Goal: Task Accomplishment & Management: Manage account settings

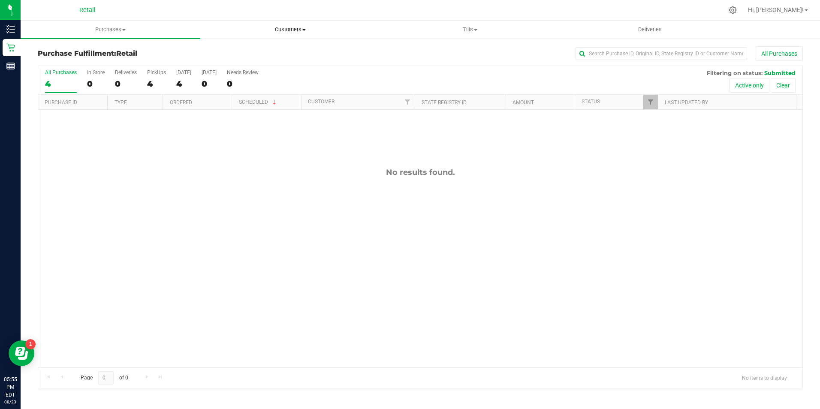
click at [290, 26] on span "Customers" at bounding box center [290, 30] width 179 height 8
click at [256, 49] on span "All customers" at bounding box center [231, 51] width 62 height 7
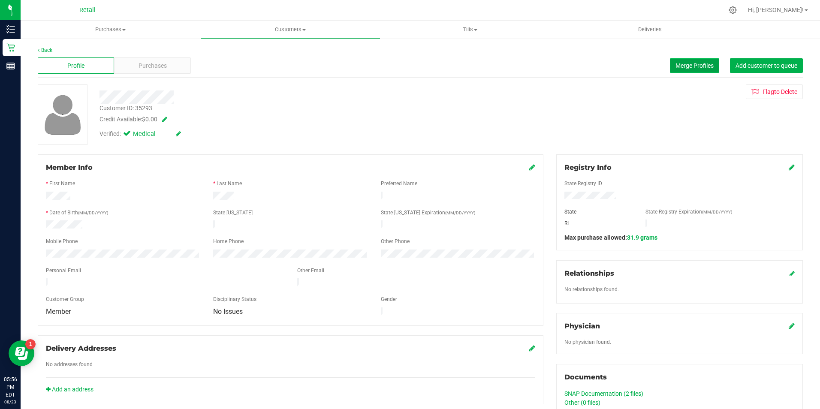
click at [687, 70] on button "Merge Profiles" at bounding box center [694, 65] width 49 height 15
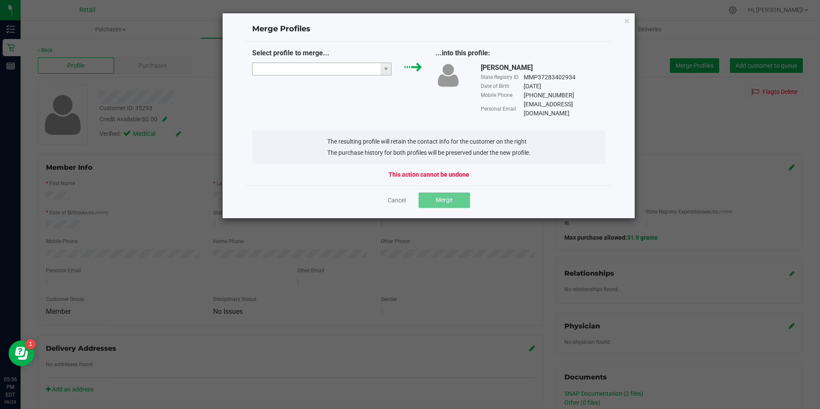
click at [316, 67] on input "NO DATA FOUND" at bounding box center [317, 69] width 128 height 12
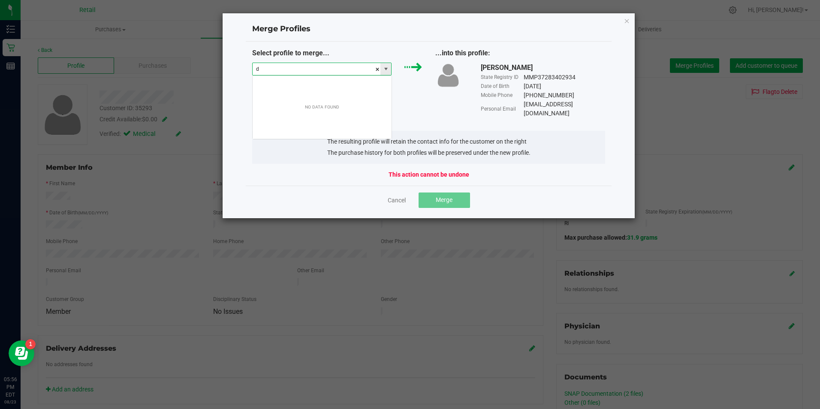
scroll to position [13, 139]
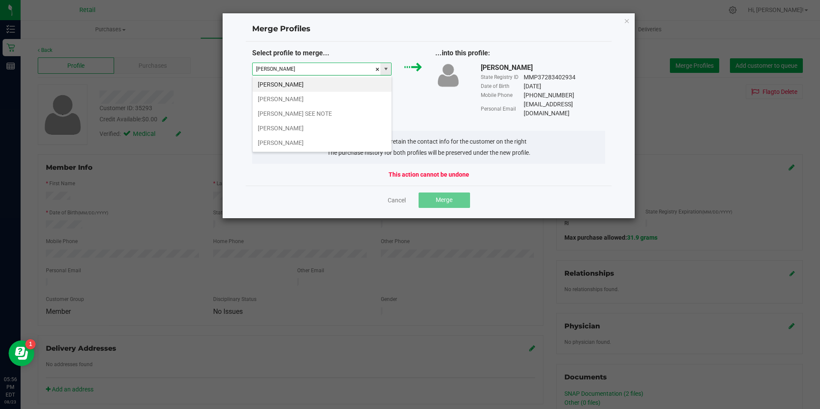
click at [295, 66] on input "[PERSON_NAME]" at bounding box center [317, 69] width 128 height 12
click at [303, 141] on li "[PERSON_NAME]" at bounding box center [322, 142] width 139 height 15
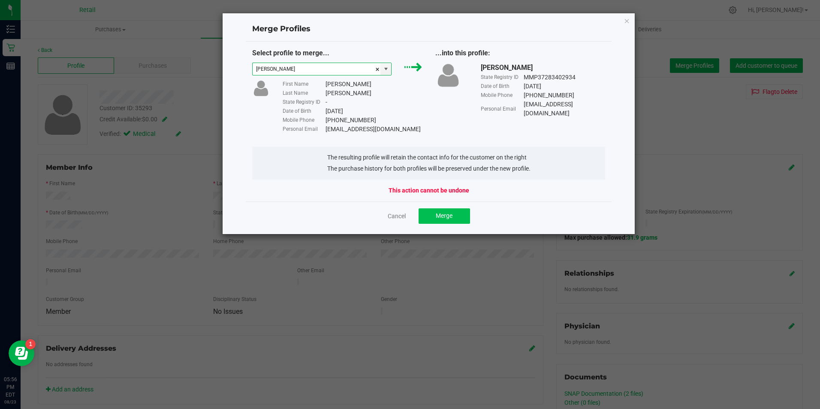
type input "[PERSON_NAME]"
click at [448, 215] on span "Merge" at bounding box center [444, 215] width 17 height 7
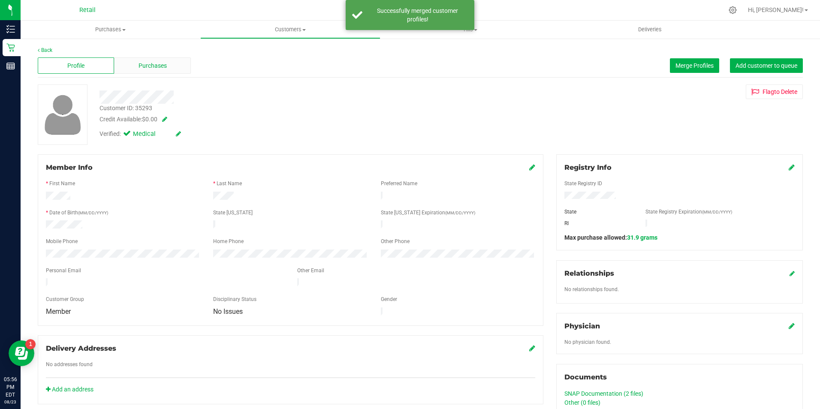
click at [144, 64] on span "Purchases" at bounding box center [152, 65] width 28 height 9
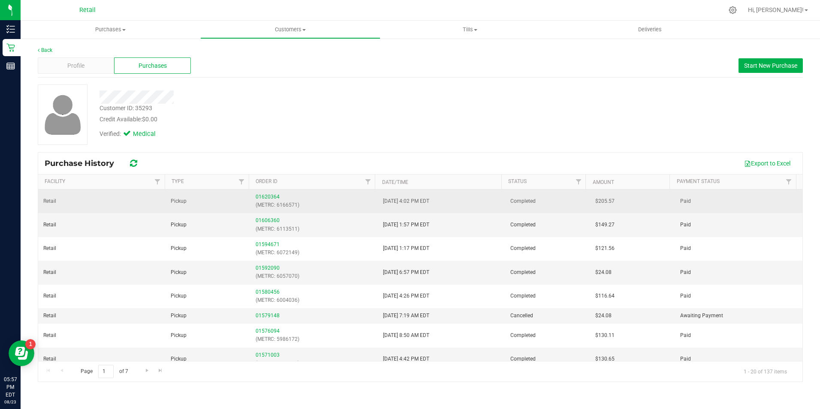
click at [265, 201] on p "(METRC: 6166571)" at bounding box center [314, 205] width 117 height 8
click at [266, 199] on link "01620364" at bounding box center [268, 197] width 24 height 6
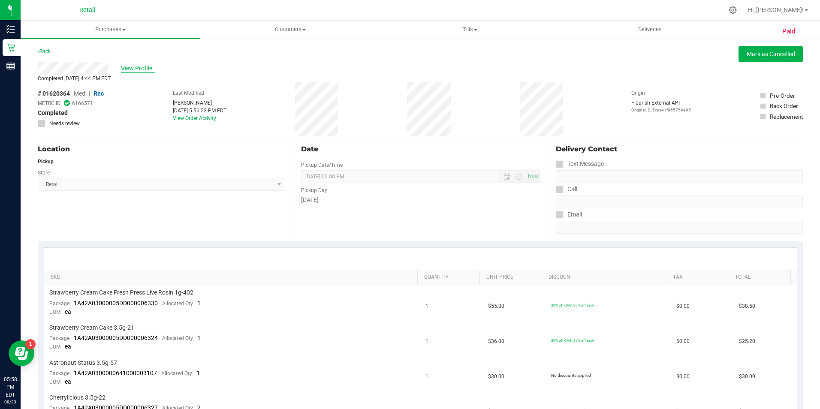
click at [133, 64] on span "View Profile" at bounding box center [138, 68] width 34 height 9
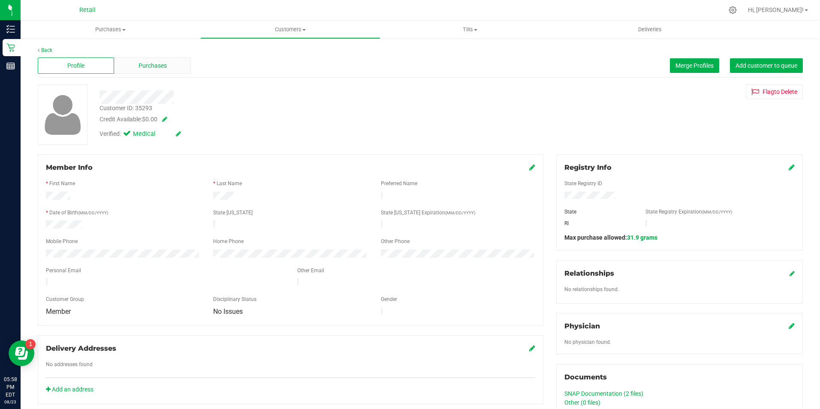
click at [159, 72] on div "Purchases" at bounding box center [152, 65] width 76 height 16
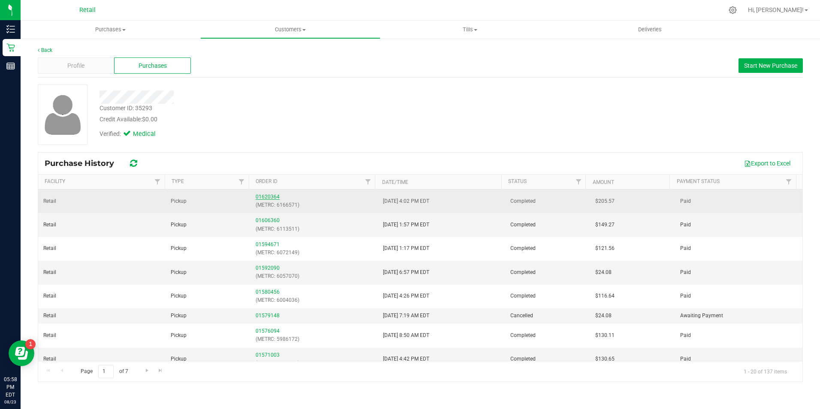
click at [264, 197] on link "01620364" at bounding box center [268, 197] width 24 height 6
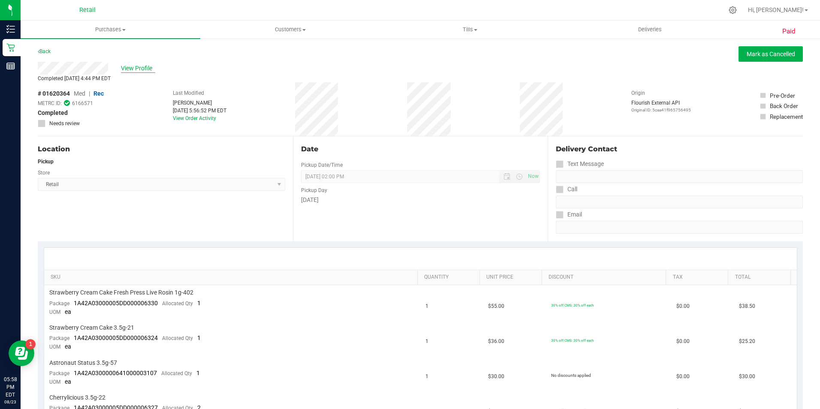
click at [153, 72] on span "View Profile" at bounding box center [138, 68] width 34 height 9
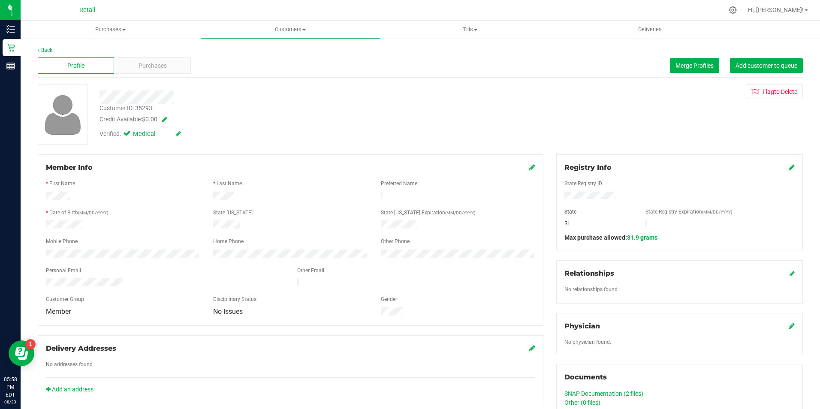
click at [175, 62] on div "Purchases" at bounding box center [152, 65] width 76 height 16
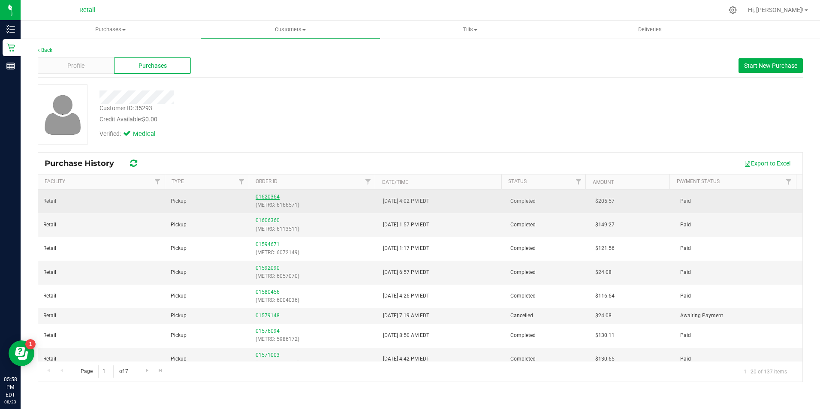
click at [272, 197] on link "01620364" at bounding box center [268, 197] width 24 height 6
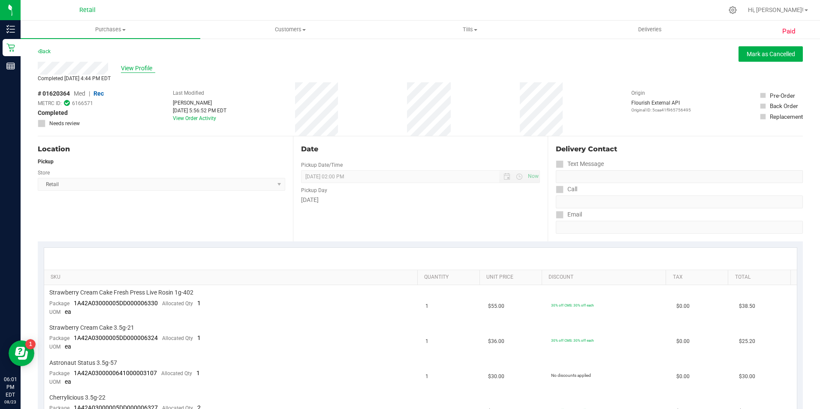
click at [144, 66] on span "View Profile" at bounding box center [138, 68] width 34 height 9
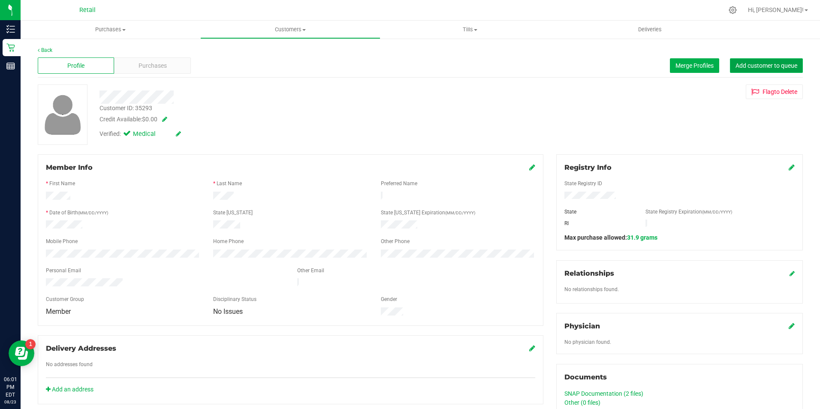
click at [774, 66] on span "Add customer to queue" at bounding box center [766, 65] width 62 height 7
click at [181, 70] on div "Purchases" at bounding box center [152, 65] width 76 height 16
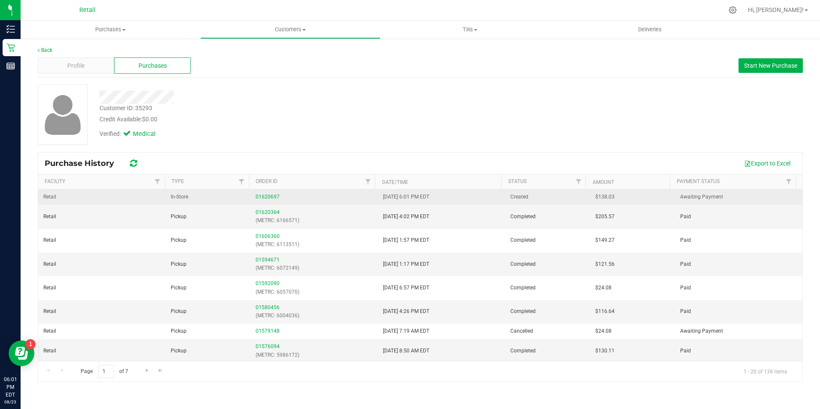
click at [268, 193] on div "01620697" at bounding box center [314, 197] width 117 height 8
click at [268, 196] on link "01620697" at bounding box center [268, 197] width 24 height 6
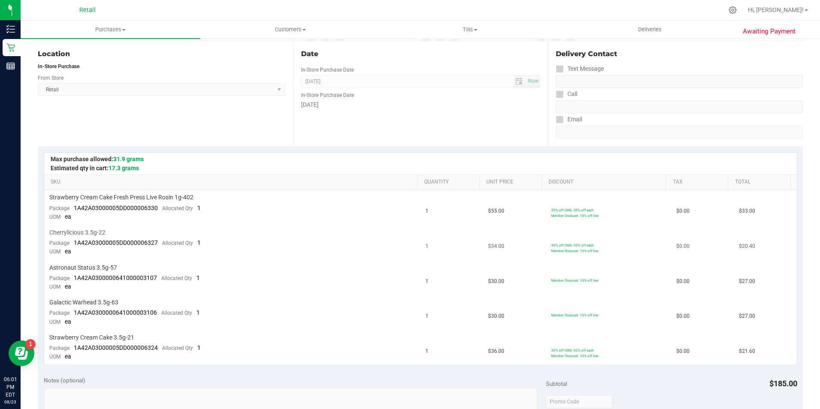
scroll to position [86, 0]
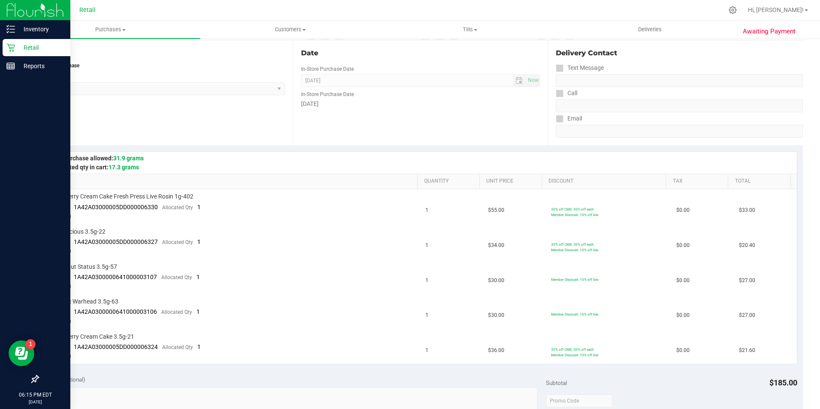
click at [5, 52] on div "Retail" at bounding box center [37, 47] width 68 height 17
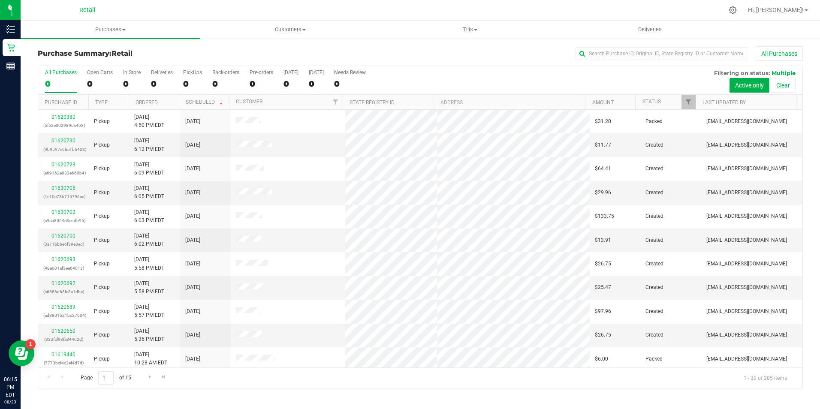
click at [119, 81] on div "All Purchases 0 Open Carts 0 In Store 0 Deliveries 0 PickUps 0 Back-orders 0 Pr…" at bounding box center [420, 80] width 764 height 29
click at [132, 88] on div "0" at bounding box center [132, 84] width 18 height 10
click at [0, 0] on input "In Store 0" at bounding box center [0, 0] width 0 height 0
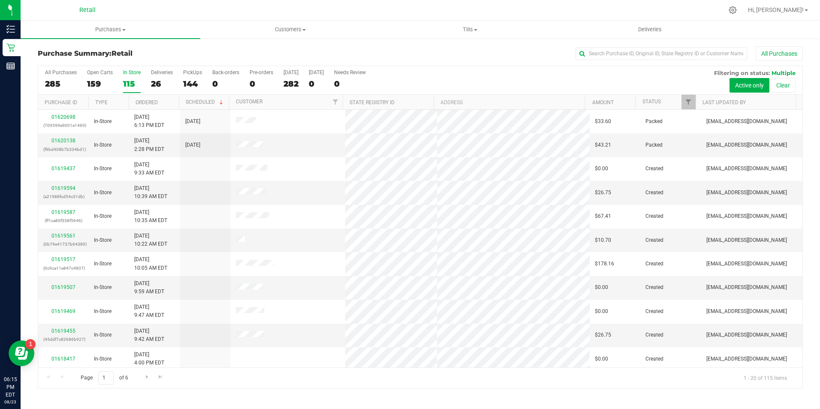
drag, startPoint x: 145, startPoint y: 74, endPoint x: 138, endPoint y: 77, distance: 7.7
click at [145, 74] on div "All Purchases 285 Open Carts 159 In Store 115 Deliveries 26 PickUps 144 Back-or…" at bounding box center [420, 80] width 764 height 29
click at [589, 52] on input "text" at bounding box center [661, 53] width 172 height 13
type input "y"
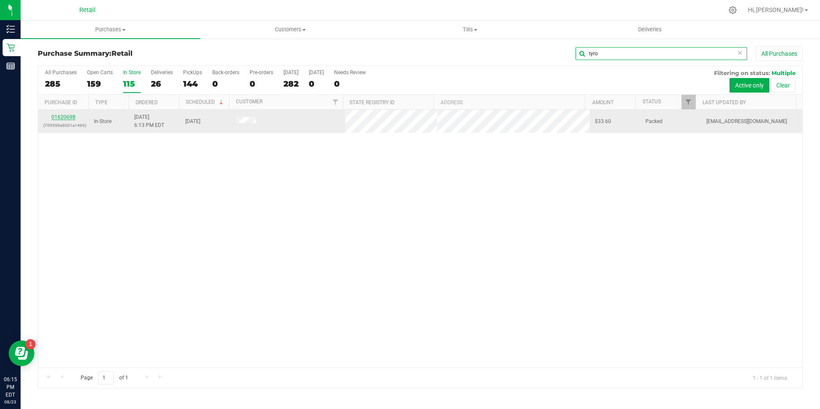
type input "tyro"
click at [66, 117] on link "01620698" at bounding box center [63, 117] width 24 height 6
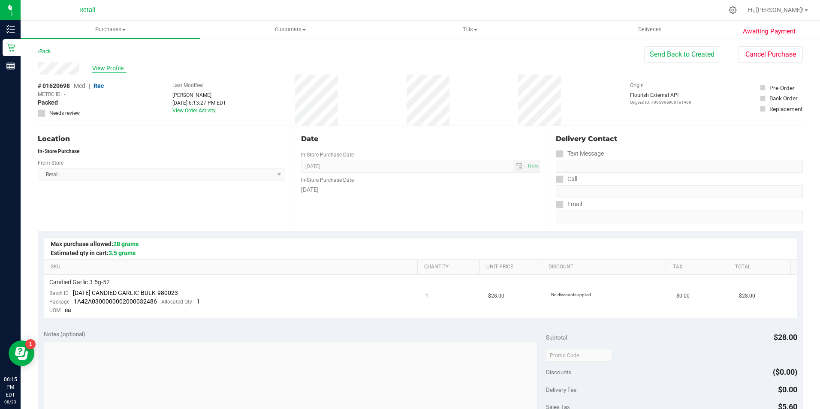
click at [111, 72] on span "View Profile" at bounding box center [109, 68] width 34 height 9
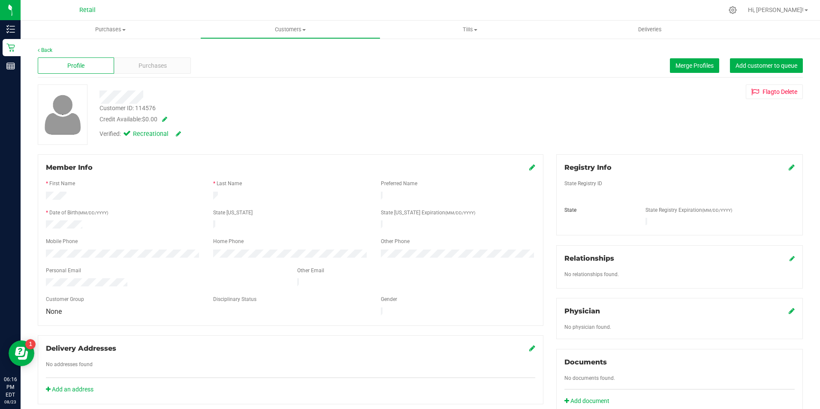
click at [529, 167] on icon at bounding box center [532, 167] width 6 height 7
drag, startPoint x: 519, startPoint y: 172, endPoint x: 524, endPoint y: 170, distance: 5.6
click at [520, 172] on span at bounding box center [524, 167] width 21 height 10
click at [527, 170] on icon at bounding box center [531, 168] width 8 height 7
click at [136, 62] on div "Purchases" at bounding box center [152, 65] width 76 height 16
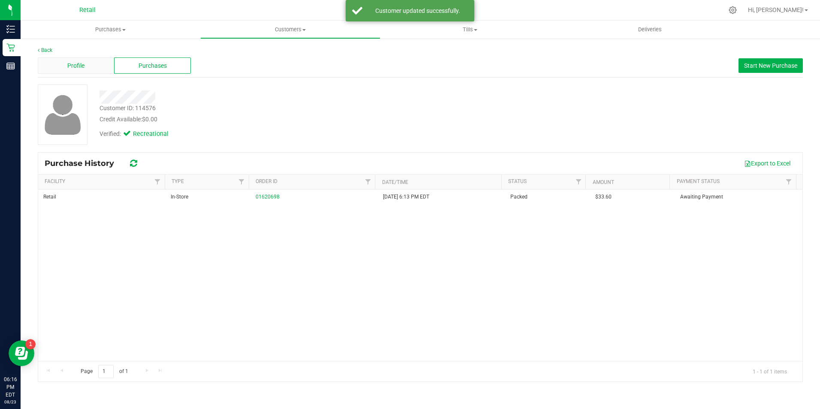
click at [90, 64] on div "Profile" at bounding box center [76, 65] width 76 height 16
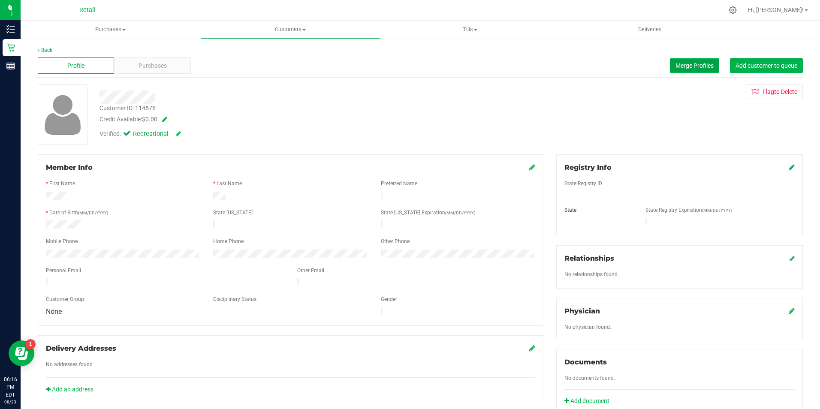
click at [675, 65] on span "Merge Profiles" at bounding box center [694, 65] width 38 height 7
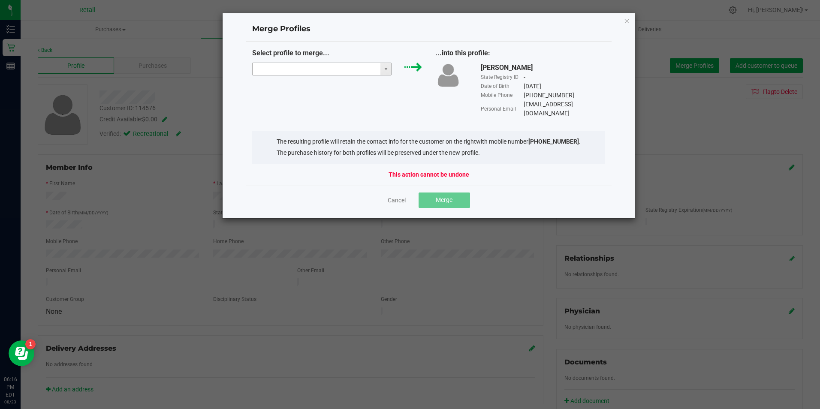
click at [333, 70] on input "NO DATA FOUND" at bounding box center [317, 69] width 128 height 12
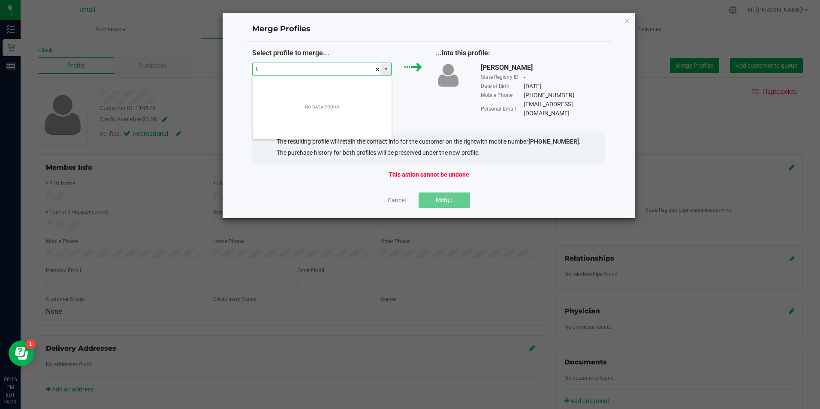
scroll to position [13, 139]
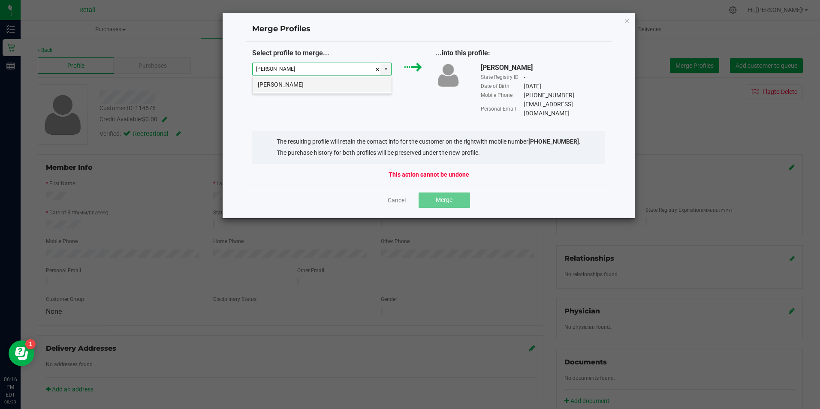
click at [320, 85] on li "[PERSON_NAME]" at bounding box center [322, 84] width 139 height 15
type input "[PERSON_NAME]"
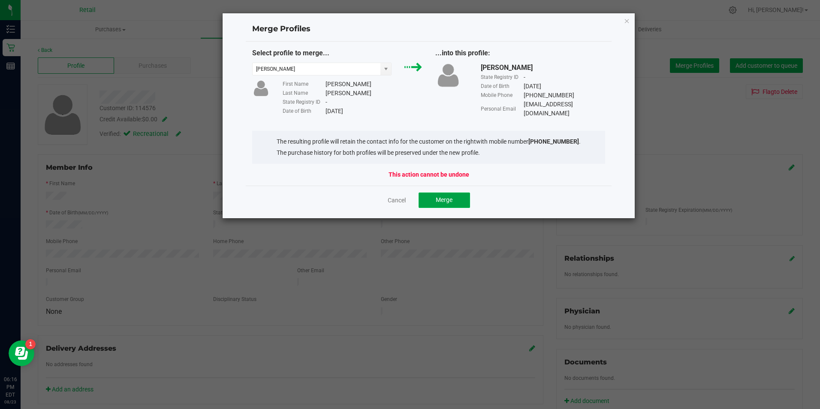
click at [437, 193] on button "Merge" at bounding box center [443, 200] width 51 height 15
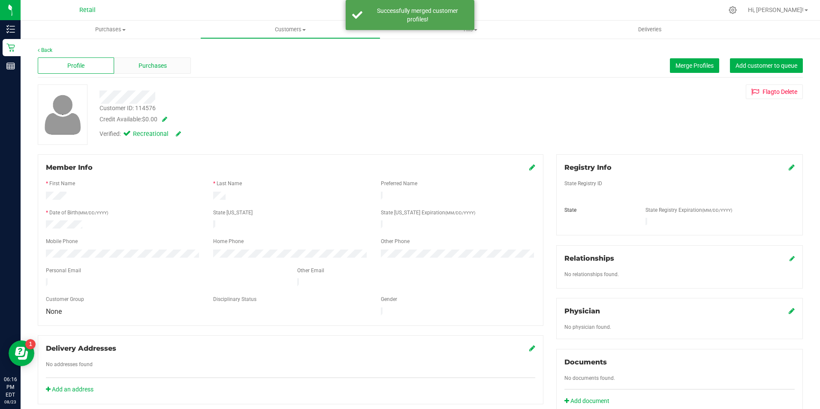
click at [144, 65] on span "Purchases" at bounding box center [152, 65] width 28 height 9
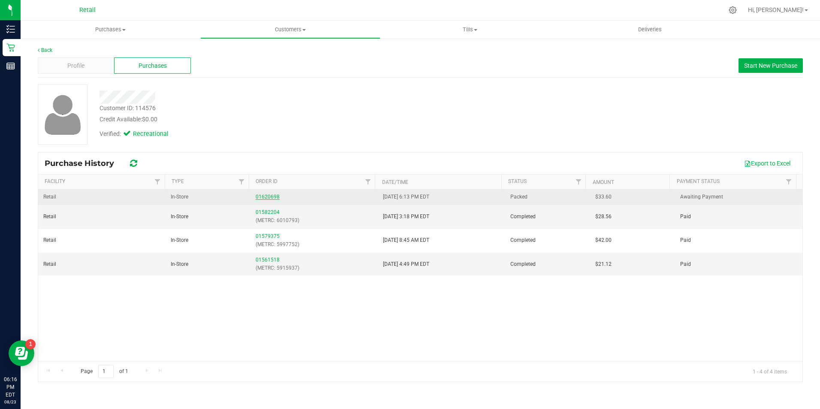
drag, startPoint x: 248, startPoint y: 195, endPoint x: 257, endPoint y: 196, distance: 9.0
click at [250, 195] on tr "Retail In-Store 01620698 [DATE] 6:13 PM EDT Packed $33.60 Awaiting Payment" at bounding box center [420, 197] width 764 height 15
click at [258, 196] on link "01620698" at bounding box center [268, 197] width 24 height 6
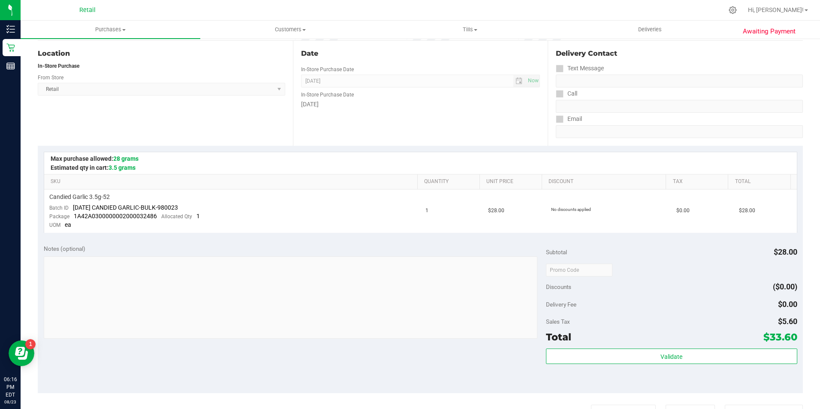
scroll to position [214, 0]
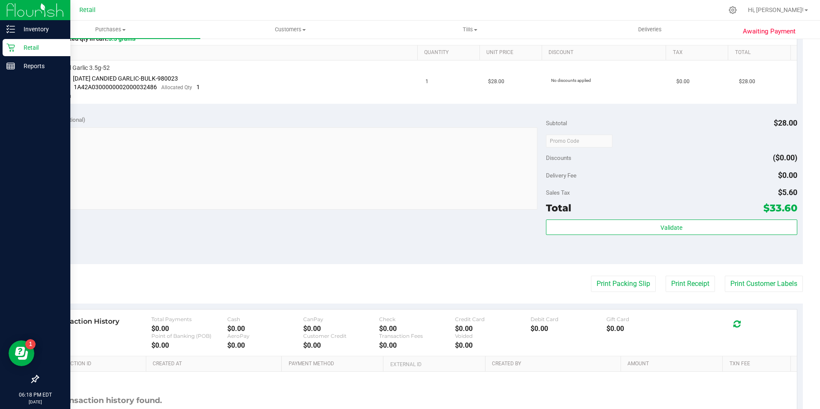
click at [15, 51] on p "Retail" at bounding box center [40, 47] width 51 height 10
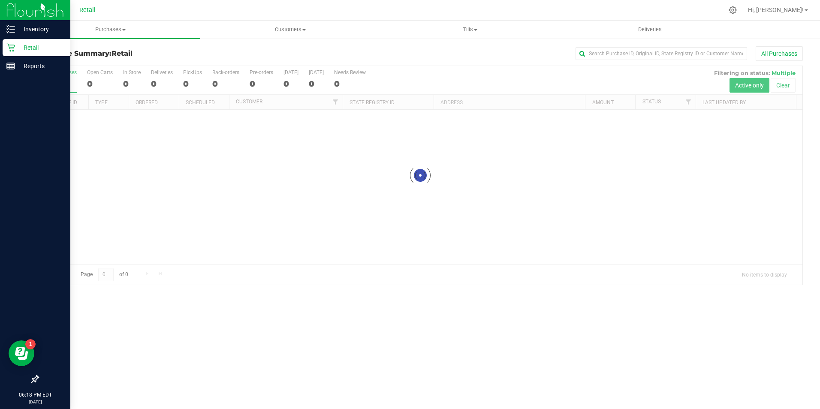
click at [46, 51] on p "Retail" at bounding box center [40, 47] width 51 height 10
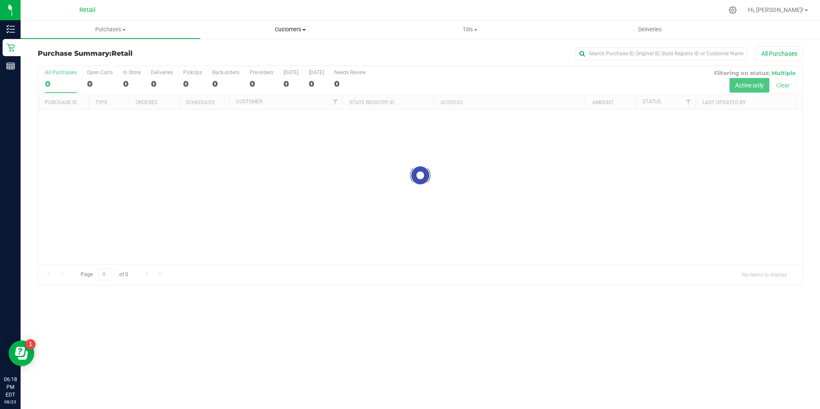
click at [280, 29] on span "Customers" at bounding box center [290, 30] width 179 height 8
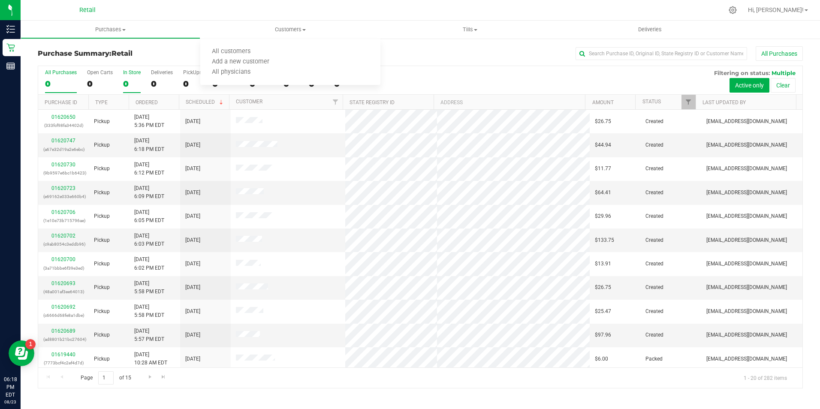
click at [129, 87] on div "0" at bounding box center [132, 84] width 18 height 10
click at [0, 0] on input "In Store 0" at bounding box center [0, 0] width 0 height 0
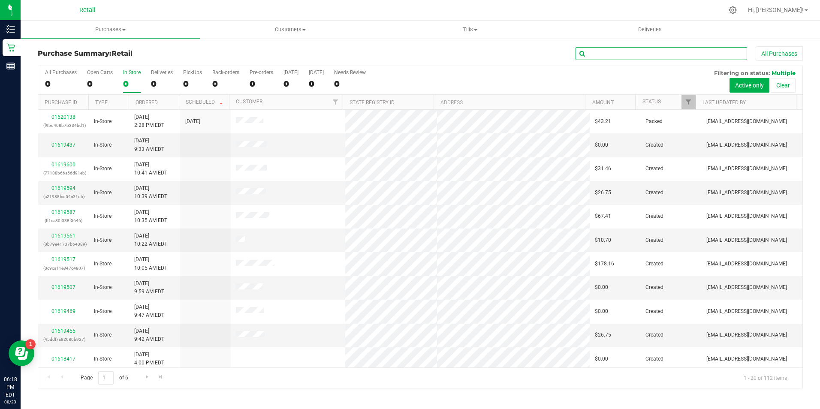
click at [583, 56] on input "text" at bounding box center [661, 53] width 172 height 13
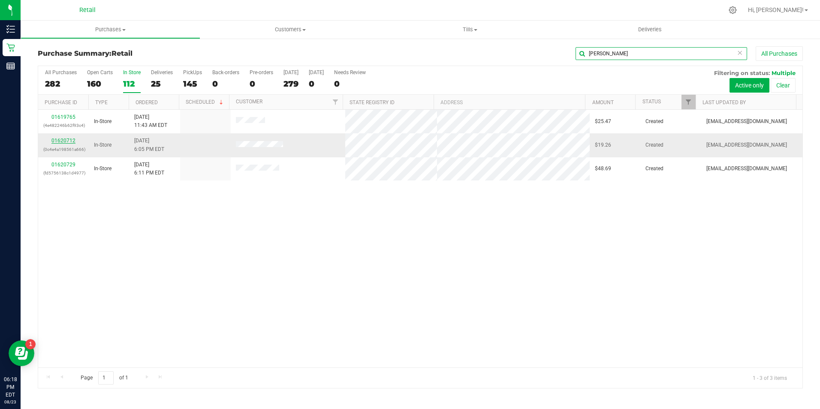
type input "[PERSON_NAME]"
click at [65, 139] on link "01620712" at bounding box center [63, 141] width 24 height 6
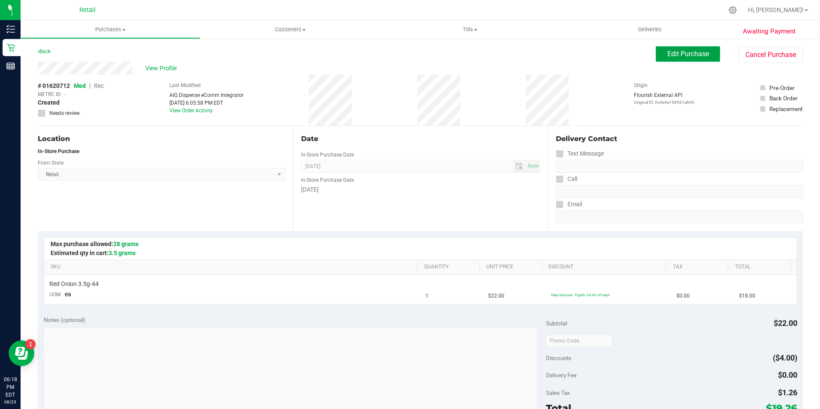
click at [688, 54] on span "Edit Purchase" at bounding box center [688, 54] width 42 height 8
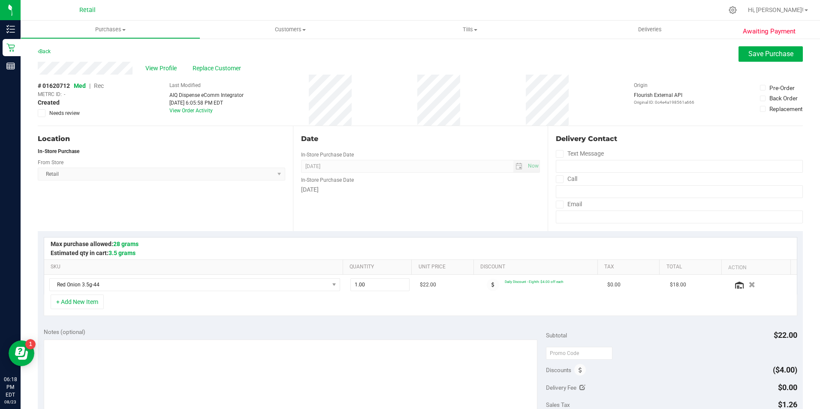
click at [97, 82] on span "Rec" at bounding box center [99, 85] width 10 height 7
click at [762, 62] on div "View Profile Replace Customer" at bounding box center [420, 68] width 765 height 13
click at [767, 56] on span "Save Purchase" at bounding box center [770, 54] width 45 height 8
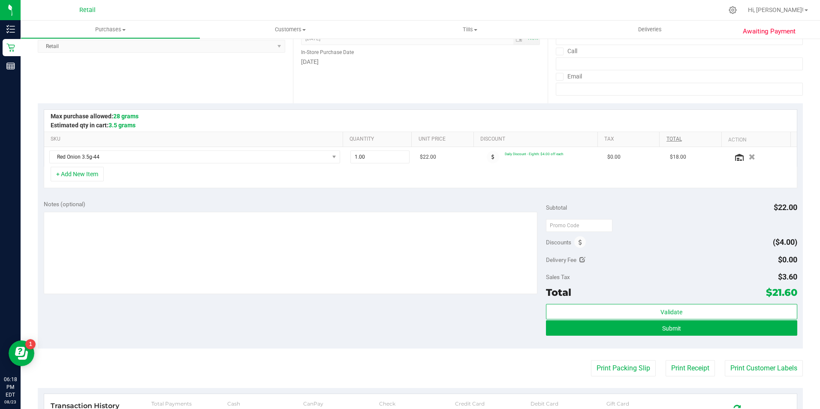
scroll to position [129, 0]
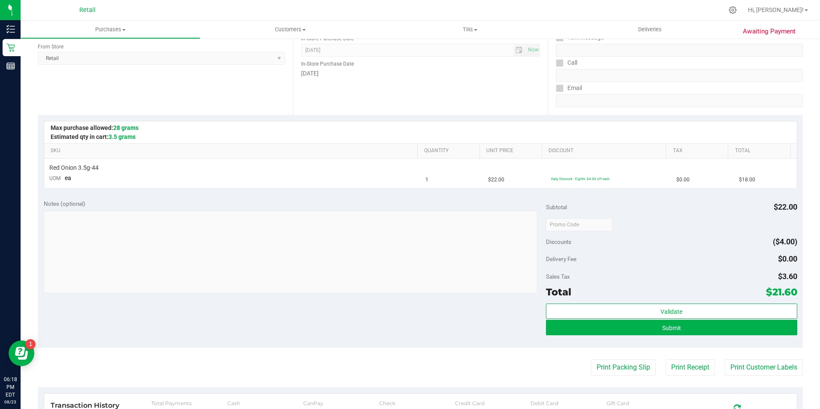
scroll to position [129, 0]
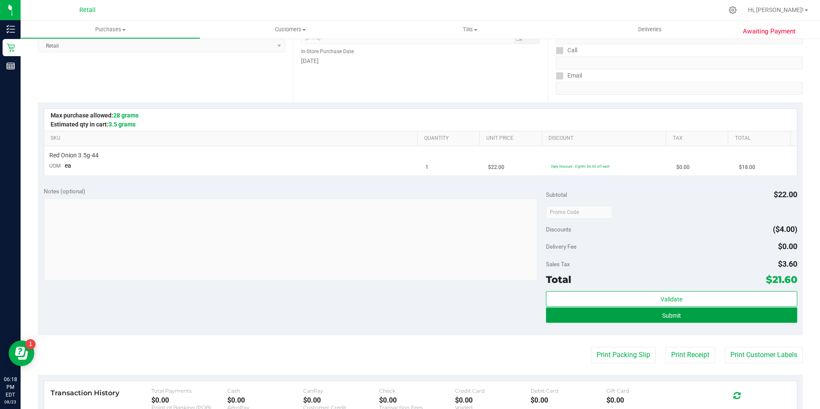
click at [727, 321] on button "Submit" at bounding box center [671, 314] width 251 height 15
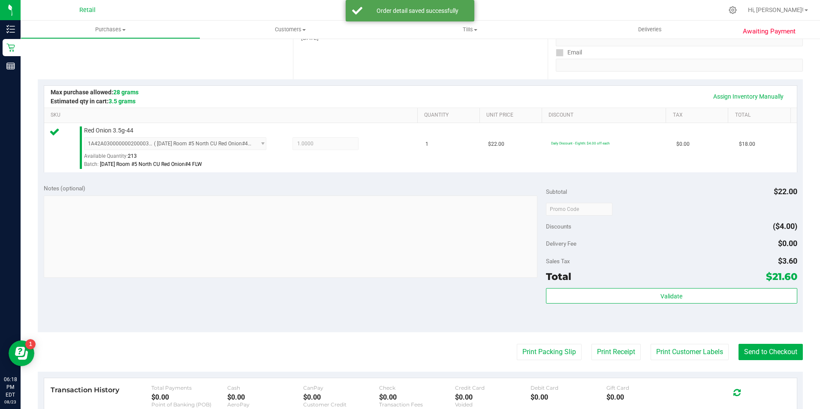
scroll to position [150, 0]
click at [748, 354] on button "Send to Checkout" at bounding box center [770, 353] width 64 height 16
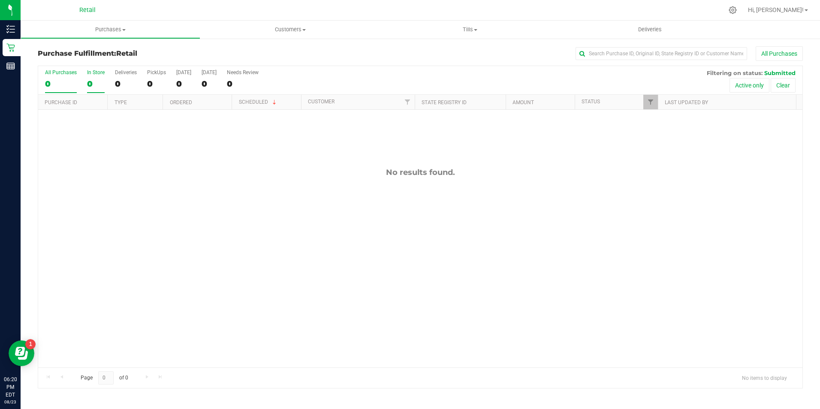
click at [104, 83] on div "0" at bounding box center [96, 84] width 18 height 10
click at [0, 0] on input "In Store 0" at bounding box center [0, 0] width 0 height 0
click at [99, 80] on div "0" at bounding box center [96, 84] width 18 height 10
click at [0, 0] on input "In Store 0" at bounding box center [0, 0] width 0 height 0
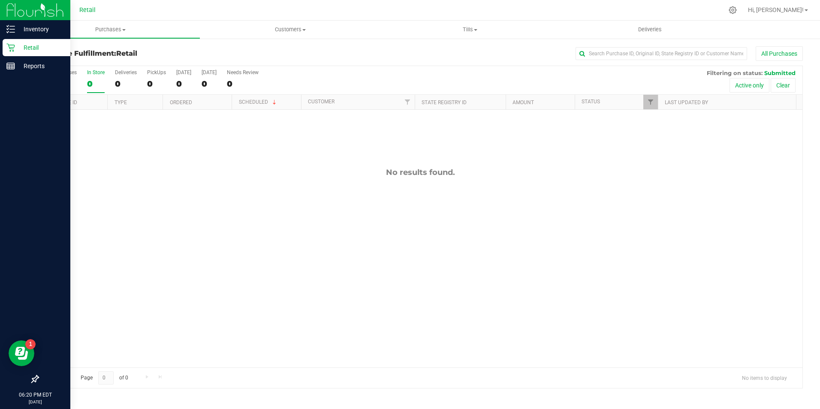
click at [22, 45] on p "Retail" at bounding box center [40, 47] width 51 height 10
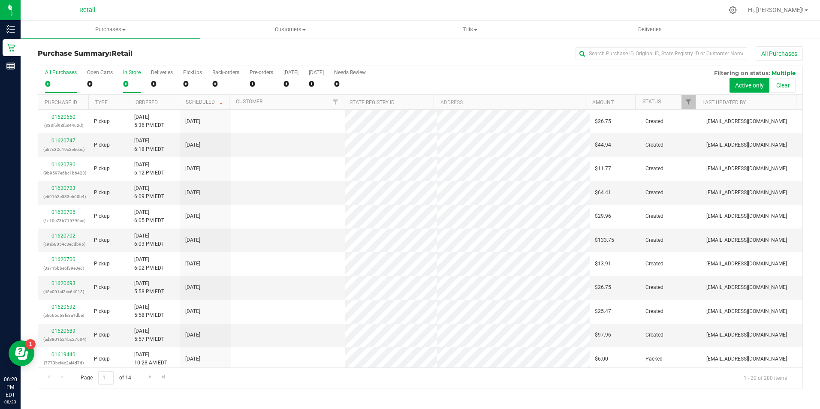
click at [124, 82] on div "0" at bounding box center [132, 84] width 18 height 10
click at [0, 0] on input "In Store 0" at bounding box center [0, 0] width 0 height 0
click at [719, 51] on input "text" at bounding box center [661, 53] width 172 height 13
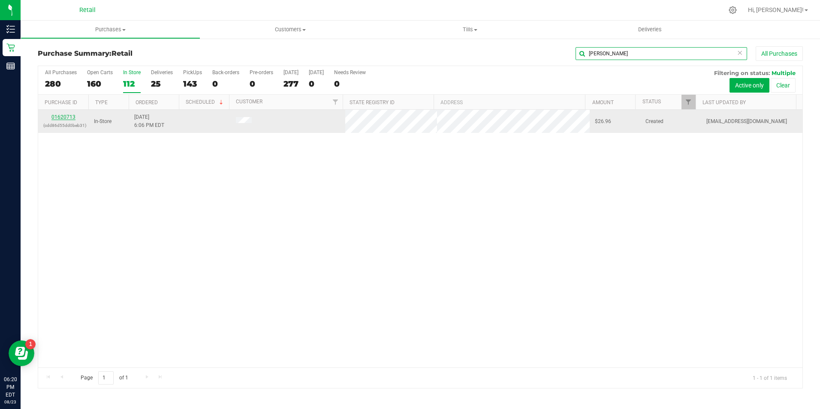
type input "[PERSON_NAME]"
click at [60, 115] on link "01620713" at bounding box center [63, 117] width 24 height 6
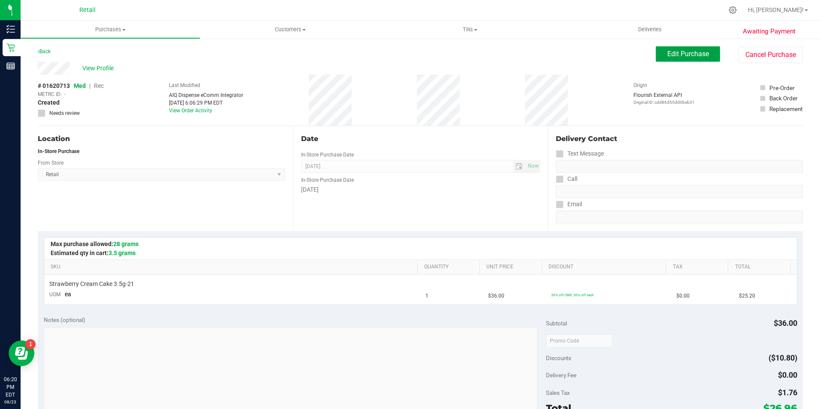
click at [659, 57] on button "Edit Purchase" at bounding box center [688, 53] width 64 height 15
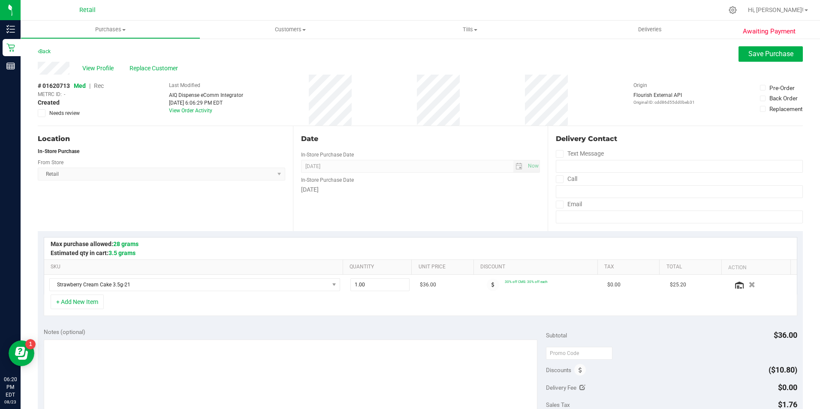
click at [96, 86] on span "Rec" at bounding box center [99, 85] width 10 height 7
click at [738, 50] on button "Save Purchase" at bounding box center [770, 53] width 64 height 15
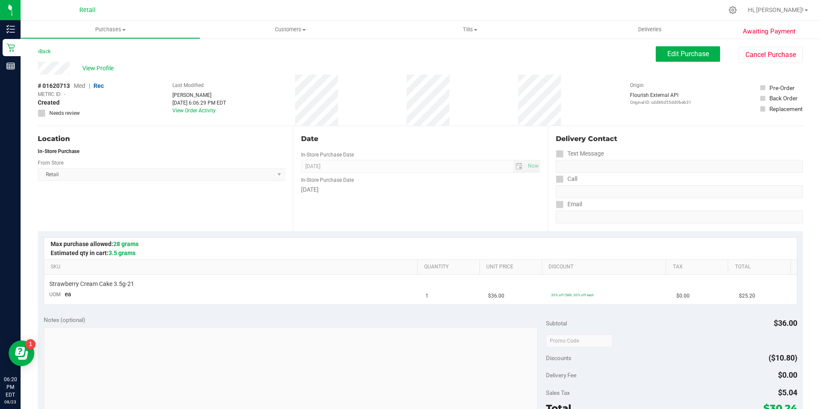
click at [105, 68] on span "View Profile" at bounding box center [99, 68] width 34 height 9
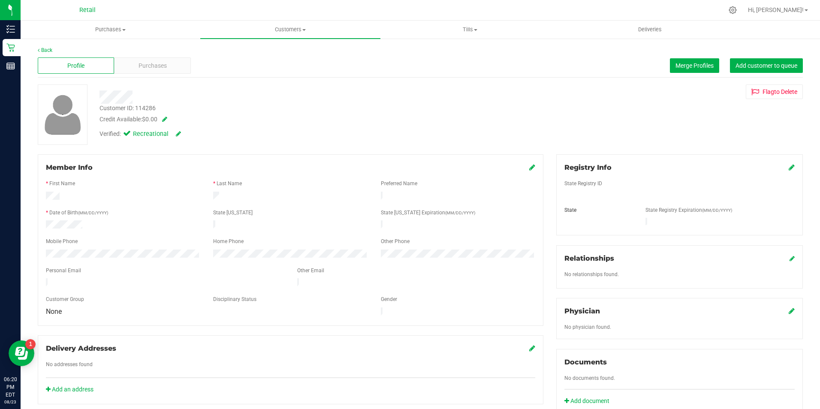
click at [529, 166] on icon at bounding box center [532, 167] width 6 height 7
click at [522, 161] on div "Member Info * First Name * Last Name Preferred Name * Date of Birth (MM/DD/YYYY…" at bounding box center [291, 244] width 506 height 180
click at [522, 164] on span at bounding box center [524, 167] width 21 height 10
click at [527, 172] on icon at bounding box center [531, 168] width 8 height 7
click at [143, 58] on div "Purchases" at bounding box center [152, 65] width 76 height 16
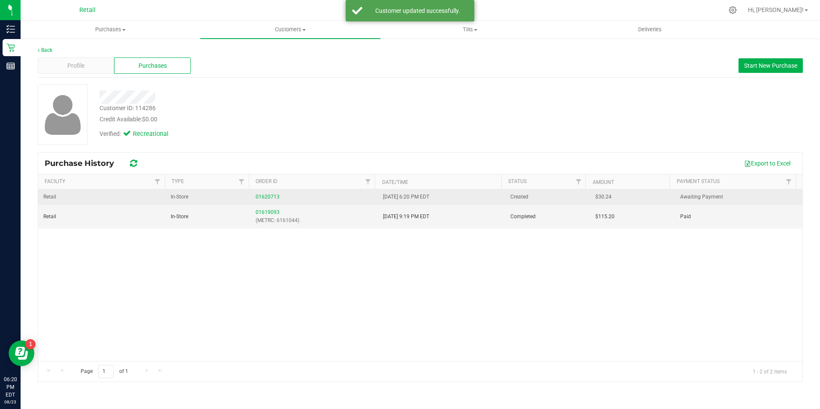
click at [262, 192] on td "01620713" at bounding box center [313, 197] width 127 height 15
click at [265, 193] on div "01620713" at bounding box center [314, 197] width 117 height 8
click at [268, 192] on td "01620713" at bounding box center [313, 197] width 127 height 15
click at [268, 196] on link "01620713" at bounding box center [268, 197] width 24 height 6
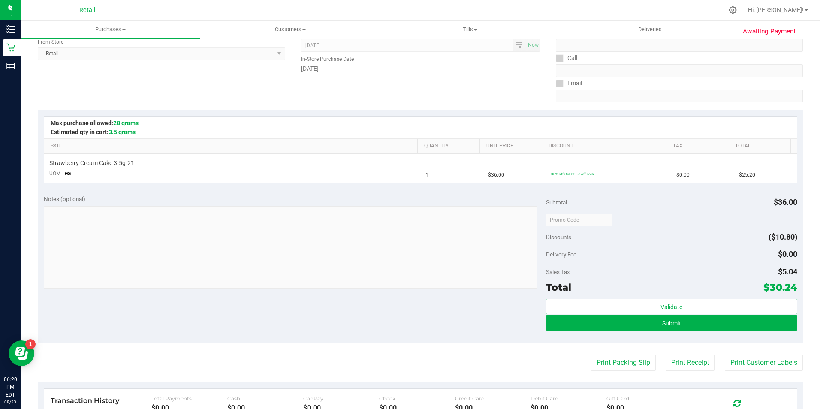
scroll to position [129, 0]
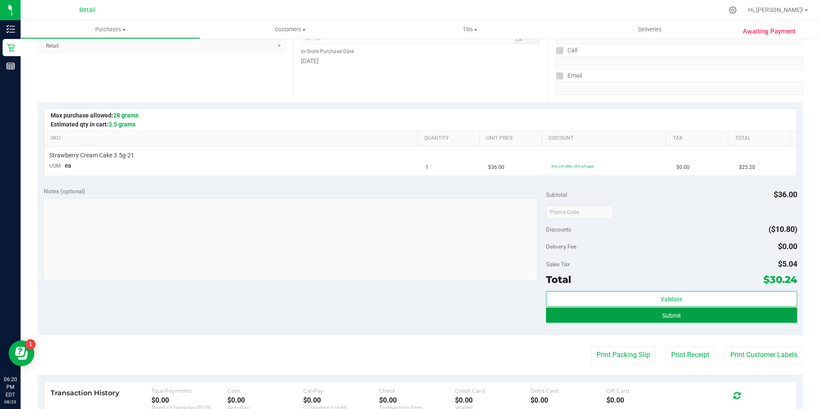
click at [709, 309] on button "Submit" at bounding box center [671, 314] width 251 height 15
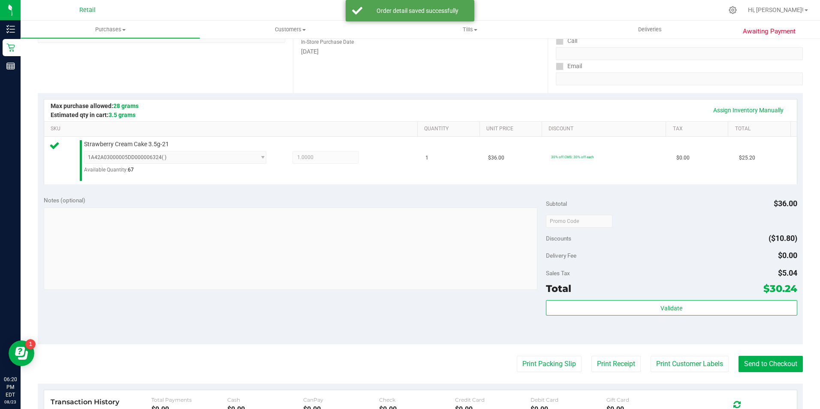
scroll to position [143, 0]
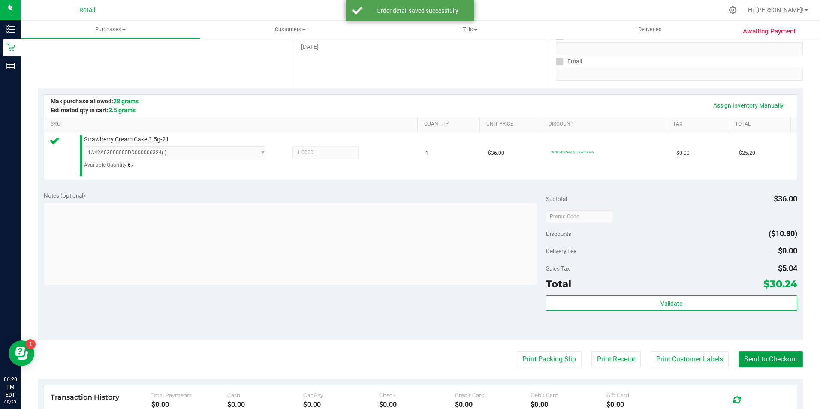
click at [753, 353] on button "Send to Checkout" at bounding box center [770, 359] width 64 height 16
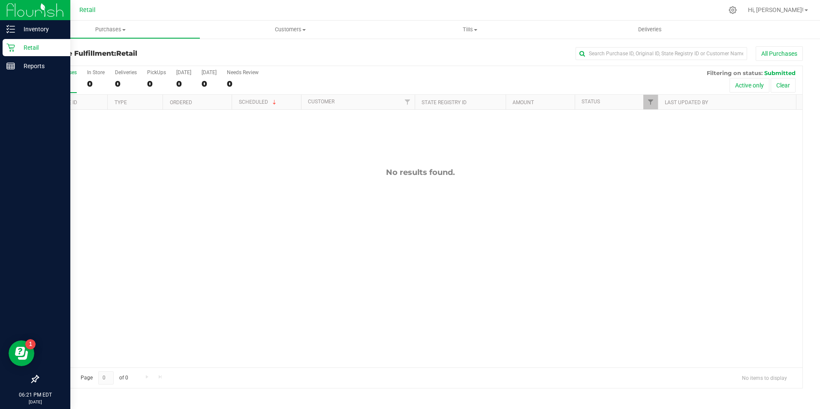
click at [18, 51] on p "Retail" at bounding box center [40, 47] width 51 height 10
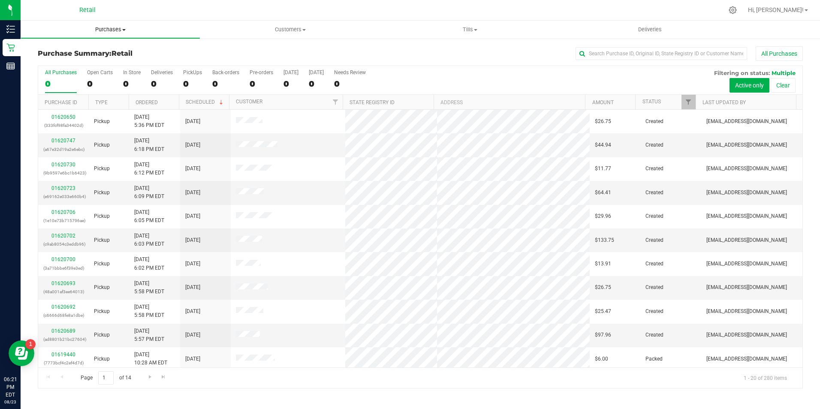
click at [120, 36] on uib-tab-heading "Purchases Summary of purchases Fulfillment All purchases" at bounding box center [110, 29] width 179 height 17
click at [287, 32] on span "Customers" at bounding box center [290, 30] width 179 height 8
click at [114, 30] on span "Purchases" at bounding box center [110, 30] width 179 height 8
click at [131, 87] on div "0" at bounding box center [132, 84] width 18 height 10
click at [0, 0] on input "In Store 0" at bounding box center [0, 0] width 0 height 0
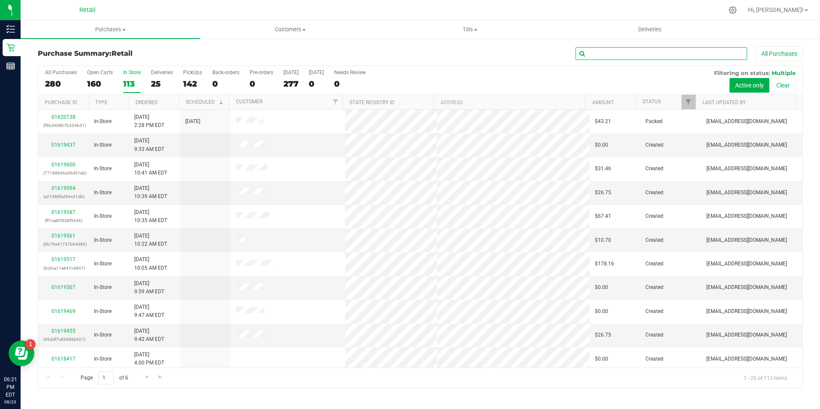
click at [657, 57] on input "text" at bounding box center [661, 53] width 172 height 13
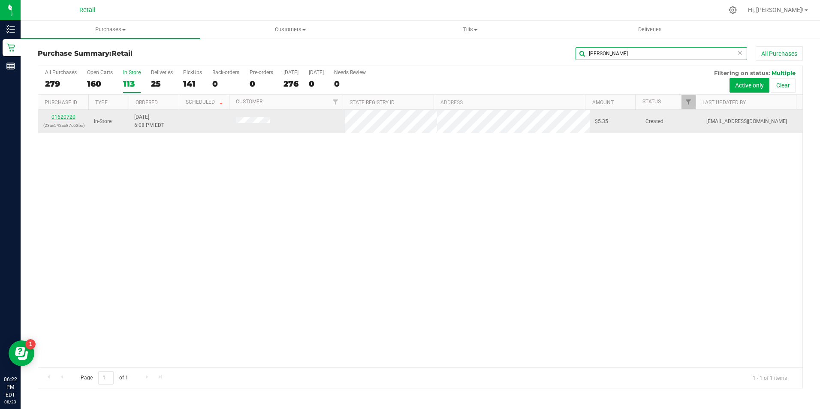
type input "[PERSON_NAME]"
click at [73, 118] on link "01620720" at bounding box center [63, 117] width 24 height 6
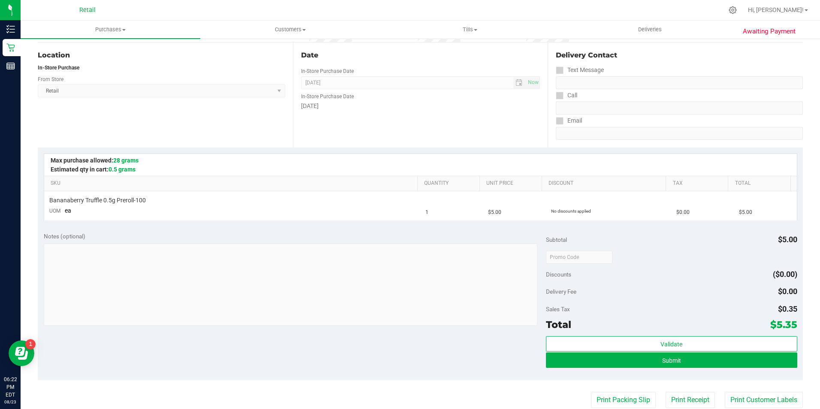
scroll to position [86, 0]
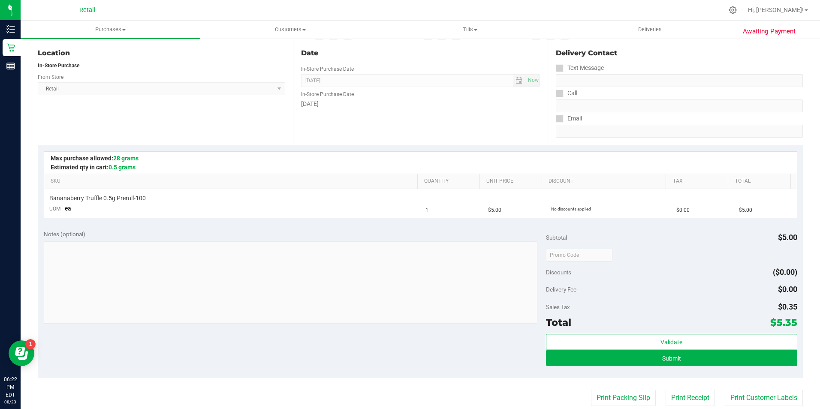
click at [634, 366] on div "Validate Submit" at bounding box center [671, 353] width 251 height 39
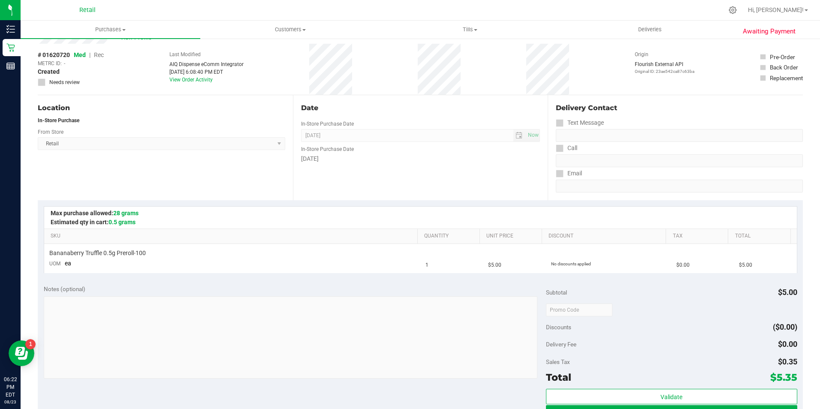
scroll to position [0, 0]
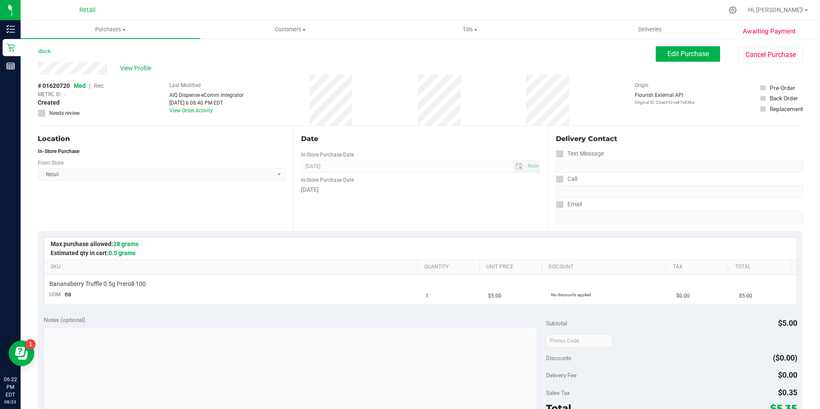
click at [668, 63] on div "Edit Purchase Cancel Purchase" at bounding box center [729, 54] width 147 height 17
click at [672, 55] on span "Edit Purchase" at bounding box center [688, 54] width 42 height 8
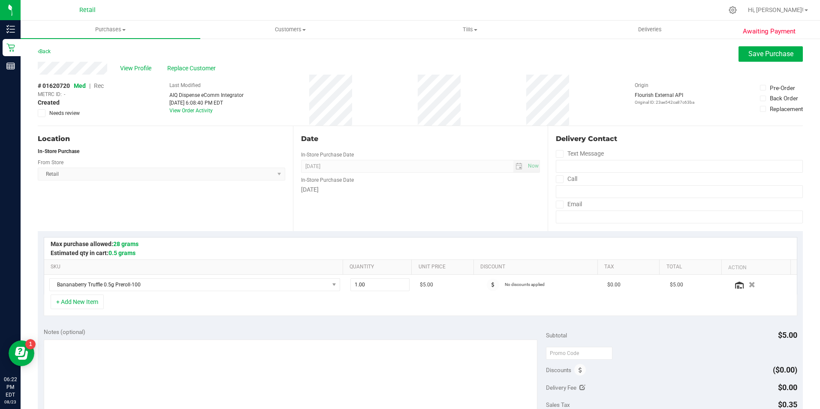
click at [97, 85] on span "Rec" at bounding box center [99, 85] width 10 height 7
click at [770, 56] on span "Save Purchase" at bounding box center [770, 54] width 45 height 8
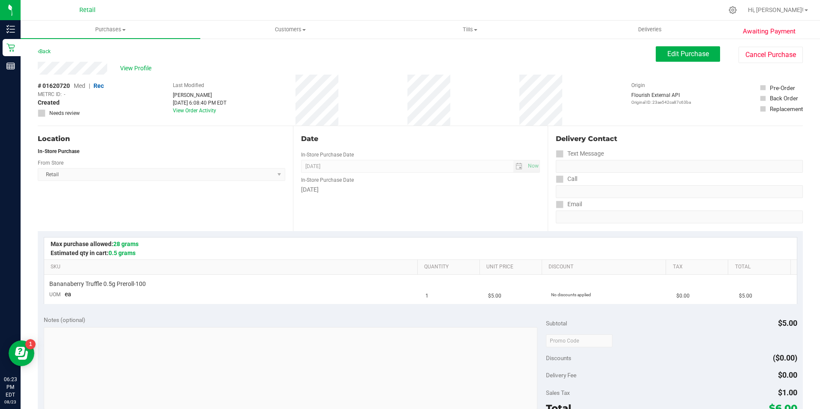
scroll to position [172, 0]
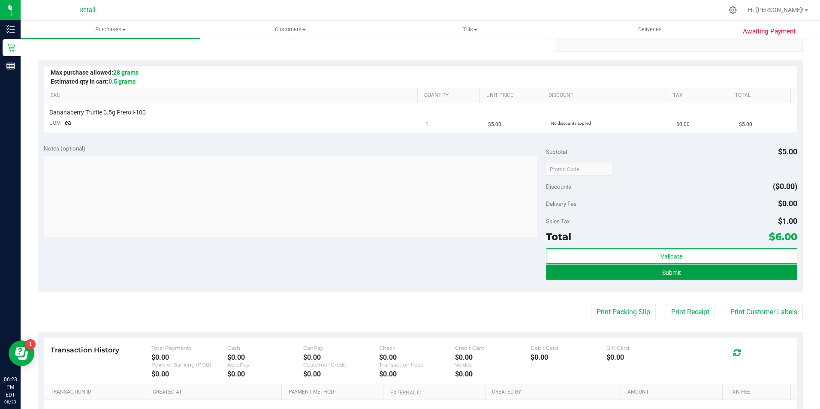
click at [684, 272] on button "Submit" at bounding box center [671, 272] width 251 height 15
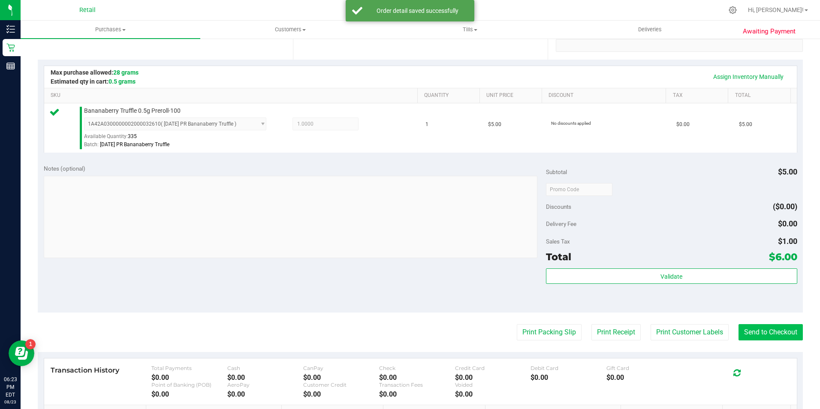
scroll to position [223, 0]
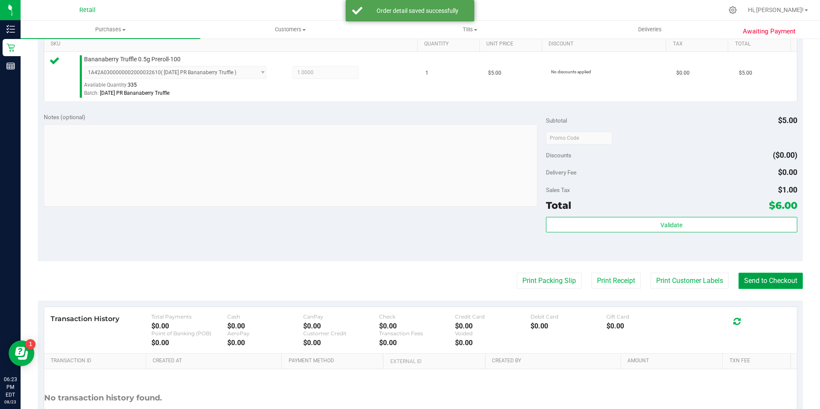
click at [785, 289] on button "Send to Checkout" at bounding box center [770, 281] width 64 height 16
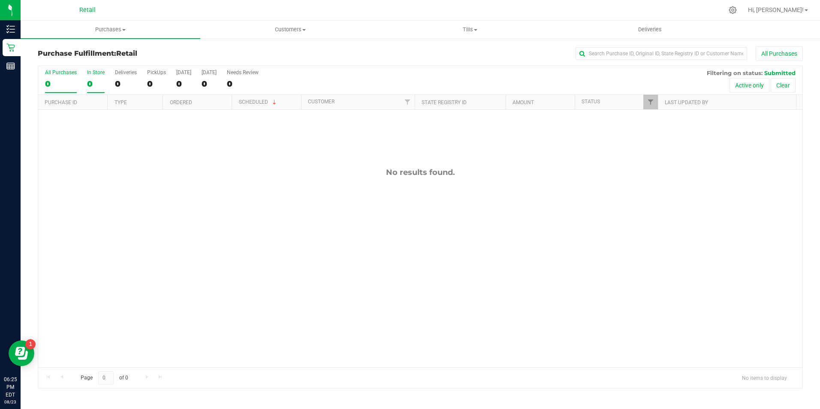
click at [102, 84] on div "0" at bounding box center [96, 84] width 18 height 10
click at [0, 0] on input "In Store 0" at bounding box center [0, 0] width 0 height 0
click at [310, 286] on div "No results found." at bounding box center [420, 268] width 764 height 316
click at [127, 80] on div "0" at bounding box center [126, 84] width 22 height 10
click at [0, 0] on input "Deliveries 0" at bounding box center [0, 0] width 0 height 0
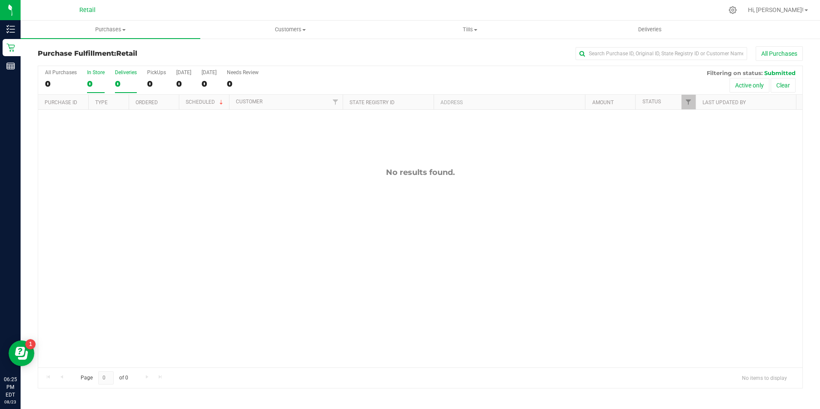
click at [95, 81] on div "0" at bounding box center [96, 84] width 18 height 10
click at [0, 0] on input "In Store 0" at bounding box center [0, 0] width 0 height 0
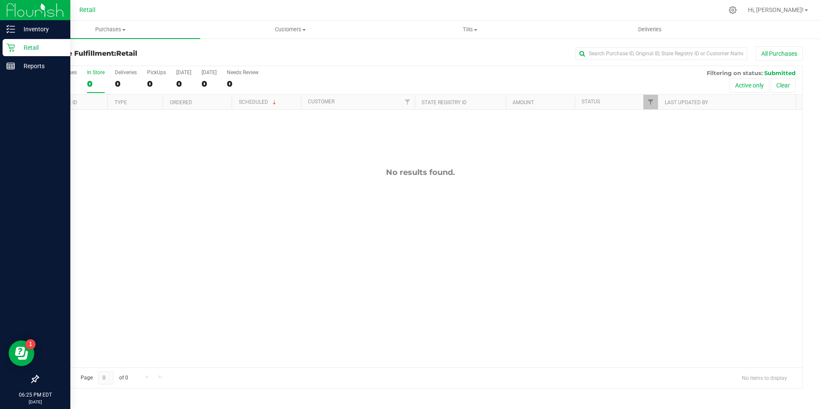
click at [9, 53] on div "Retail" at bounding box center [37, 47] width 68 height 17
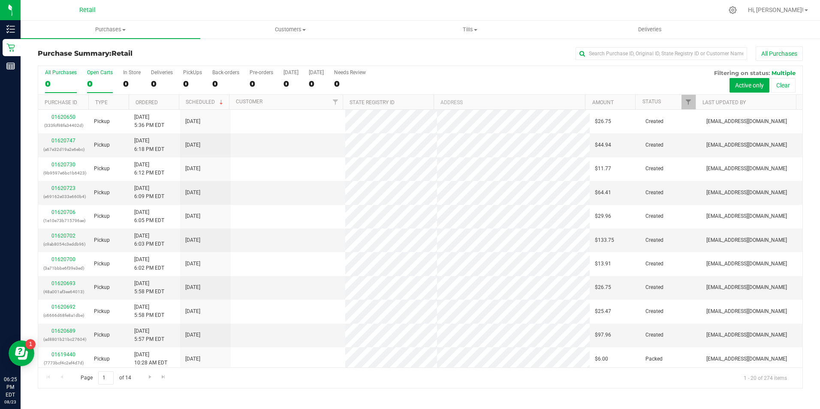
click at [99, 81] on div "0" at bounding box center [100, 84] width 26 height 10
click at [0, 0] on input "Open Carts 0" at bounding box center [0, 0] width 0 height 0
click at [128, 72] on div "In Store" at bounding box center [132, 72] width 18 height 6
click at [0, 0] on input "In Store 0" at bounding box center [0, 0] width 0 height 0
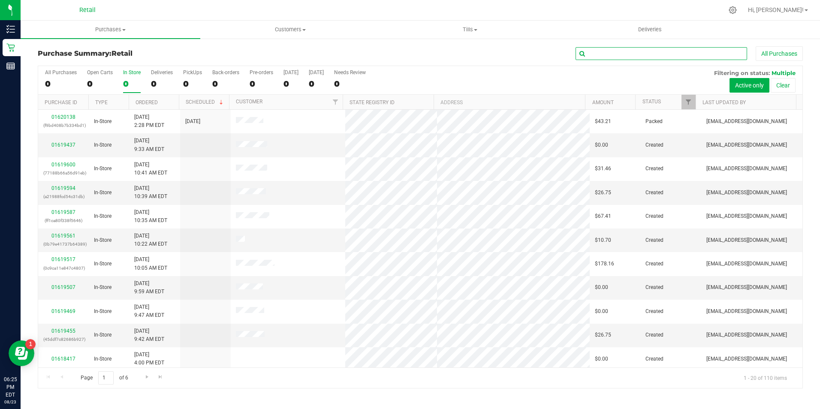
click at [653, 56] on input "text" at bounding box center [661, 53] width 172 height 13
type input "1"
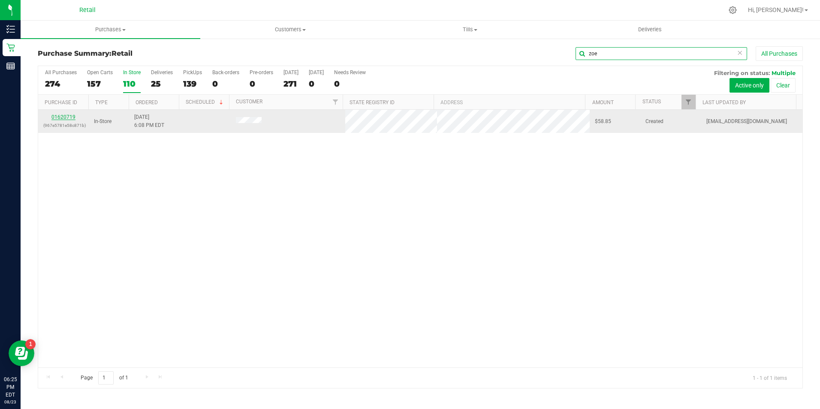
type input "zoe"
click at [60, 117] on link "01620719" at bounding box center [63, 117] width 24 height 6
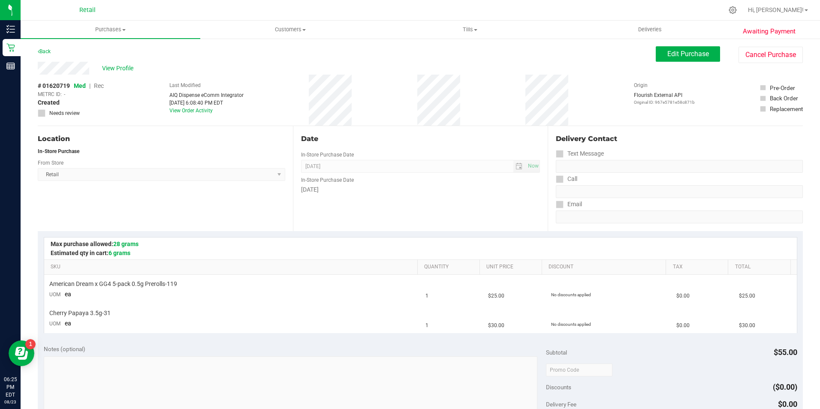
click at [648, 53] on div "Back Edit Purchase Cancel Purchase" at bounding box center [420, 53] width 765 height 15
click at [660, 53] on button "Edit Purchase" at bounding box center [688, 53] width 64 height 15
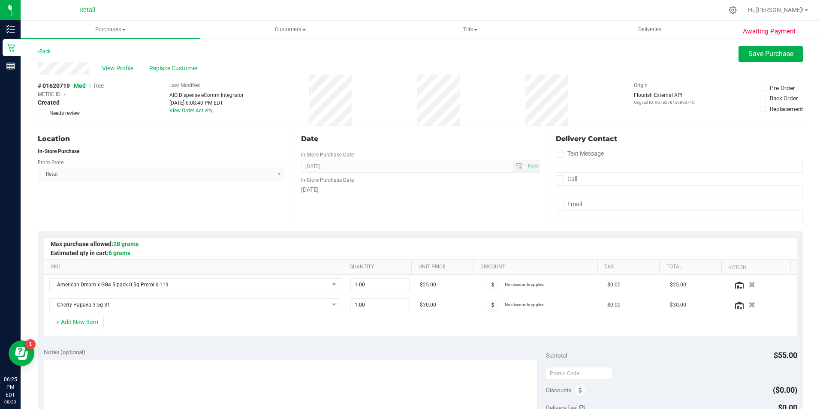
click at [98, 84] on span "Rec" at bounding box center [99, 85] width 10 height 7
click at [759, 48] on button "Save Purchase" at bounding box center [770, 53] width 64 height 15
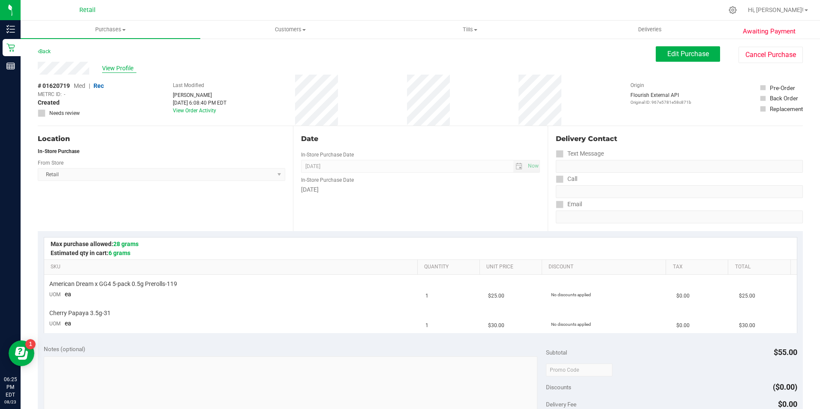
click at [113, 66] on span "View Profile" at bounding box center [119, 68] width 34 height 9
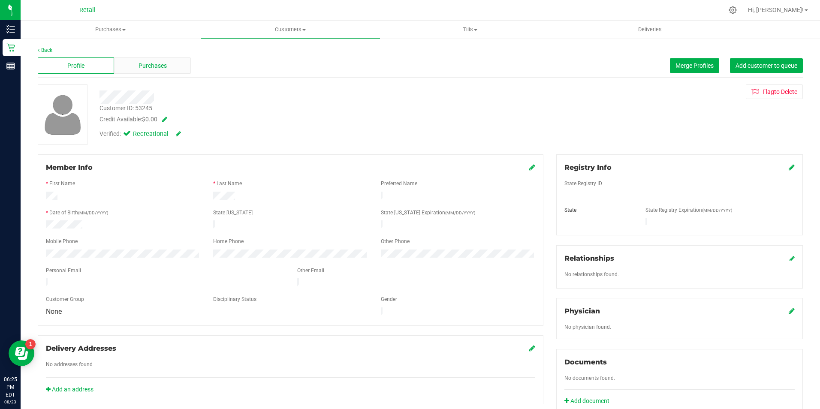
click at [147, 71] on div "Purchases" at bounding box center [152, 65] width 76 height 16
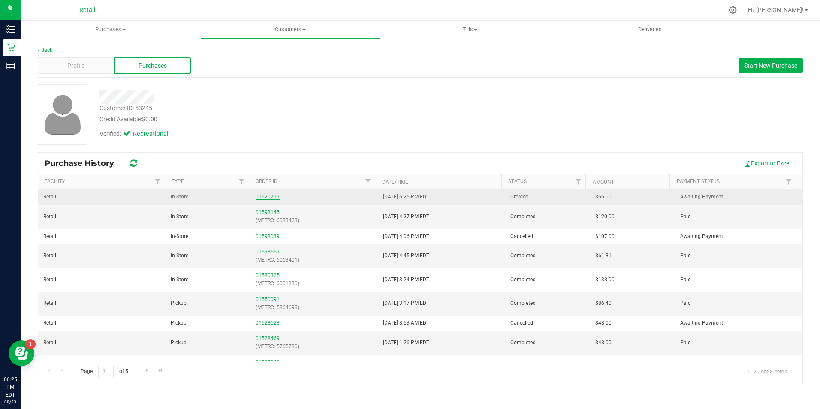
click at [264, 198] on link "01620719" at bounding box center [268, 197] width 24 height 6
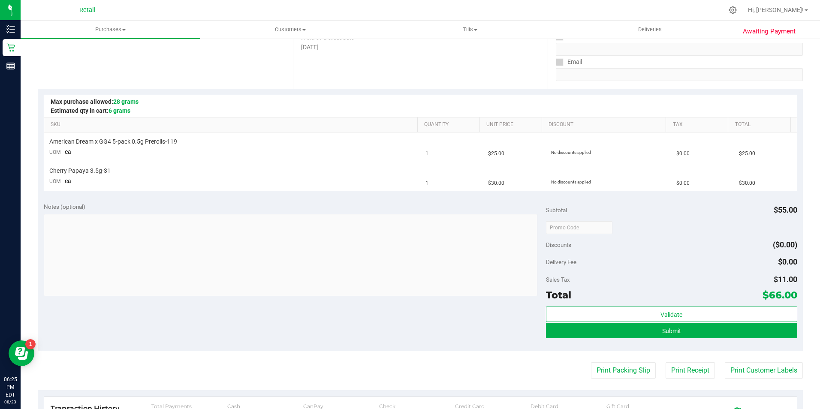
scroll to position [140, 0]
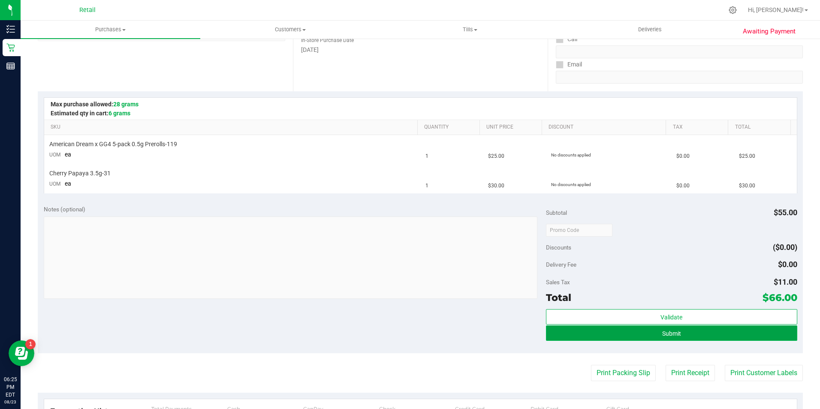
click at [758, 329] on button "Submit" at bounding box center [671, 332] width 251 height 15
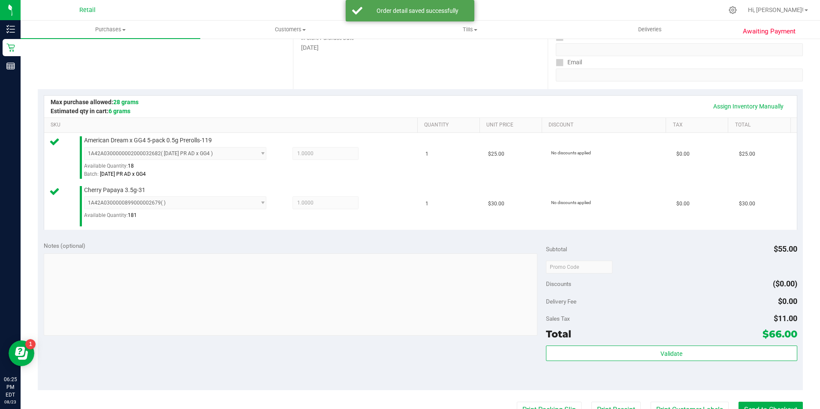
scroll to position [159, 0]
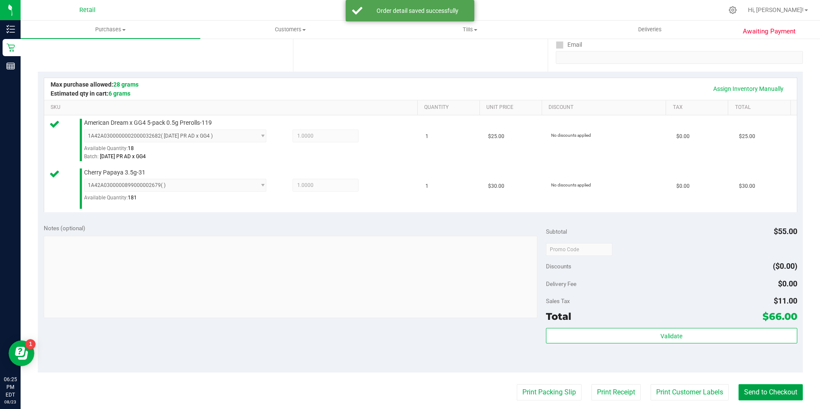
click at [764, 385] on button "Send to Checkout" at bounding box center [770, 392] width 64 height 16
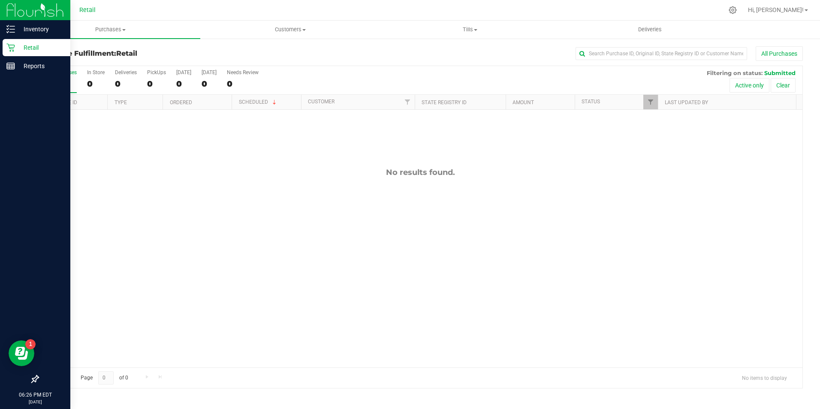
click at [5, 50] on div "Retail" at bounding box center [37, 47] width 68 height 17
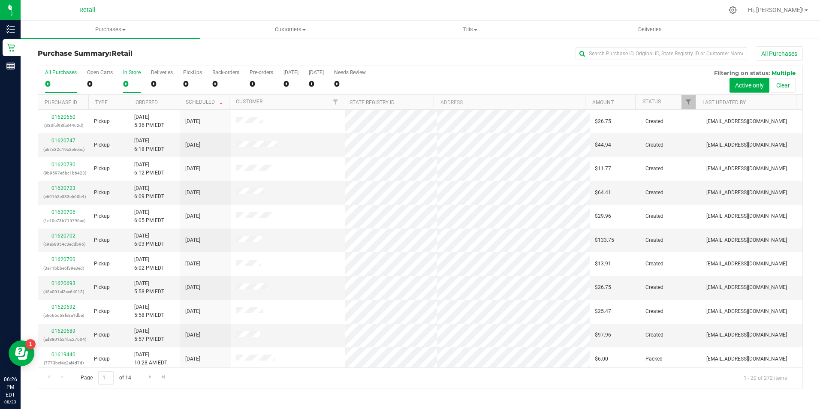
click at [130, 82] on div "0" at bounding box center [132, 84] width 18 height 10
click at [0, 0] on input "In Store 0" at bounding box center [0, 0] width 0 height 0
click at [650, 56] on input "text" at bounding box center [661, 53] width 172 height 13
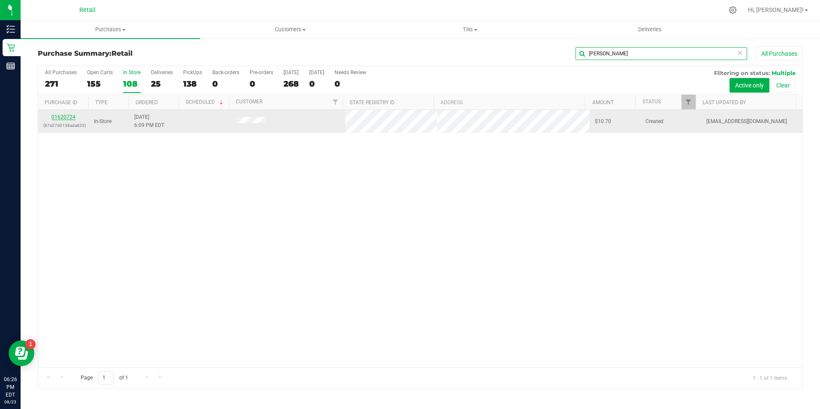
type input "[PERSON_NAME]"
click at [72, 115] on link "01620724" at bounding box center [63, 117] width 24 height 6
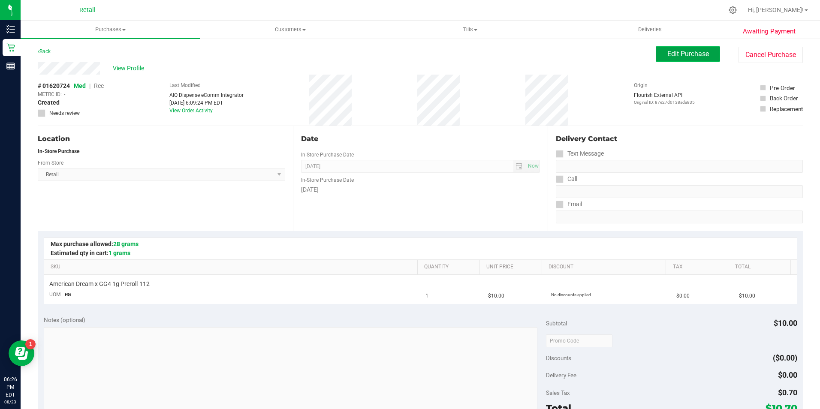
click at [680, 54] on span "Edit Purchase" at bounding box center [688, 54] width 42 height 8
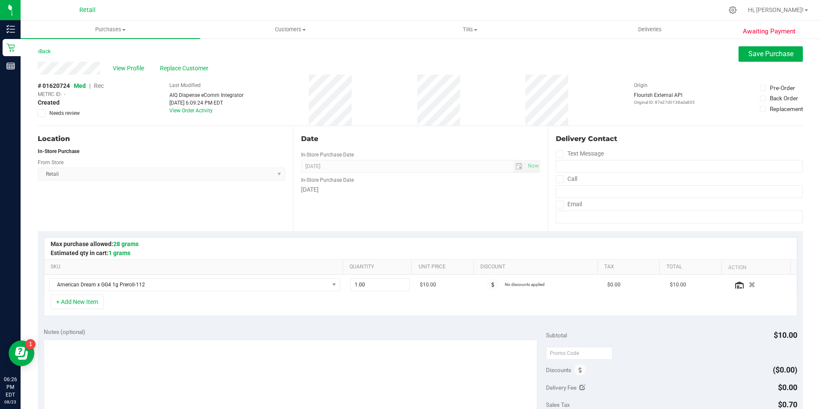
click at [99, 86] on span "Rec" at bounding box center [99, 85] width 10 height 7
click at [761, 57] on span "Save Purchase" at bounding box center [770, 54] width 45 height 8
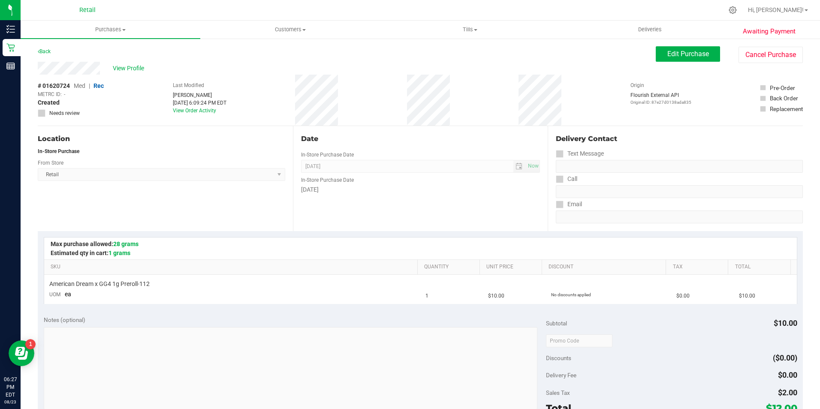
click at [129, 69] on span "View Profile" at bounding box center [130, 68] width 34 height 9
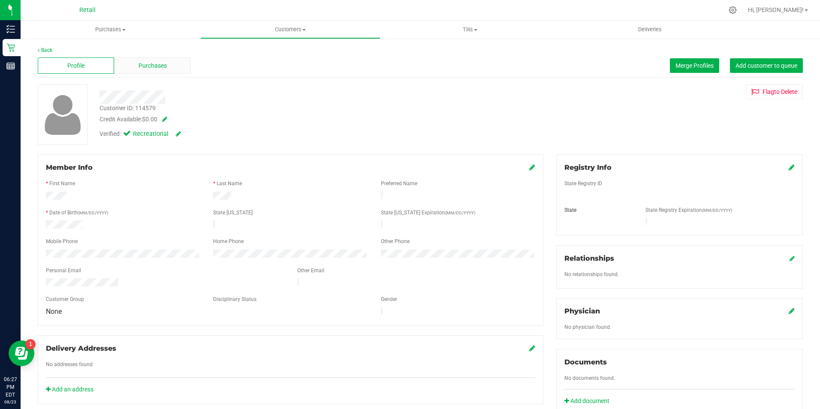
click at [150, 67] on span "Purchases" at bounding box center [152, 65] width 28 height 9
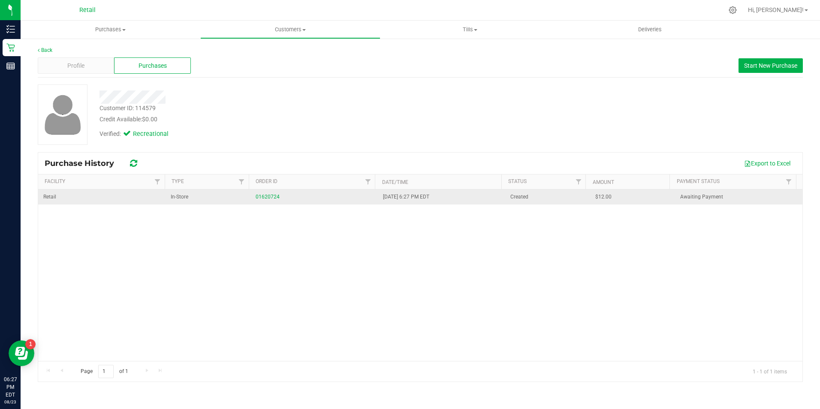
click at [260, 201] on div "01620724" at bounding box center [314, 197] width 117 height 8
click at [270, 194] on link "01620724" at bounding box center [268, 197] width 24 height 6
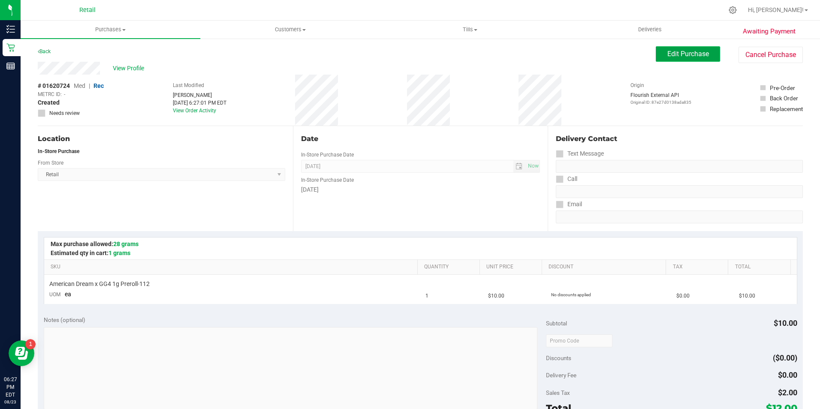
click at [701, 61] on button "Edit Purchase" at bounding box center [688, 53] width 64 height 15
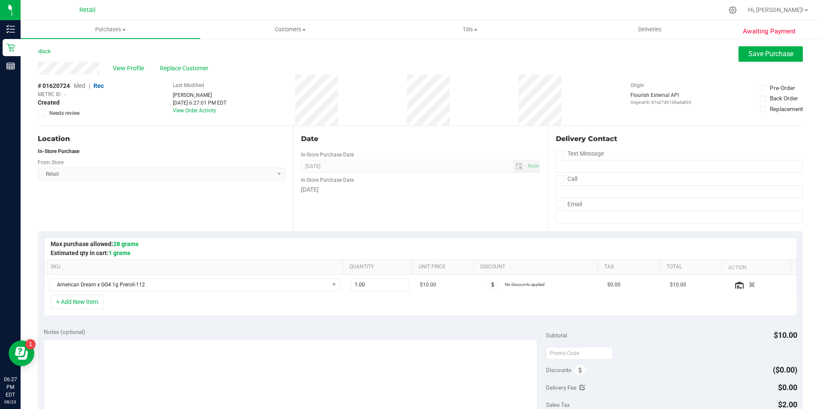
click at [196, 63] on div "View Profile Replace Customer" at bounding box center [420, 68] width 765 height 13
click at [193, 66] on span "Replace Customer" at bounding box center [185, 68] width 51 height 9
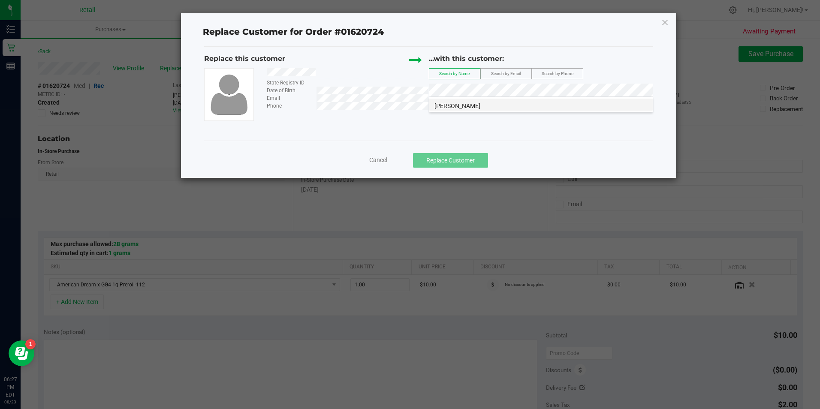
click at [472, 105] on li "[PERSON_NAME]" at bounding box center [540, 105] width 223 height 12
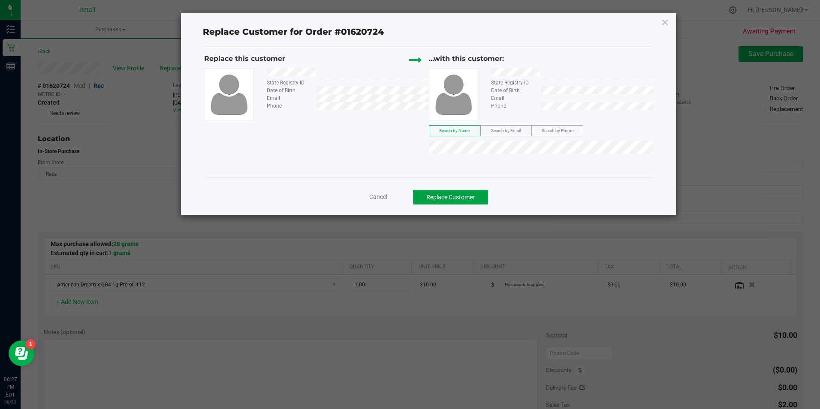
click at [450, 200] on button "Replace Customer" at bounding box center [450, 197] width 75 height 15
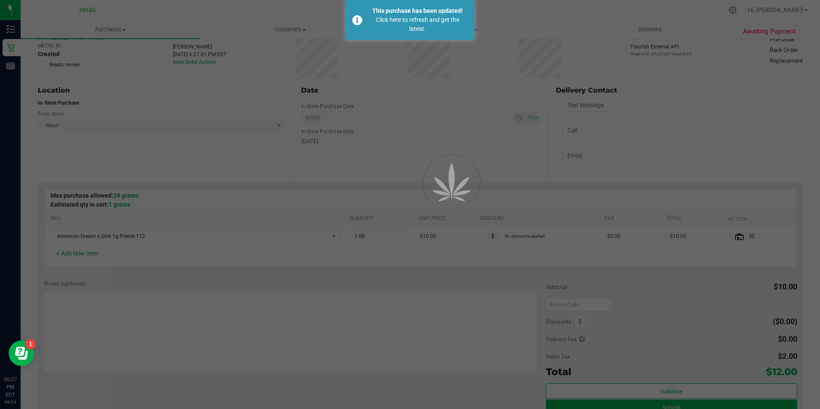
scroll to position [129, 0]
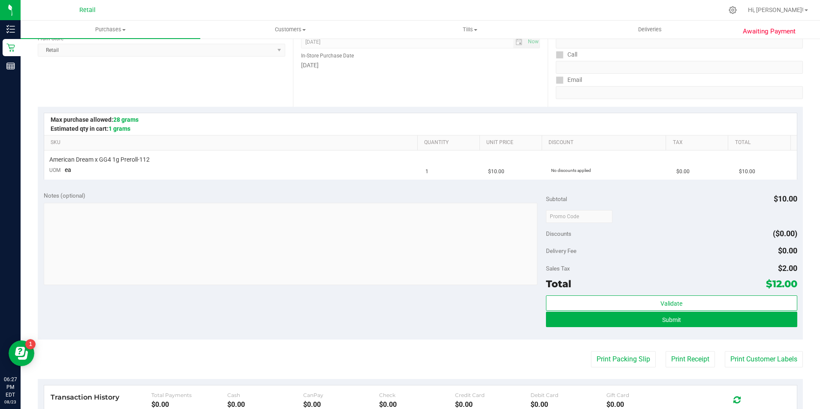
scroll to position [129, 0]
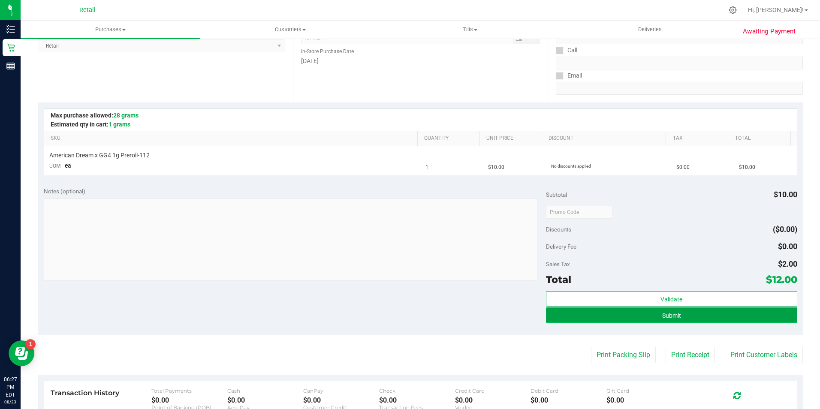
click at [662, 318] on span "Submit" at bounding box center [671, 315] width 19 height 7
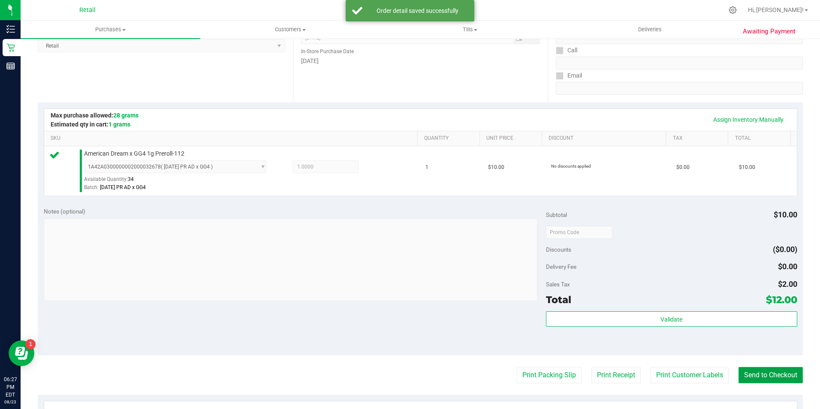
click at [769, 372] on button "Send to Checkout" at bounding box center [770, 375] width 64 height 16
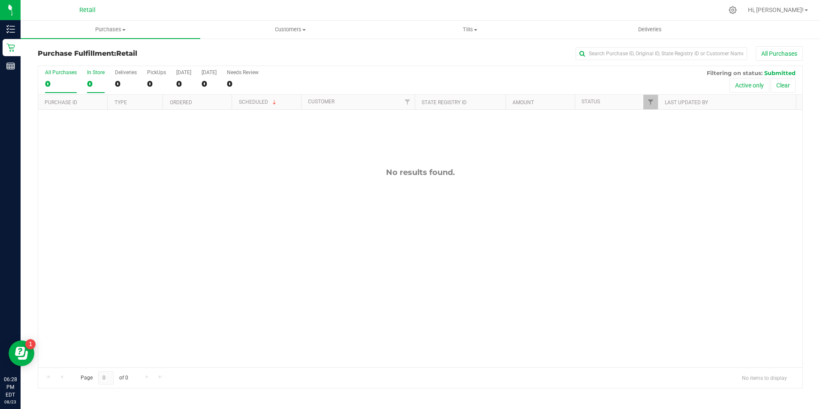
click at [94, 84] on div "0" at bounding box center [96, 84] width 18 height 10
click at [0, 0] on input "In Store 0" at bounding box center [0, 0] width 0 height 0
click at [94, 84] on div at bounding box center [420, 227] width 764 height 322
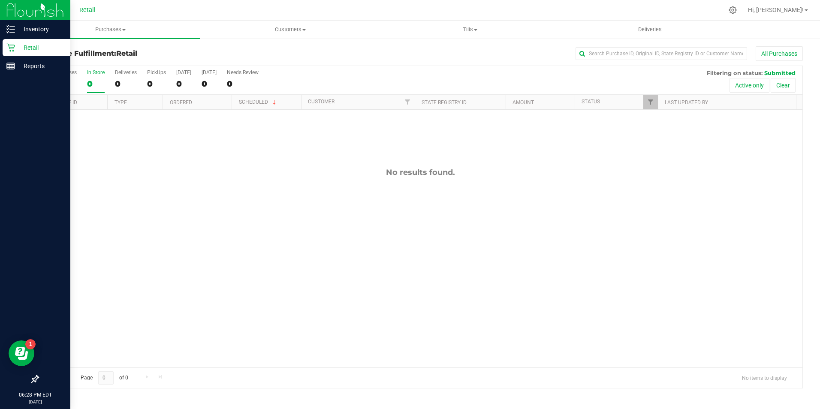
click at [11, 48] on icon at bounding box center [10, 48] width 8 height 8
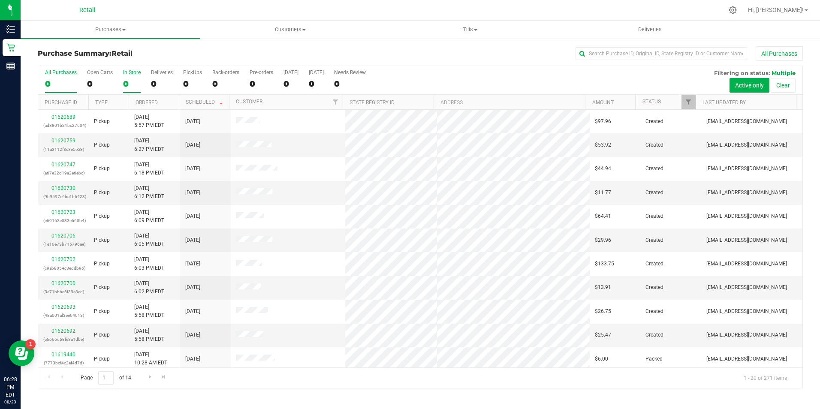
drag, startPoint x: 117, startPoint y: 77, endPoint x: 124, endPoint y: 77, distance: 6.9
click at [123, 77] on div "All Purchases 0 Open Carts 0 In Store 0 Deliveries 0 PickUps 0 Back-orders 0 Pr…" at bounding box center [420, 80] width 764 height 29
click at [125, 77] on label "In Store 0" at bounding box center [132, 81] width 18 height 24
click at [0, 0] on input "In Store 0" at bounding box center [0, 0] width 0 height 0
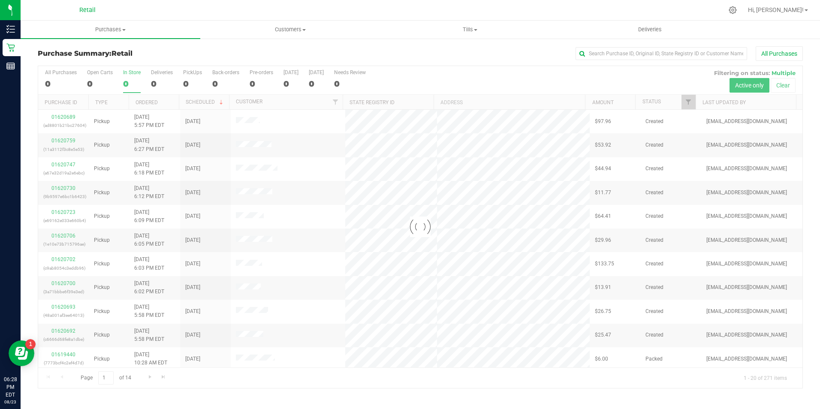
click at [125, 77] on label "In Store 0" at bounding box center [132, 81] width 18 height 24
click at [0, 0] on input "In Store 0" at bounding box center [0, 0] width 0 height 0
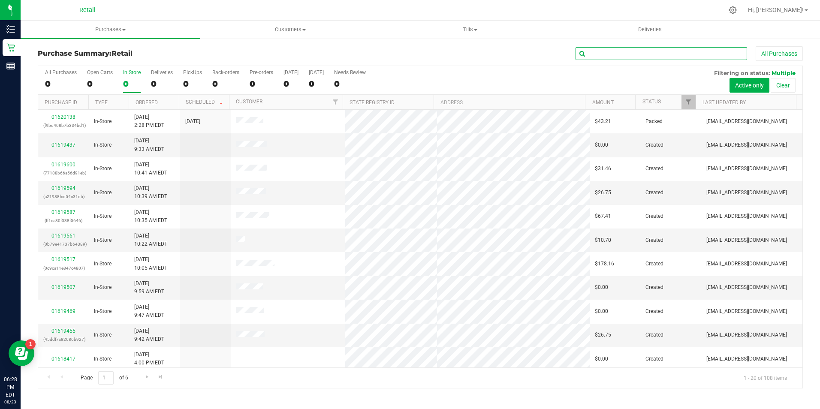
click at [620, 57] on input "text" at bounding box center [661, 53] width 172 height 13
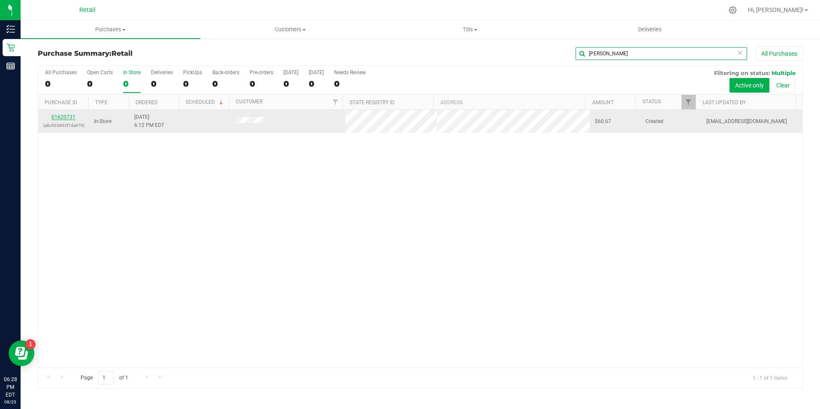
type input "[PERSON_NAME]"
click at [57, 115] on link "01620731" at bounding box center [63, 117] width 24 height 6
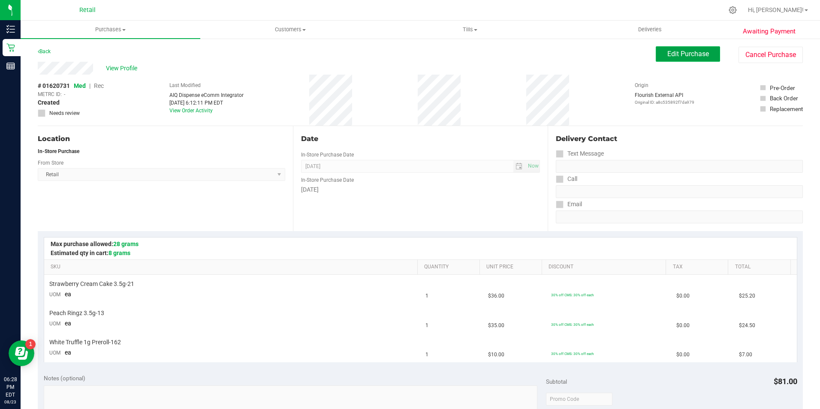
click at [676, 54] on span "Edit Purchase" at bounding box center [688, 54] width 42 height 8
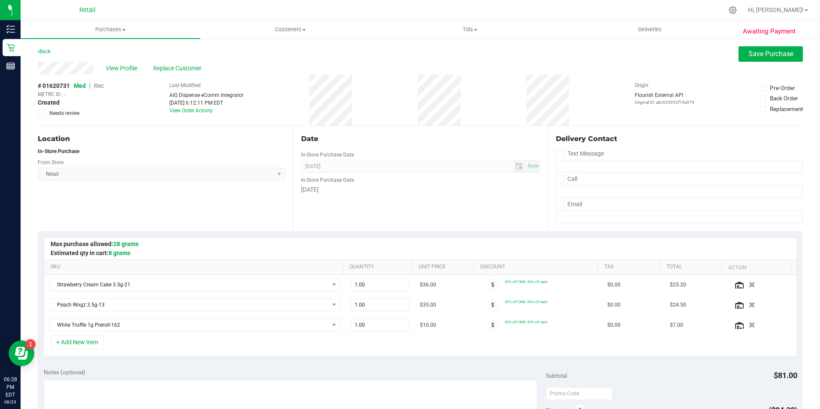
click at [99, 87] on span "Rec" at bounding box center [99, 85] width 10 height 7
click at [765, 52] on span "Save Purchase" at bounding box center [770, 54] width 45 height 8
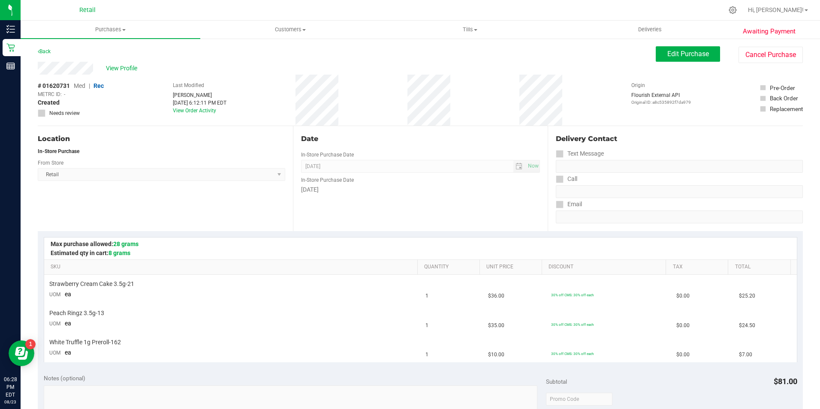
click at [128, 72] on span "View Profile" at bounding box center [123, 68] width 34 height 9
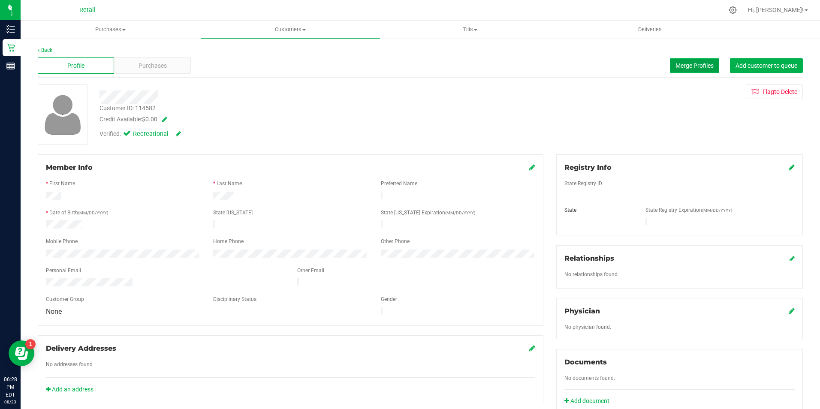
click at [692, 65] on span "Merge Profiles" at bounding box center [694, 65] width 38 height 7
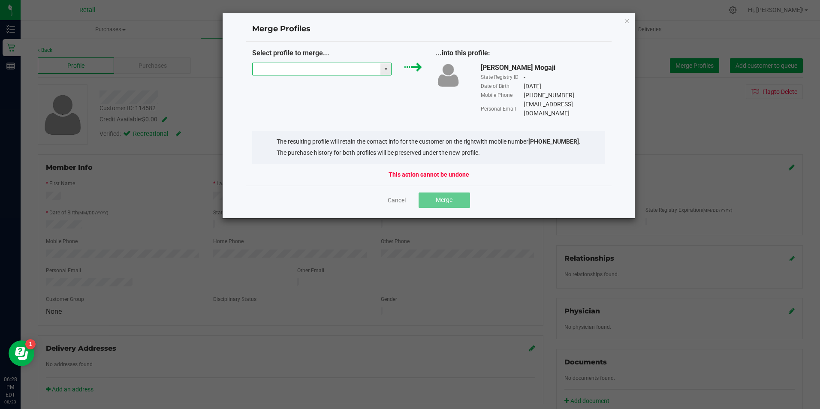
click at [341, 66] on input "NO DATA FOUND" at bounding box center [317, 69] width 128 height 12
click at [627, 21] on icon "Close" at bounding box center [627, 20] width 6 height 10
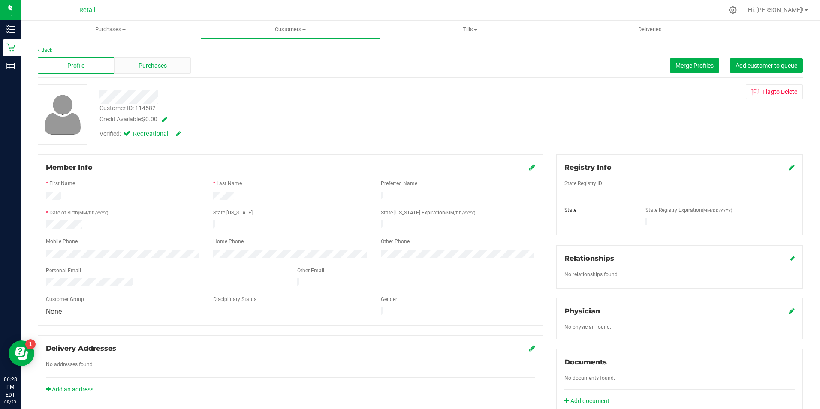
click at [144, 69] on span "Purchases" at bounding box center [152, 65] width 28 height 9
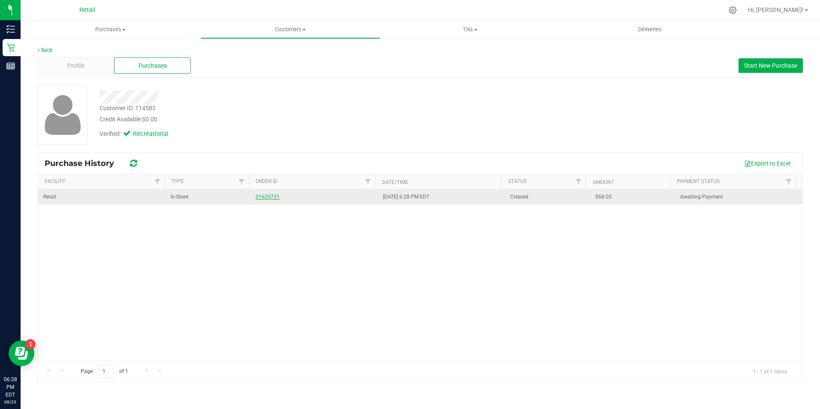
click at [259, 195] on link "01620731" at bounding box center [268, 197] width 24 height 6
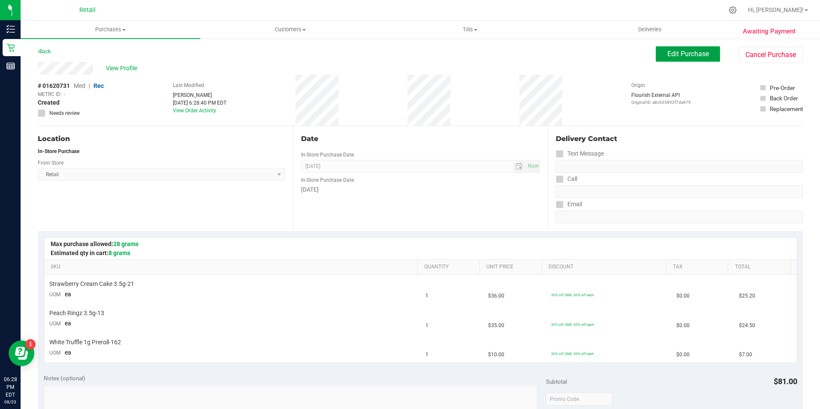
click at [656, 51] on button "Edit Purchase" at bounding box center [688, 53] width 64 height 15
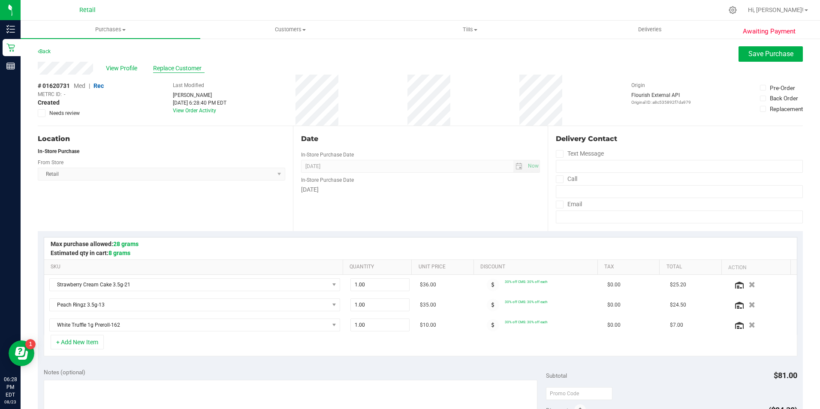
click at [185, 71] on span "Replace Customer" at bounding box center [178, 68] width 51 height 9
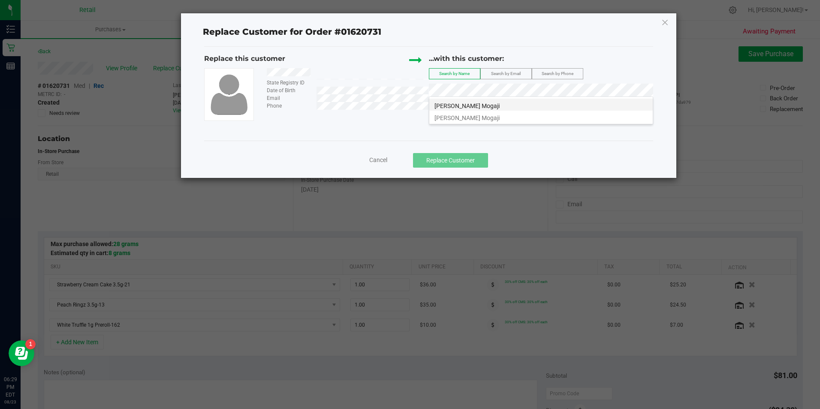
click at [466, 104] on span "[PERSON_NAME] Mogaji" at bounding box center [466, 105] width 65 height 7
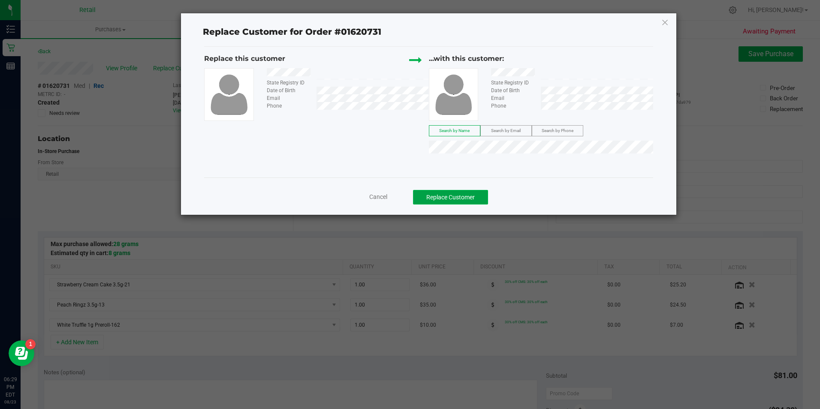
click at [441, 195] on button "Replace Customer" at bounding box center [450, 197] width 75 height 15
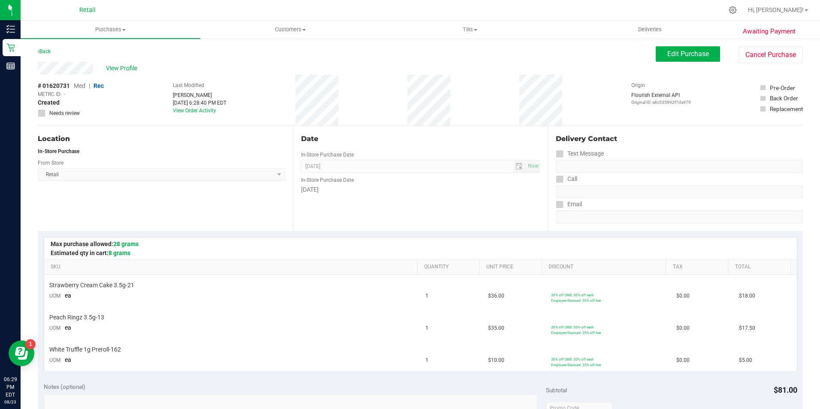
click at [132, 68] on span "View Profile" at bounding box center [123, 68] width 34 height 9
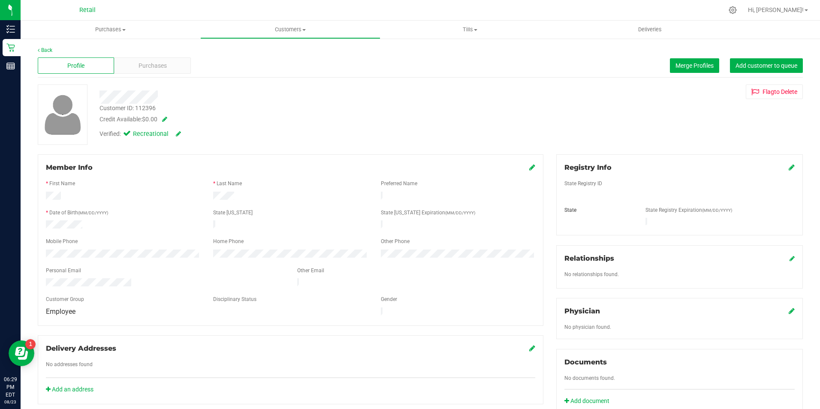
click at [160, 56] on div "Profile Purchases Merge Profiles Add customer to queue" at bounding box center [420, 66] width 765 height 24
click at [160, 61] on span "Purchases" at bounding box center [152, 65] width 28 height 9
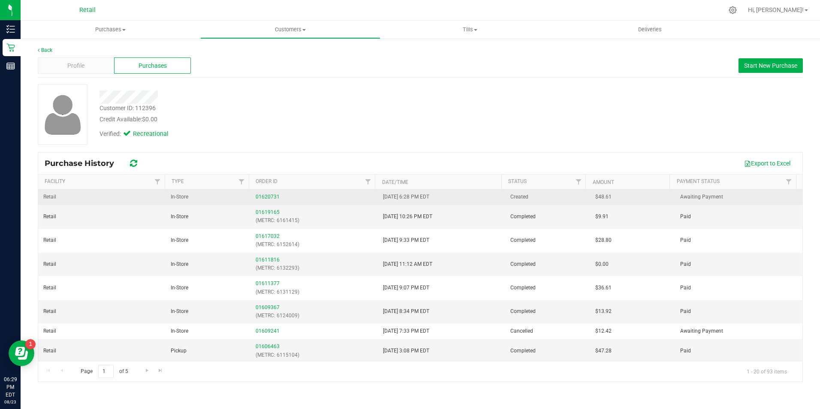
click at [271, 193] on div "01620731" at bounding box center [314, 197] width 117 height 8
click at [269, 197] on link "01620731" at bounding box center [268, 197] width 24 height 6
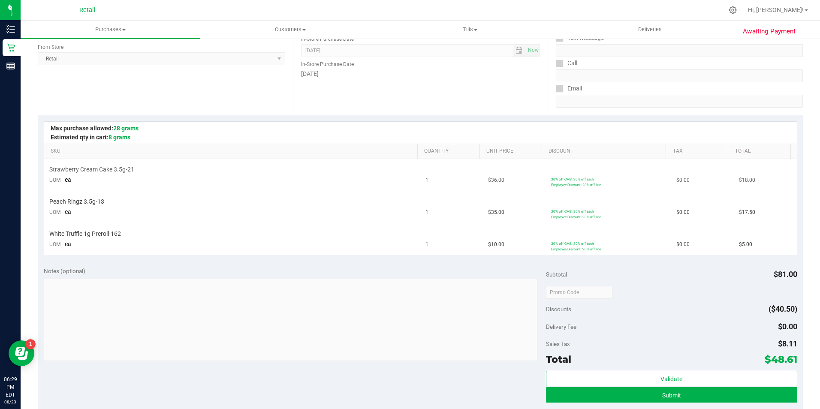
scroll to position [129, 0]
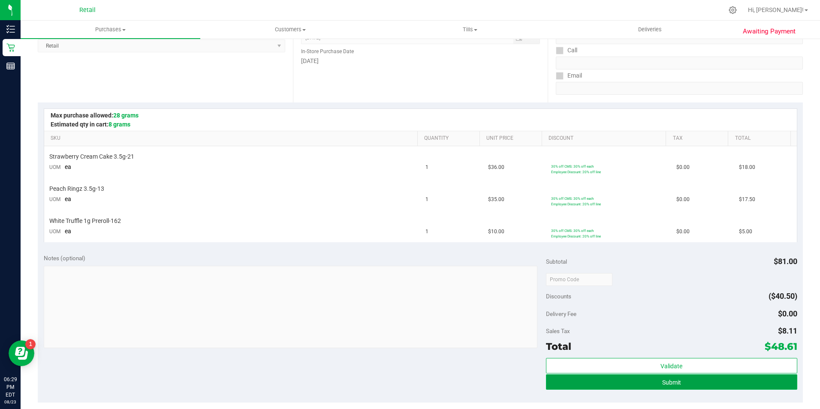
click at [620, 380] on button "Submit" at bounding box center [671, 381] width 251 height 15
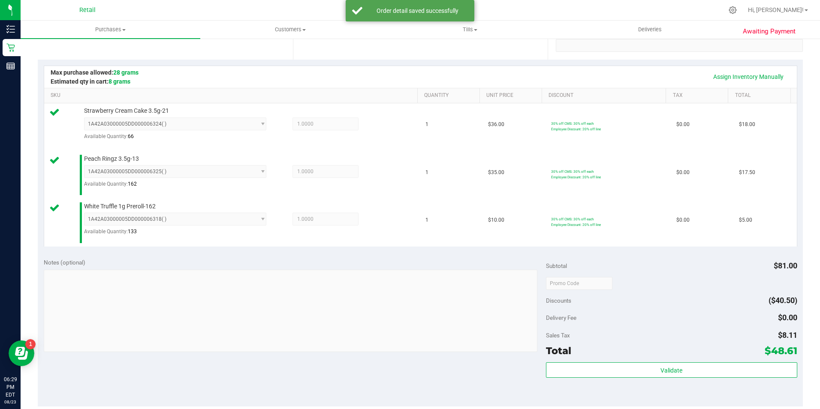
scroll to position [300, 0]
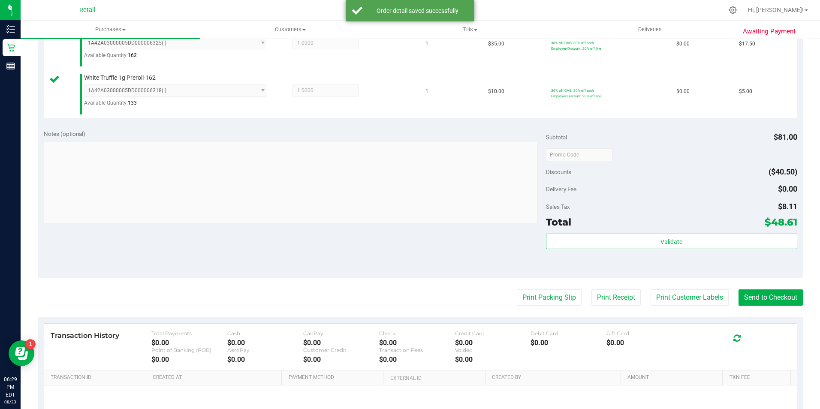
click at [765, 307] on purchase-details "Back Edit Purchase Cancel Purchase View Profile # 01620731 Med | Rec METRC ID: …" at bounding box center [420, 111] width 765 height 731
click at [765, 304] on button "Send to Checkout" at bounding box center [770, 297] width 64 height 16
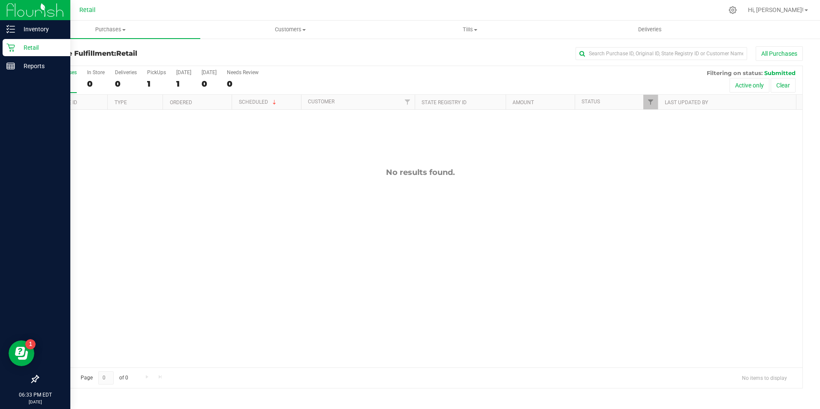
click at [4, 49] on div "Retail" at bounding box center [37, 47] width 68 height 17
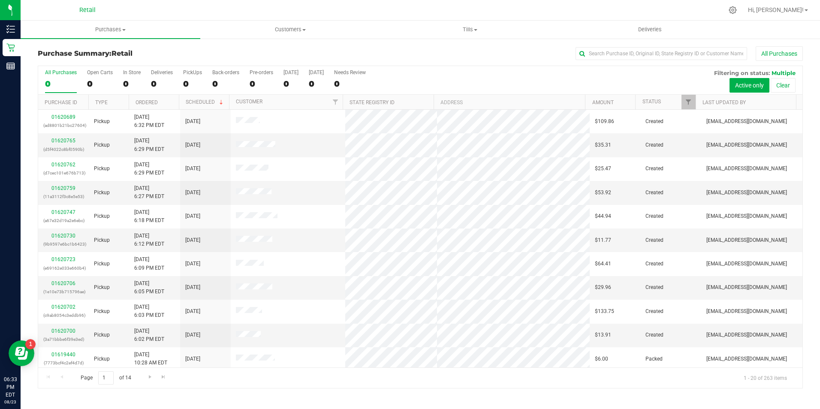
click at [119, 75] on div "All Purchases 0 Open Carts 0 In Store 0 Deliveries 0 PickUps 0 Back-orders 0 Pr…" at bounding box center [420, 80] width 764 height 29
click at [124, 77] on label "In Store 0" at bounding box center [132, 81] width 18 height 24
click at [0, 0] on input "In Store 0" at bounding box center [0, 0] width 0 height 0
click at [135, 74] on div "In Store" at bounding box center [132, 72] width 18 height 6
click at [0, 0] on input "In Store 0" at bounding box center [0, 0] width 0 height 0
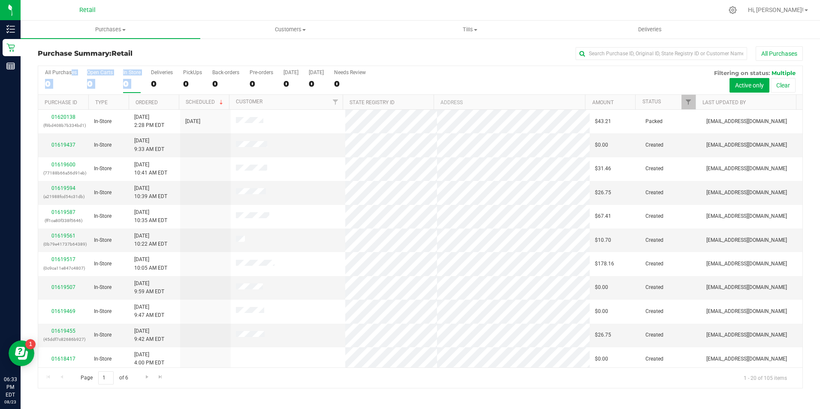
click at [123, 85] on div "0" at bounding box center [132, 84] width 18 height 10
click at [0, 0] on input "In Store 0" at bounding box center [0, 0] width 0 height 0
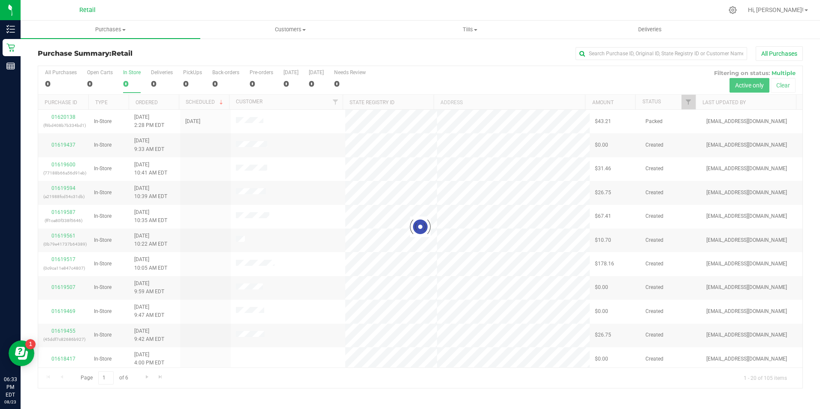
click at [123, 85] on div "0" at bounding box center [132, 84] width 18 height 10
click at [0, 0] on input "In Store 0" at bounding box center [0, 0] width 0 height 0
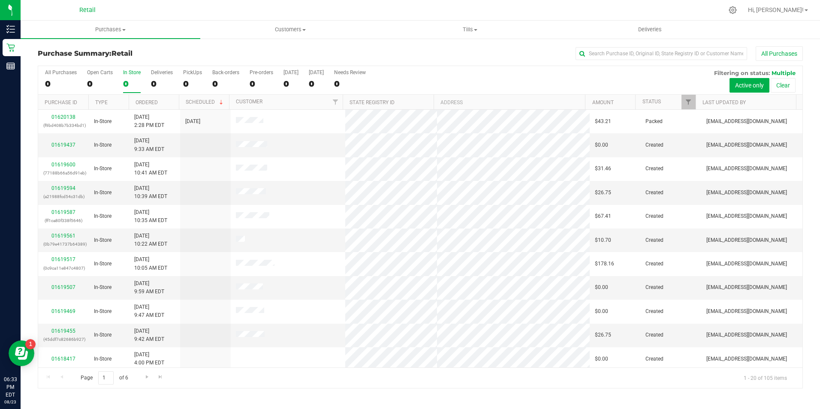
click at [123, 84] on div "0" at bounding box center [132, 84] width 18 height 10
click at [0, 0] on input "In Store 0" at bounding box center [0, 0] width 0 height 0
click at [598, 51] on input "text" at bounding box center [661, 53] width 172 height 13
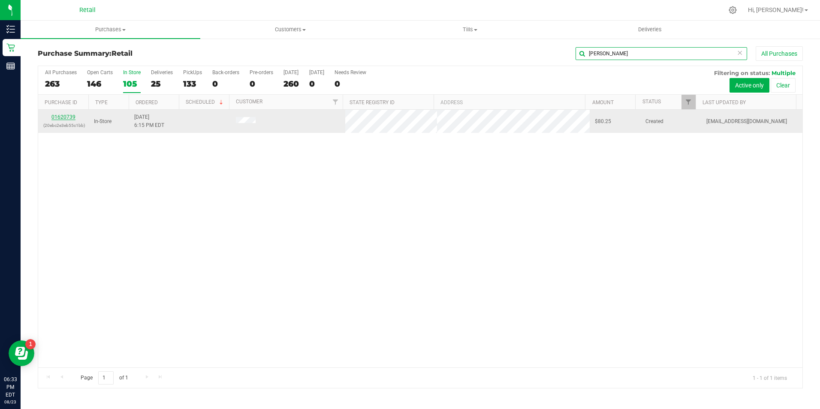
type input "[PERSON_NAME]"
click at [58, 118] on link "01620739" at bounding box center [63, 117] width 24 height 6
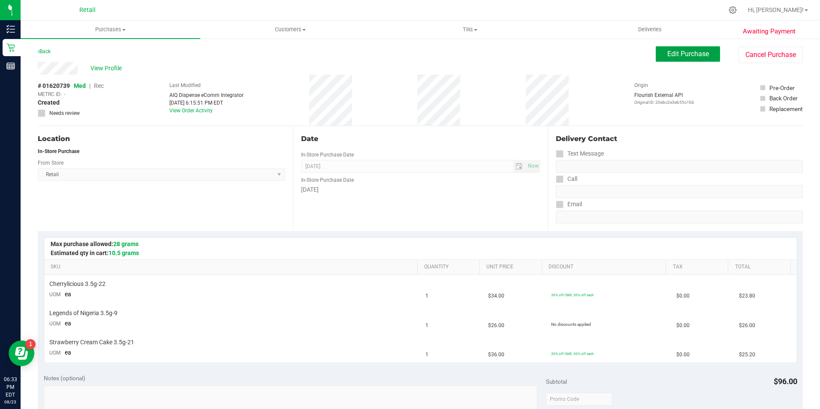
drag, startPoint x: 659, startPoint y: 54, endPoint x: 631, endPoint y: 60, distance: 28.9
click at [661, 54] on button "Edit Purchase" at bounding box center [688, 53] width 64 height 15
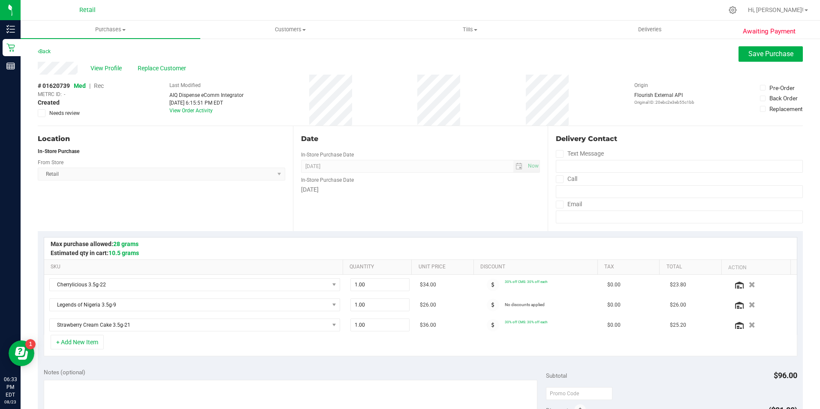
click at [95, 84] on span "Rec" at bounding box center [99, 85] width 10 height 7
click at [748, 57] on span "Save Purchase" at bounding box center [770, 54] width 45 height 8
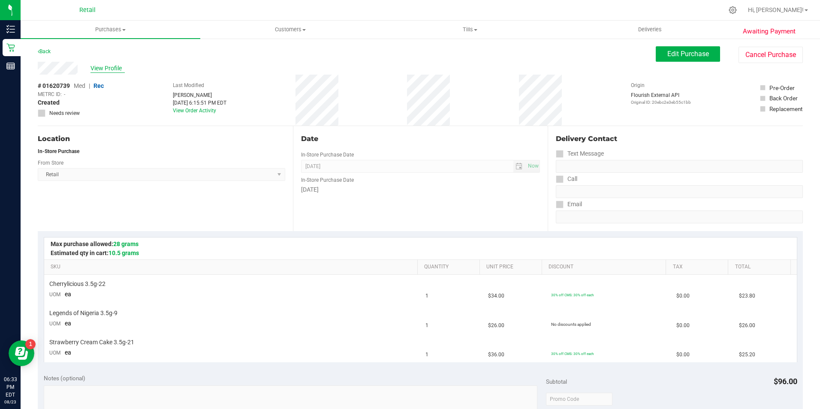
click at [108, 65] on span "View Profile" at bounding box center [107, 68] width 34 height 9
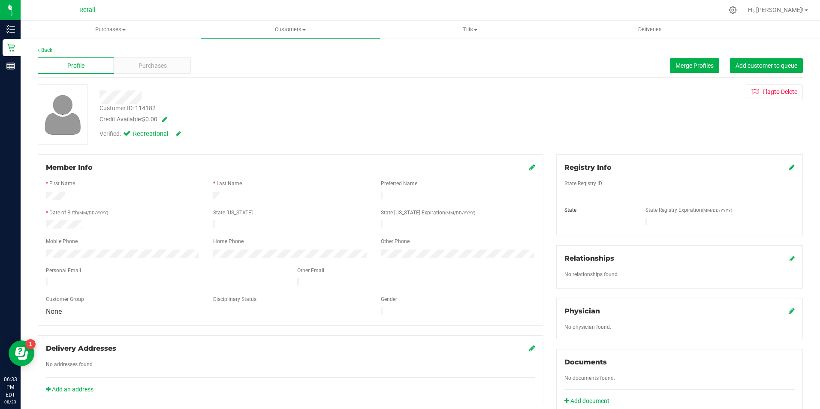
click at [523, 168] on div "Member Info" at bounding box center [290, 167] width 489 height 10
click at [529, 170] on icon at bounding box center [532, 167] width 6 height 7
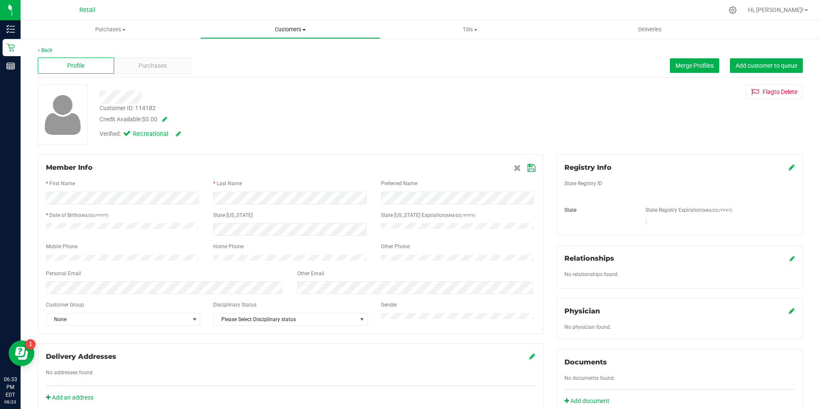
click at [283, 27] on span "Customers" at bounding box center [290, 30] width 179 height 8
click at [50, 48] on link "Back" at bounding box center [45, 50] width 15 height 6
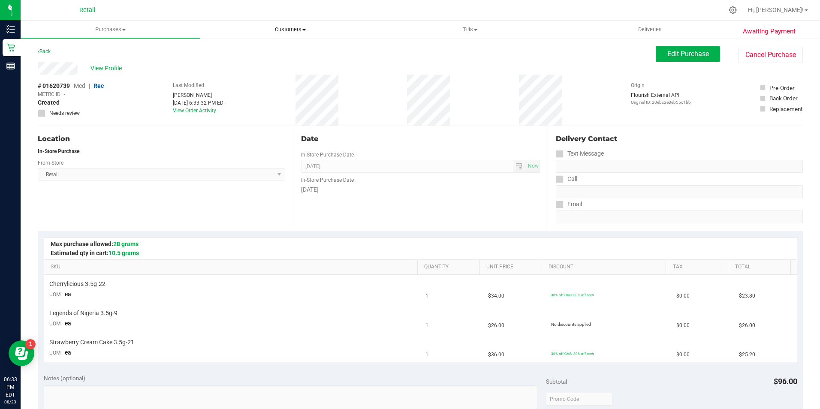
click at [280, 31] on span "Customers" at bounding box center [290, 30] width 180 height 8
click at [282, 51] on li "All customers" at bounding box center [290, 52] width 180 height 10
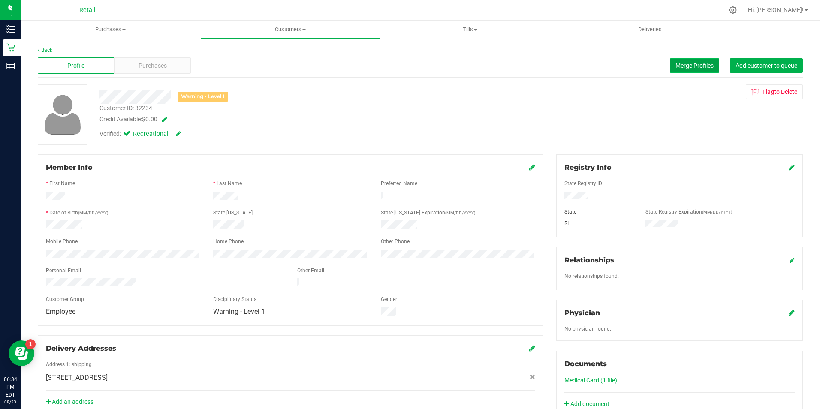
click at [677, 72] on button "Merge Profiles" at bounding box center [694, 65] width 49 height 15
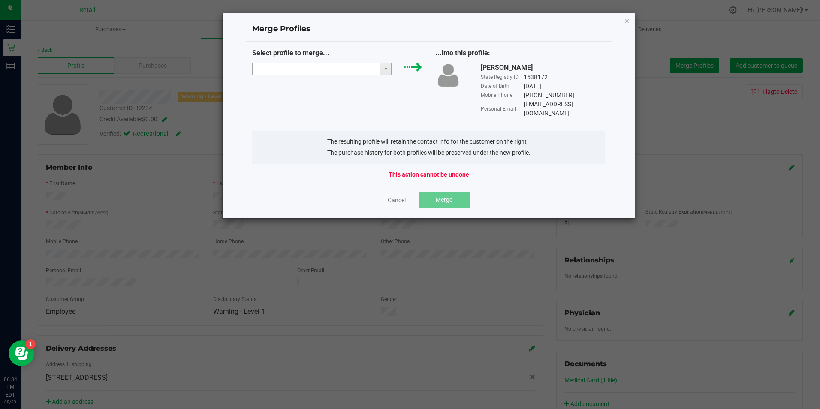
click at [323, 68] on input "NO DATA FOUND" at bounding box center [317, 69] width 128 height 12
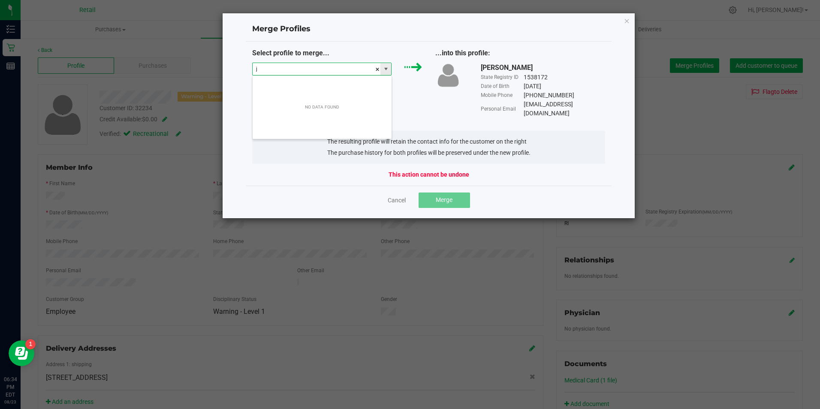
scroll to position [13, 139]
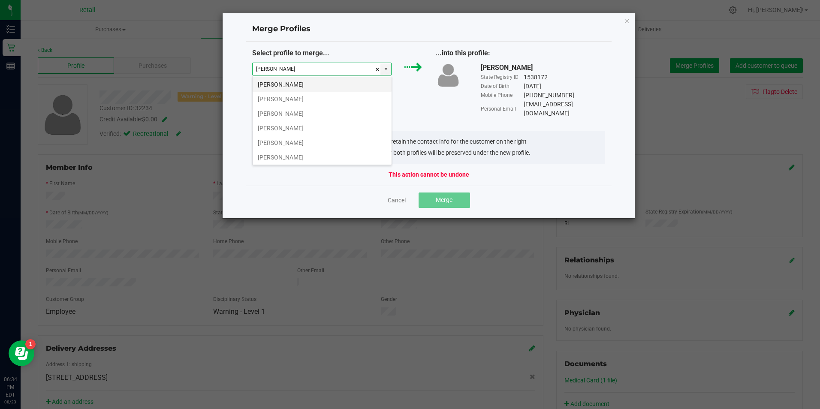
click at [337, 82] on li "[PERSON_NAME]" at bounding box center [322, 84] width 139 height 15
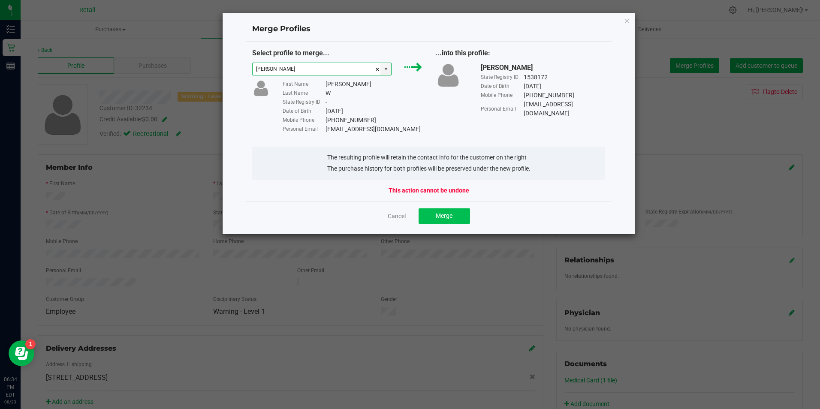
type input "[PERSON_NAME]"
click at [448, 219] on span "Merge" at bounding box center [444, 215] width 17 height 7
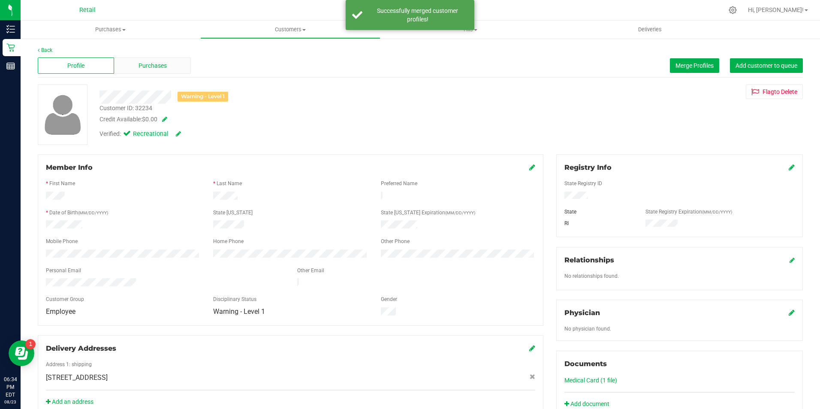
click at [151, 69] on span "Purchases" at bounding box center [152, 65] width 28 height 9
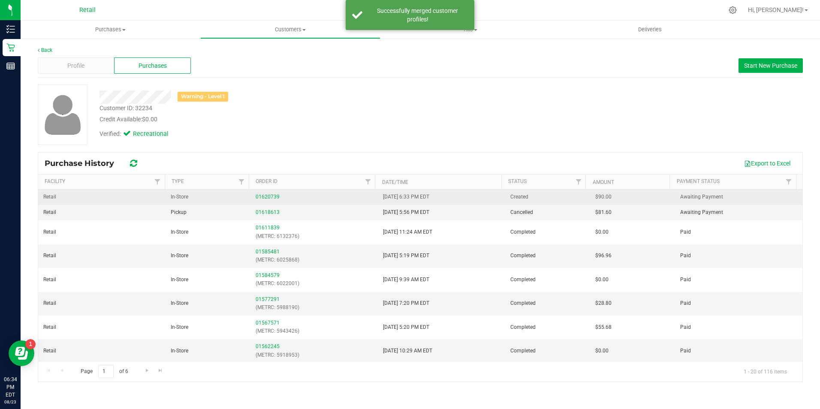
click at [254, 202] on td "01620739" at bounding box center [313, 197] width 127 height 15
click at [266, 195] on link "01620739" at bounding box center [268, 197] width 24 height 6
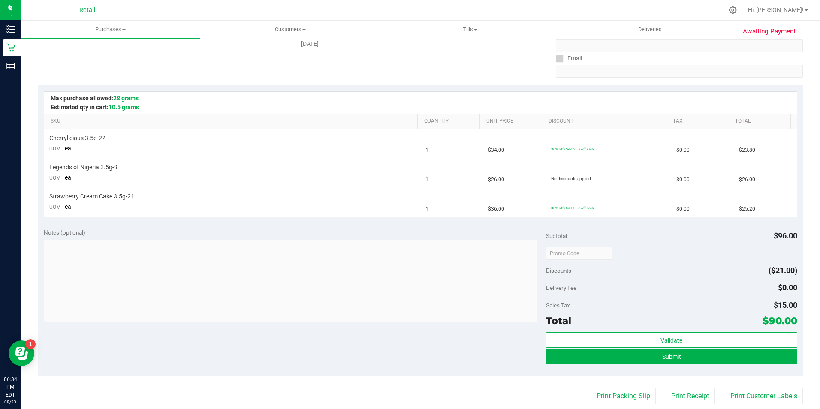
scroll to position [154, 0]
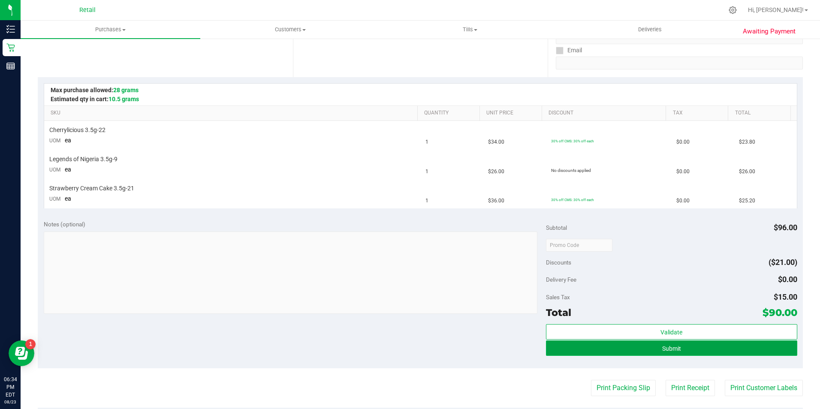
click at [627, 349] on button "Submit" at bounding box center [671, 347] width 251 height 15
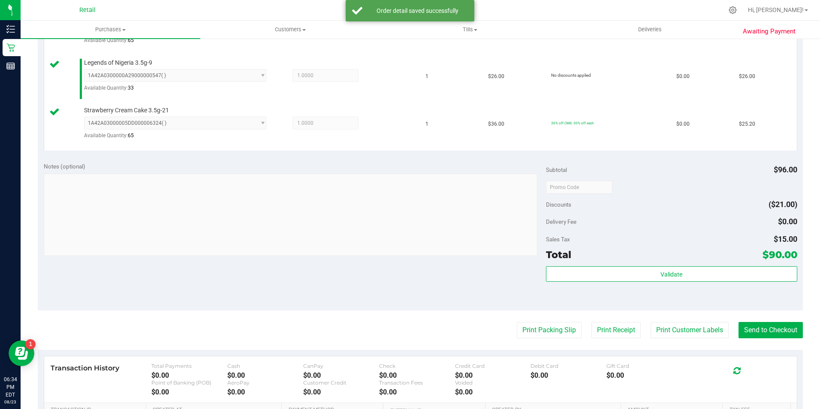
scroll to position [273, 0]
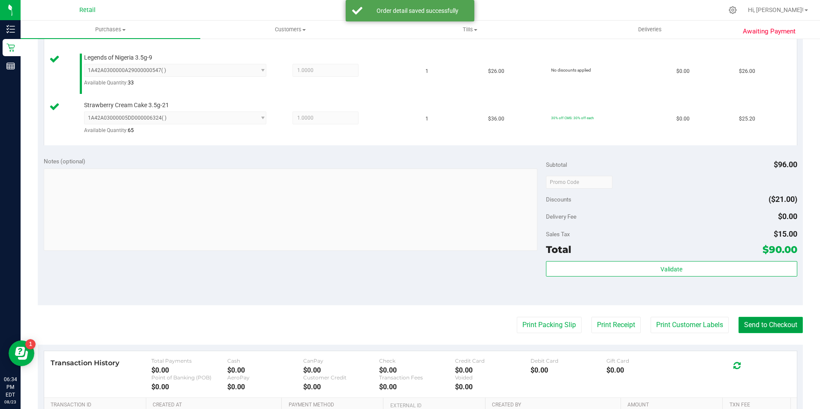
click at [777, 320] on button "Send to Checkout" at bounding box center [770, 325] width 64 height 16
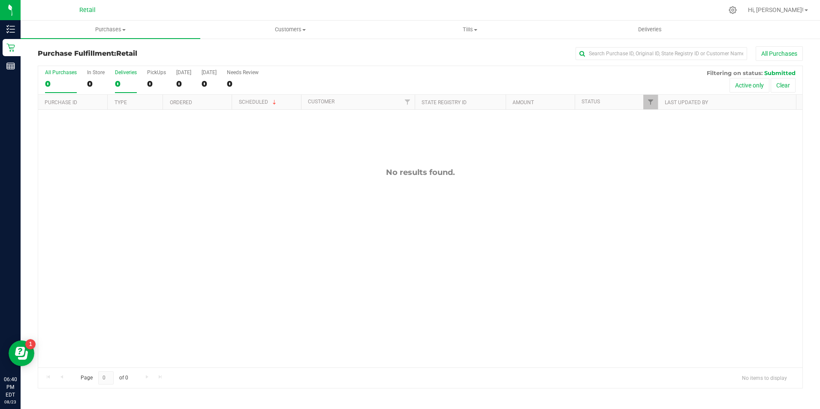
click at [126, 77] on label "Deliveries 0" at bounding box center [126, 81] width 22 height 24
click at [0, 0] on input "Deliveries 0" at bounding box center [0, 0] width 0 height 0
click at [93, 84] on div "0" at bounding box center [96, 84] width 18 height 10
click at [0, 0] on input "In Store 0" at bounding box center [0, 0] width 0 height 0
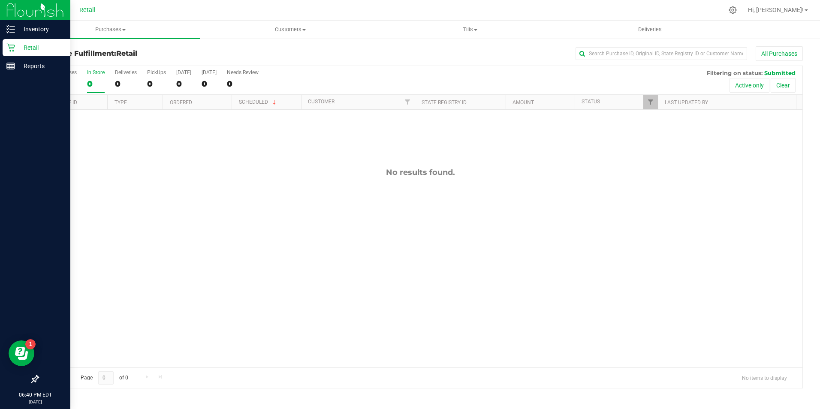
click at [5, 48] on div "Retail" at bounding box center [37, 47] width 68 height 17
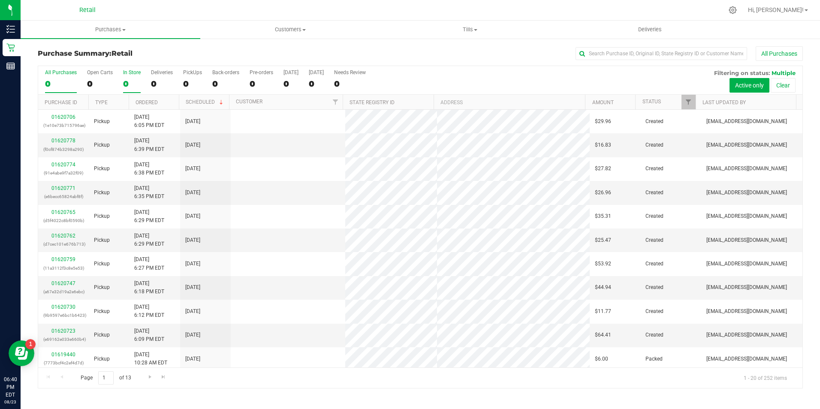
click at [126, 81] on div "0" at bounding box center [132, 84] width 18 height 10
click at [0, 0] on input "In Store 0" at bounding box center [0, 0] width 0 height 0
click at [635, 56] on input "text" at bounding box center [661, 53] width 172 height 13
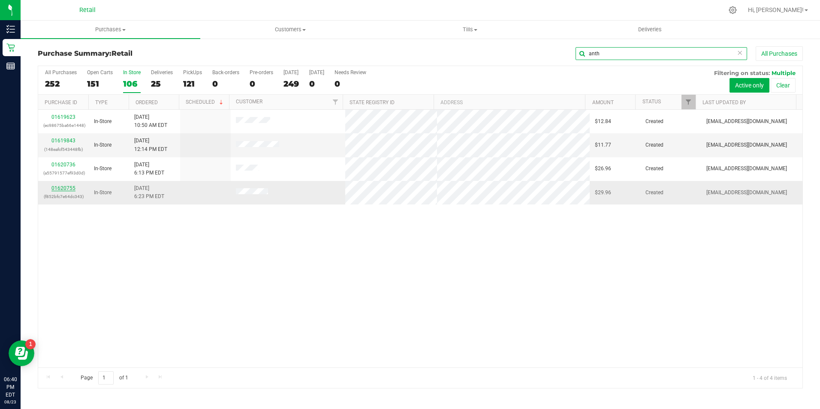
type input "anth"
click at [63, 188] on link "01620755" at bounding box center [63, 188] width 24 height 6
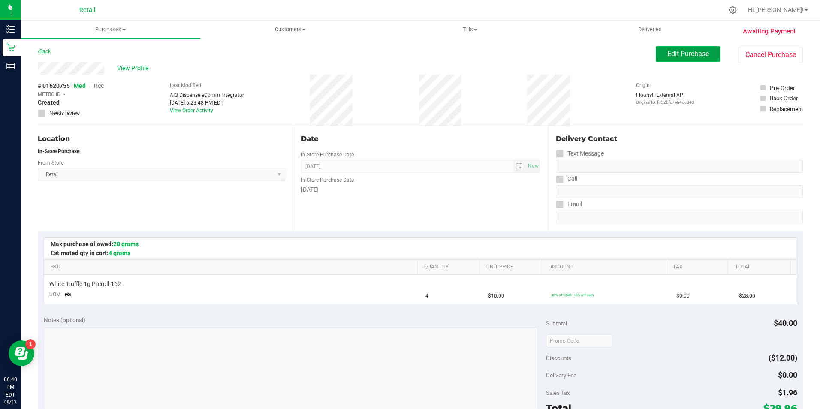
click at [678, 53] on span "Edit Purchase" at bounding box center [688, 54] width 42 height 8
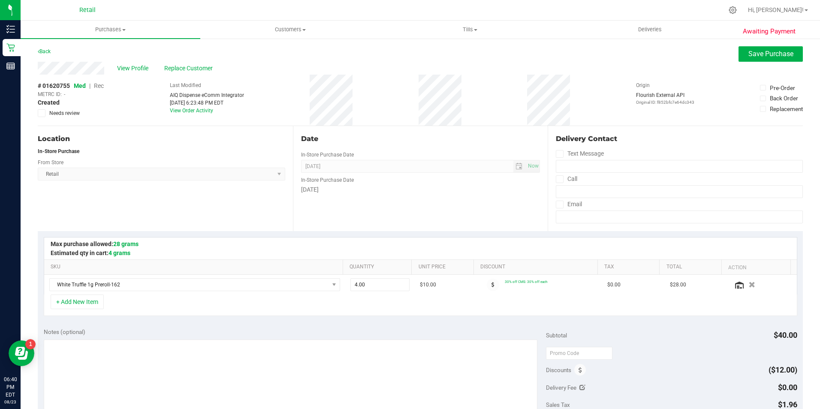
click at [100, 85] on span "Rec" at bounding box center [99, 85] width 10 height 7
click at [741, 52] on button "Save Purchase" at bounding box center [770, 53] width 64 height 15
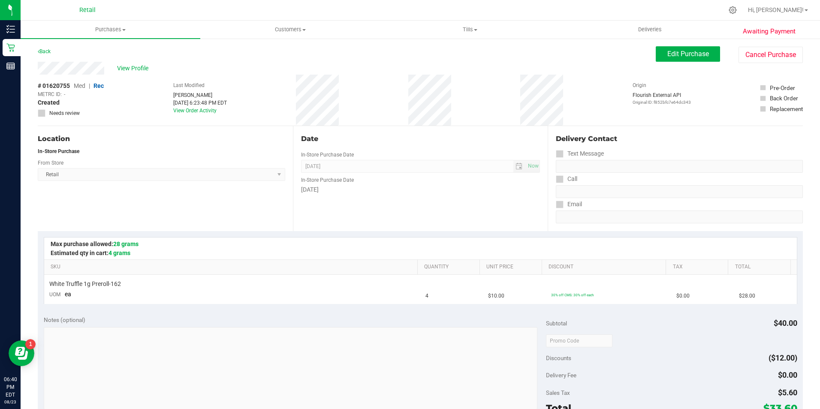
click at [141, 70] on span "View Profile" at bounding box center [134, 68] width 34 height 9
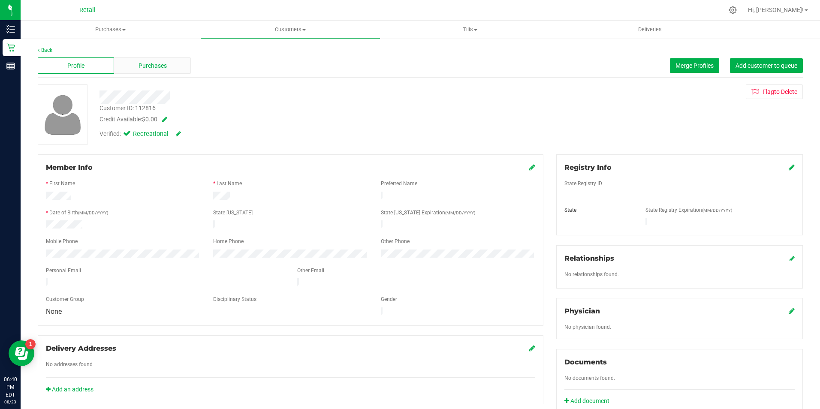
click at [142, 62] on span "Purchases" at bounding box center [152, 65] width 28 height 9
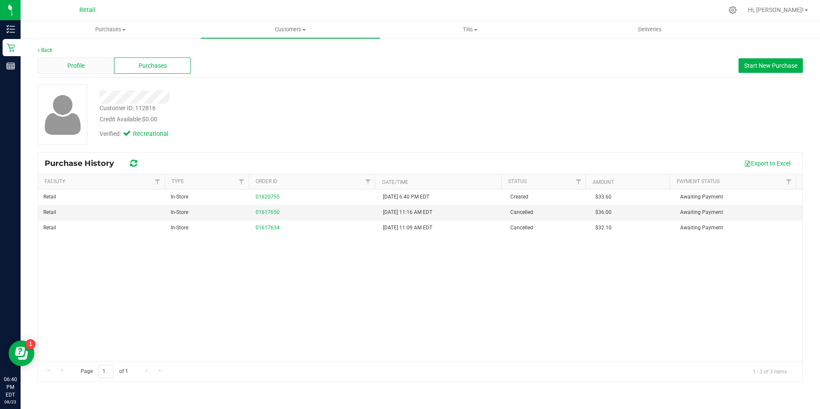
click at [64, 69] on div "Profile" at bounding box center [76, 65] width 76 height 16
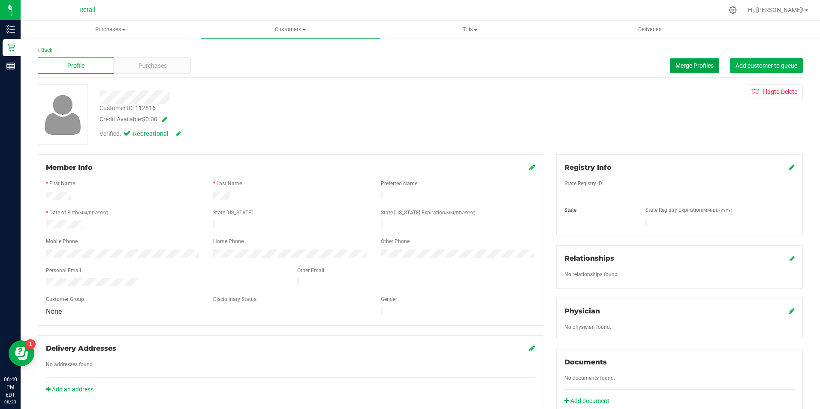
click at [675, 63] on span "Merge Profiles" at bounding box center [694, 65] width 38 height 7
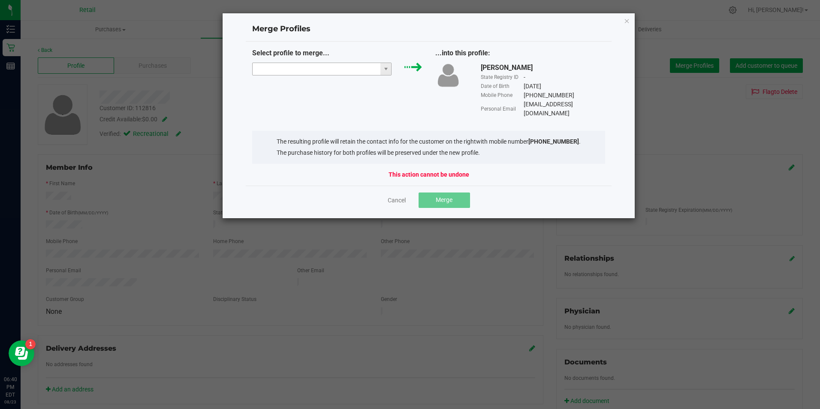
click at [285, 74] on input "NO DATA FOUND" at bounding box center [317, 69] width 128 height 12
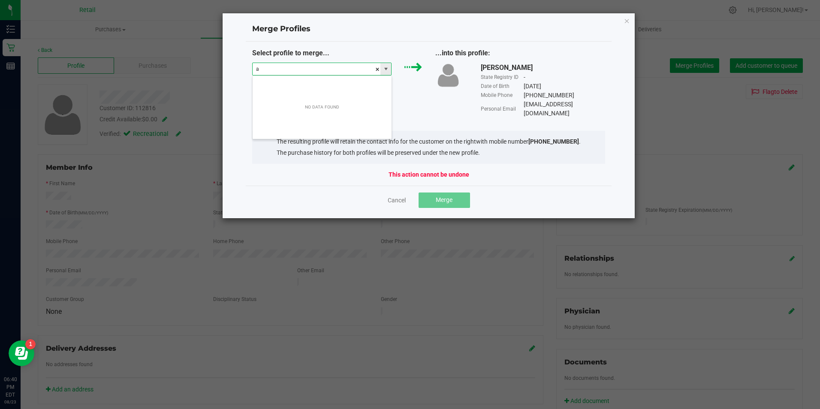
scroll to position [13, 139]
type input "a"
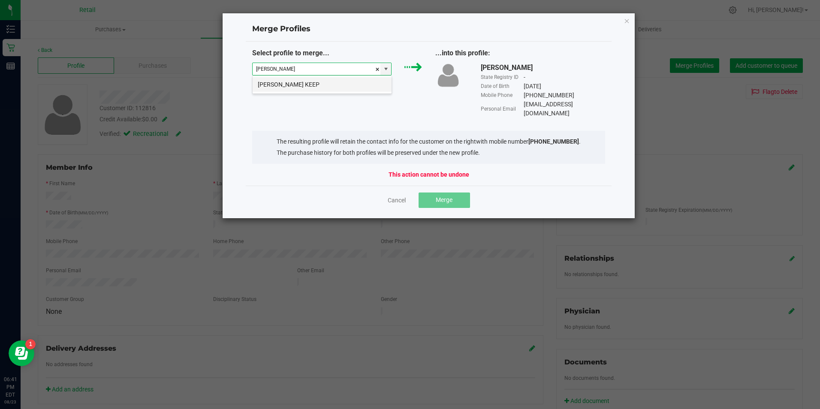
click at [273, 86] on li "[PERSON_NAME] KEEP" at bounding box center [322, 84] width 139 height 15
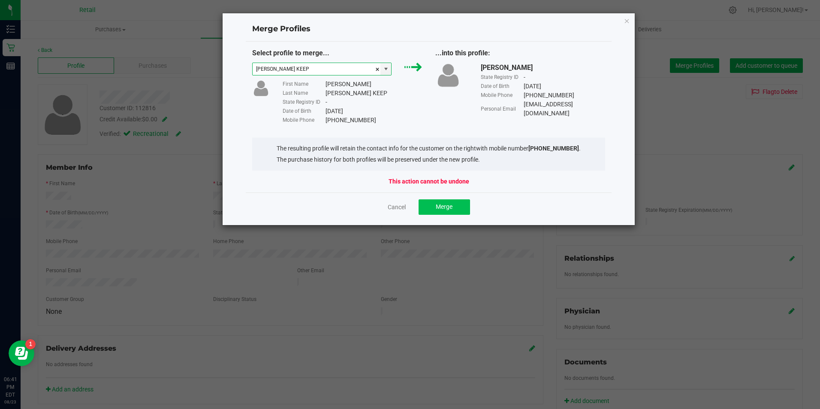
type input "[PERSON_NAME] KEEP"
click at [445, 202] on button "Merge" at bounding box center [443, 206] width 51 height 15
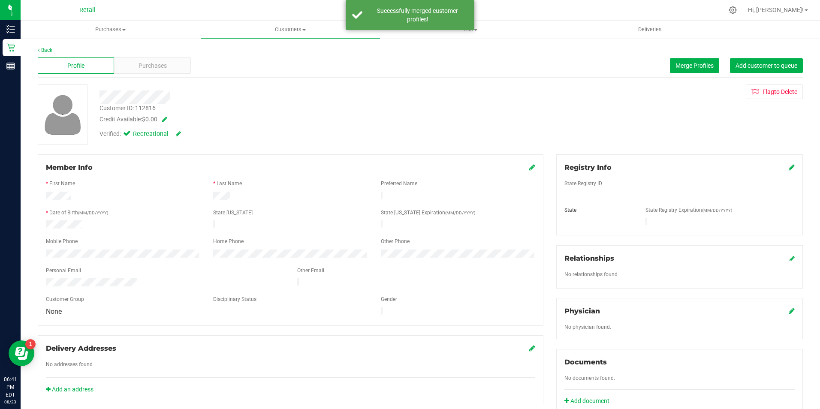
click at [166, 74] on div "Profile Purchases Merge Profiles Add customer to queue" at bounding box center [420, 66] width 765 height 24
click at [160, 65] on span "Purchases" at bounding box center [152, 65] width 28 height 9
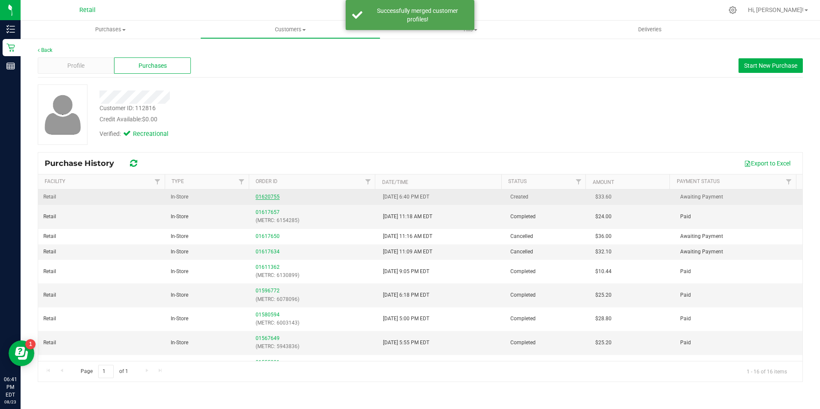
click at [260, 196] on link "01620755" at bounding box center [268, 197] width 24 height 6
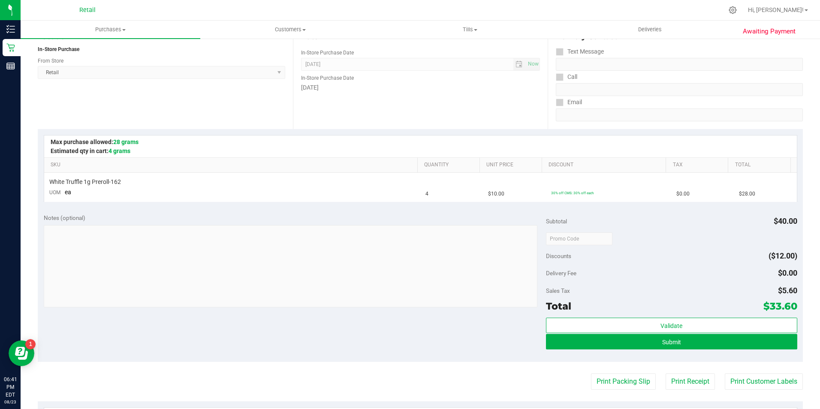
scroll to position [124, 0]
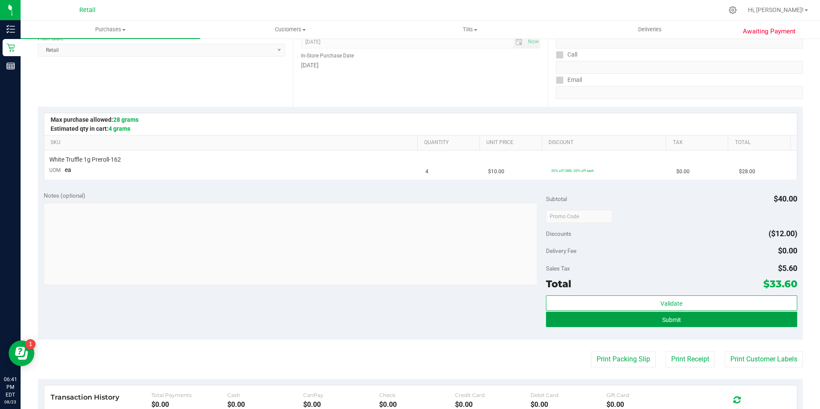
click at [609, 318] on button "Submit" at bounding box center [671, 319] width 251 height 15
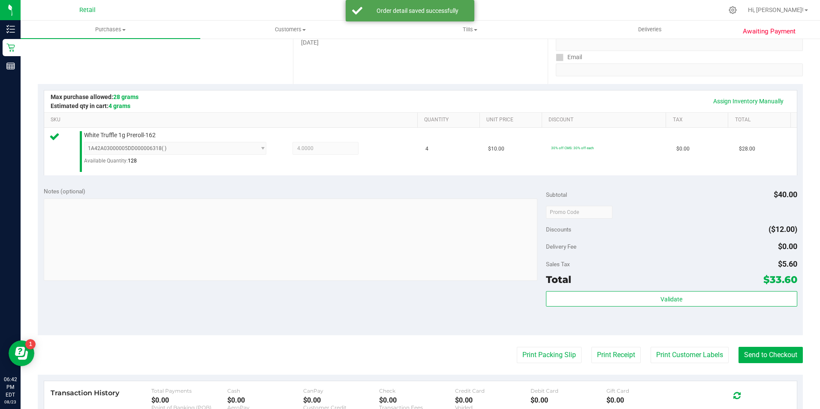
scroll to position [156, 0]
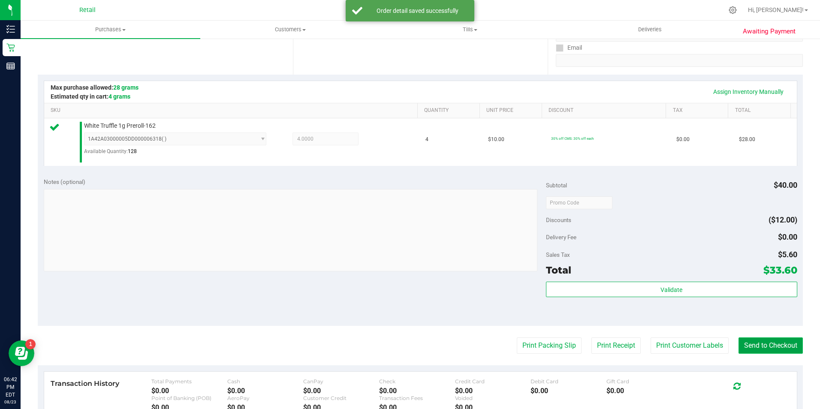
click at [751, 348] on button "Send to Checkout" at bounding box center [770, 345] width 64 height 16
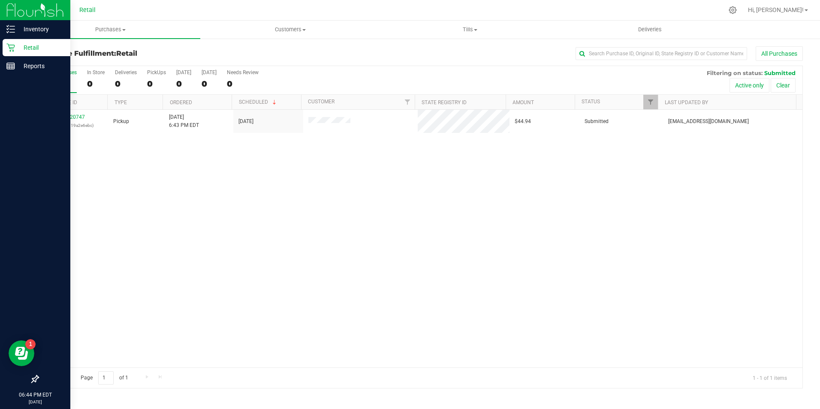
click at [9, 48] on icon at bounding box center [10, 48] width 8 height 8
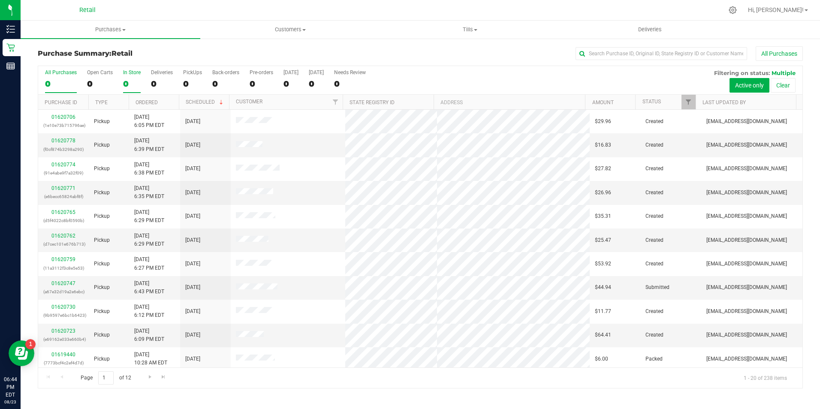
click at [139, 84] on div "0" at bounding box center [132, 84] width 18 height 10
click at [0, 0] on input "In Store 0" at bounding box center [0, 0] width 0 height 0
click at [629, 54] on input "text" at bounding box center [661, 53] width 172 height 13
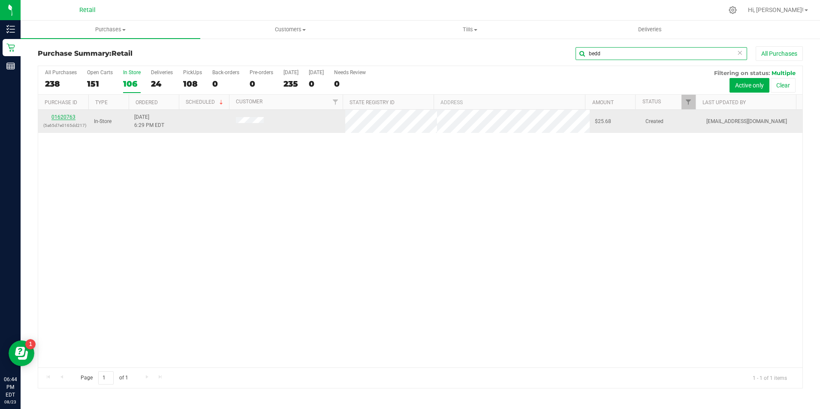
type input "bedd"
click at [69, 117] on link "01620763" at bounding box center [63, 117] width 24 height 6
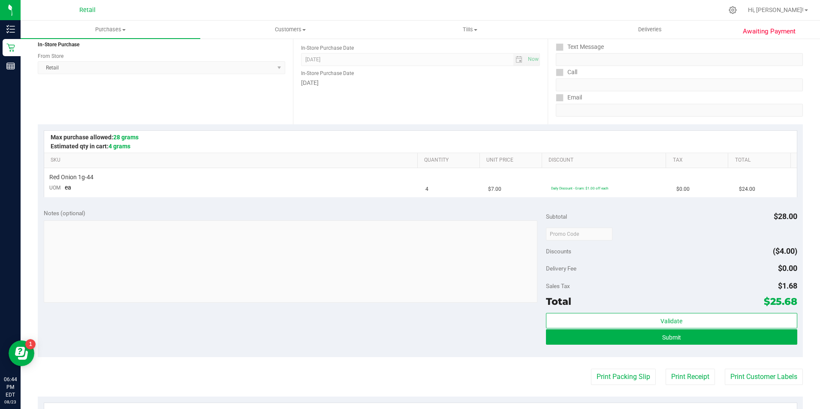
scroll to position [110, 0]
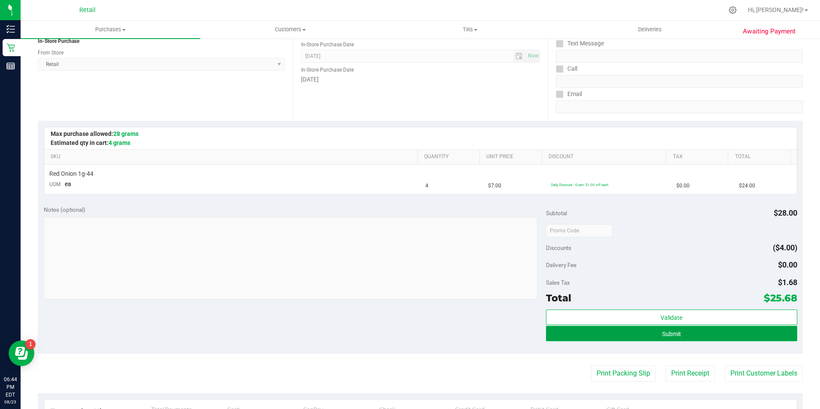
click at [659, 337] on button "Submit" at bounding box center [671, 333] width 251 height 15
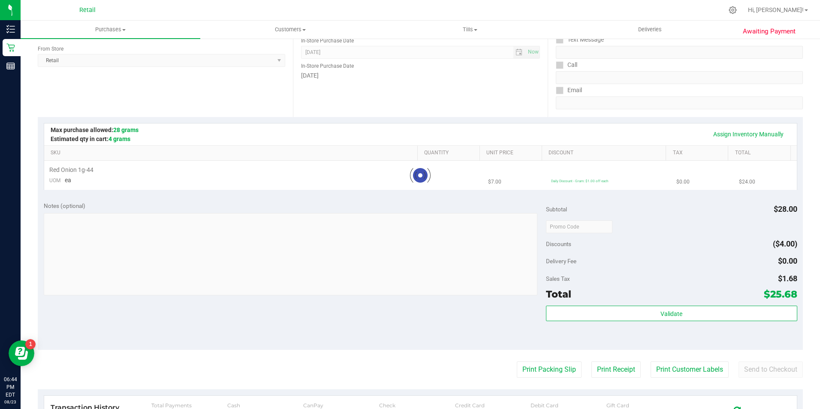
scroll to position [0, 0]
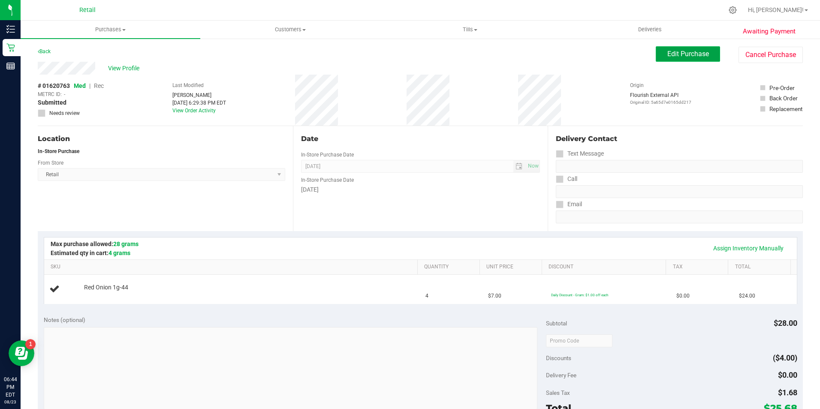
click at [668, 60] on button "Edit Purchase" at bounding box center [688, 53] width 64 height 15
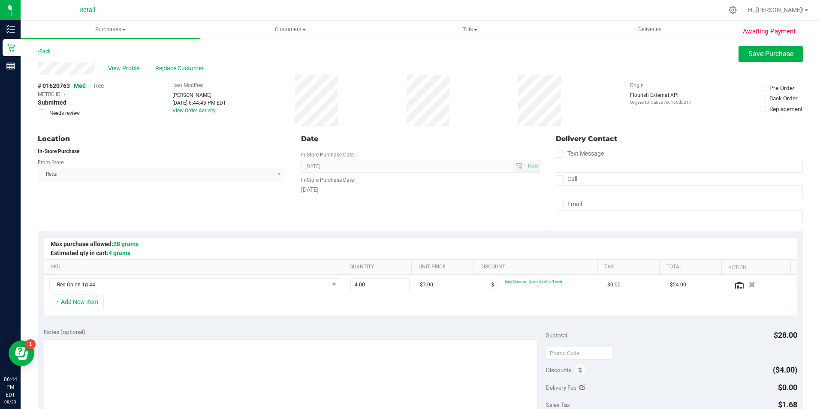
click at [103, 86] on span "Rec" at bounding box center [99, 85] width 10 height 7
click at [738, 55] on button "Save Purchase" at bounding box center [770, 53] width 64 height 15
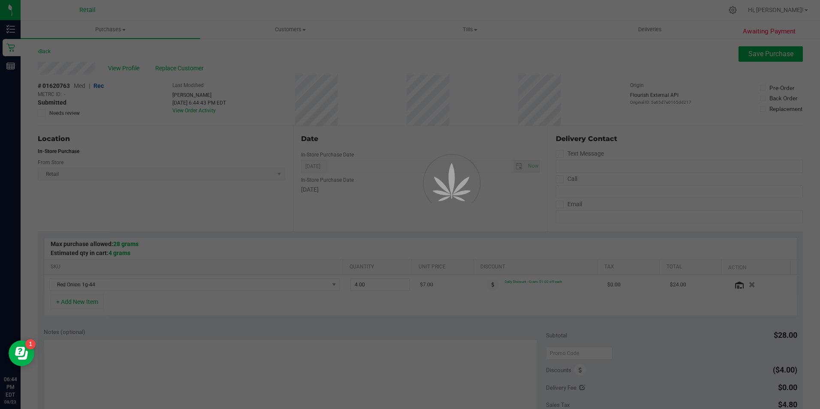
click at [117, 65] on div at bounding box center [410, 204] width 820 height 409
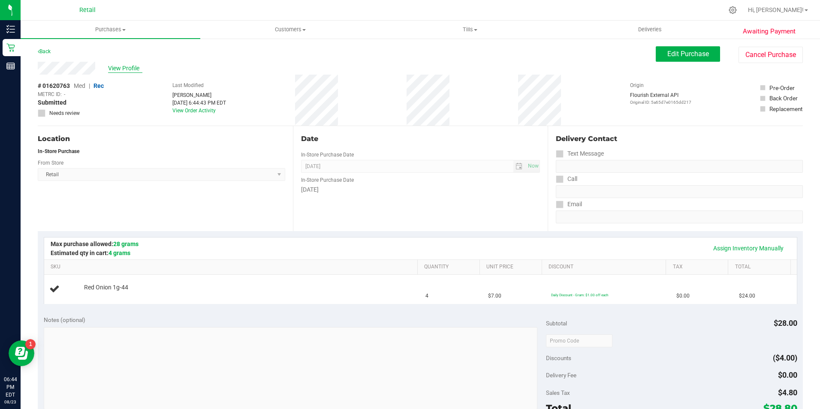
click at [134, 68] on span "View Profile" at bounding box center [125, 68] width 34 height 9
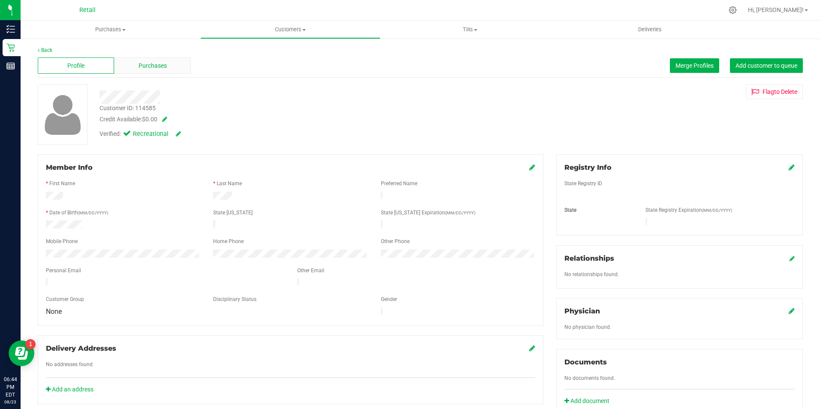
click at [136, 72] on div "Purchases" at bounding box center [152, 65] width 76 height 16
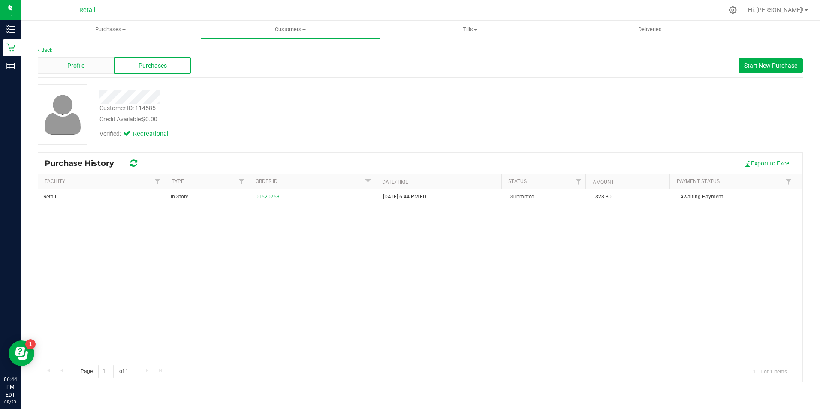
click at [74, 71] on div "Profile" at bounding box center [76, 65] width 76 height 16
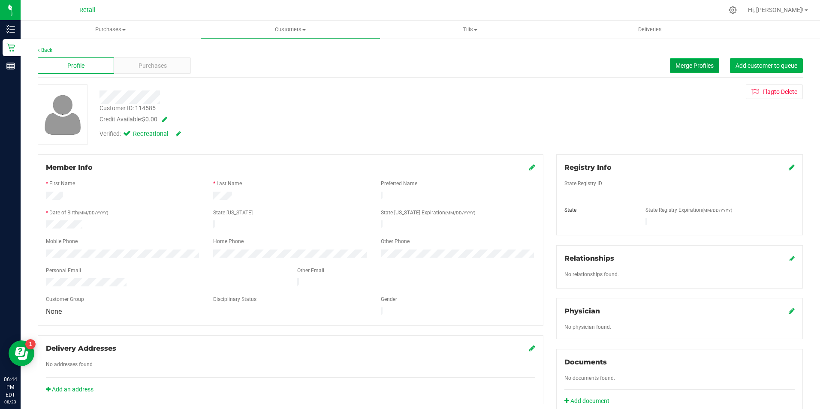
click at [677, 65] on span "Merge Profiles" at bounding box center [694, 65] width 38 height 7
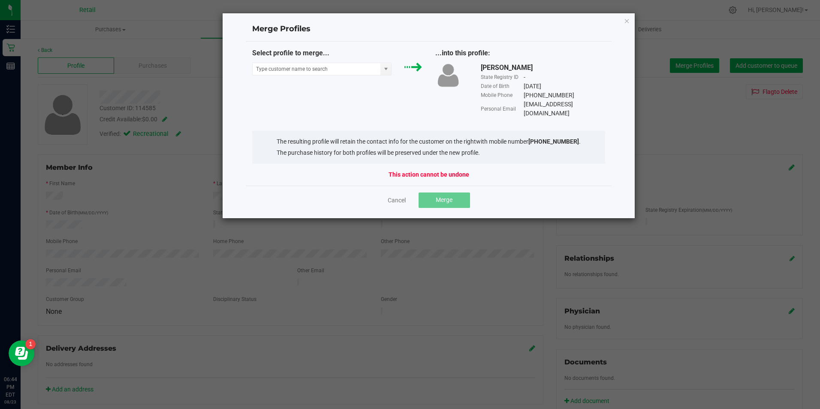
click at [609, 43] on div "Select profile to merge... ...into this profile: [PERSON_NAME] State Registry I…" at bounding box center [429, 114] width 366 height 144
click at [626, 23] on icon "Close" at bounding box center [627, 20] width 6 height 10
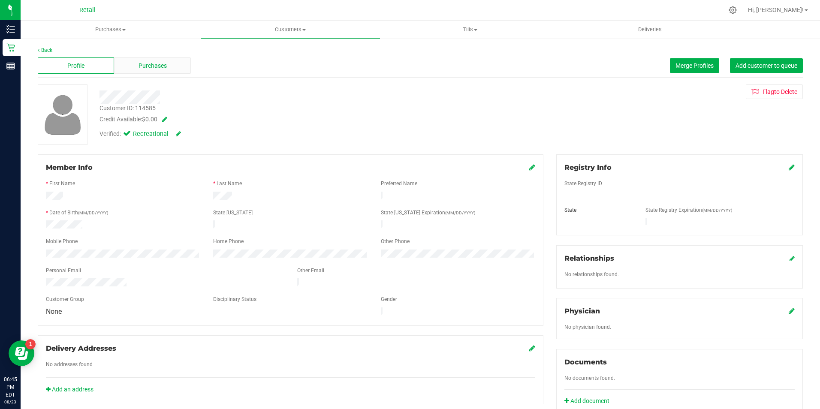
click at [145, 70] on div "Purchases" at bounding box center [152, 65] width 76 height 16
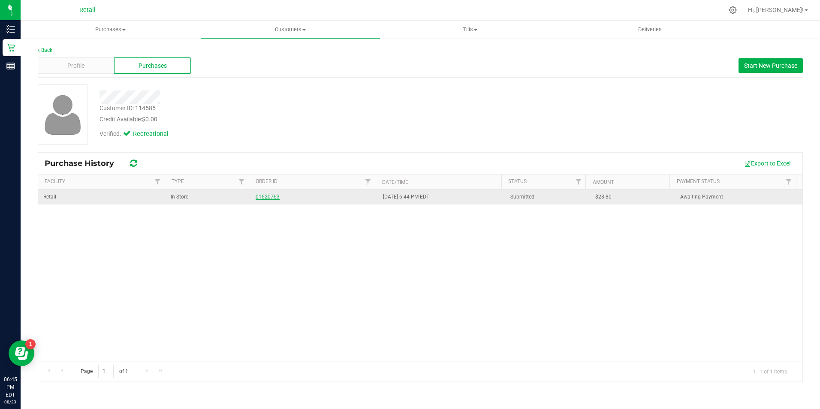
click at [262, 196] on link "01620763" at bounding box center [268, 197] width 24 height 6
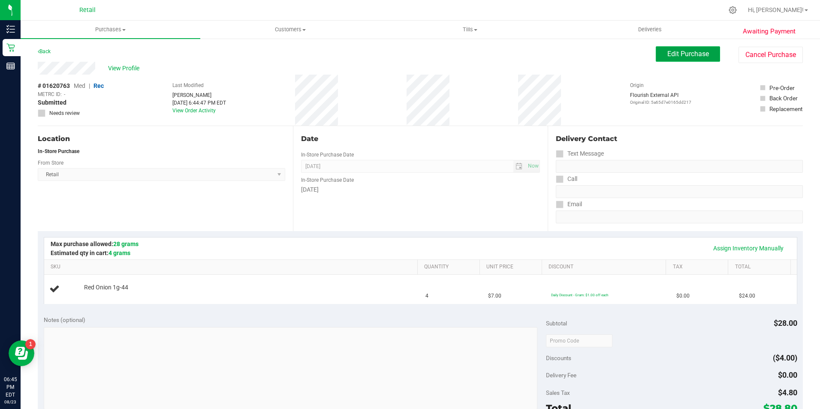
click at [676, 54] on span "Edit Purchase" at bounding box center [688, 54] width 42 height 8
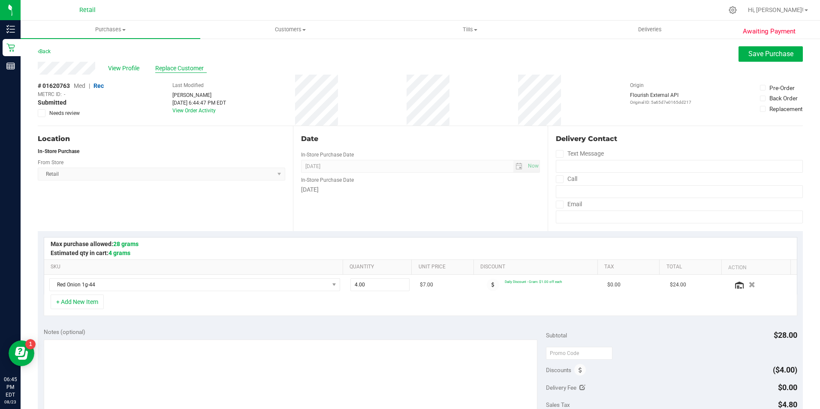
click at [174, 64] on span "Replace Customer" at bounding box center [180, 68] width 51 height 9
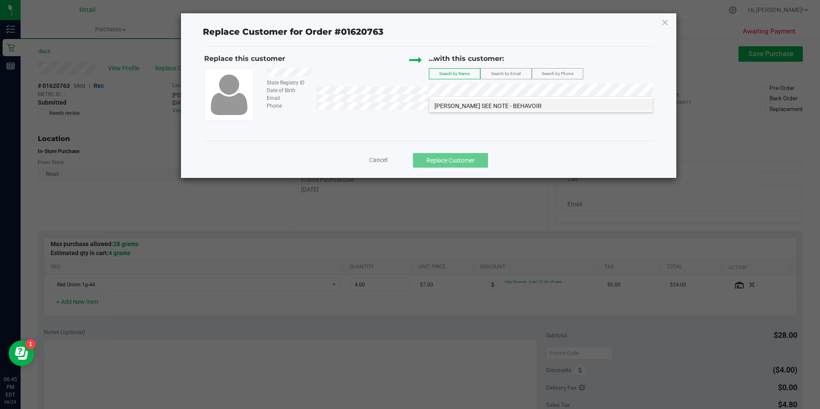
click at [485, 106] on span "[PERSON_NAME] SEE NOTE - BEHAVOIR" at bounding box center [487, 105] width 107 height 7
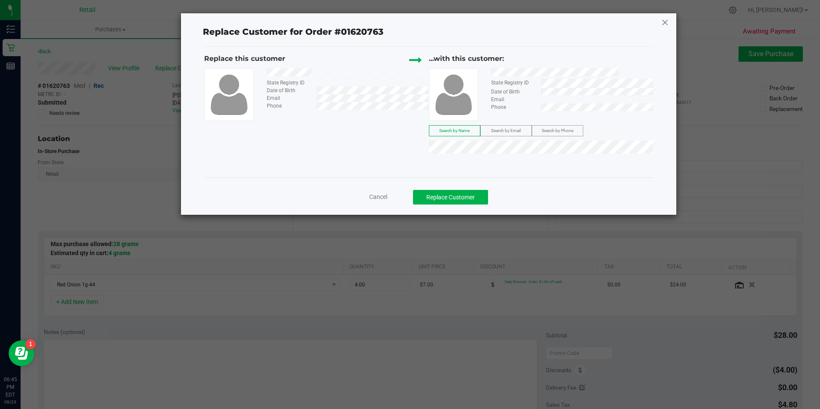
click at [661, 21] on icon at bounding box center [665, 22] width 8 height 14
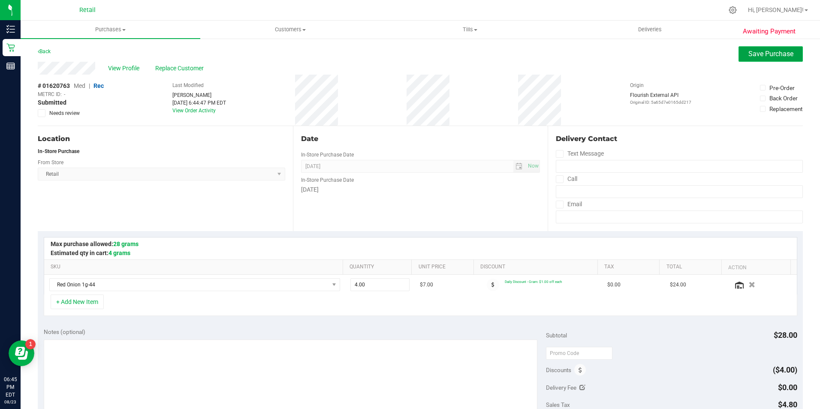
click at [751, 55] on span "Save Purchase" at bounding box center [770, 54] width 45 height 8
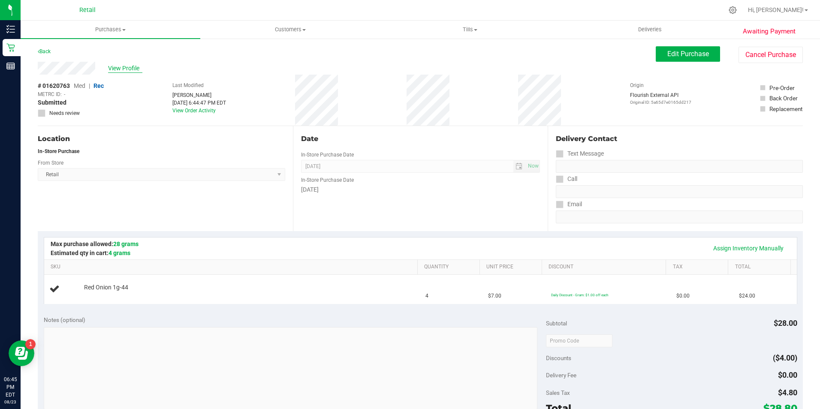
click at [123, 67] on span "View Profile" at bounding box center [125, 68] width 34 height 9
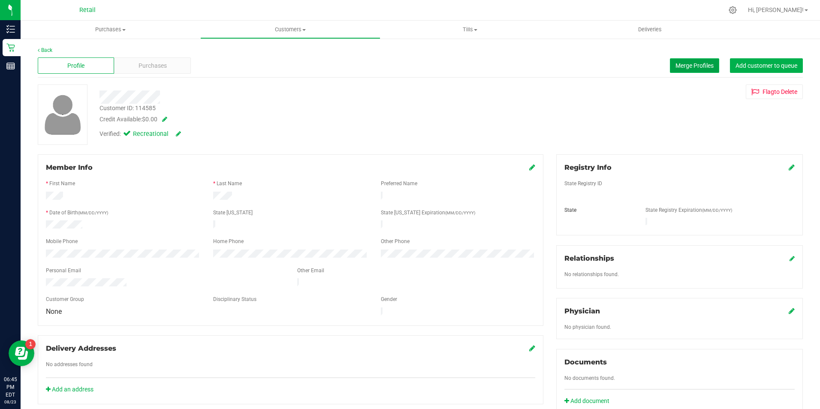
click at [676, 69] on button "Merge Profiles" at bounding box center [694, 65] width 49 height 15
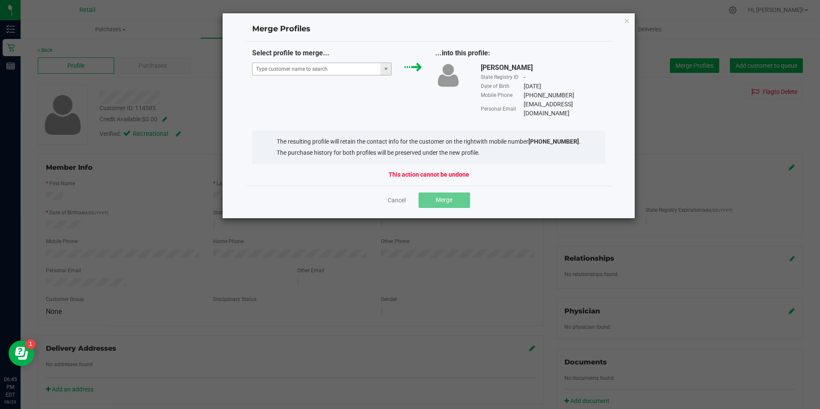
drag, startPoint x: 345, startPoint y: 76, endPoint x: 342, endPoint y: 65, distance: 12.0
click at [344, 75] on div "Select profile to merge..." at bounding box center [337, 64] width 183 height 32
click at [342, 65] on input "NO DATA FOUND" at bounding box center [317, 69] width 128 height 12
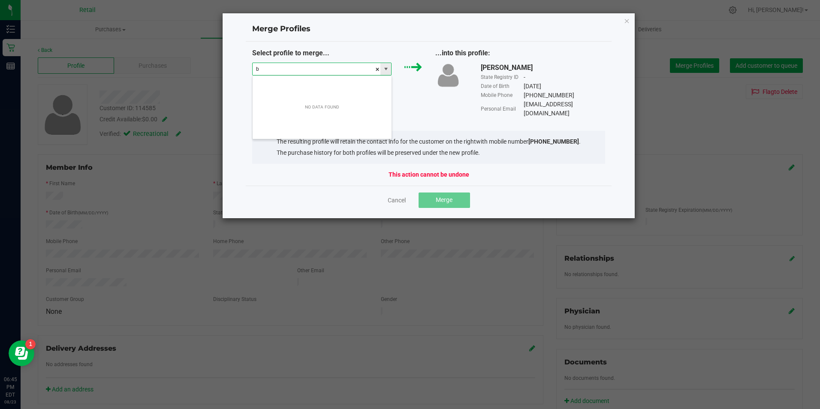
scroll to position [13, 139]
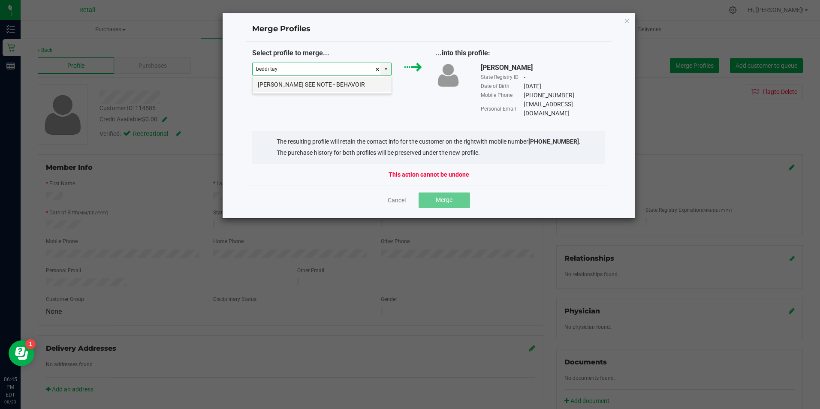
click at [347, 82] on li "[PERSON_NAME] SEE NOTE - BEHAVOIR" at bounding box center [322, 84] width 139 height 15
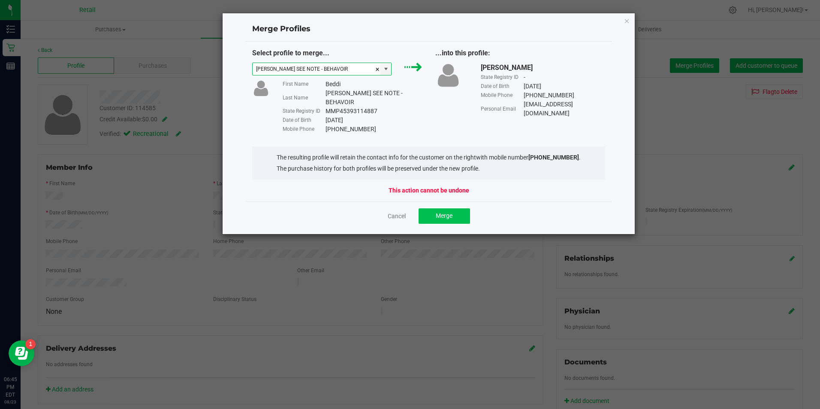
type input "[PERSON_NAME] SEE NOTE - BEHAVOIR"
click at [436, 212] on span "Merge" at bounding box center [444, 215] width 17 height 7
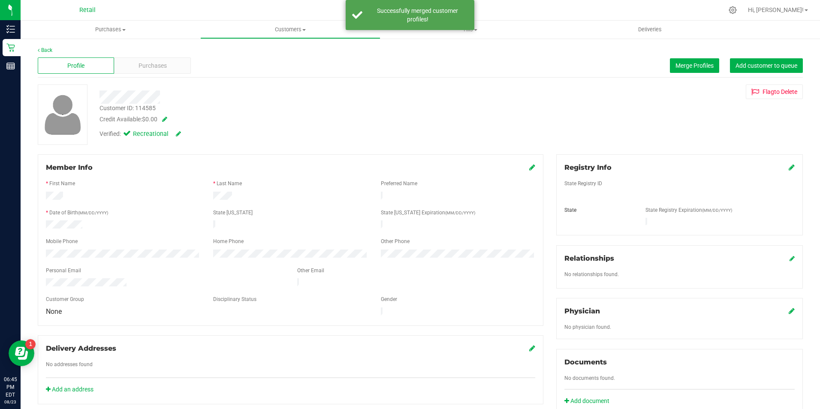
click at [163, 74] on div "Profile Purchases Merge Profiles Add customer to queue" at bounding box center [420, 66] width 765 height 24
click at [170, 68] on div "Purchases" at bounding box center [152, 65] width 76 height 16
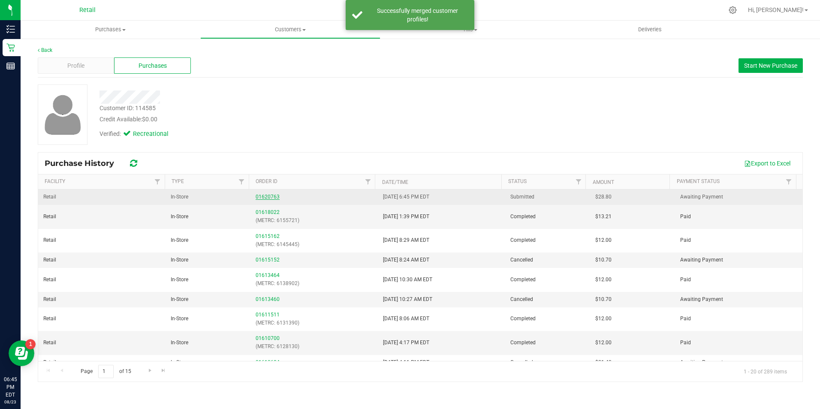
click at [264, 196] on link "01620763" at bounding box center [268, 197] width 24 height 6
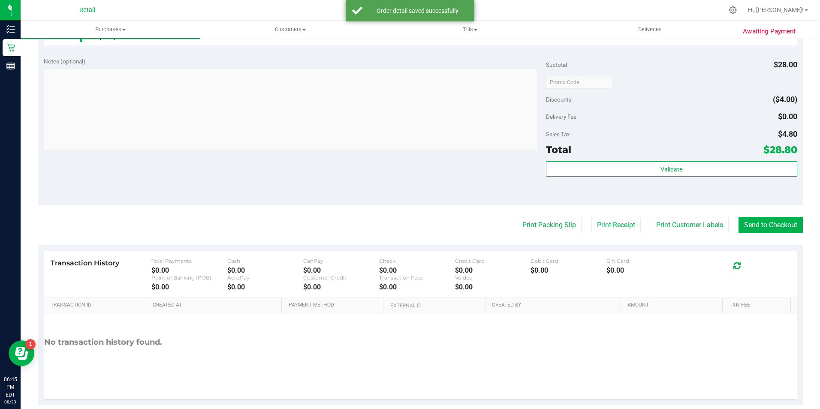
scroll to position [278, 0]
click at [785, 232] on button "Send to Checkout" at bounding box center [770, 225] width 64 height 16
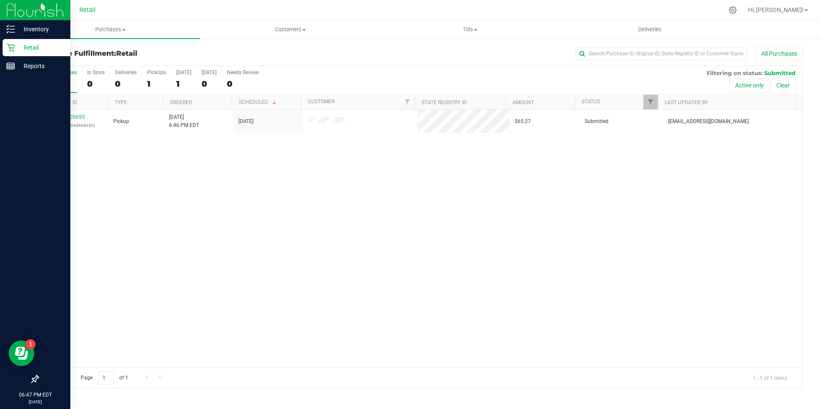
click at [10, 53] on div "Retail" at bounding box center [37, 47] width 68 height 17
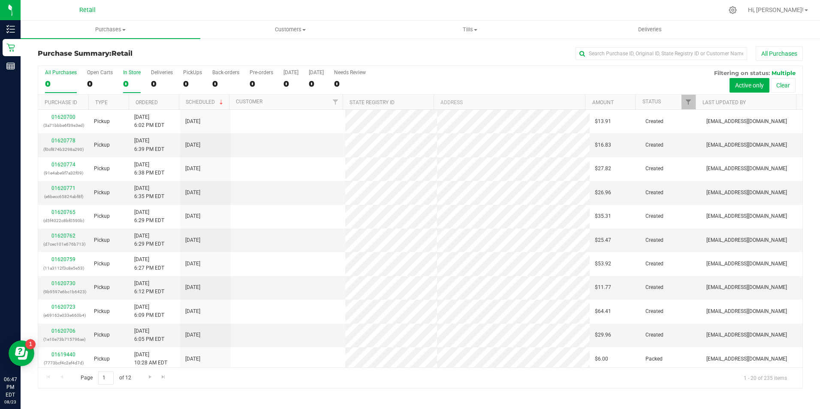
click at [130, 86] on div "0" at bounding box center [132, 84] width 18 height 10
click at [0, 0] on input "In Store 0" at bounding box center [0, 0] width 0 height 0
click at [635, 55] on input "text" at bounding box center [661, 53] width 172 height 13
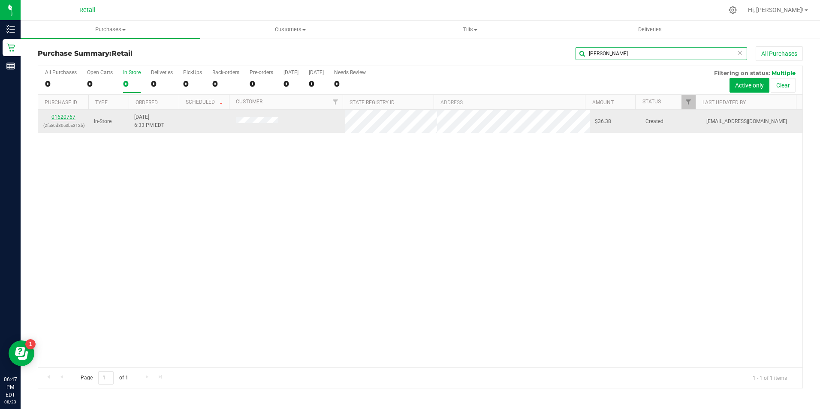
type input "[PERSON_NAME]"
click at [67, 118] on link "01620767" at bounding box center [63, 117] width 24 height 6
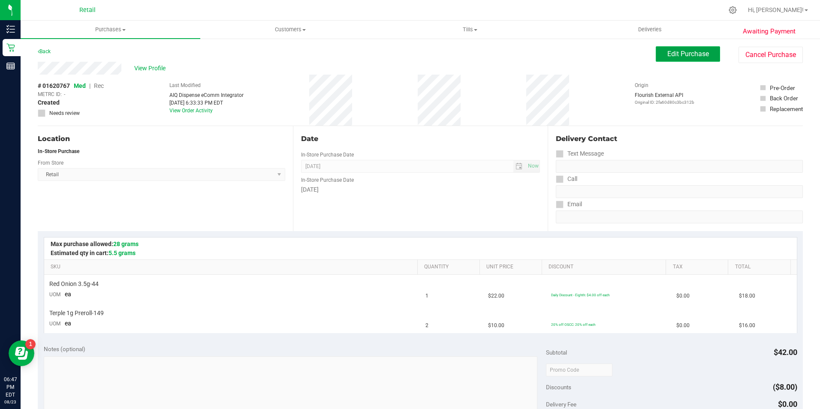
click at [677, 54] on span "Edit Purchase" at bounding box center [688, 54] width 42 height 8
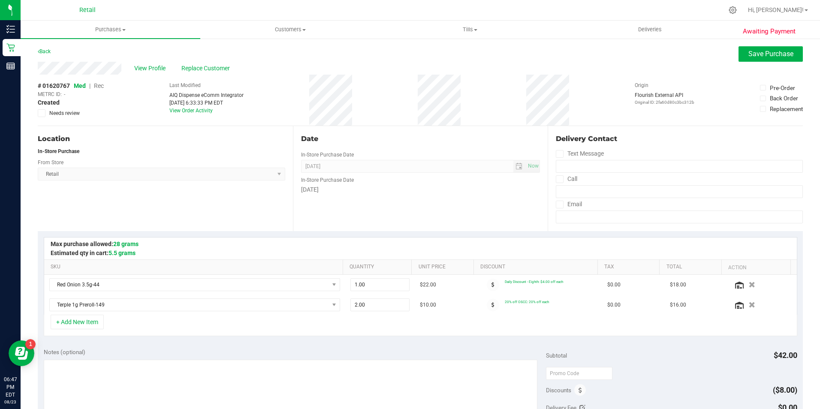
click at [99, 84] on span "Rec" at bounding box center [99, 85] width 10 height 7
click at [748, 53] on span "Save Purchase" at bounding box center [770, 54] width 45 height 8
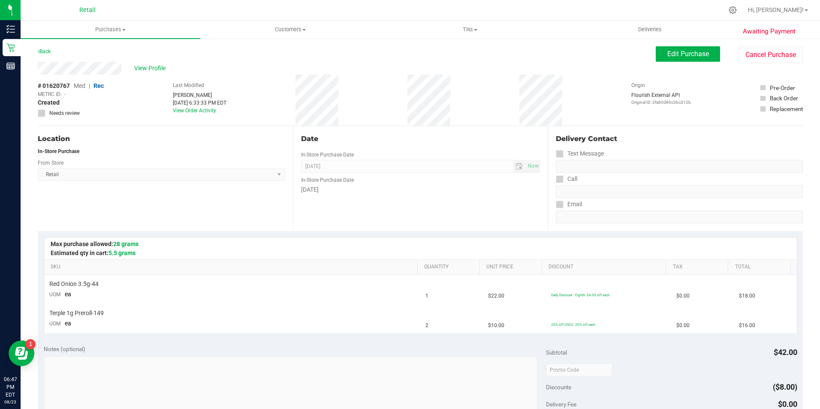
click at [153, 66] on span "View Profile" at bounding box center [151, 68] width 34 height 9
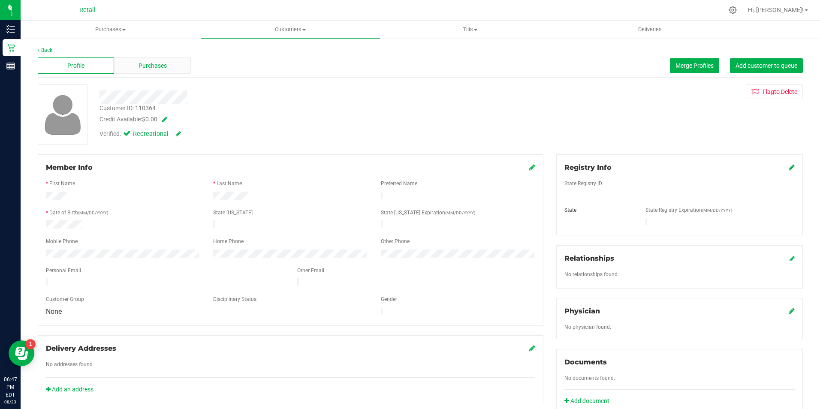
click at [159, 67] on span "Purchases" at bounding box center [152, 65] width 28 height 9
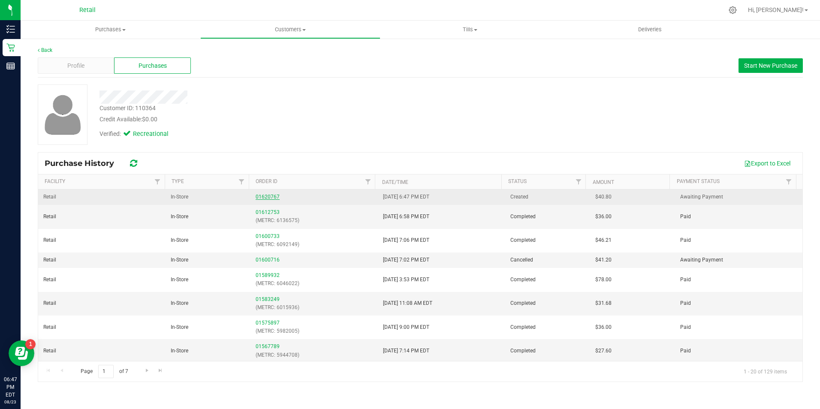
click at [274, 196] on link "01620767" at bounding box center [268, 197] width 24 height 6
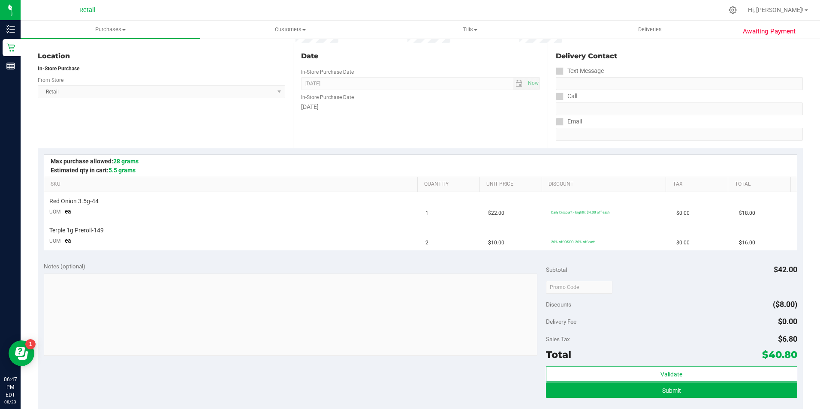
scroll to position [119, 0]
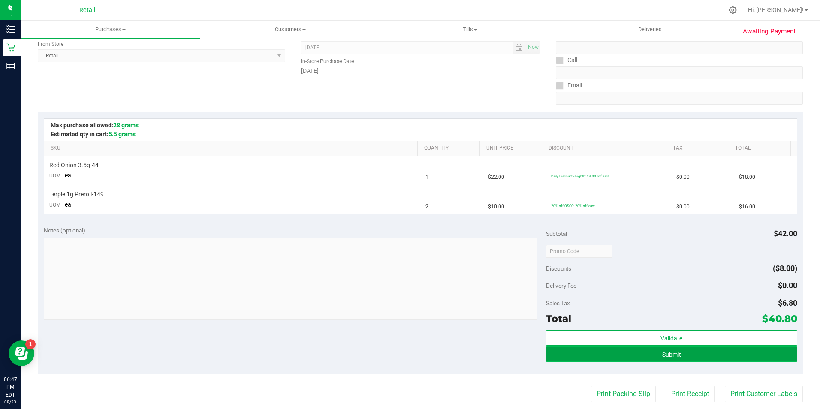
click at [699, 358] on button "Submit" at bounding box center [671, 353] width 251 height 15
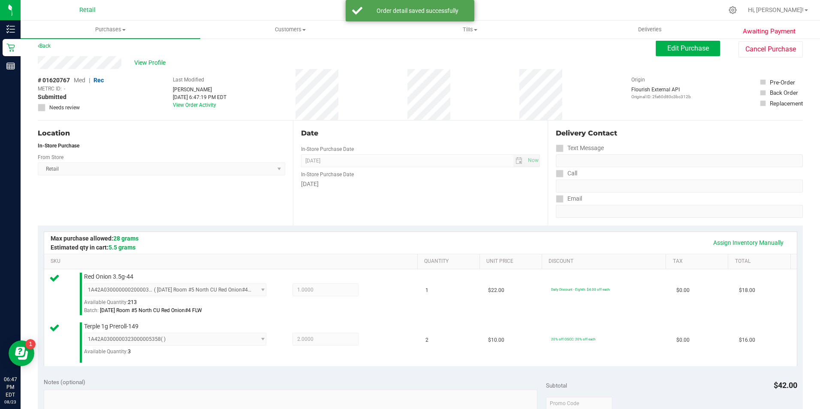
scroll to position [142, 0]
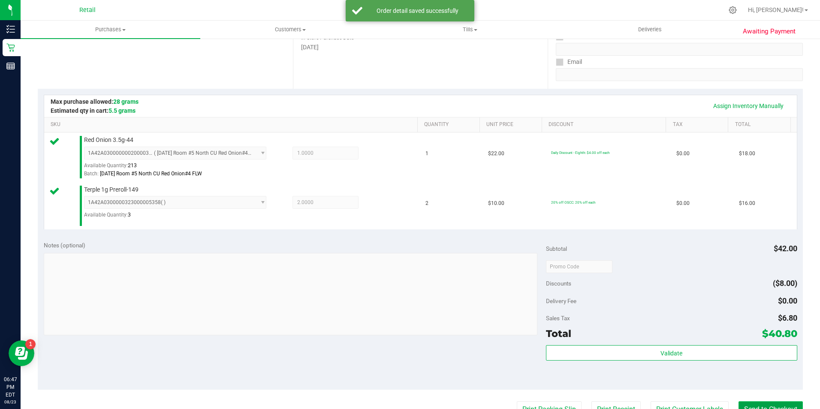
click at [741, 396] on button "Send to Checkout" at bounding box center [770, 409] width 64 height 16
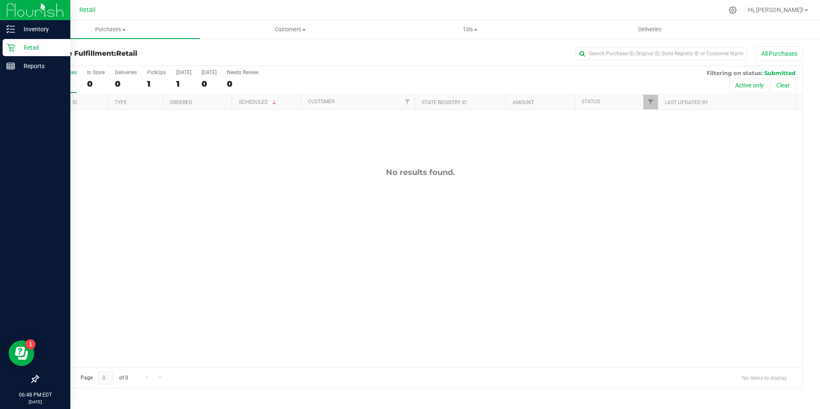
click at [16, 48] on p "Retail" at bounding box center [40, 47] width 51 height 10
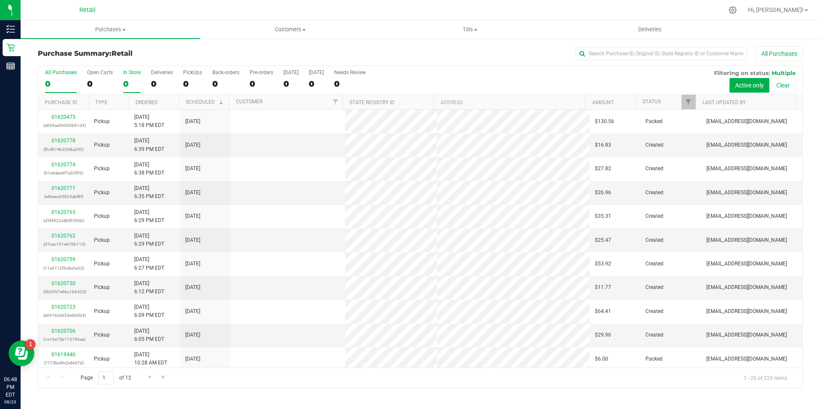
click at [128, 87] on div "0" at bounding box center [132, 84] width 18 height 10
click at [0, 0] on input "In Store 0" at bounding box center [0, 0] width 0 height 0
click at [675, 45] on div "Purchase Summary: Retail All Purchases All Purchases 0 Open Carts 0 In Store 0 …" at bounding box center [420, 217] width 799 height 359
click at [668, 49] on input "text" at bounding box center [661, 53] width 172 height 13
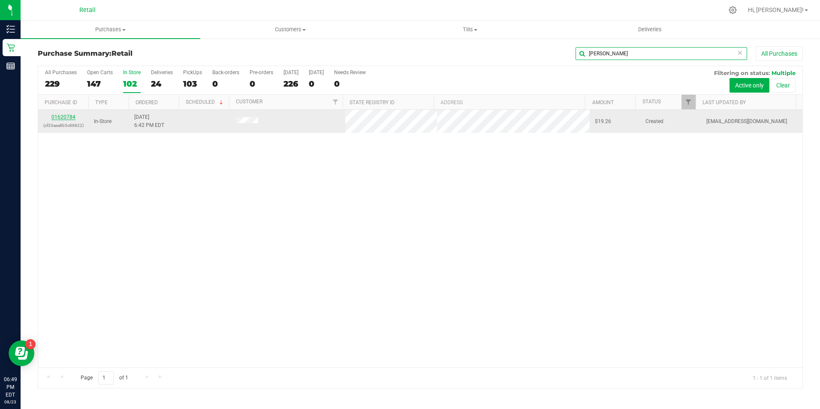
type input "[PERSON_NAME]"
click at [68, 114] on link "01620784" at bounding box center [63, 117] width 24 height 6
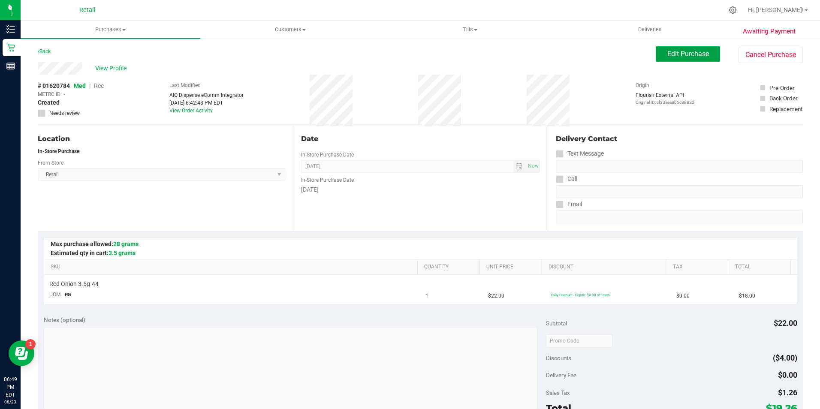
click at [665, 59] on button "Edit Purchase" at bounding box center [688, 53] width 64 height 15
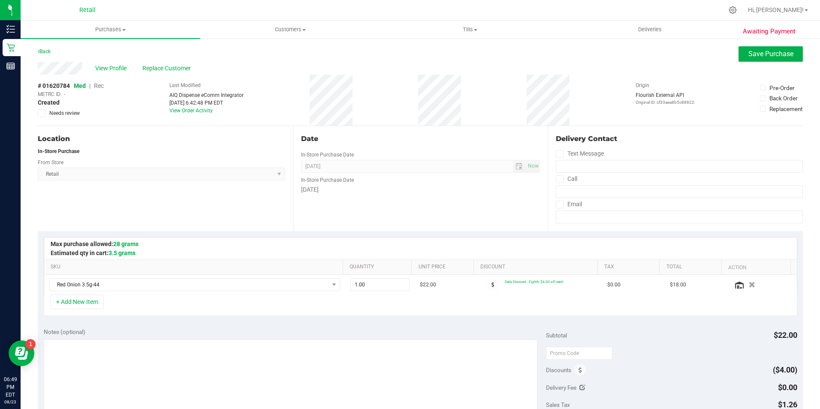
click at [104, 85] on span "Rec" at bounding box center [99, 85] width 10 height 7
click at [748, 53] on span "Save Purchase" at bounding box center [770, 54] width 45 height 8
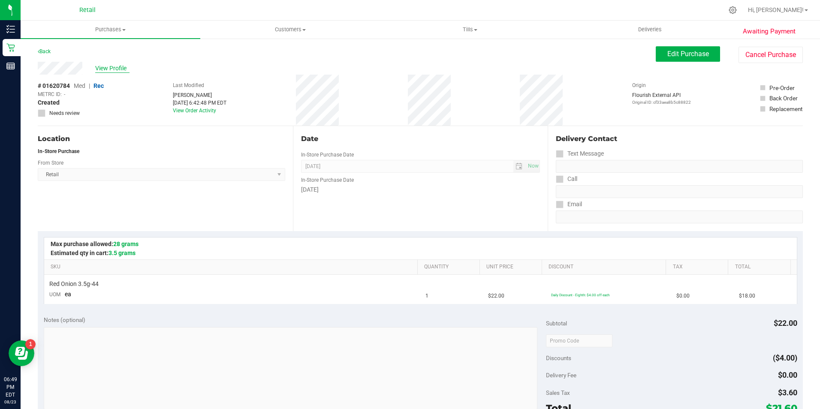
click at [112, 68] on span "View Profile" at bounding box center [112, 68] width 34 height 9
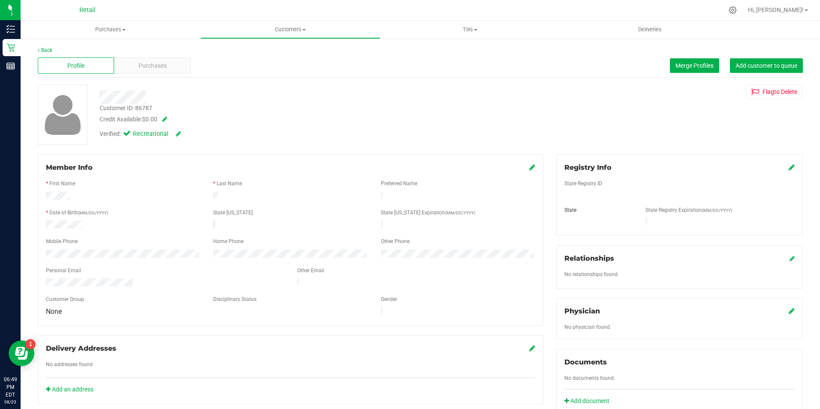
click at [523, 167] on div "Member Info" at bounding box center [290, 167] width 489 height 10
click at [530, 168] on icon at bounding box center [532, 167] width 6 height 7
click at [526, 160] on div "Member Info * First Name * Last Name Preferred Name * Date of Birth (MM/DD/YYYY…" at bounding box center [291, 244] width 506 height 180
click at [523, 164] on span at bounding box center [524, 167] width 21 height 10
click at [521, 167] on span at bounding box center [524, 167] width 21 height 10
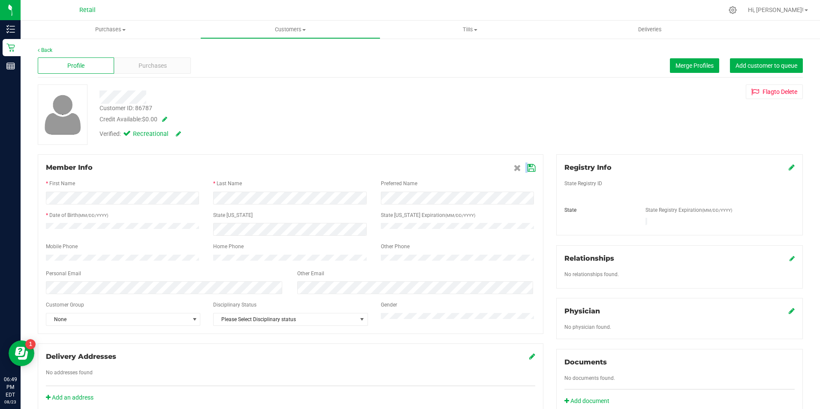
click at [523, 170] on span at bounding box center [524, 167] width 21 height 10
click at [527, 170] on icon at bounding box center [531, 168] width 8 height 7
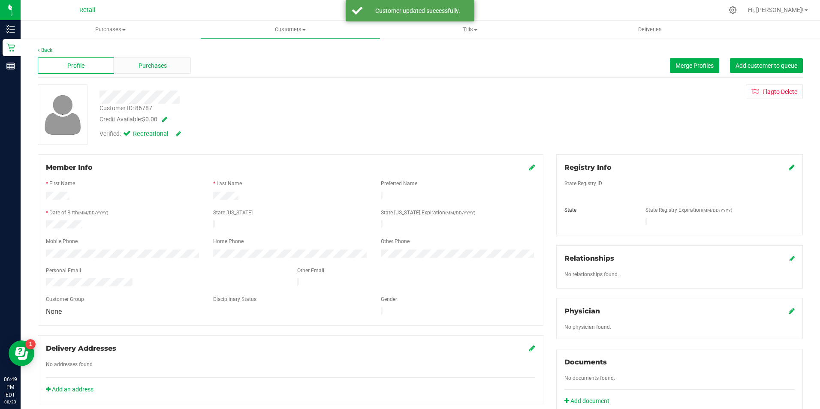
click at [138, 66] on span "Purchases" at bounding box center [152, 65] width 28 height 9
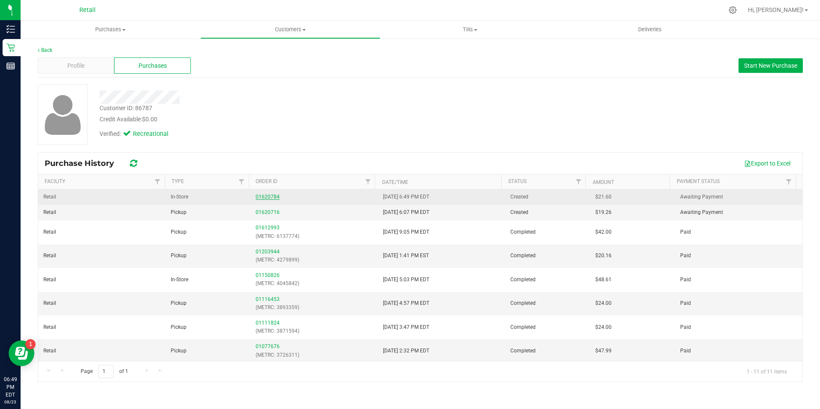
click at [264, 194] on link "01620784" at bounding box center [268, 197] width 24 height 6
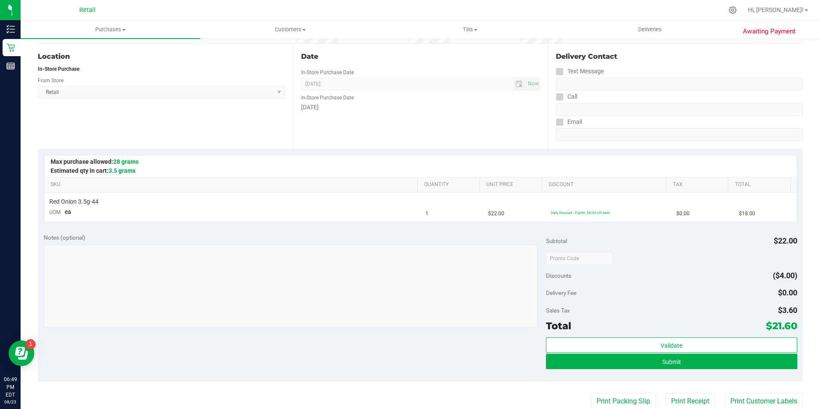
scroll to position [87, 0]
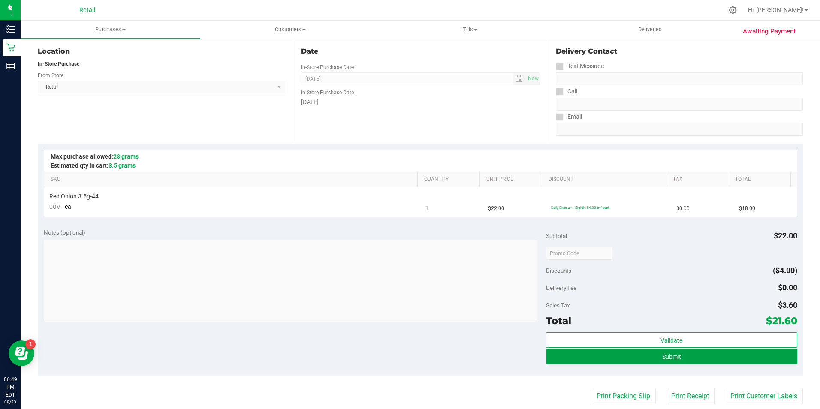
click at [698, 363] on button "Submit" at bounding box center [671, 356] width 251 height 15
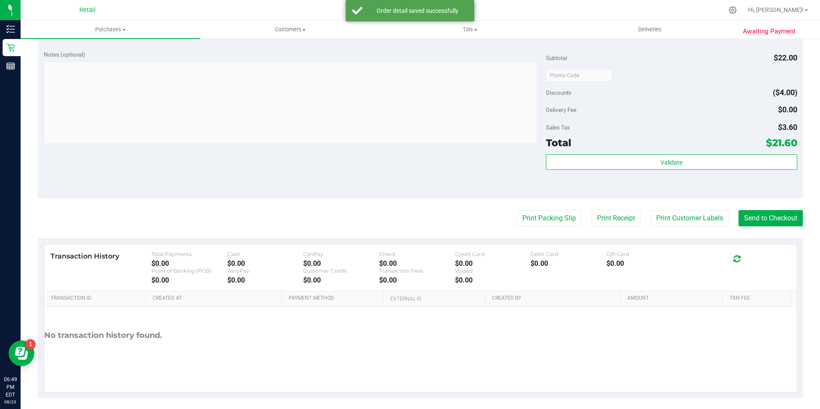
scroll to position [292, 0]
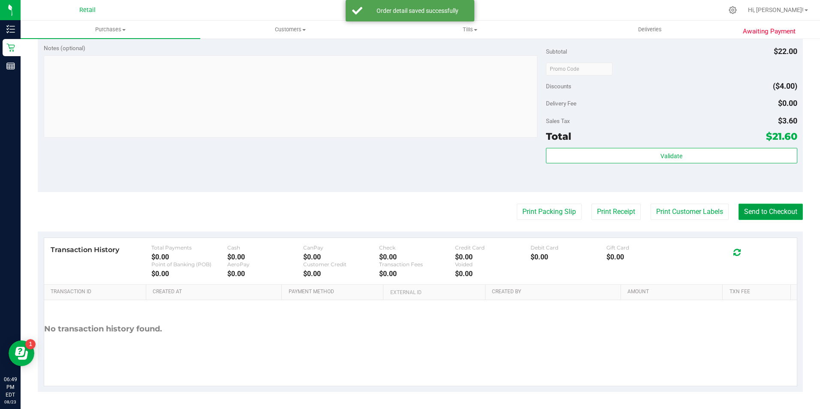
click at [760, 206] on button "Send to Checkout" at bounding box center [770, 212] width 64 height 16
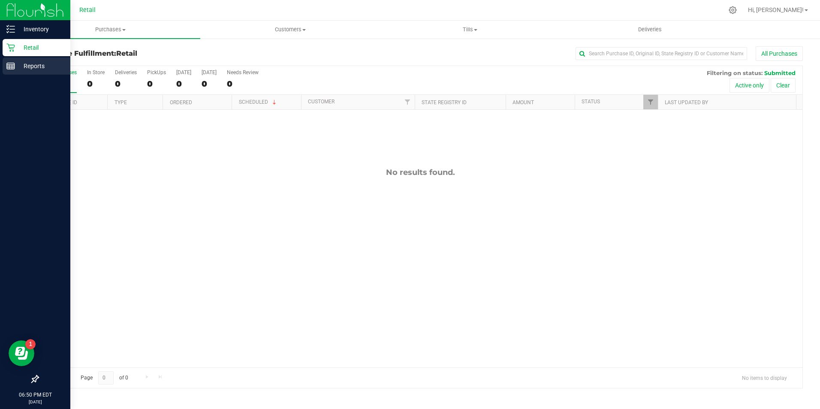
click at [11, 65] on line at bounding box center [11, 65] width 8 height 0
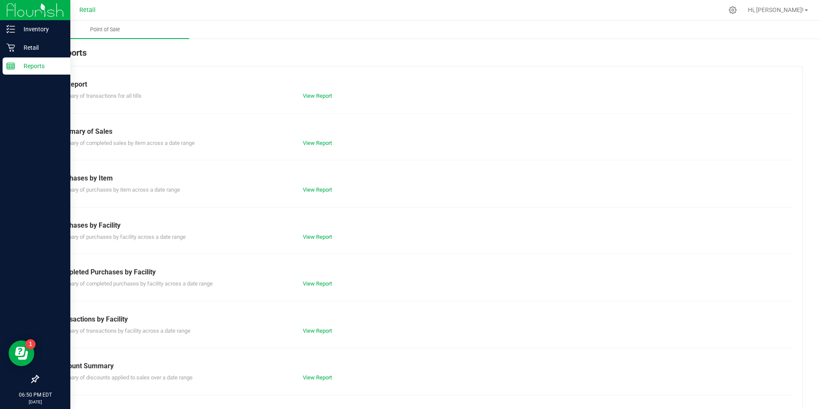
click at [18, 68] on p "Reports" at bounding box center [40, 66] width 51 height 10
click at [25, 49] on p "Retail" at bounding box center [40, 47] width 51 height 10
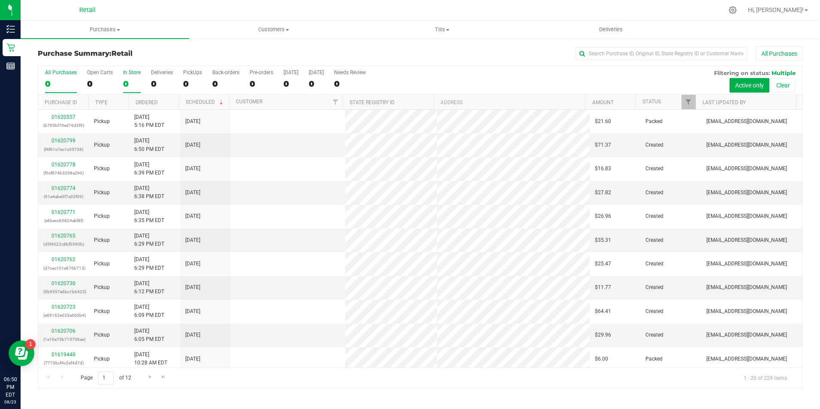
click at [133, 85] on div "0" at bounding box center [132, 84] width 18 height 10
click at [0, 0] on input "In Store 0" at bounding box center [0, 0] width 0 height 0
click at [599, 54] on input "text" at bounding box center [661, 53] width 172 height 13
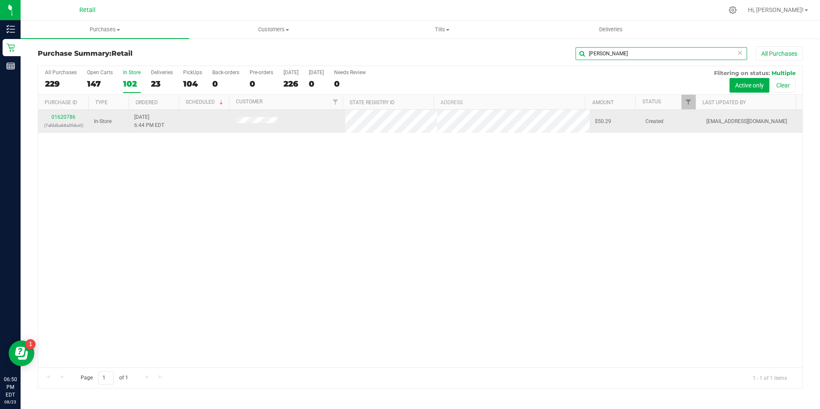
type input "[PERSON_NAME]"
click at [64, 122] on p "(7afddba68a5fcbc0)" at bounding box center [63, 125] width 40 height 8
click at [64, 120] on div "01620786 (7afddba68a5fcbc0)" at bounding box center [63, 121] width 40 height 16
click at [67, 110] on td "01620786 (7afddba68a5fcbc0)" at bounding box center [63, 121] width 51 height 23
click at [64, 114] on div "01620786 (7afddba68a5fcbc0)" at bounding box center [63, 121] width 40 height 16
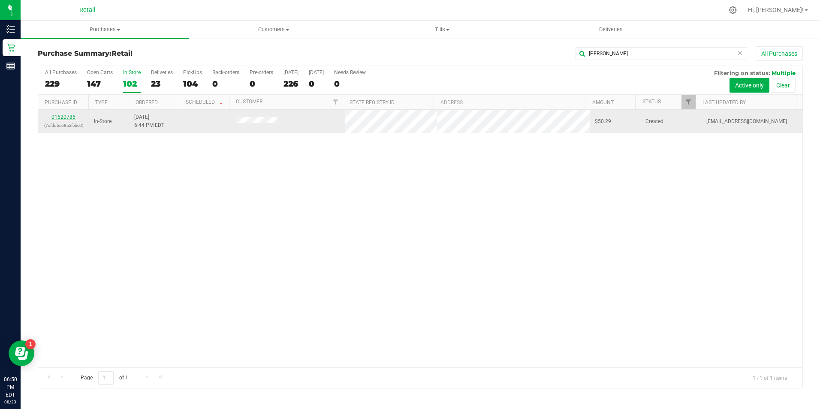
click at [64, 114] on link "01620786" at bounding box center [63, 117] width 24 height 6
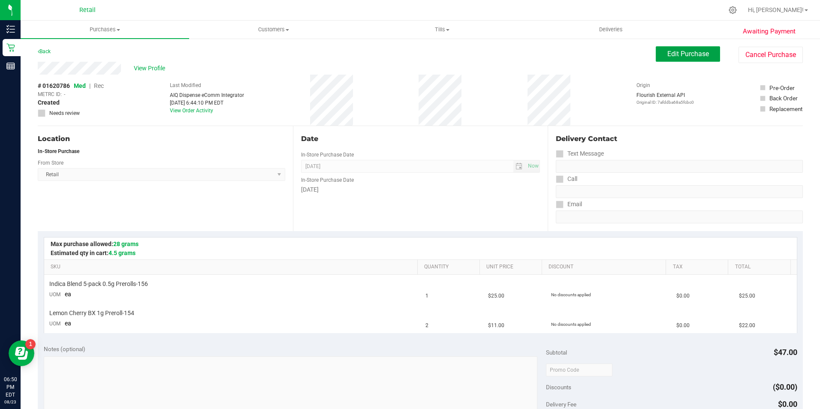
drag, startPoint x: 690, startPoint y: 56, endPoint x: 383, endPoint y: 80, distance: 307.5
click at [689, 56] on span "Edit Purchase" at bounding box center [688, 54] width 42 height 8
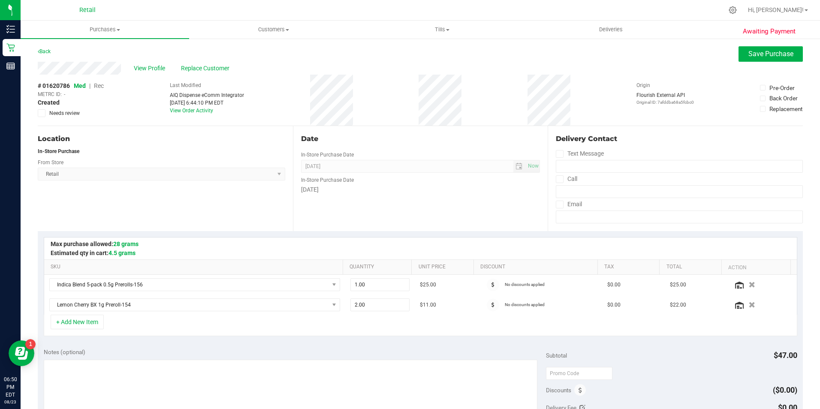
click at [99, 85] on span "Rec" at bounding box center [99, 85] width 10 height 7
click at [731, 57] on div "Back Save Purchase" at bounding box center [420, 53] width 765 height 15
click at [738, 57] on button "Save Purchase" at bounding box center [770, 53] width 64 height 15
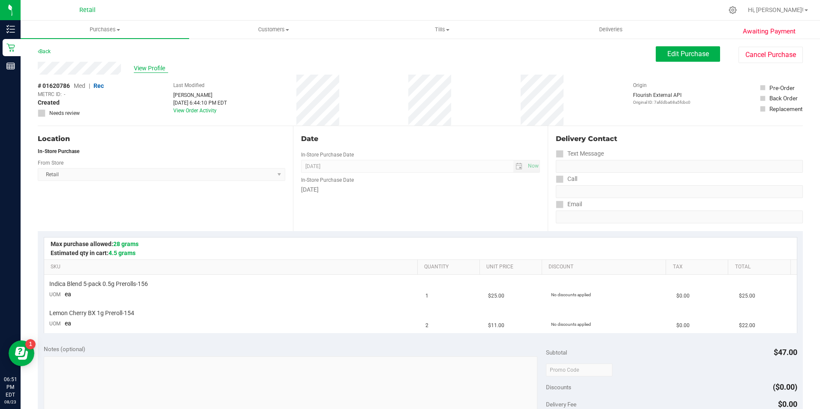
click at [153, 64] on span "View Profile" at bounding box center [151, 68] width 34 height 9
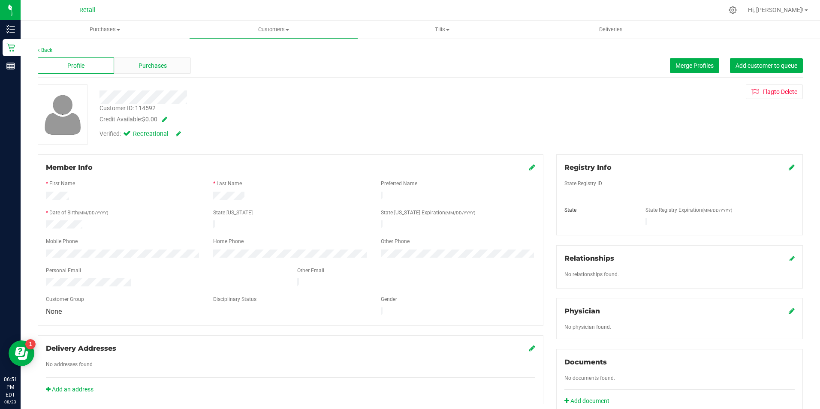
click at [138, 65] on span "Purchases" at bounding box center [152, 65] width 28 height 9
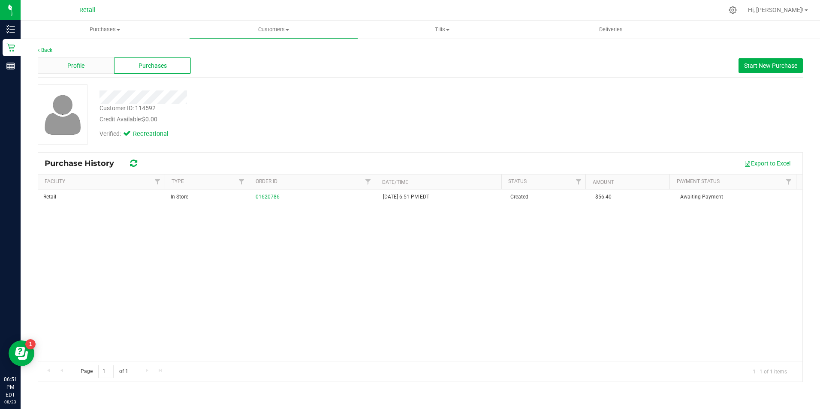
click at [95, 63] on div "Profile" at bounding box center [76, 65] width 76 height 16
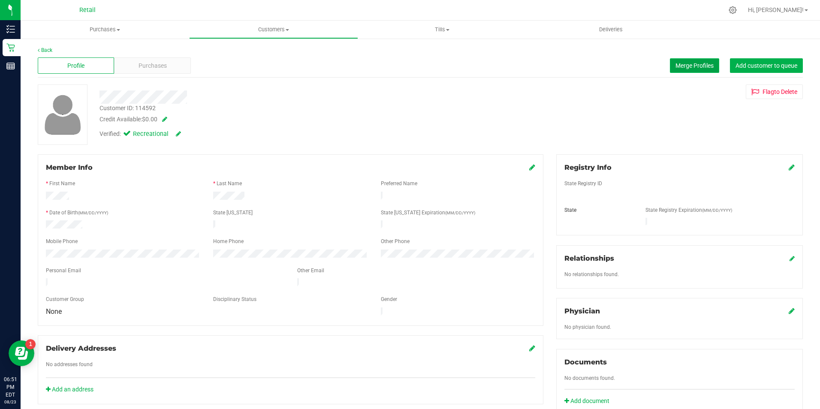
click at [678, 64] on span "Merge Profiles" at bounding box center [694, 65] width 38 height 7
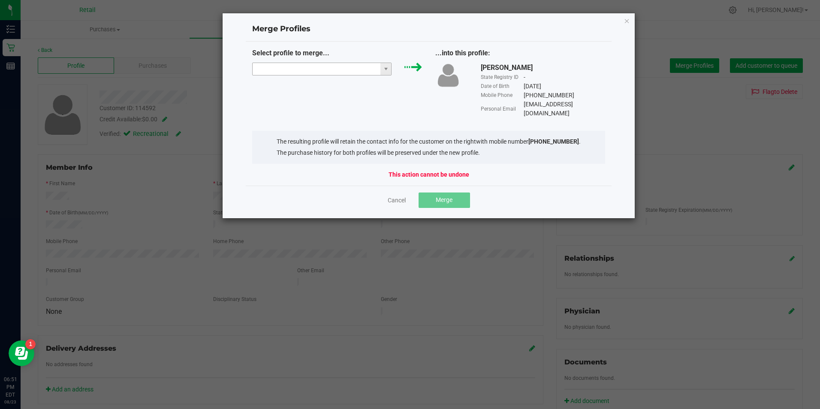
click at [284, 69] on input "NO DATA FOUND" at bounding box center [317, 69] width 128 height 12
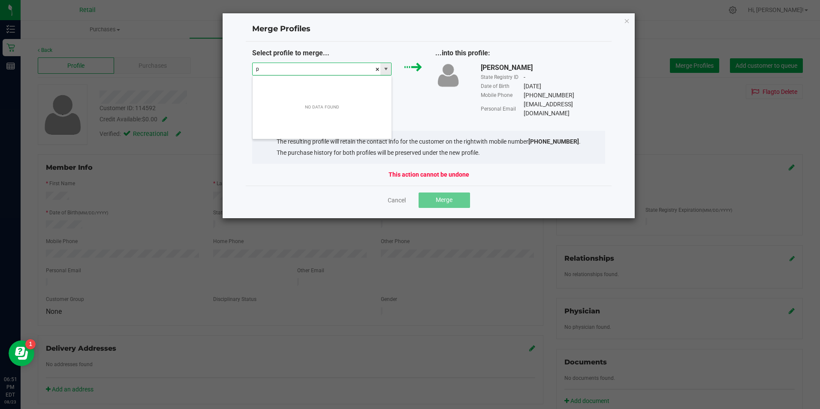
scroll to position [13, 139]
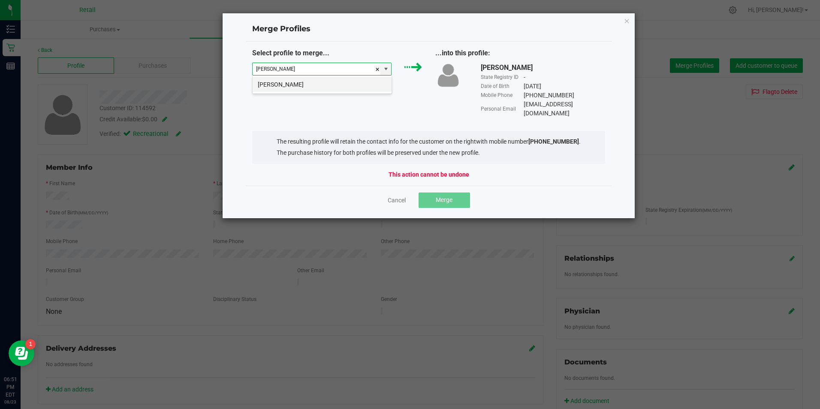
click at [285, 85] on li "[PERSON_NAME]" at bounding box center [322, 84] width 139 height 15
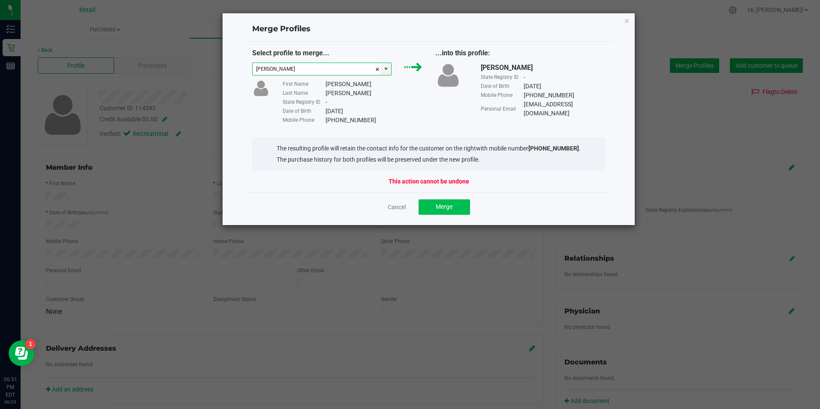
type input "[PERSON_NAME]"
click at [439, 207] on span "Merge" at bounding box center [444, 206] width 17 height 7
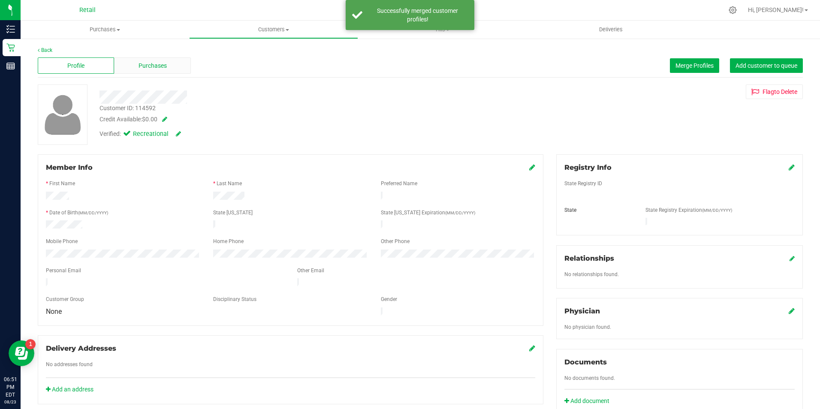
click at [156, 69] on span "Purchases" at bounding box center [152, 65] width 28 height 9
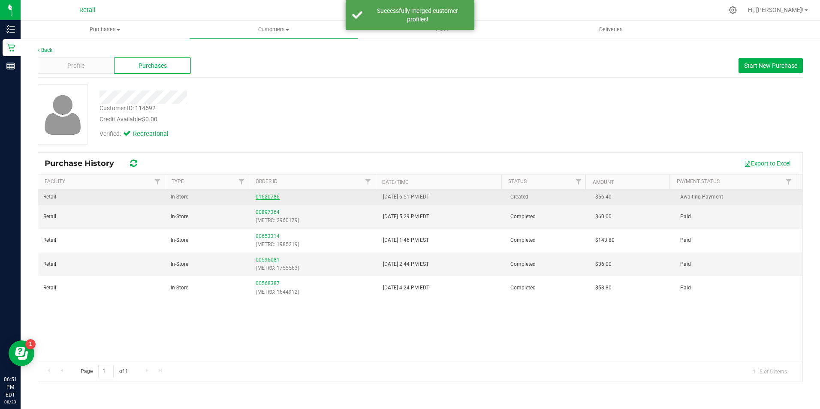
click at [258, 196] on link "01620786" at bounding box center [268, 197] width 24 height 6
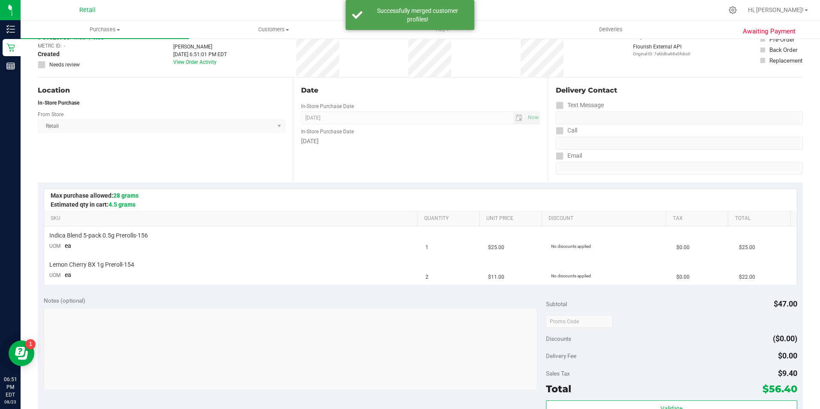
scroll to position [129, 0]
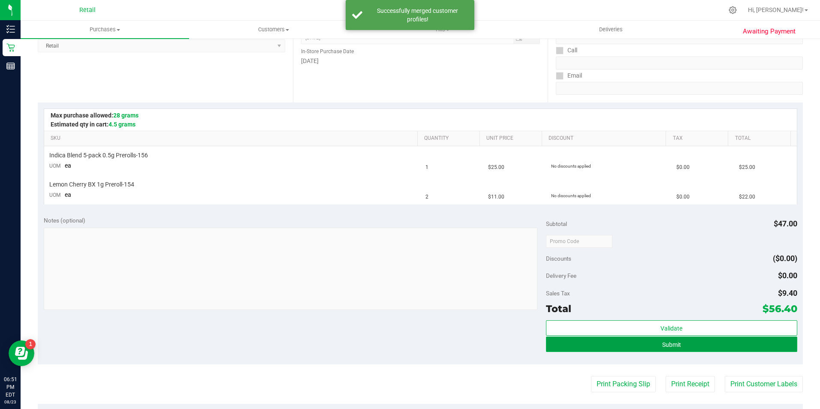
click at [706, 347] on button "Submit" at bounding box center [671, 344] width 251 height 15
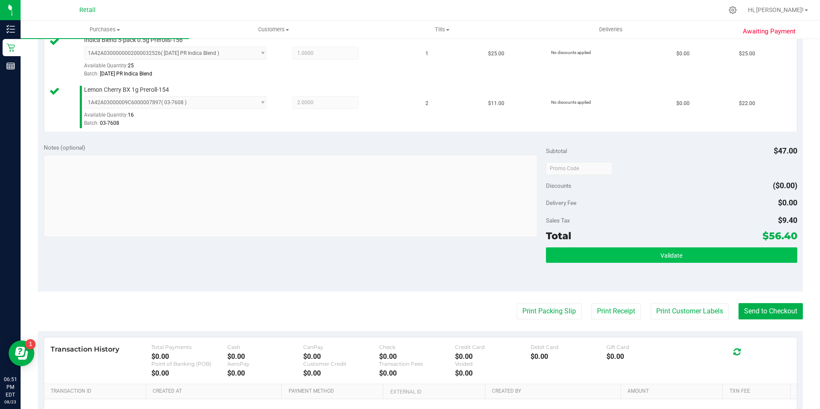
scroll to position [257, 0]
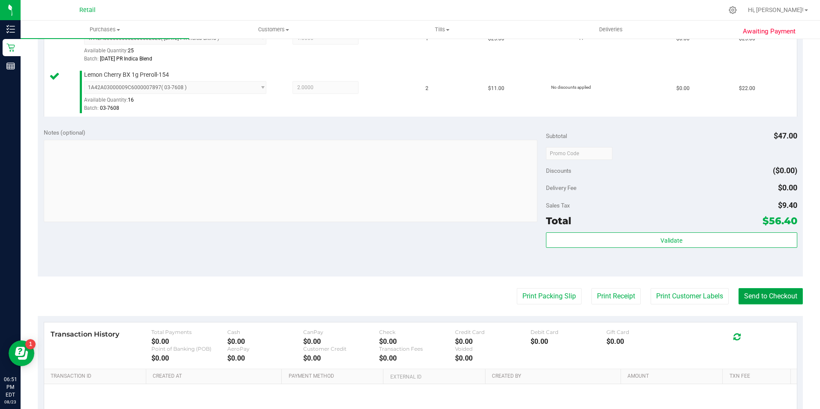
click at [764, 296] on button "Send to Checkout" at bounding box center [770, 296] width 64 height 16
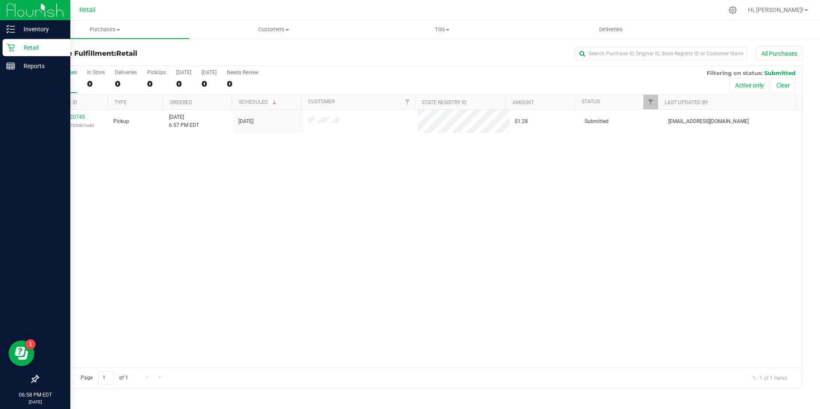
click at [13, 45] on icon at bounding box center [10, 48] width 8 height 8
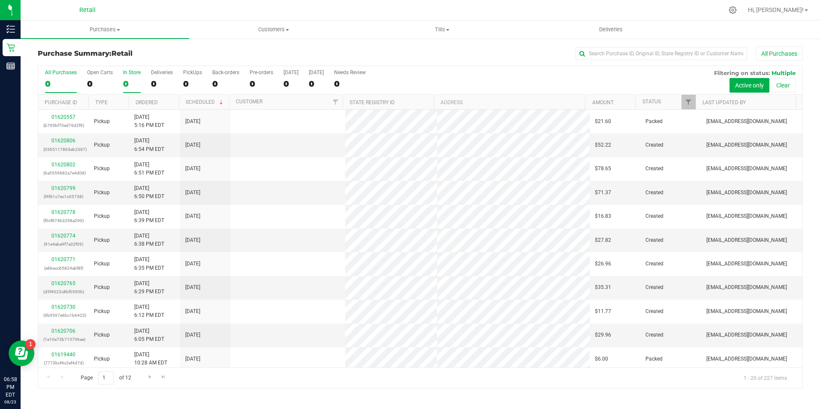
click at [132, 79] on div "0" at bounding box center [132, 84] width 18 height 10
click at [0, 0] on input "In Store 0" at bounding box center [0, 0] width 0 height 0
click at [614, 53] on input "text" at bounding box center [661, 53] width 172 height 13
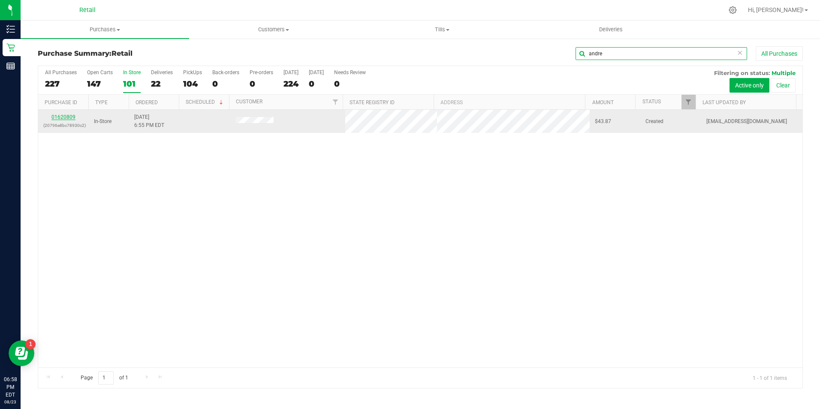
type input "andre"
click at [70, 117] on link "01620809" at bounding box center [63, 117] width 24 height 6
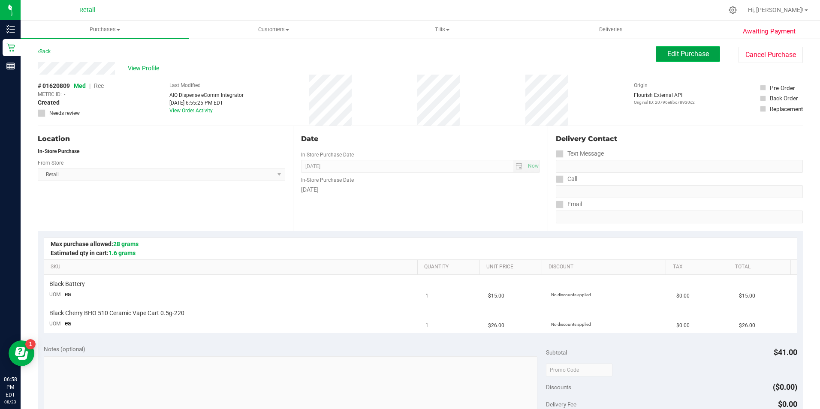
click at [673, 59] on button "Edit Purchase" at bounding box center [688, 53] width 64 height 15
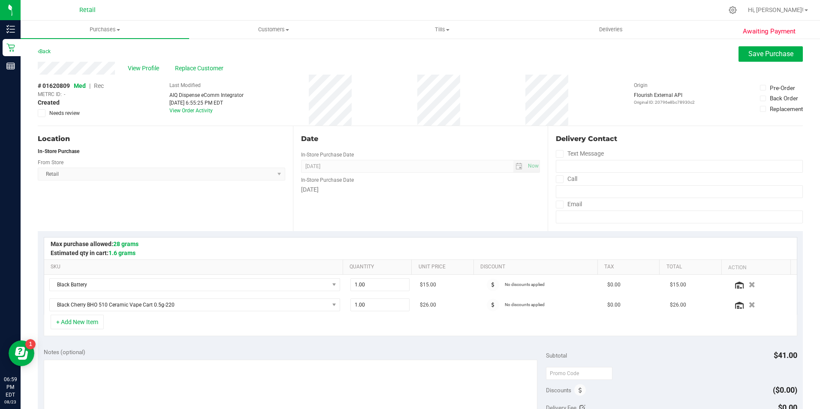
click at [101, 83] on span "Rec" at bounding box center [99, 85] width 10 height 7
click at [748, 56] on span "Save Purchase" at bounding box center [770, 54] width 45 height 8
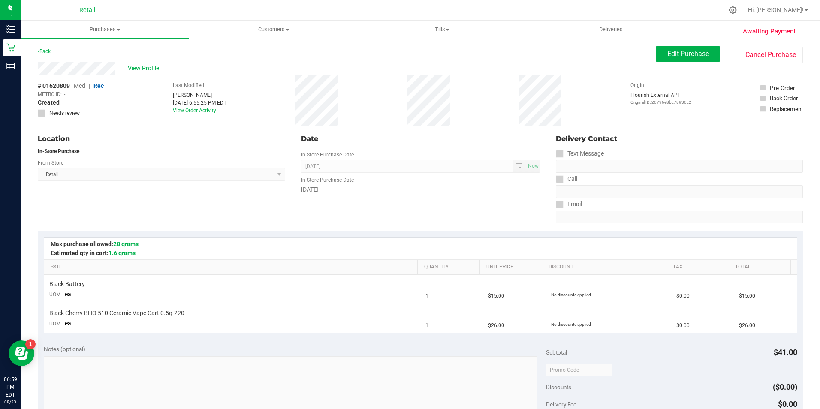
click at [153, 69] on span "View Profile" at bounding box center [145, 68] width 34 height 9
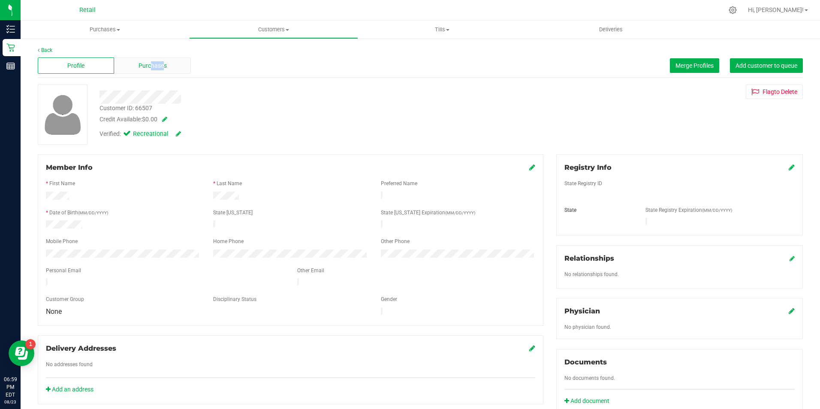
drag, startPoint x: 150, startPoint y: 74, endPoint x: 170, endPoint y: 67, distance: 21.6
click at [164, 73] on div "Profile Purchases Merge Profiles Add customer to queue" at bounding box center [420, 66] width 765 height 24
click at [164, 66] on span "Purchases" at bounding box center [152, 65] width 28 height 9
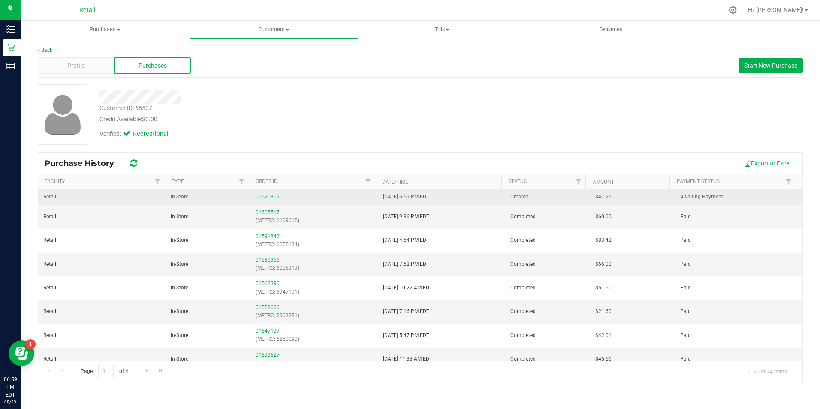
click at [277, 191] on td "01620809" at bounding box center [313, 197] width 127 height 15
click at [275, 196] on link "01620809" at bounding box center [268, 197] width 24 height 6
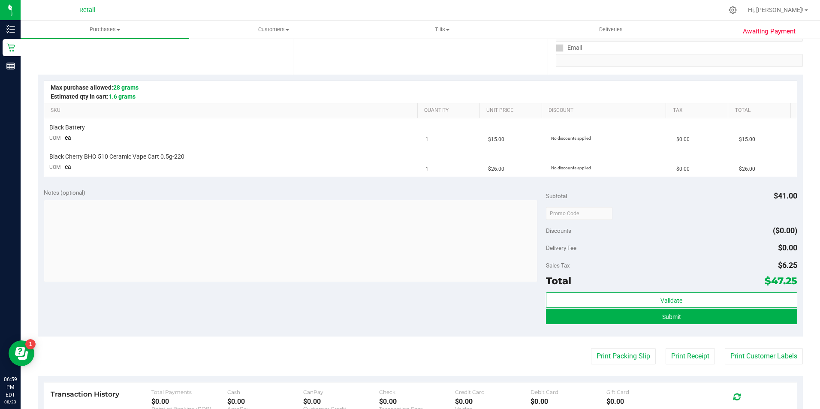
scroll to position [172, 0]
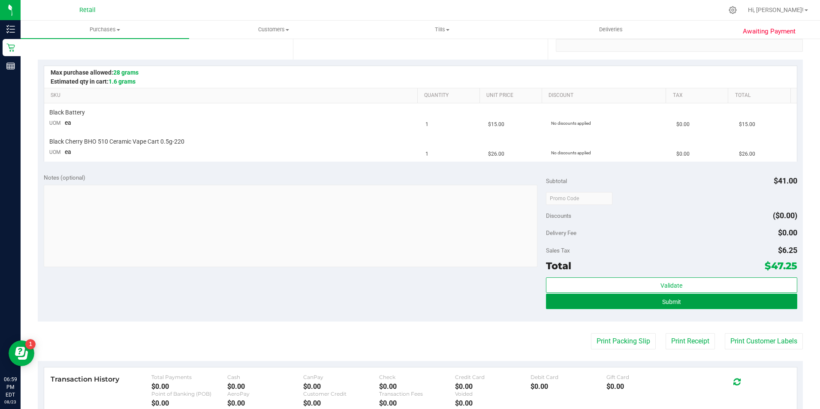
click at [683, 305] on button "Submit" at bounding box center [671, 301] width 251 height 15
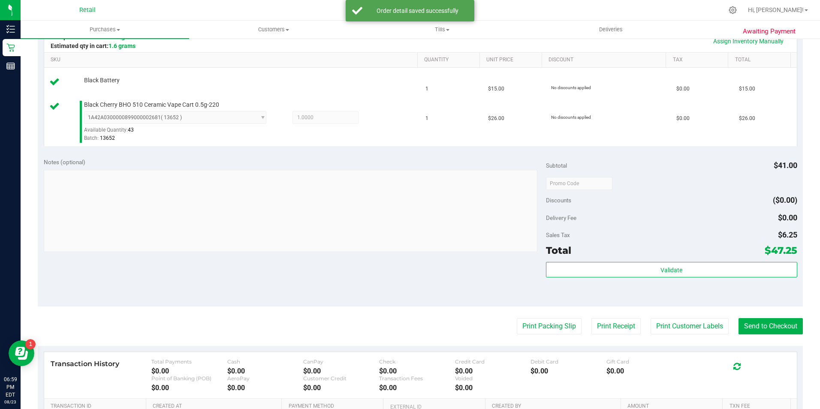
scroll to position [214, 0]
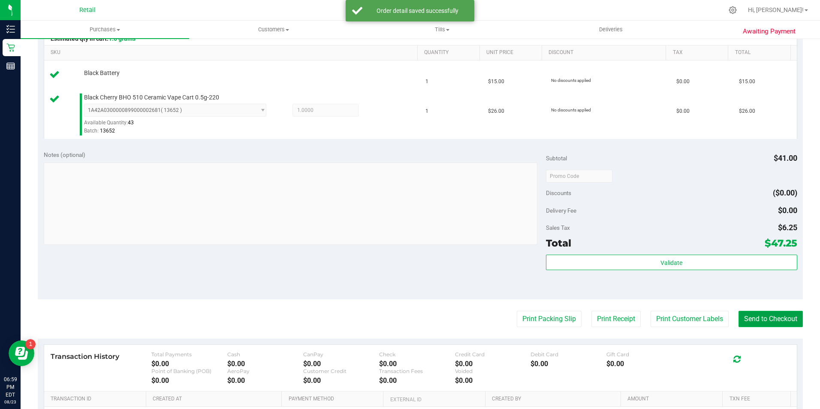
click at [747, 324] on button "Send to Checkout" at bounding box center [770, 319] width 64 height 16
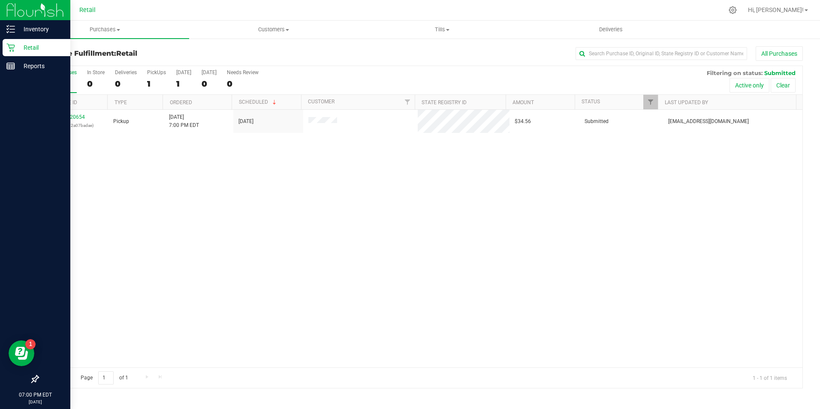
click at [3, 48] on div "Retail" at bounding box center [37, 47] width 68 height 17
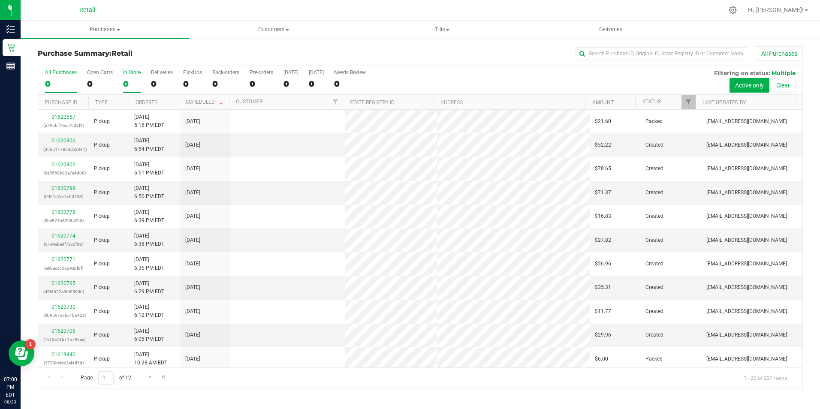
click at [127, 78] on label "In Store 0" at bounding box center [132, 81] width 18 height 24
click at [0, 0] on input "In Store 0" at bounding box center [0, 0] width 0 height 0
click at [622, 49] on input "text" at bounding box center [661, 53] width 172 height 13
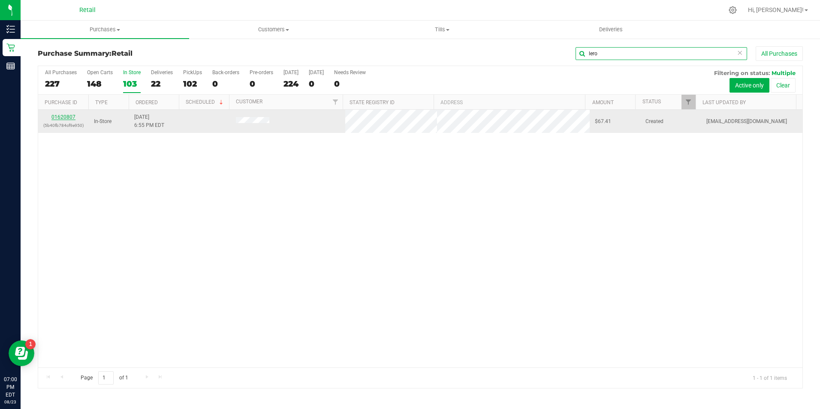
type input "lero"
click at [59, 118] on link "01620807" at bounding box center [63, 117] width 24 height 6
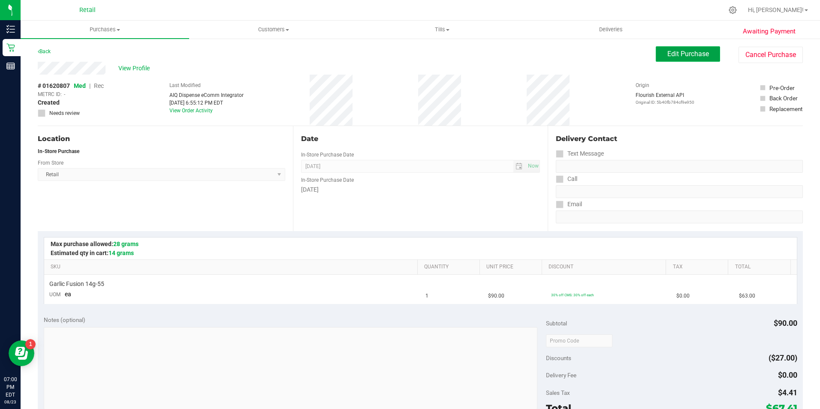
click at [674, 59] on button "Edit Purchase" at bounding box center [688, 53] width 64 height 15
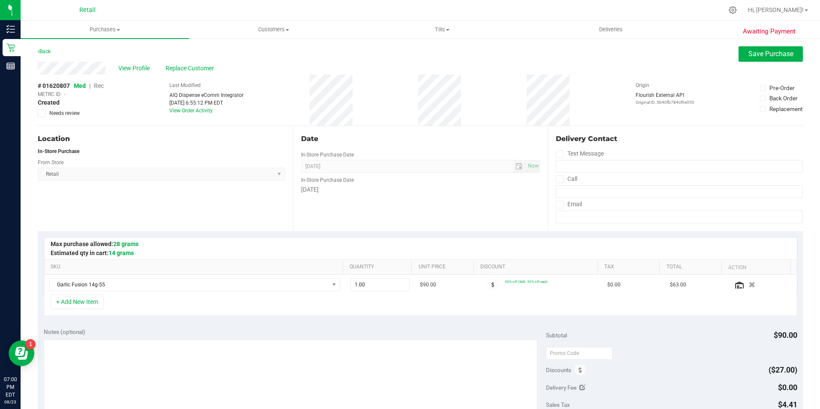
click at [102, 86] on span "Rec" at bounding box center [99, 85] width 10 height 7
click at [758, 52] on span "Save Purchase" at bounding box center [770, 54] width 45 height 8
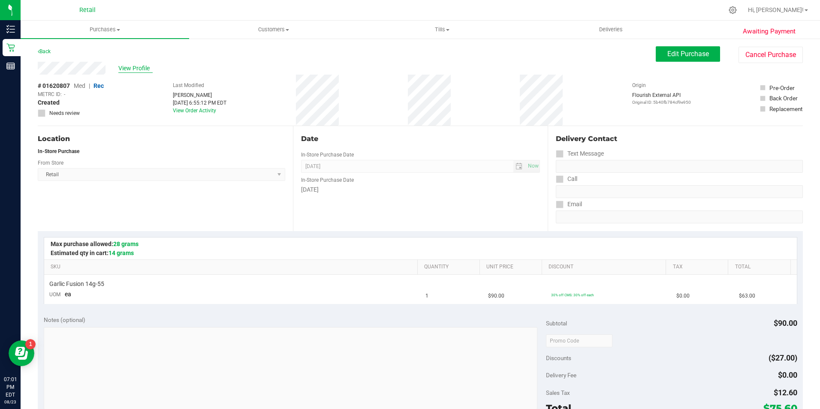
click at [129, 70] on span "View Profile" at bounding box center [135, 68] width 34 height 9
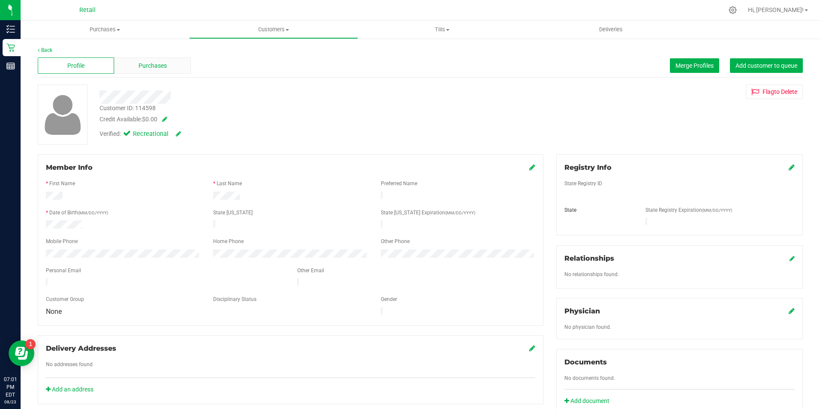
click at [138, 71] on div "Purchases" at bounding box center [152, 65] width 76 height 16
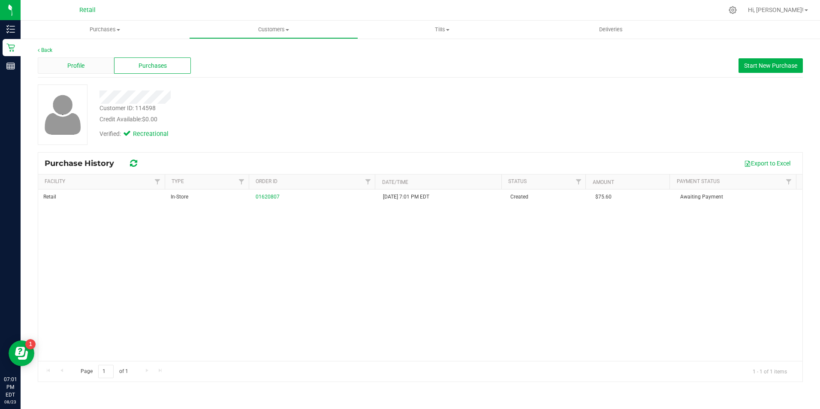
click at [99, 60] on div "Profile" at bounding box center [76, 65] width 76 height 16
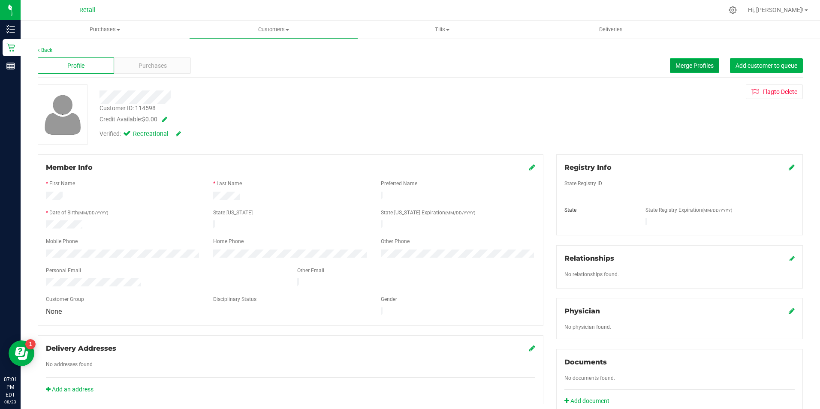
click at [684, 65] on span "Merge Profiles" at bounding box center [694, 65] width 38 height 7
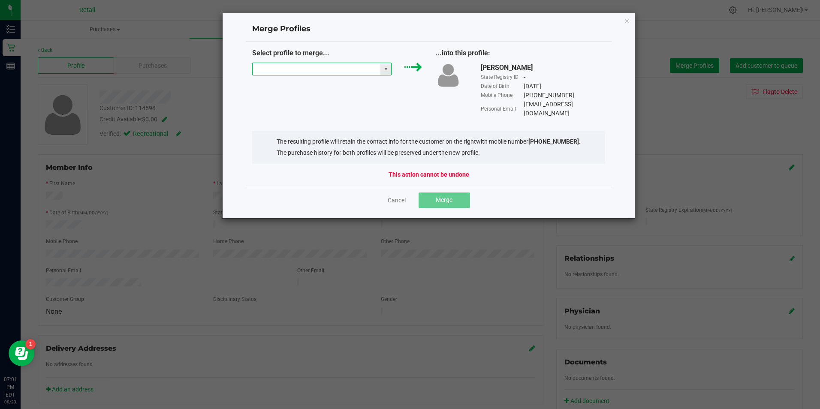
click at [343, 68] on input "NO DATA FOUND" at bounding box center [317, 69] width 128 height 12
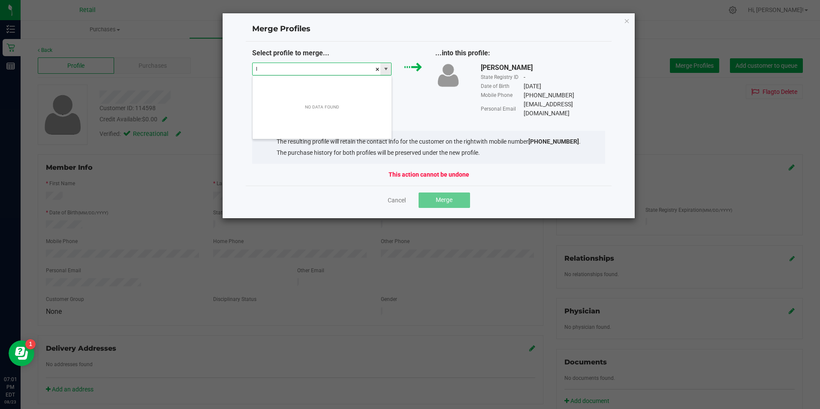
scroll to position [13, 139]
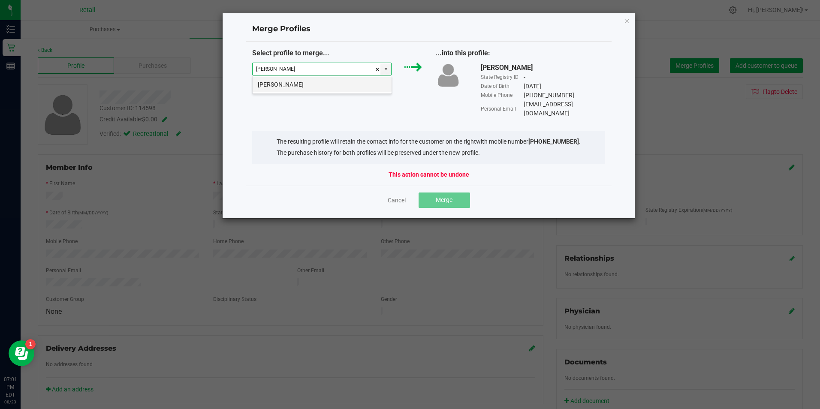
click at [323, 83] on li "[PERSON_NAME]" at bounding box center [322, 84] width 139 height 15
type input "[PERSON_NAME]"
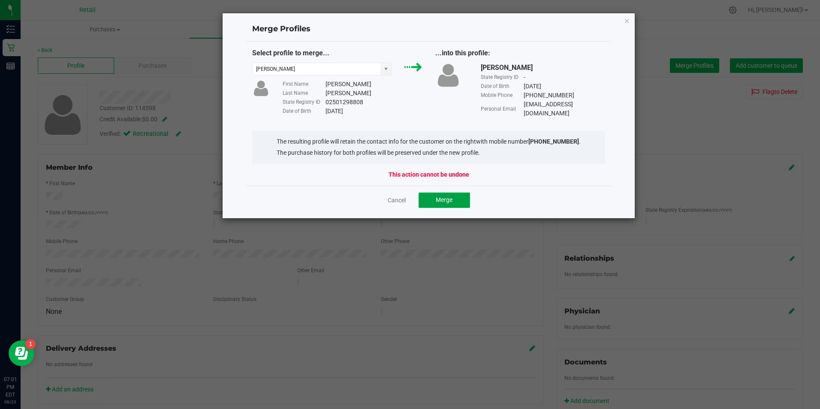
click at [454, 198] on button "Merge" at bounding box center [443, 200] width 51 height 15
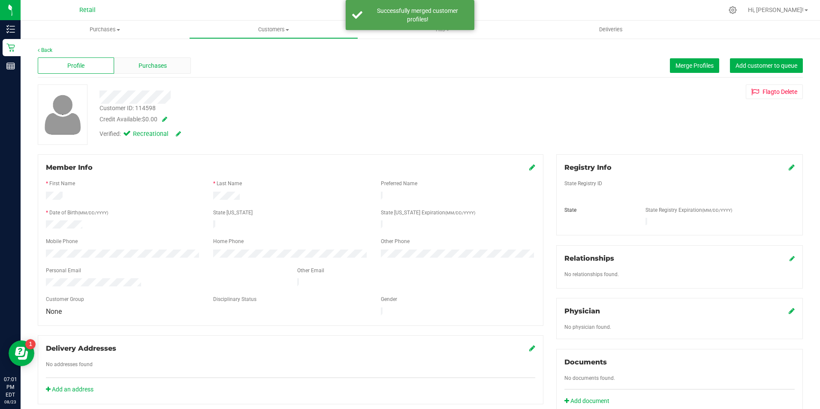
click at [159, 69] on span "Purchases" at bounding box center [152, 65] width 28 height 9
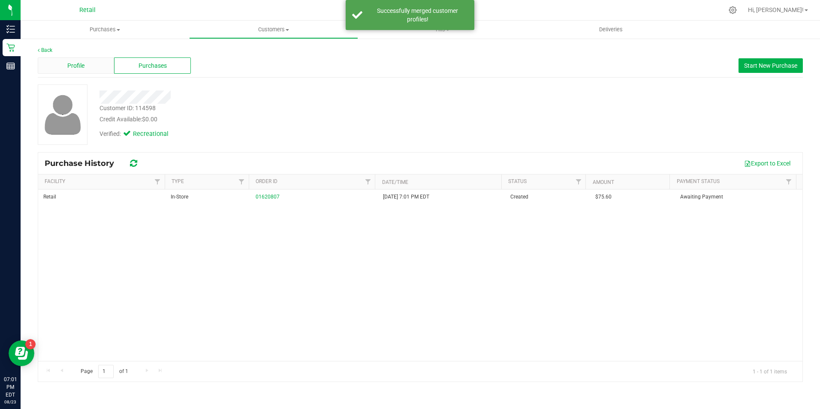
click at [85, 65] on div "Profile" at bounding box center [76, 65] width 76 height 16
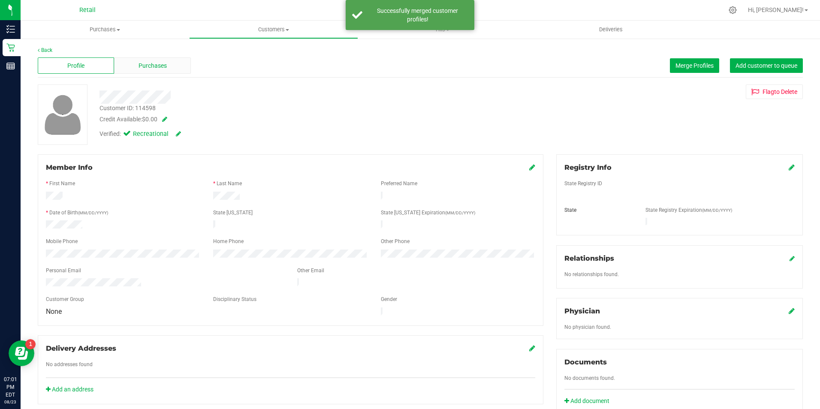
click at [156, 70] on span "Purchases" at bounding box center [152, 65] width 28 height 9
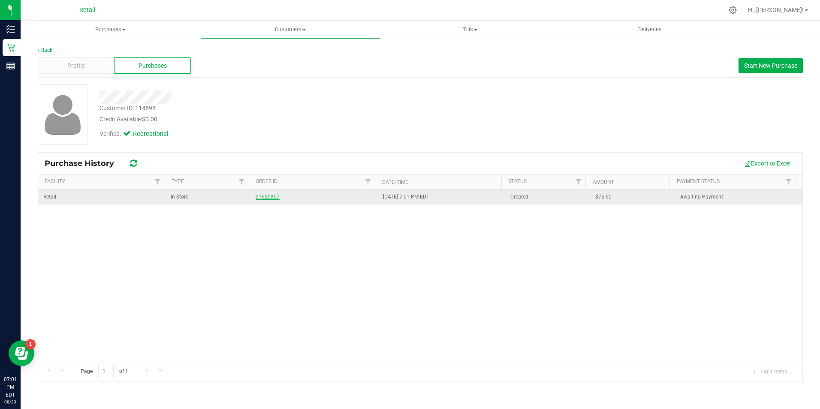
click at [260, 195] on link "01620807" at bounding box center [268, 197] width 24 height 6
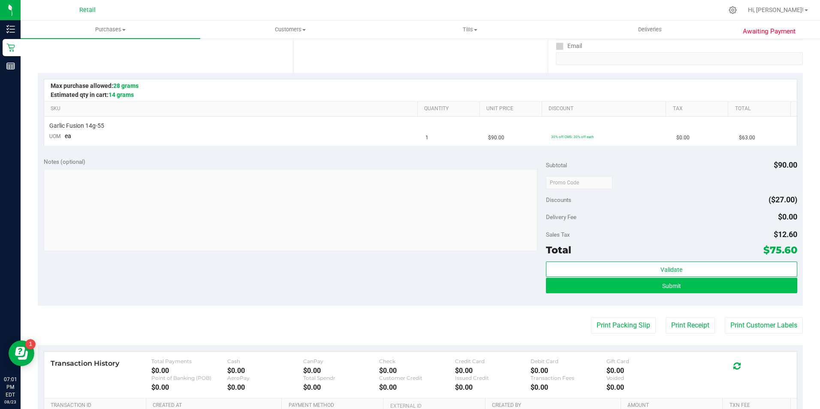
scroll to position [172, 0]
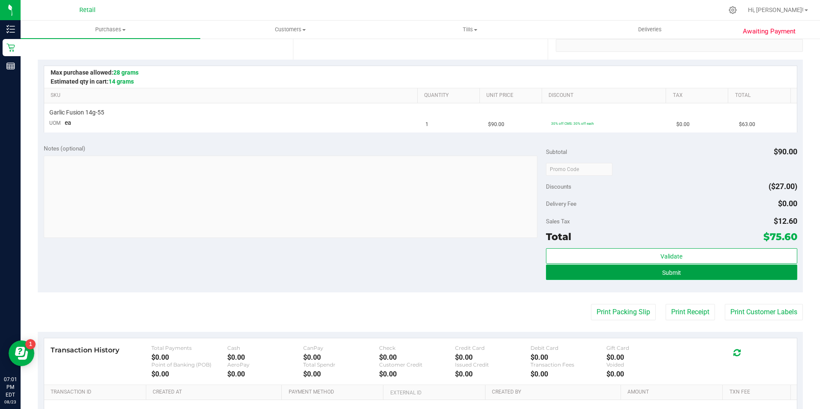
click at [592, 274] on button "Submit" at bounding box center [671, 272] width 251 height 15
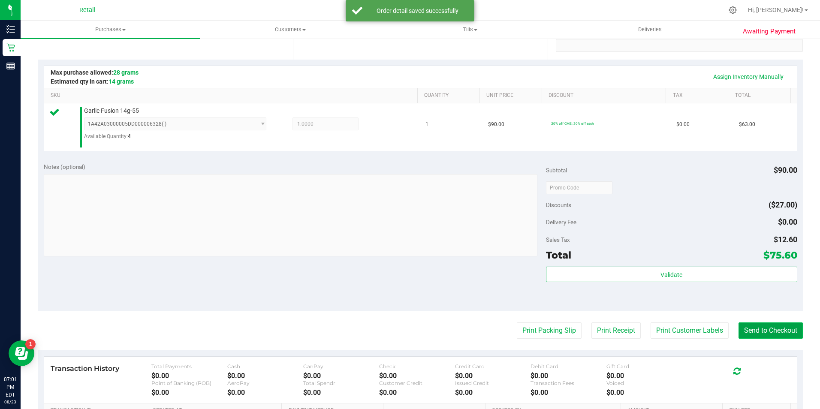
click at [781, 328] on button "Send to Checkout" at bounding box center [770, 330] width 64 height 16
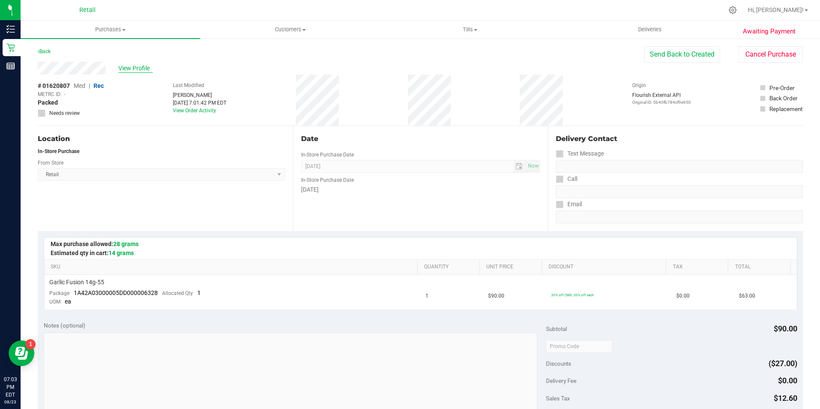
click at [146, 69] on span "View Profile" at bounding box center [135, 68] width 34 height 9
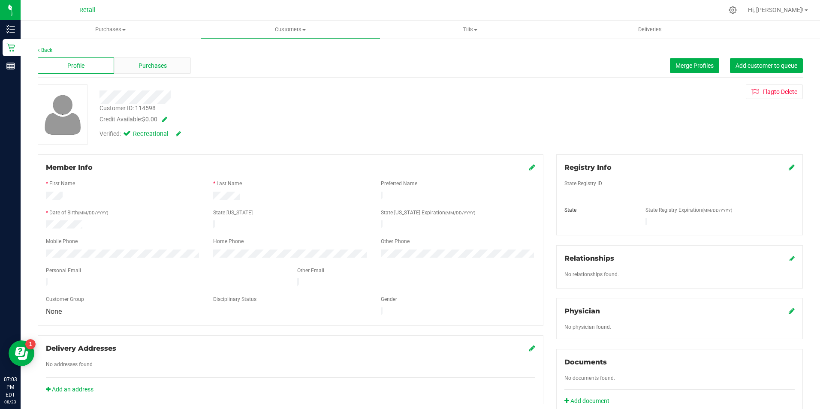
click at [160, 73] on div "Purchases" at bounding box center [152, 65] width 76 height 16
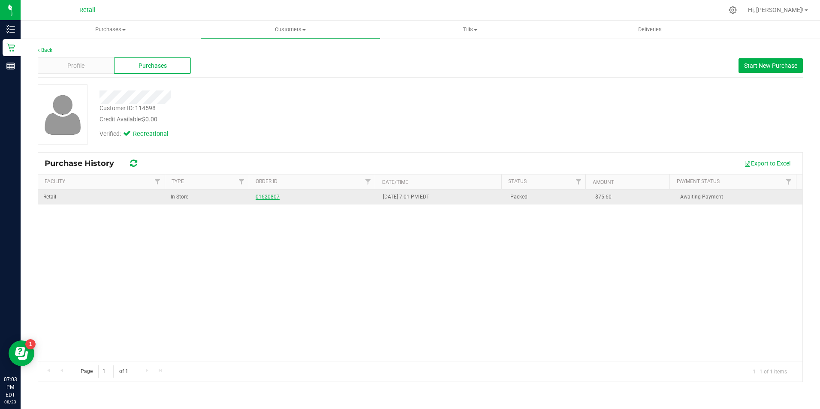
click at [267, 199] on link "01620807" at bounding box center [268, 197] width 24 height 6
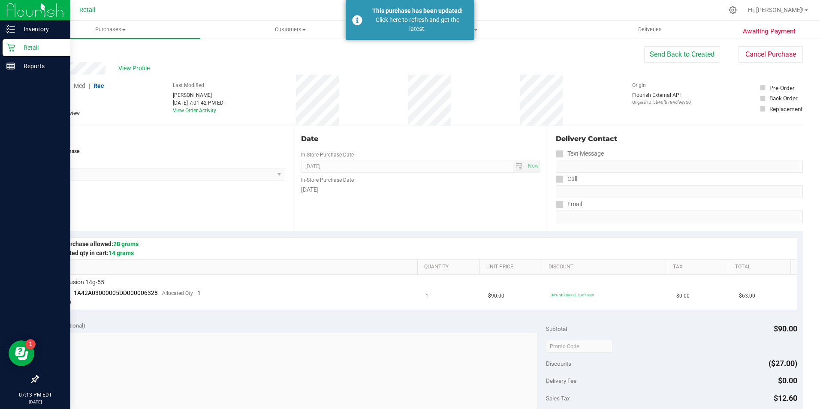
click at [7, 47] on icon at bounding box center [10, 47] width 9 height 9
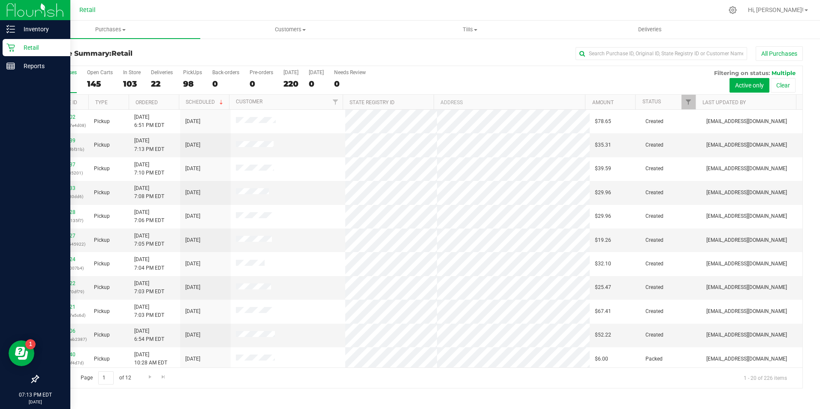
click at [5, 51] on div "Retail" at bounding box center [37, 47] width 68 height 17
click at [1, 45] on link "Retail" at bounding box center [35, 48] width 70 height 18
click at [12, 42] on div "Retail" at bounding box center [37, 47] width 68 height 17
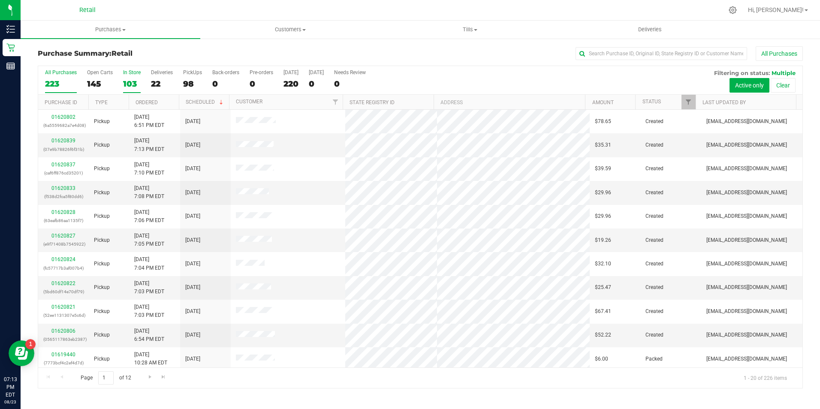
click at [131, 74] on div "In Store" at bounding box center [132, 72] width 18 height 6
click at [0, 0] on input "In Store 103" at bounding box center [0, 0] width 0 height 0
click at [601, 53] on input "text" at bounding box center [661, 53] width 172 height 13
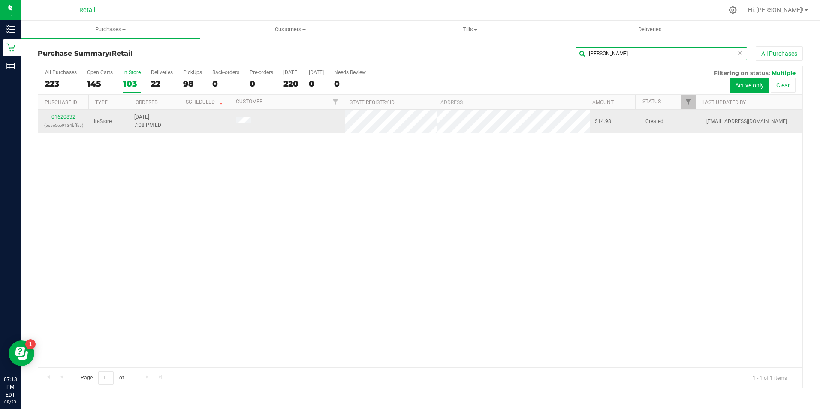
type input "mike"
click at [67, 117] on link "01620832" at bounding box center [63, 117] width 24 height 6
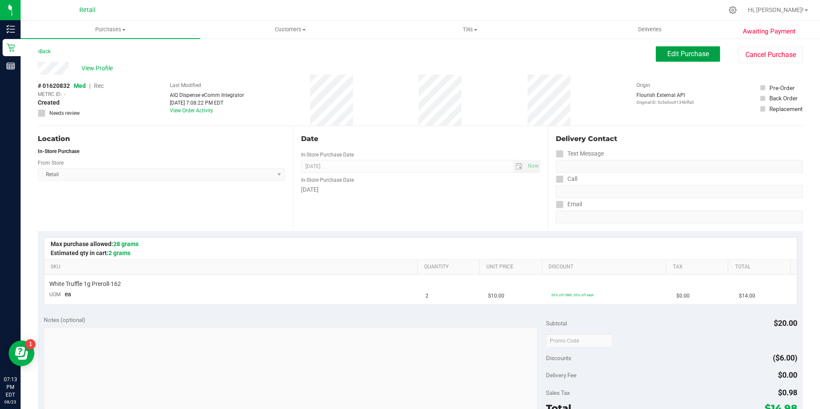
click at [656, 51] on button "Edit Purchase" at bounding box center [688, 53] width 64 height 15
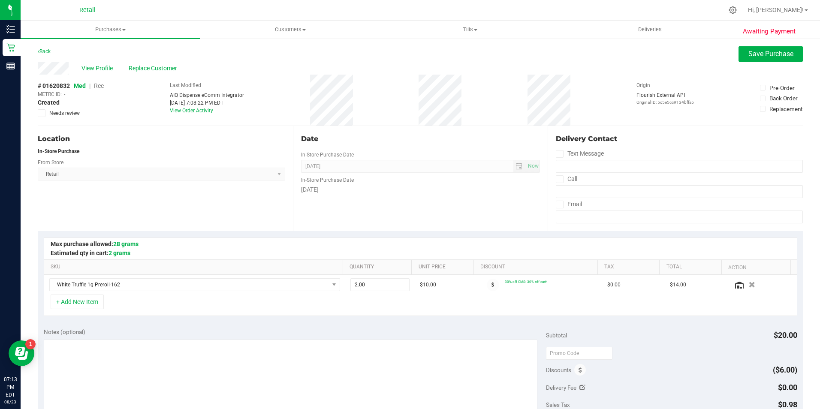
click at [100, 82] on span "Rec" at bounding box center [99, 85] width 10 height 7
click at [759, 61] on button "Save Purchase" at bounding box center [770, 53] width 64 height 15
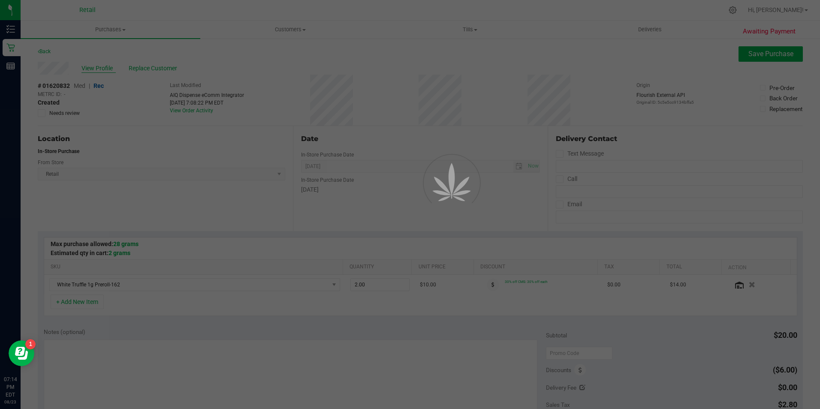
click at [90, 66] on div at bounding box center [410, 204] width 820 height 409
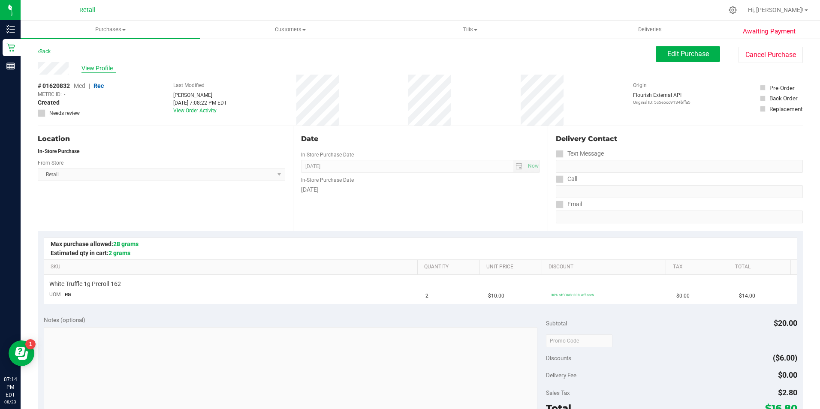
click at [100, 68] on span "View Profile" at bounding box center [98, 68] width 34 height 9
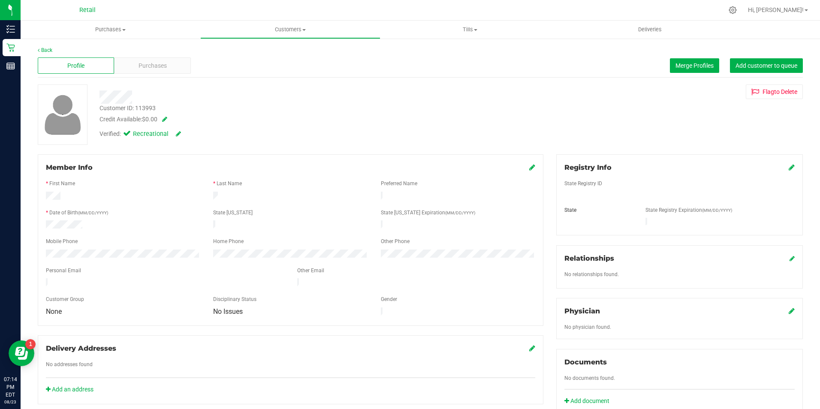
click at [531, 167] on div "Member Info * First Name * Last Name Preferred Name * Date of Birth (MM/DD/YYYY…" at bounding box center [291, 240] width 506 height 172
click at [529, 168] on icon at bounding box center [532, 167] width 6 height 7
click at [240, 190] on div at bounding box center [290, 191] width 489 height 2
click at [522, 169] on span at bounding box center [524, 167] width 21 height 10
click at [522, 167] on span at bounding box center [524, 167] width 21 height 10
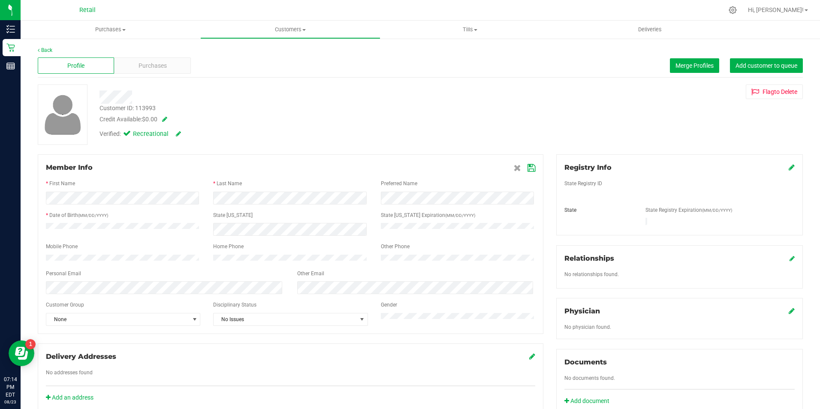
click at [529, 172] on icon at bounding box center [531, 168] width 8 height 7
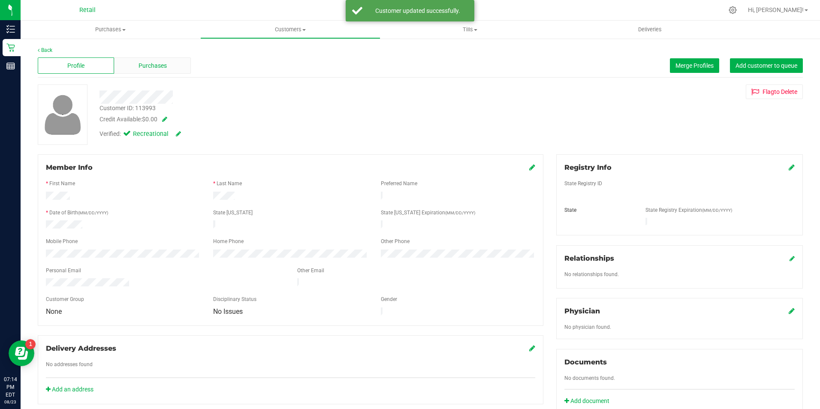
click at [143, 64] on span "Purchases" at bounding box center [152, 65] width 28 height 9
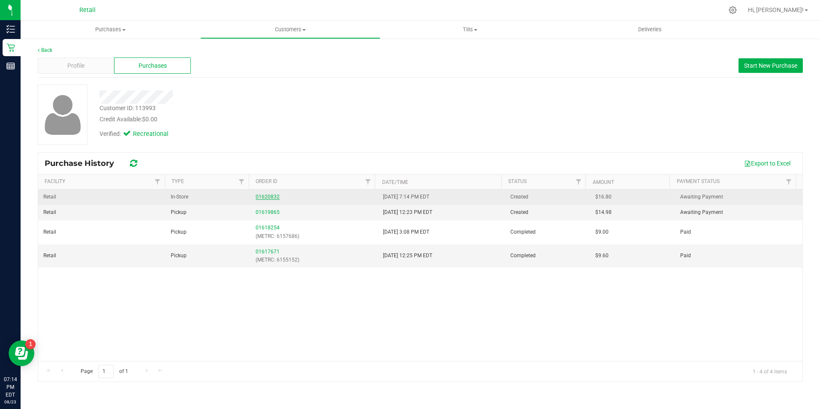
click at [263, 195] on link "01620832" at bounding box center [268, 197] width 24 height 6
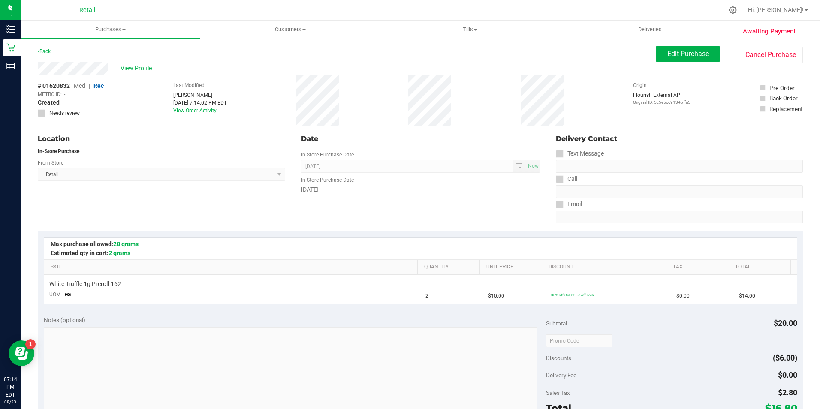
click at [126, 73] on div "View Profile" at bounding box center [347, 68] width 618 height 13
click at [132, 67] on span "View Profile" at bounding box center [137, 68] width 34 height 9
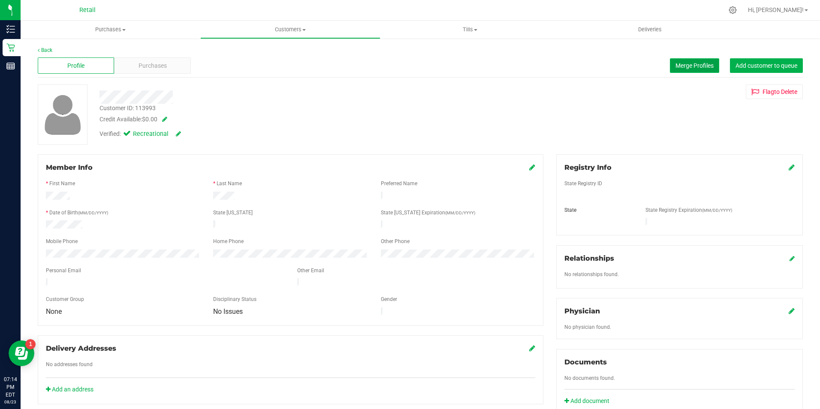
click at [683, 70] on button "Merge Profiles" at bounding box center [694, 65] width 49 height 15
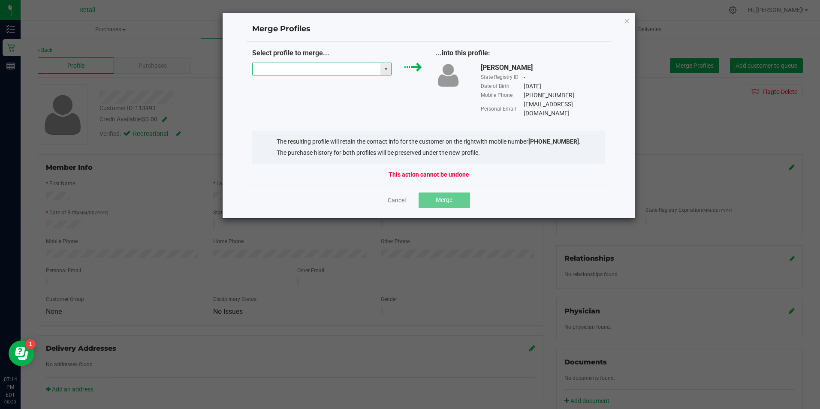
click at [325, 70] on input "NO DATA FOUND" at bounding box center [317, 69] width 128 height 12
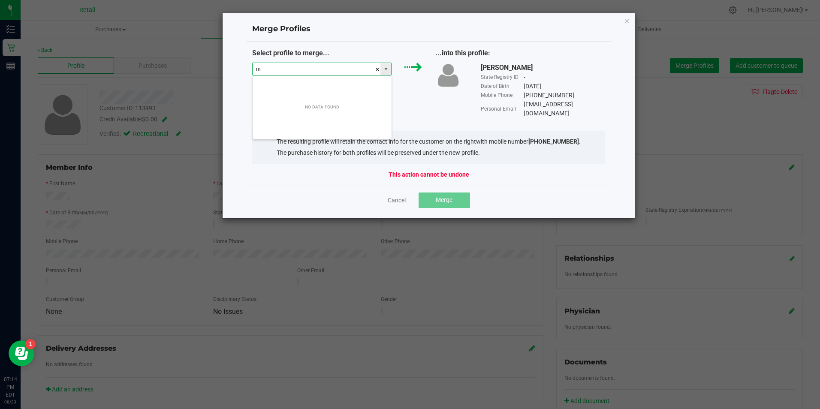
scroll to position [13, 139]
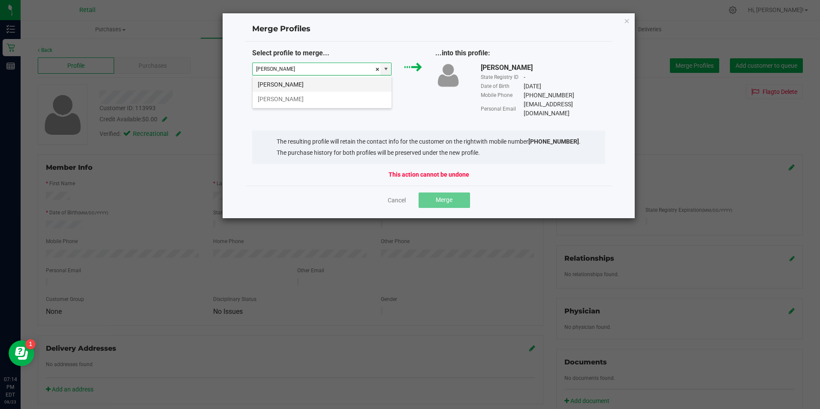
click at [296, 85] on li "Michael Gibson" at bounding box center [322, 84] width 139 height 15
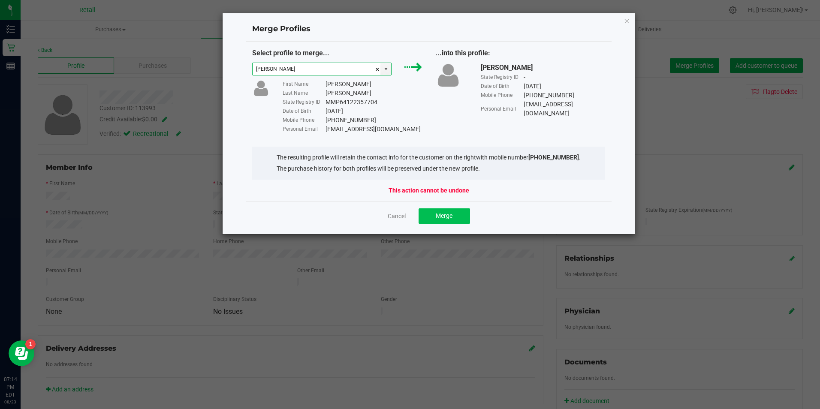
type input "Michael Gibson"
click at [440, 219] on span "Merge" at bounding box center [444, 215] width 17 height 7
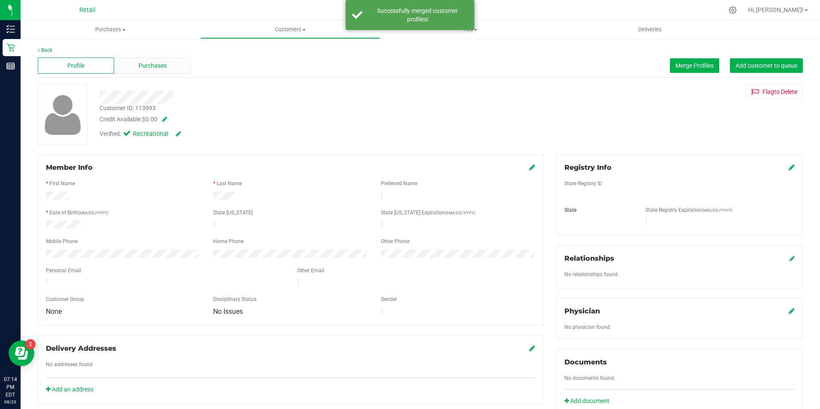
click at [156, 63] on span "Purchases" at bounding box center [152, 65] width 28 height 9
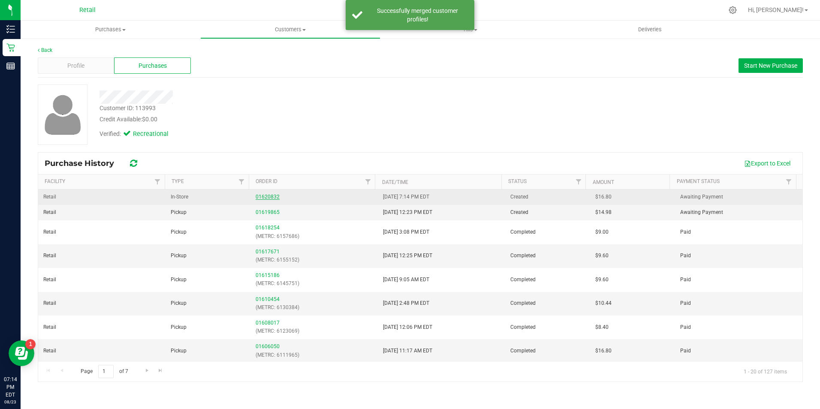
click at [259, 197] on link "01620832" at bounding box center [268, 197] width 24 height 6
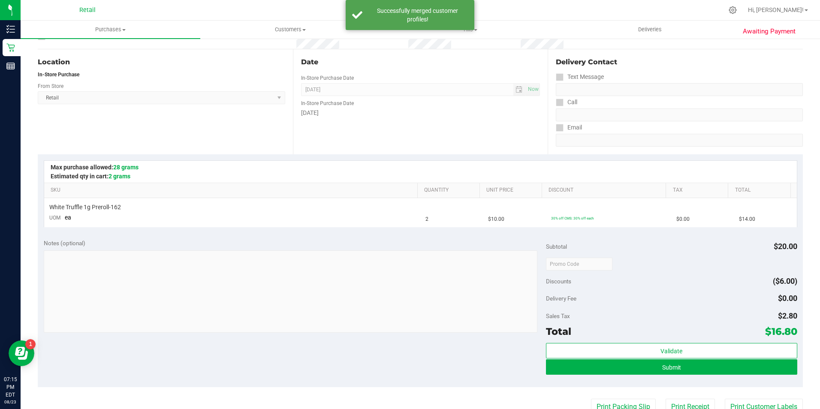
scroll to position [129, 0]
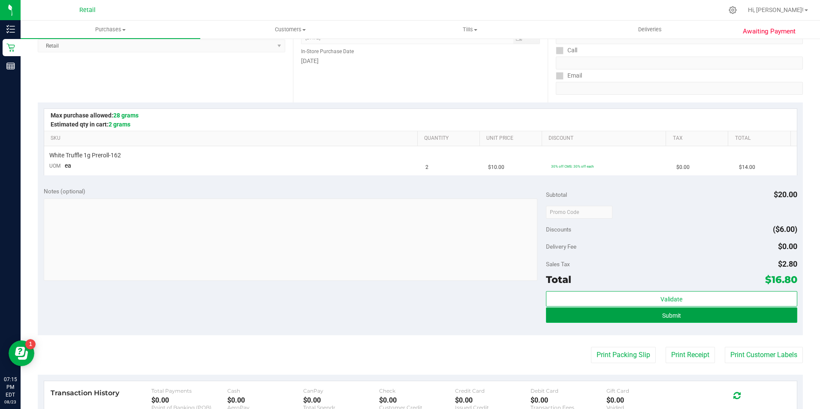
click at [662, 318] on span "Submit" at bounding box center [671, 315] width 19 height 7
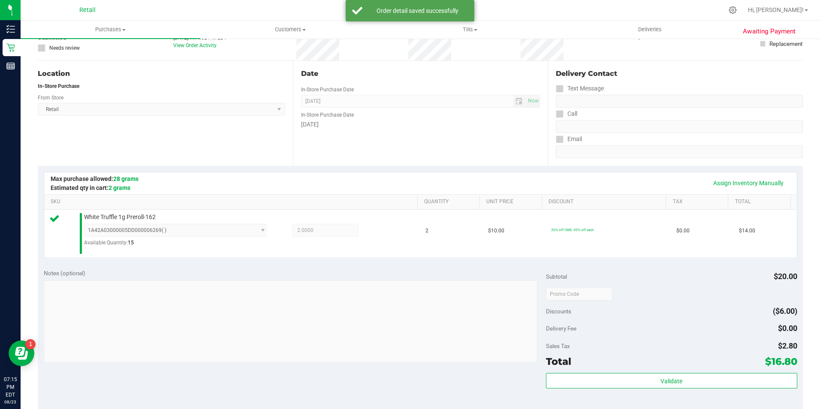
scroll to position [172, 0]
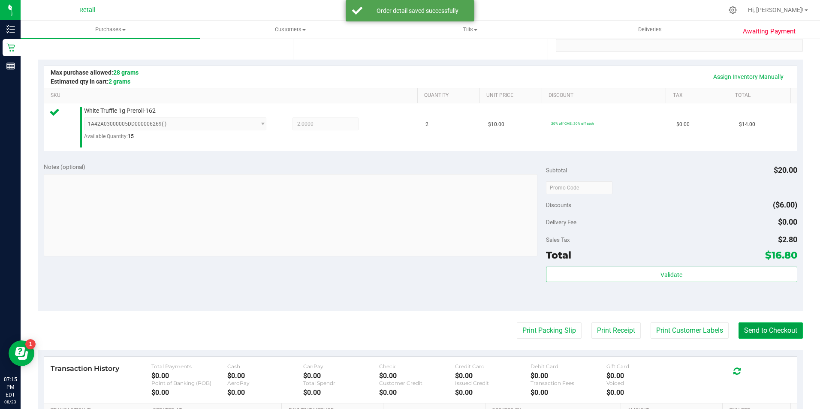
click at [747, 325] on button "Send to Checkout" at bounding box center [770, 330] width 64 height 16
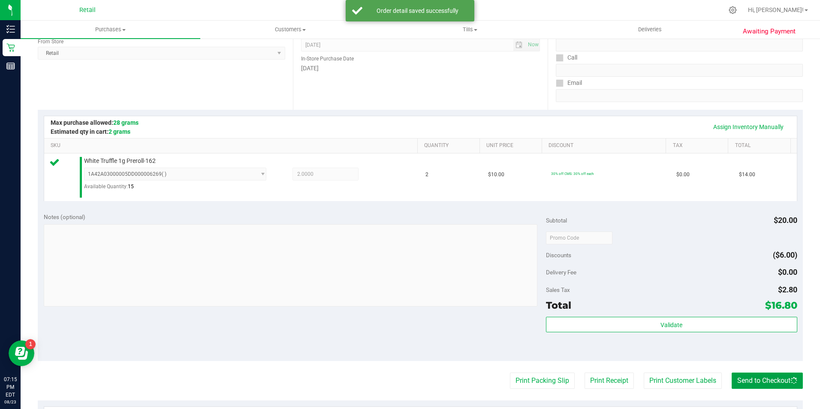
scroll to position [0, 0]
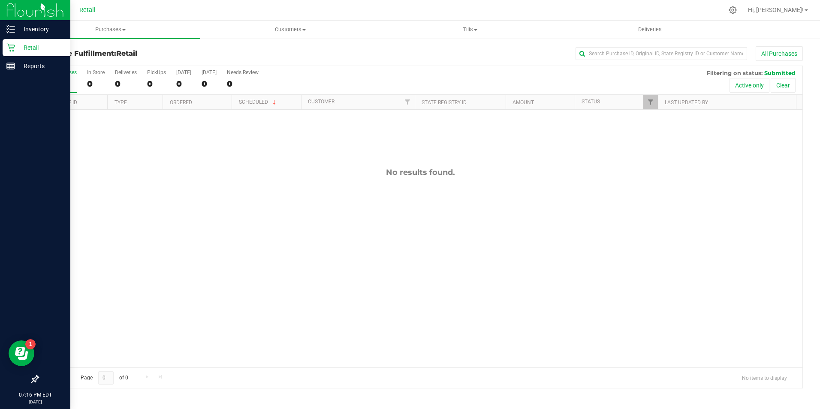
click at [16, 41] on div "Retail" at bounding box center [37, 47] width 68 height 17
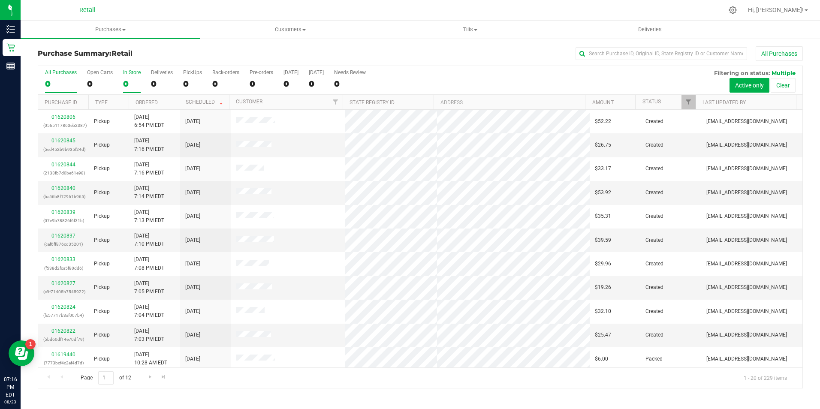
click at [126, 83] on div "0" at bounding box center [132, 84] width 18 height 10
click at [0, 0] on input "In Store 0" at bounding box center [0, 0] width 0 height 0
click at [601, 54] on input "text" at bounding box center [661, 53] width 172 height 13
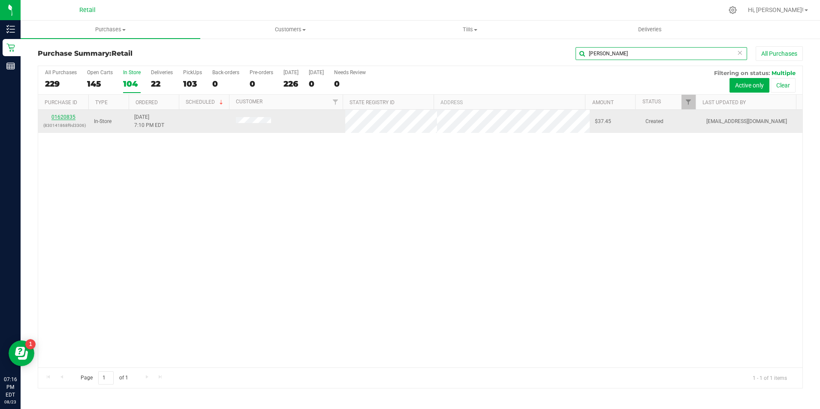
type input "kollen"
click at [60, 118] on link "01620835" at bounding box center [63, 117] width 24 height 6
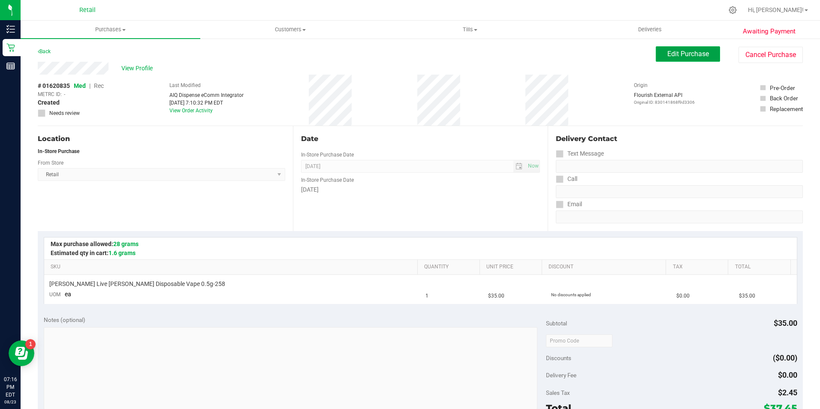
click at [656, 57] on button "Edit Purchase" at bounding box center [688, 53] width 64 height 15
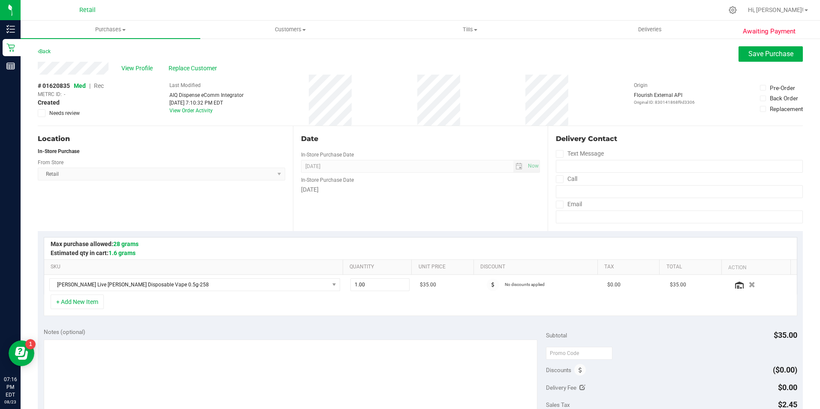
click at [96, 86] on span "Rec" at bounding box center [99, 85] width 10 height 7
click at [744, 60] on button "Save Purchase" at bounding box center [770, 53] width 64 height 15
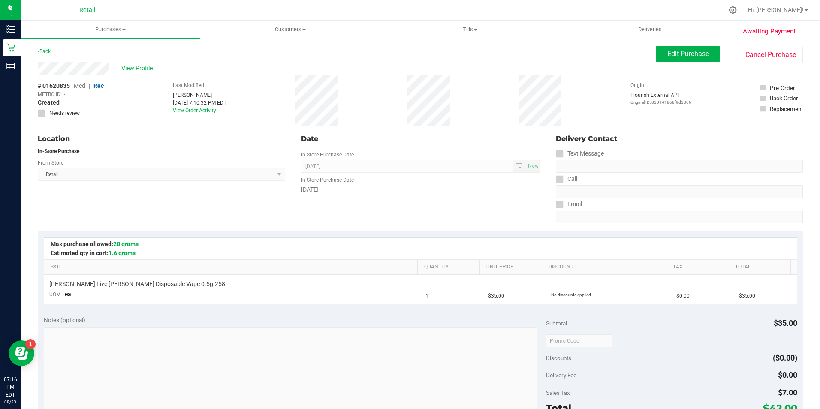
click at [140, 68] on span "View Profile" at bounding box center [138, 68] width 34 height 9
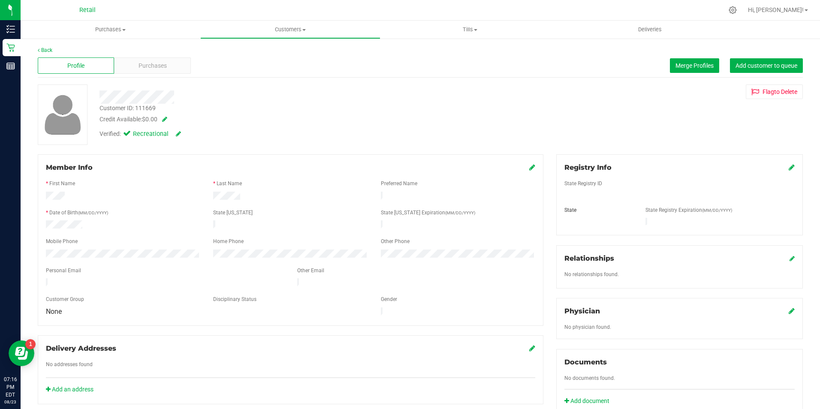
click at [162, 48] on div "Back" at bounding box center [420, 50] width 765 height 8
click at [160, 57] on div "Profile Purchases Merge Profiles Add customer to queue" at bounding box center [420, 66] width 765 height 24
click at [158, 63] on span "Purchases" at bounding box center [152, 65] width 28 height 9
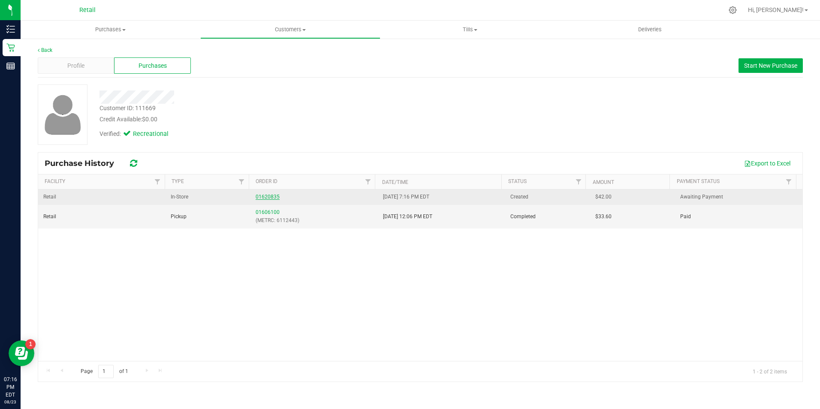
click at [265, 198] on link "01620835" at bounding box center [268, 197] width 24 height 6
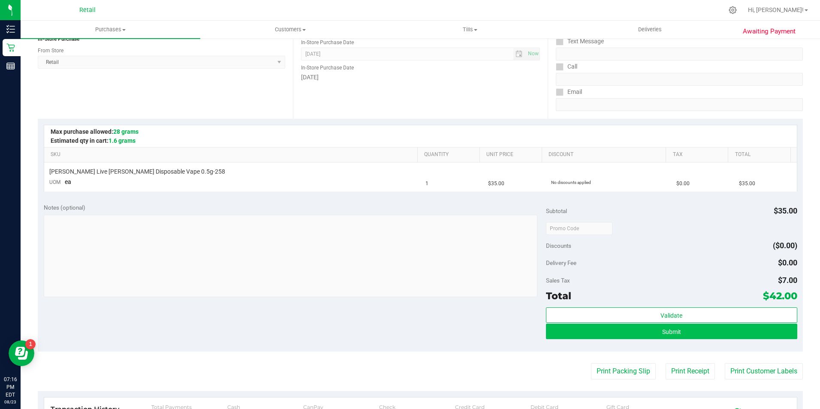
scroll to position [129, 0]
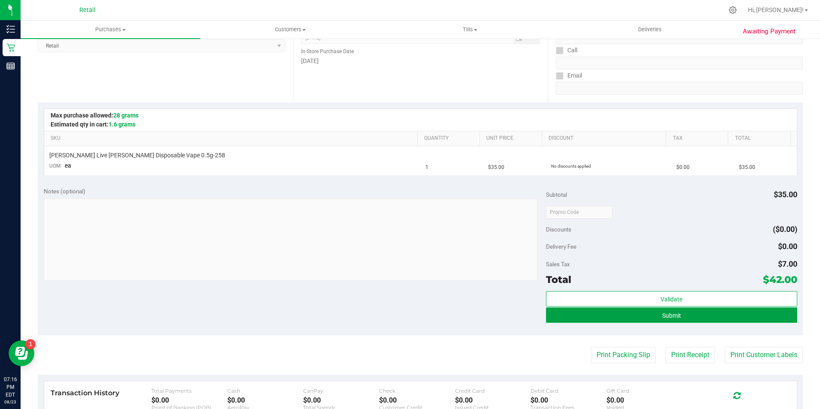
click at [690, 322] on button "Submit" at bounding box center [671, 314] width 251 height 15
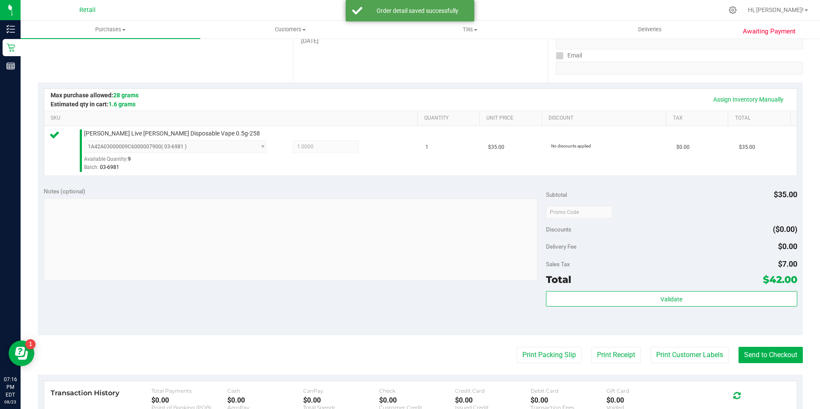
scroll to position [164, 0]
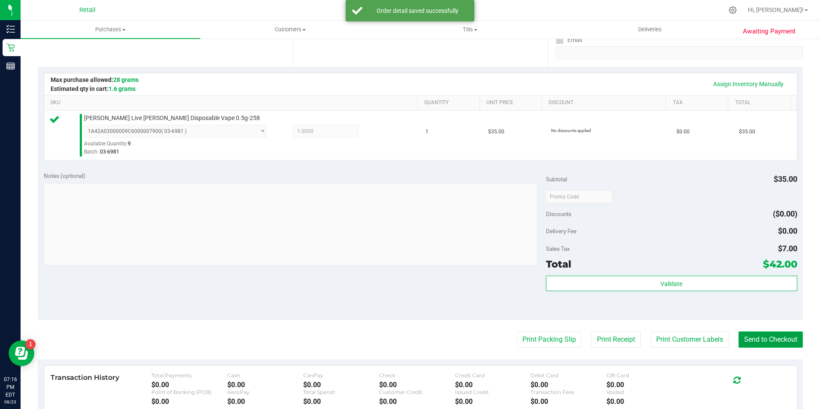
click at [754, 344] on button "Send to Checkout" at bounding box center [770, 339] width 64 height 16
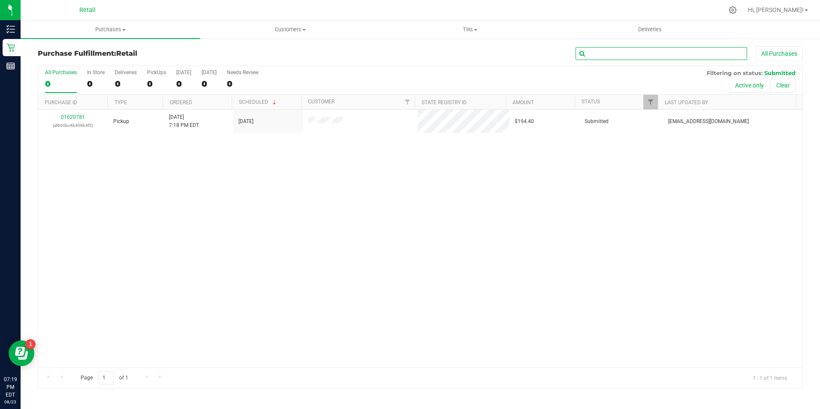
click at [593, 52] on input "text" at bounding box center [661, 53] width 172 height 13
click at [93, 78] on label "In Store 0" at bounding box center [96, 81] width 18 height 24
click at [0, 0] on input "In Store 0" at bounding box center [0, 0] width 0 height 0
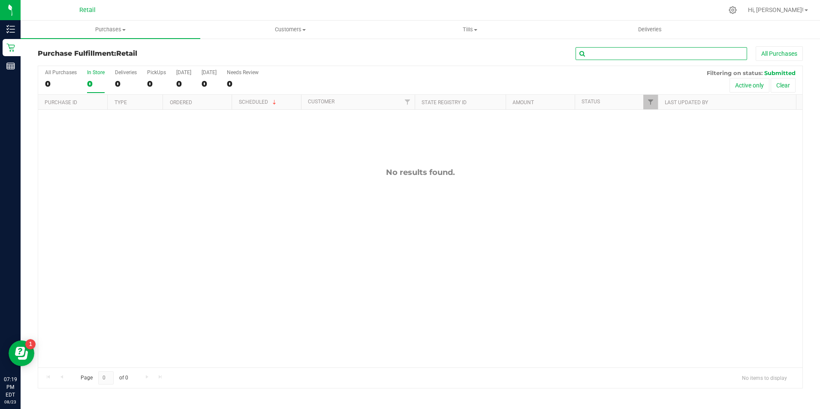
click at [605, 50] on input "text" at bounding box center [661, 53] width 172 height 13
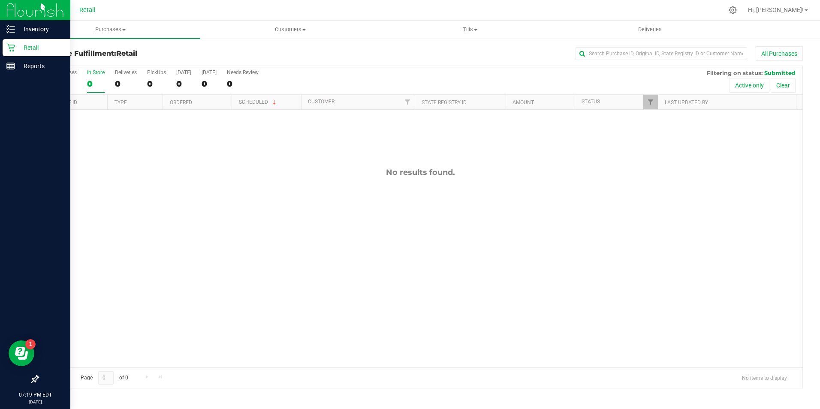
click at [0, 48] on html "Inventory Retail Reports 07:19 PM EDT 08/23/2025 08/23 Retail Hi, Joselyn! Purc…" at bounding box center [410, 204] width 820 height 409
click at [18, 48] on p "Retail" at bounding box center [40, 47] width 51 height 10
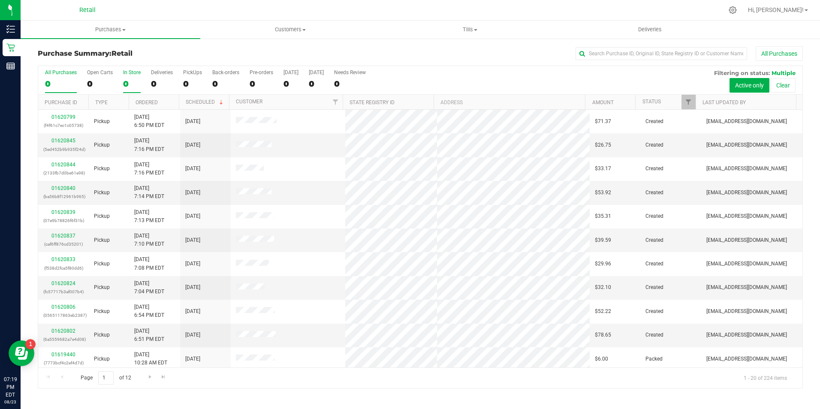
click at [128, 84] on div "0" at bounding box center [132, 84] width 18 height 10
click at [0, 0] on input "In Store 0" at bounding box center [0, 0] width 0 height 0
click at [592, 58] on input "text" at bounding box center [661, 53] width 172 height 13
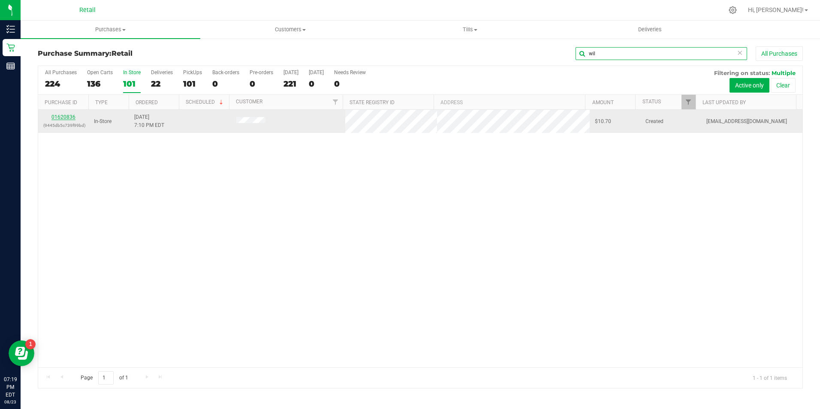
type input "wil"
click at [66, 117] on link "01620836" at bounding box center [63, 117] width 24 height 6
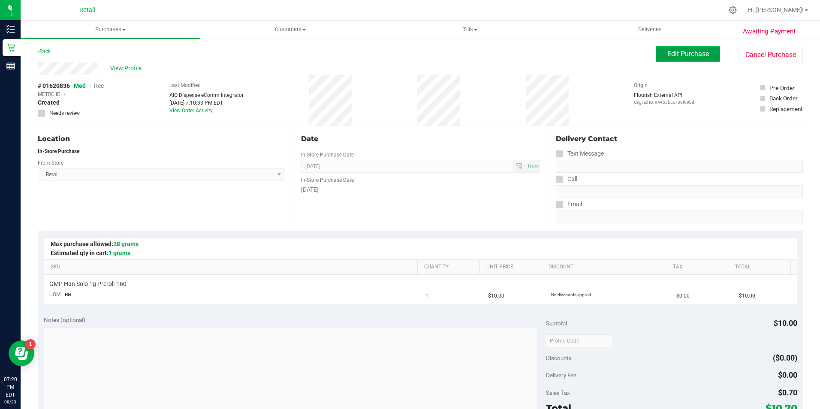
click at [667, 51] on span "Edit Purchase" at bounding box center [688, 54] width 42 height 8
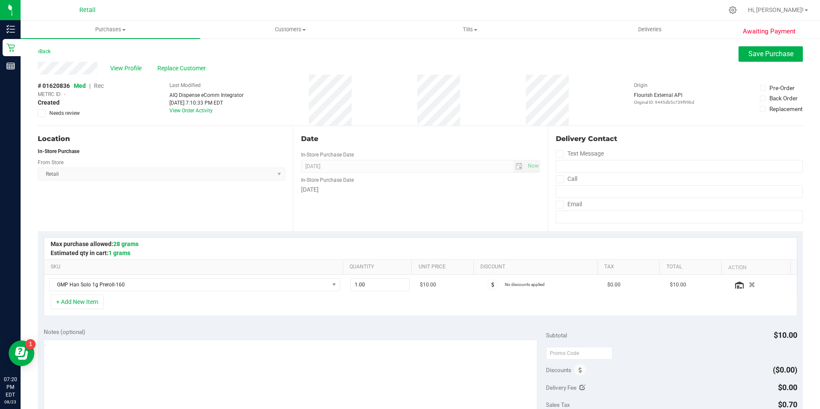
click at [99, 85] on span "Rec" at bounding box center [99, 85] width 10 height 7
click at [760, 50] on span "Save Purchase" at bounding box center [770, 54] width 45 height 8
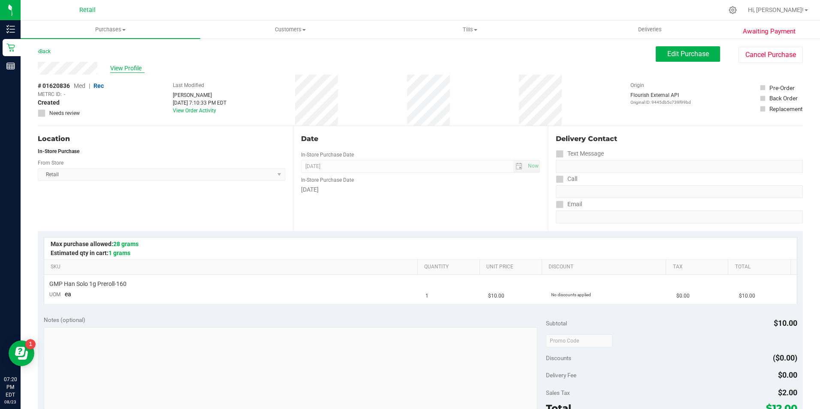
click at [127, 69] on span "View Profile" at bounding box center [127, 68] width 34 height 9
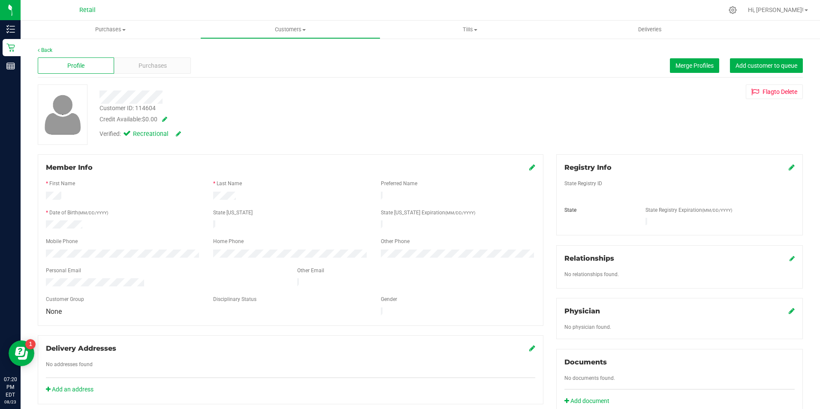
drag, startPoint x: 526, startPoint y: 169, endPoint x: 356, endPoint y: 157, distance: 170.2
click at [529, 169] on icon at bounding box center [532, 167] width 6 height 7
click at [531, 177] on div "Member Info * First Name * Last Name Preferred Name * Date of Birth (MM/DD/YYYY…" at bounding box center [291, 244] width 506 height 180
click at [531, 170] on icon at bounding box center [531, 168] width 8 height 7
click at [170, 70] on div "Purchases" at bounding box center [152, 65] width 76 height 16
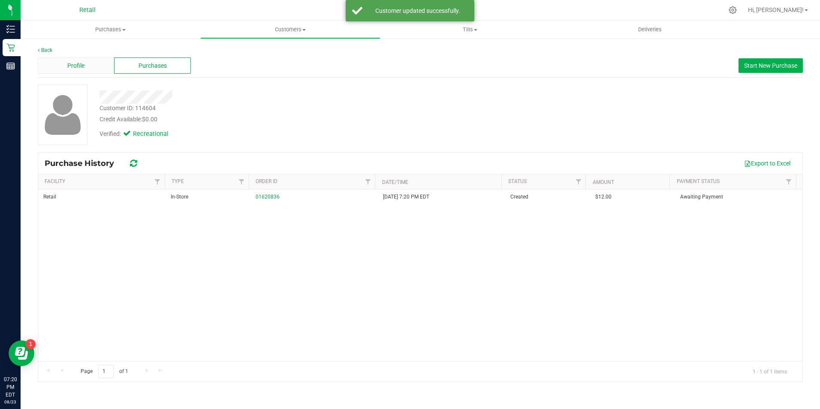
click at [100, 63] on div "Profile" at bounding box center [76, 65] width 76 height 16
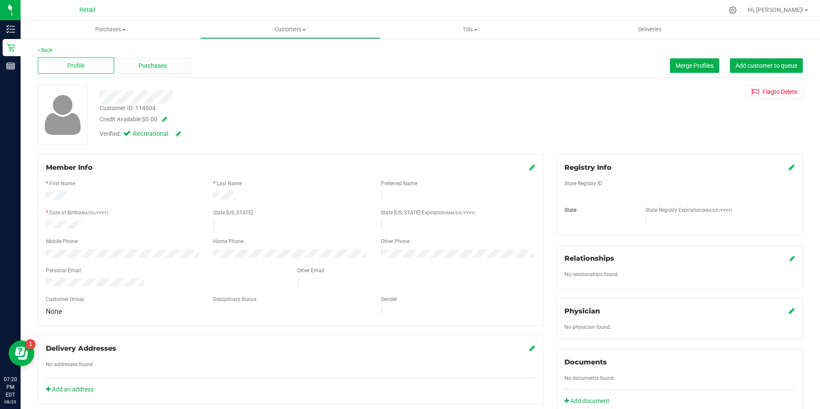
click at [141, 70] on span "Purchases" at bounding box center [152, 65] width 28 height 9
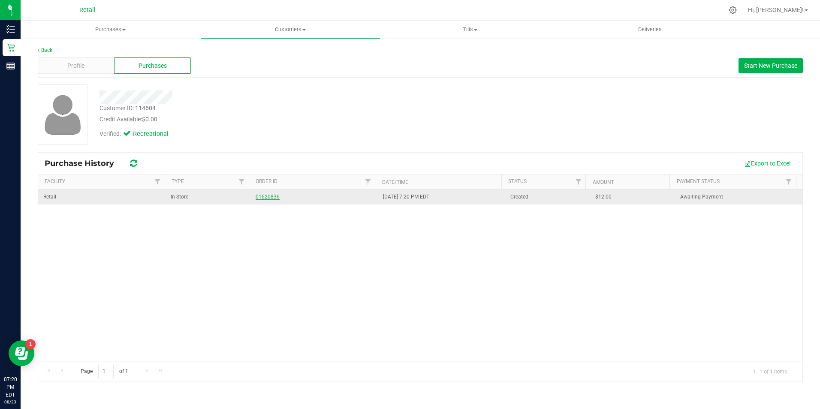
click at [266, 195] on link "01620836" at bounding box center [268, 197] width 24 height 6
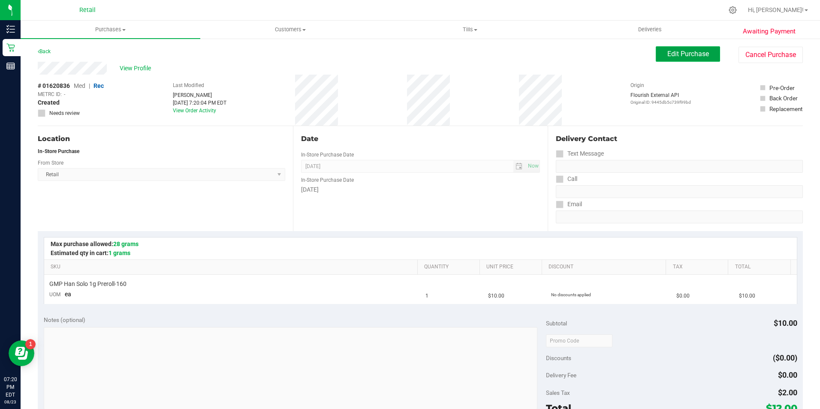
click at [689, 54] on span "Edit Purchase" at bounding box center [688, 54] width 42 height 8
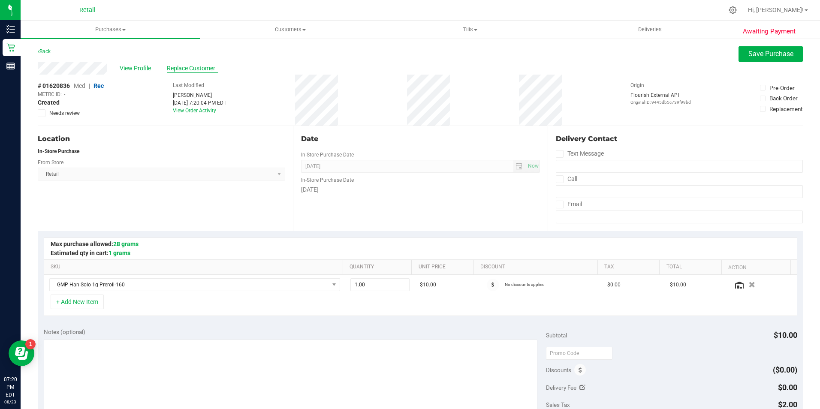
click at [202, 72] on span "Replace Customer" at bounding box center [192, 68] width 51 height 9
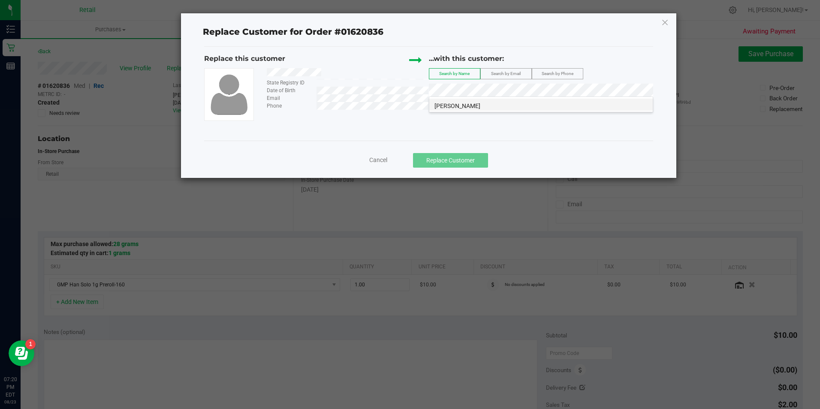
click at [506, 104] on li "Wilmer Lozano Landaeta" at bounding box center [540, 105] width 223 height 12
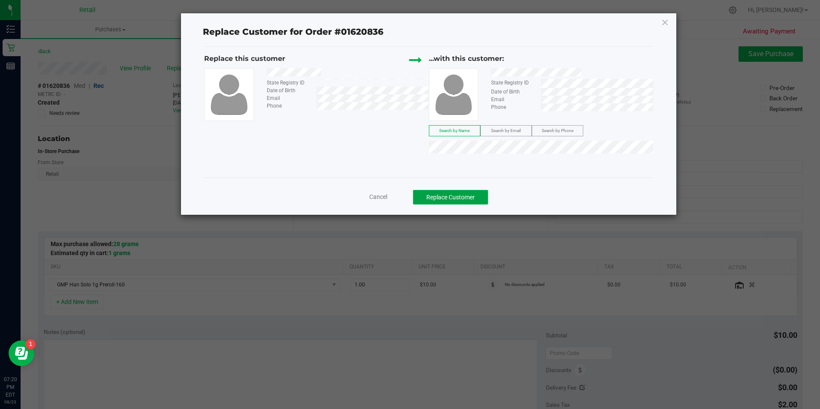
click at [457, 195] on button "Replace Customer" at bounding box center [450, 197] width 75 height 15
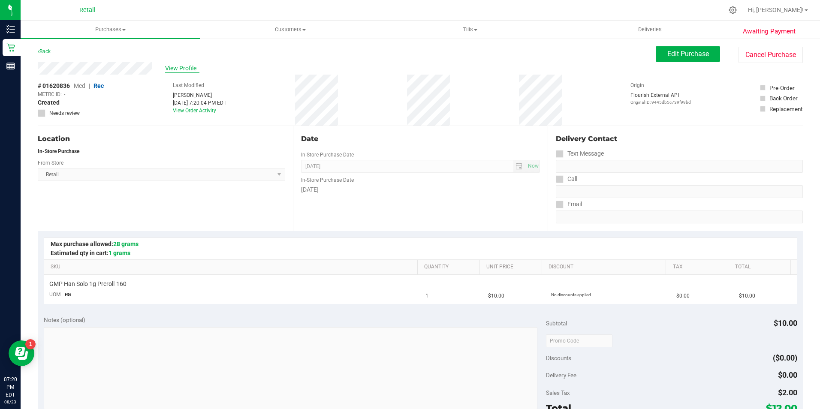
click at [181, 68] on span "View Profile" at bounding box center [182, 68] width 34 height 9
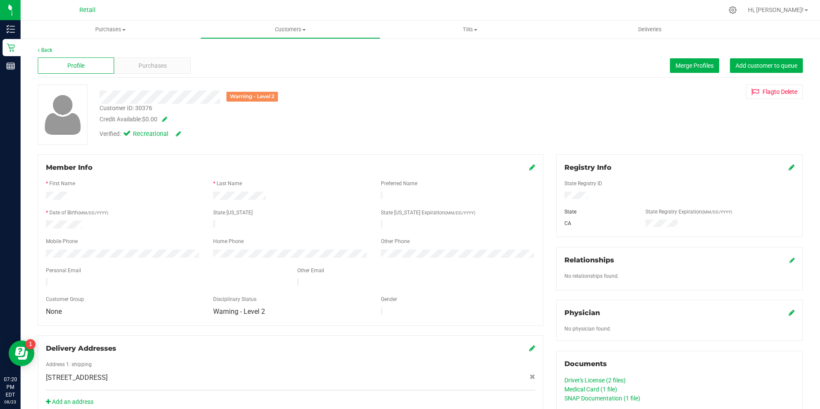
click at [529, 166] on icon at bounding box center [532, 167] width 6 height 7
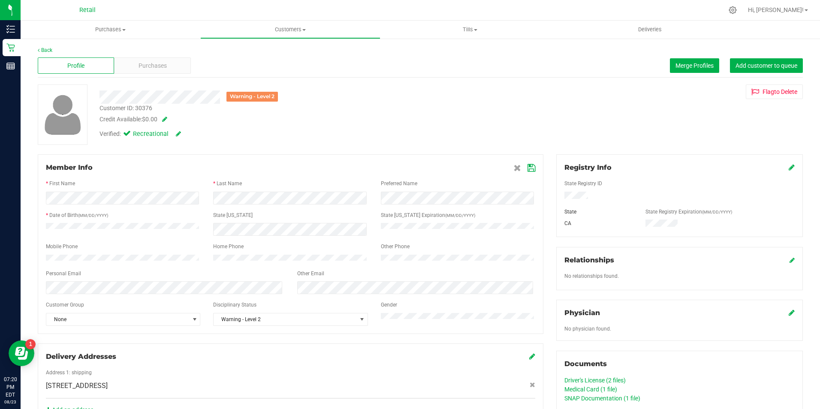
click at [531, 166] on icon at bounding box center [531, 168] width 8 height 7
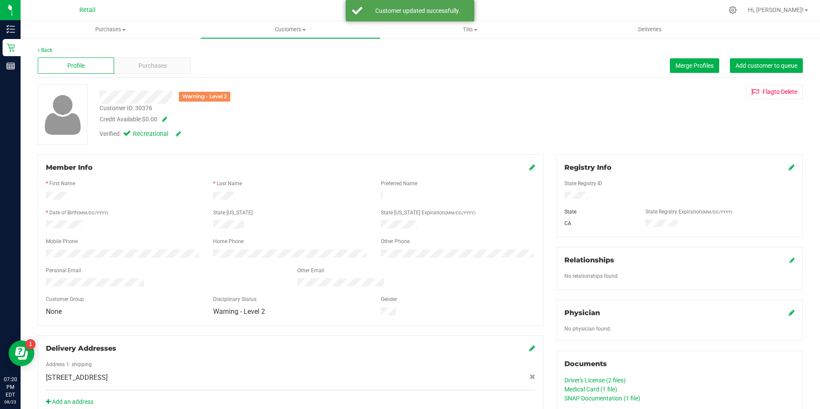
click at [166, 75] on div "Profile Purchases Merge Profiles Add customer to queue" at bounding box center [420, 66] width 765 height 24
click at [163, 68] on span "Purchases" at bounding box center [152, 65] width 28 height 9
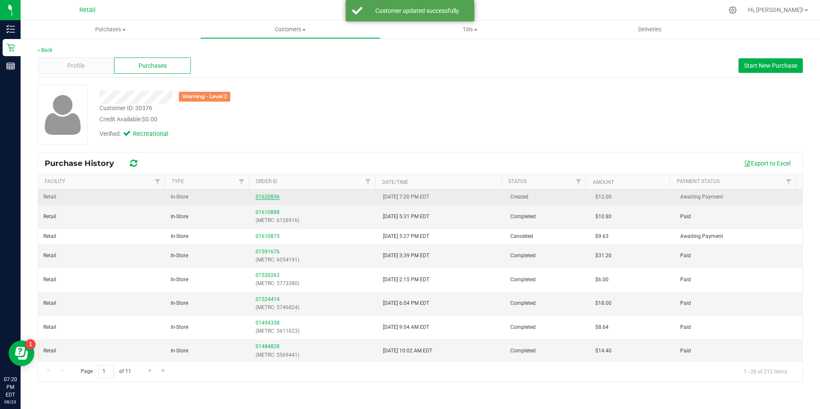
click at [271, 199] on link "01620836" at bounding box center [268, 197] width 24 height 6
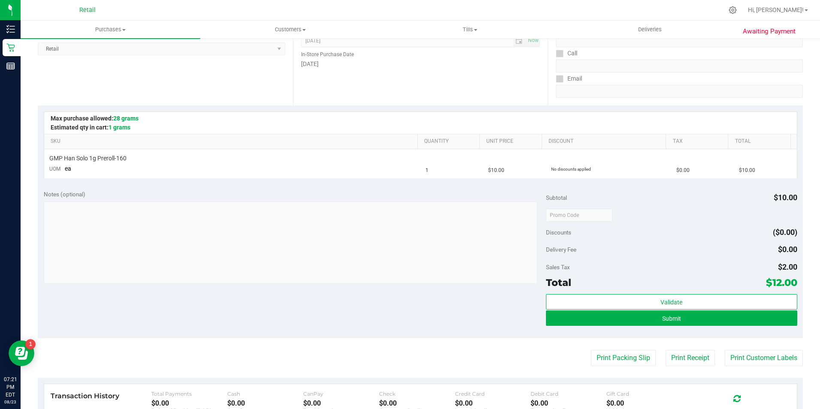
scroll to position [172, 0]
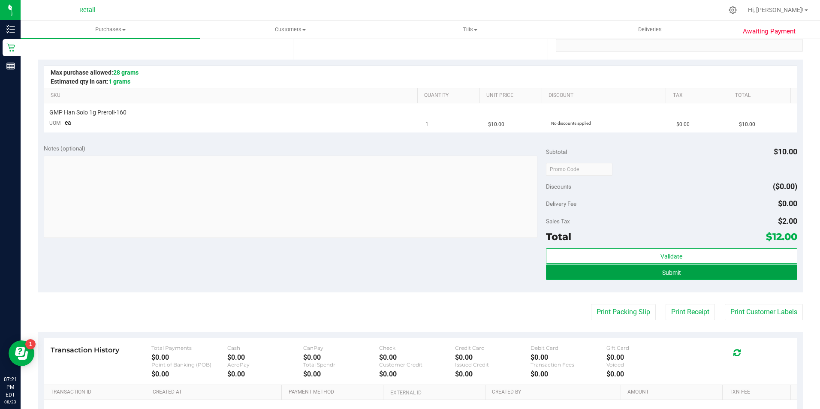
click at [600, 270] on button "Submit" at bounding box center [671, 272] width 251 height 15
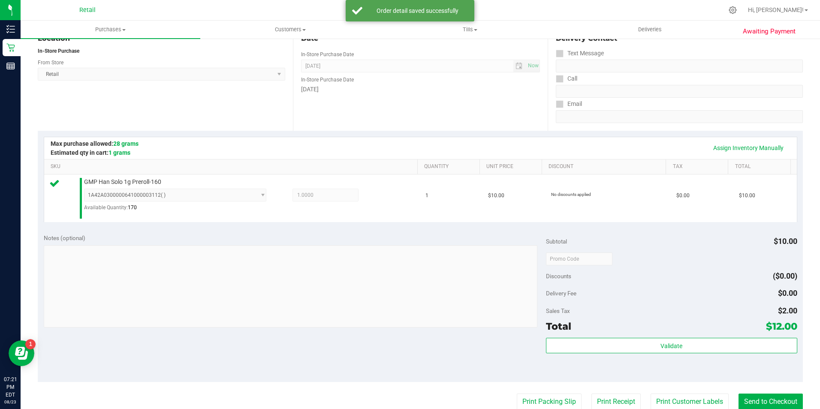
scroll to position [129, 0]
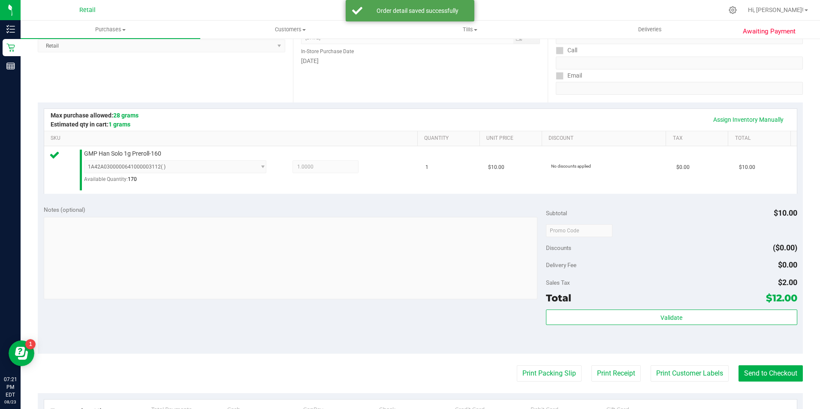
click at [750, 363] on purchase-details "Back Edit Purchase Cancel Purchase View Profile # 01620836 Med | Rec METRC ID: …" at bounding box center [420, 236] width 765 height 636
click at [744, 372] on button "Send to Checkout" at bounding box center [770, 373] width 64 height 16
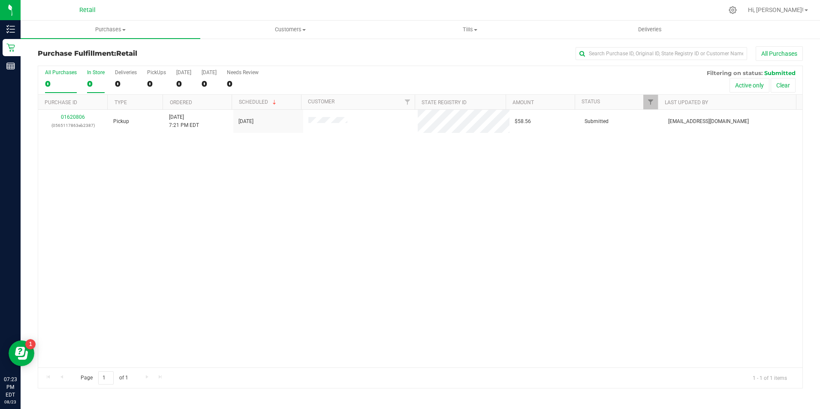
click at [90, 79] on div "0" at bounding box center [96, 84] width 18 height 10
click at [0, 0] on input "In Store 0" at bounding box center [0, 0] width 0 height 0
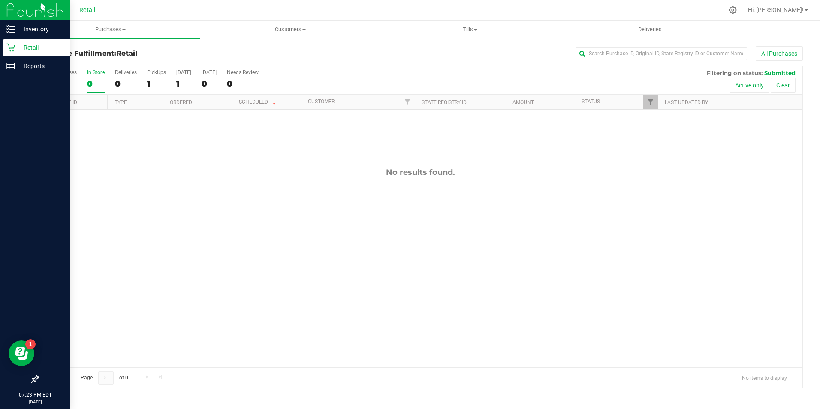
click at [9, 45] on icon at bounding box center [10, 47] width 9 height 9
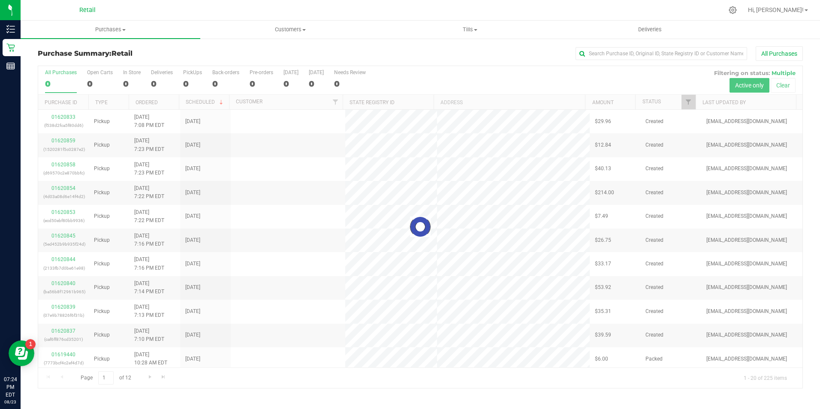
click at [88, 79] on div "0" at bounding box center [100, 84] width 26 height 10
click at [0, 0] on input "Open Carts 0" at bounding box center [0, 0] width 0 height 0
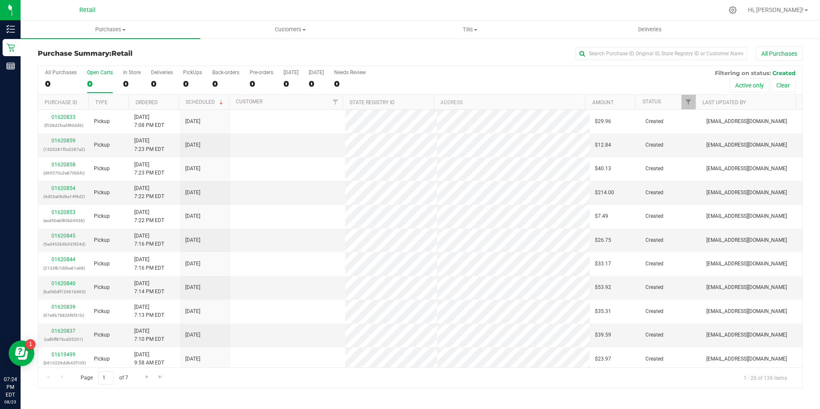
click at [114, 79] on div "All Purchases 0 Open Carts 0 In Store 0 Deliveries 0 PickUps 0 Back-orders 0 Pr…" at bounding box center [420, 80] width 764 height 29
click at [126, 82] on div "0" at bounding box center [132, 84] width 18 height 10
click at [0, 0] on input "In Store 0" at bounding box center [0, 0] width 0 height 0
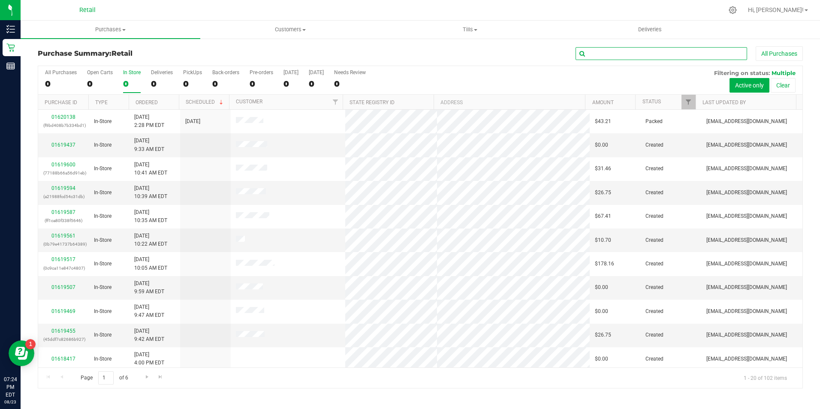
click at [607, 54] on input "text" at bounding box center [661, 53] width 172 height 13
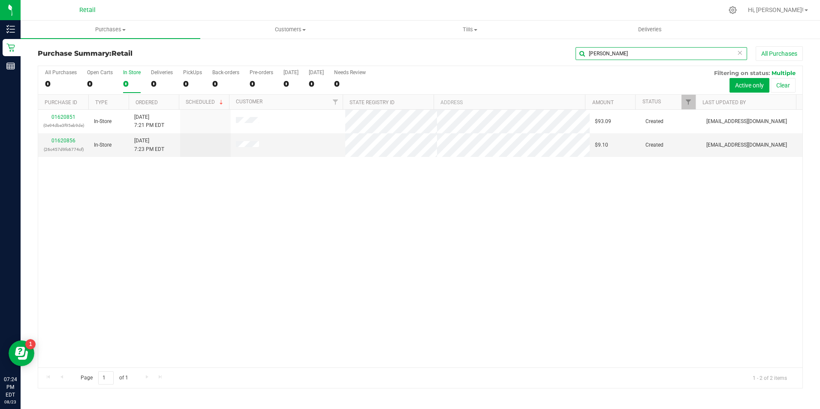
type input "sean"
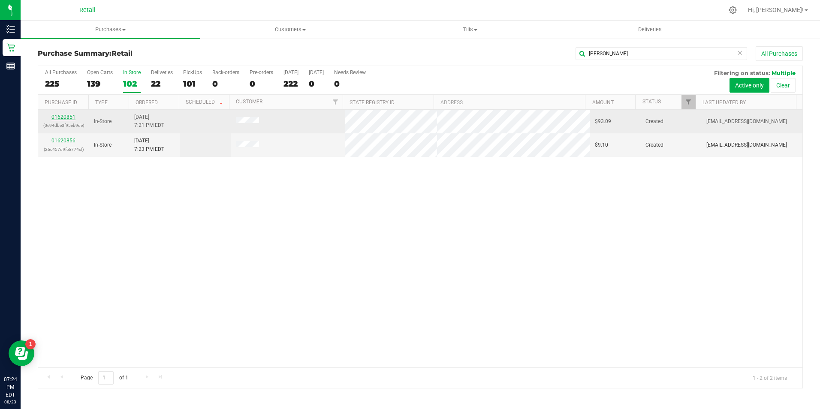
click at [60, 117] on link "01620851" at bounding box center [63, 117] width 24 height 6
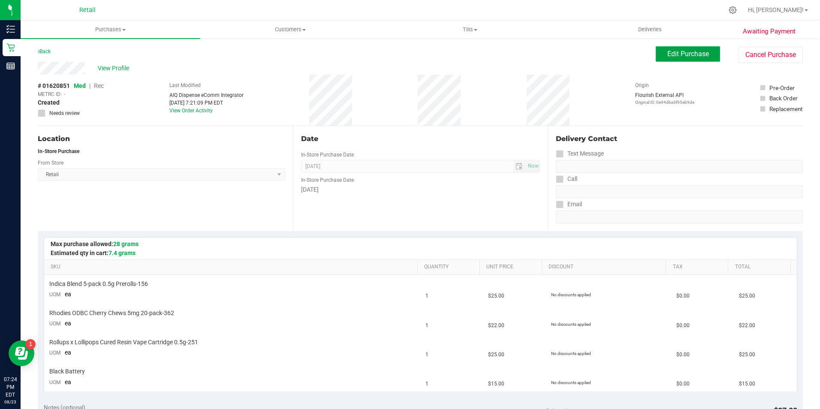
click at [657, 54] on button "Edit Purchase" at bounding box center [688, 53] width 64 height 15
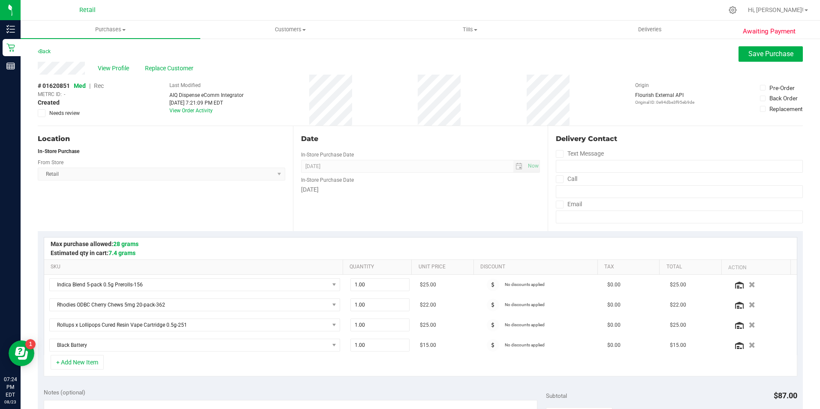
click at [99, 84] on span "Rec" at bounding box center [99, 85] width 10 height 7
click at [775, 56] on span "Save Purchase" at bounding box center [770, 54] width 45 height 8
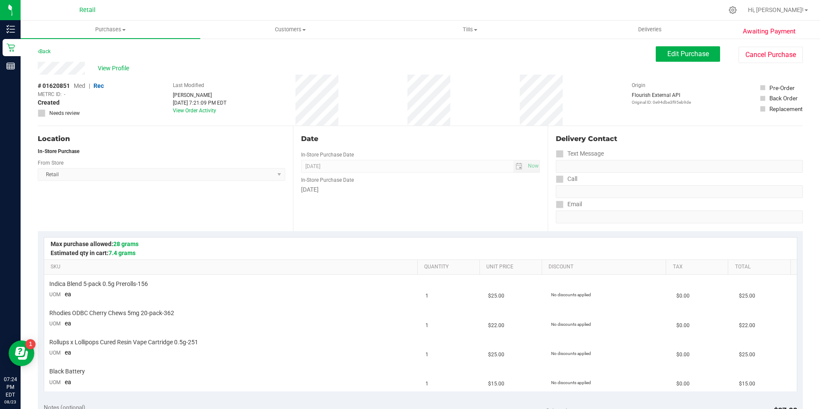
click at [120, 67] on span "View Profile" at bounding box center [115, 68] width 34 height 9
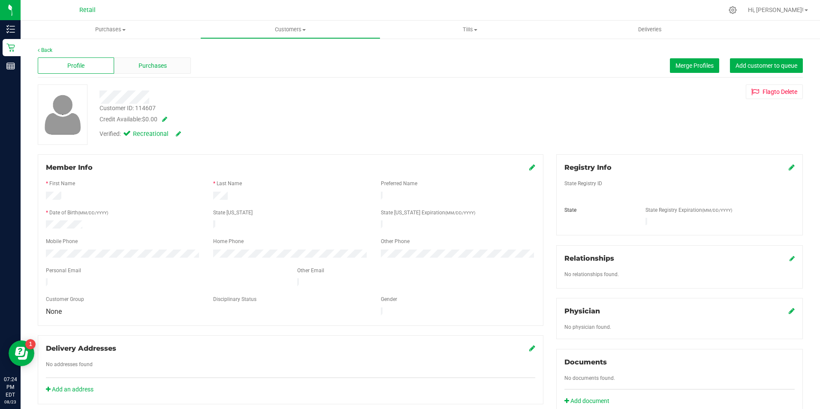
click at [140, 63] on span "Purchases" at bounding box center [152, 65] width 28 height 9
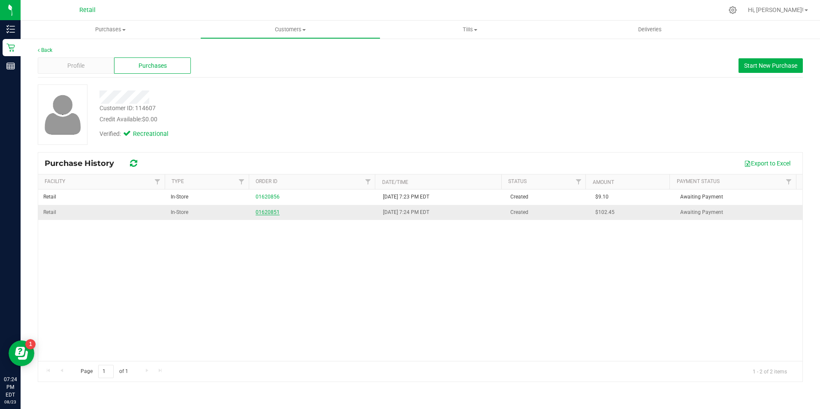
click at [264, 214] on link "01620851" at bounding box center [268, 212] width 24 height 6
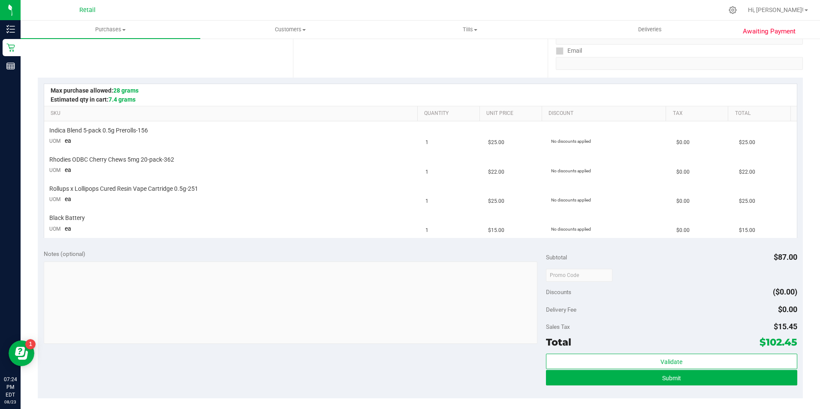
scroll to position [172, 0]
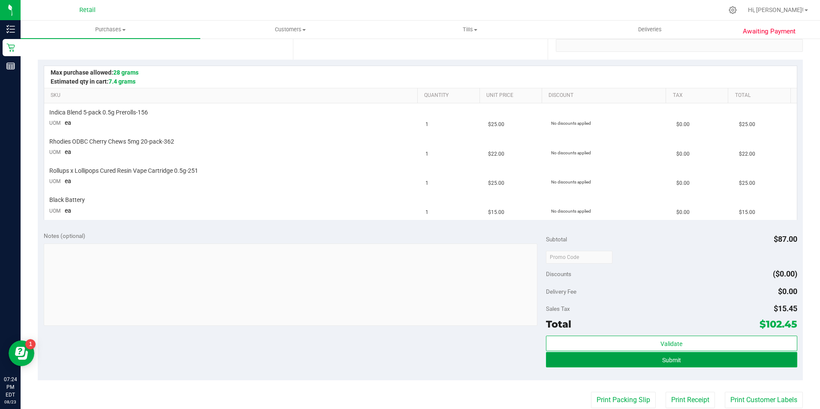
click at [597, 365] on button "Submit" at bounding box center [671, 359] width 251 height 15
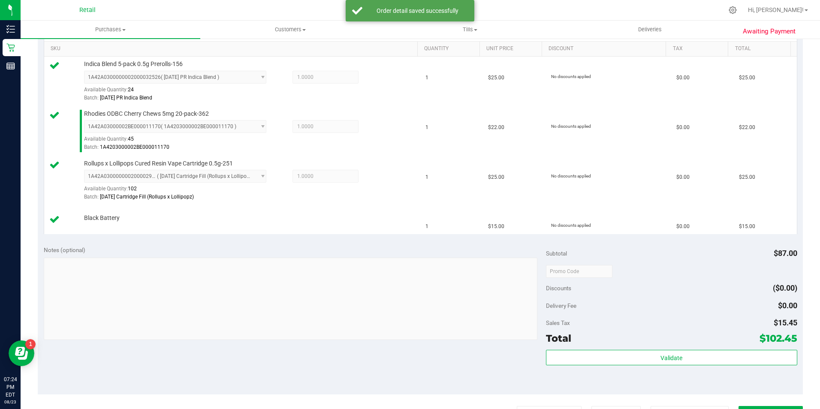
scroll to position [253, 0]
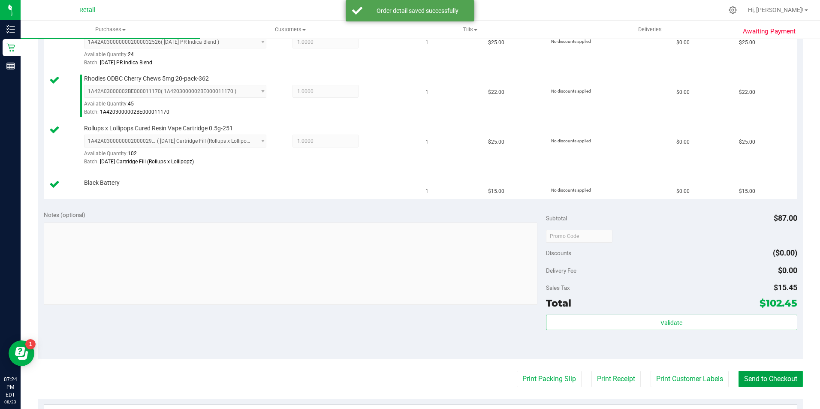
click at [767, 383] on button "Send to Checkout" at bounding box center [770, 379] width 64 height 16
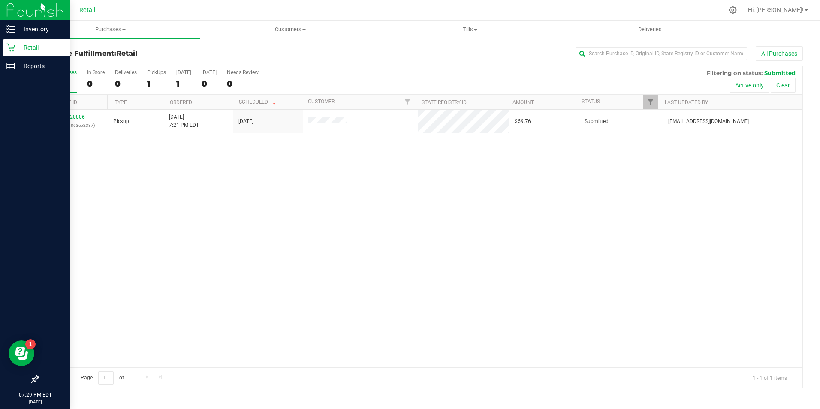
click at [11, 49] on icon at bounding box center [10, 47] width 9 height 9
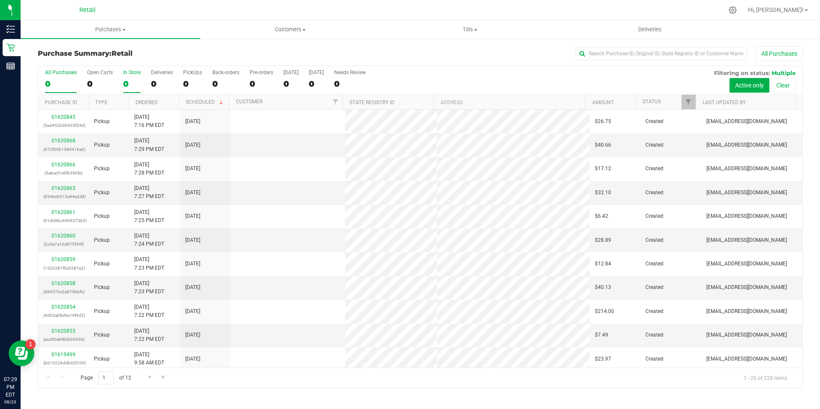
click at [124, 82] on div "0" at bounding box center [132, 84] width 18 height 10
click at [0, 0] on input "In Store 0" at bounding box center [0, 0] width 0 height 0
click at [599, 56] on input "text" at bounding box center [661, 53] width 172 height 13
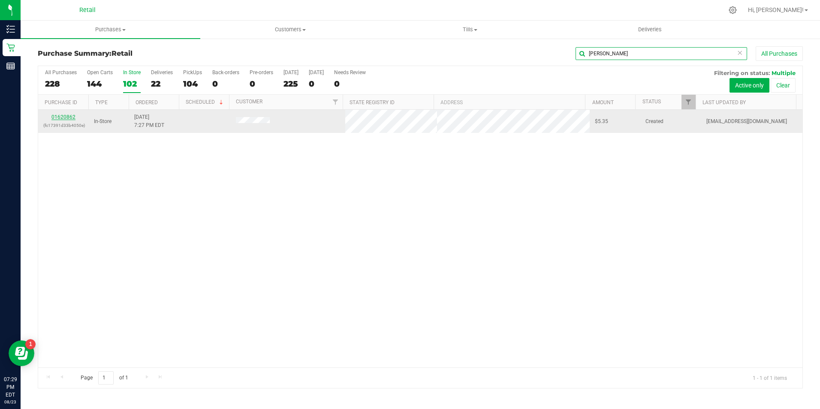
type input "joey"
click at [66, 117] on link "01620862" at bounding box center [63, 117] width 24 height 6
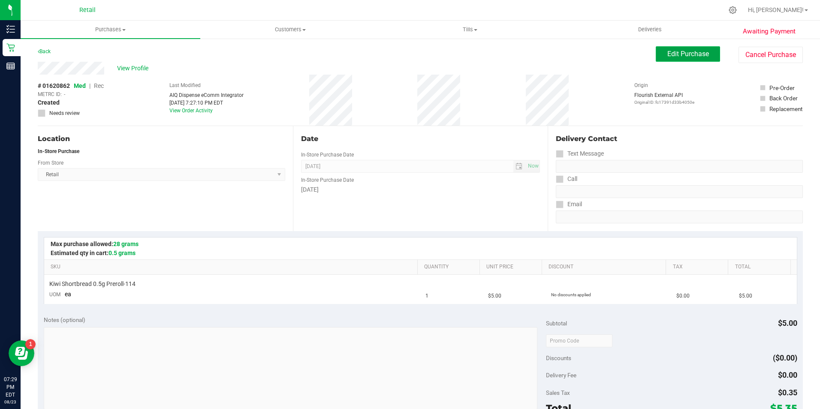
click at [689, 57] on span "Edit Purchase" at bounding box center [688, 54] width 42 height 8
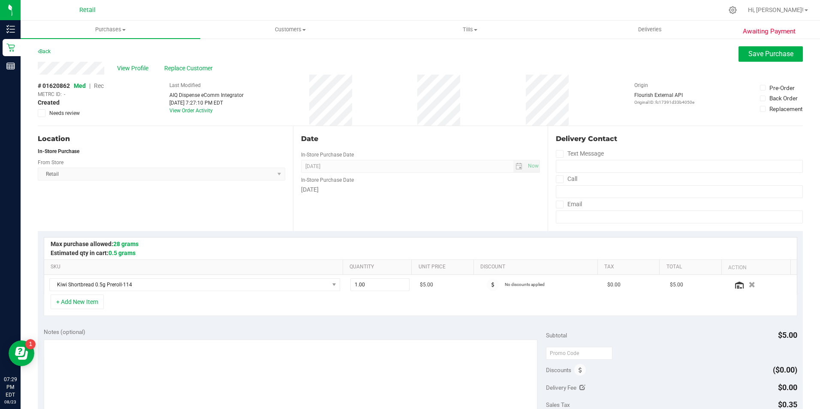
click at [97, 87] on span "Rec" at bounding box center [99, 85] width 10 height 7
click at [757, 60] on button "Save Purchase" at bounding box center [770, 53] width 64 height 15
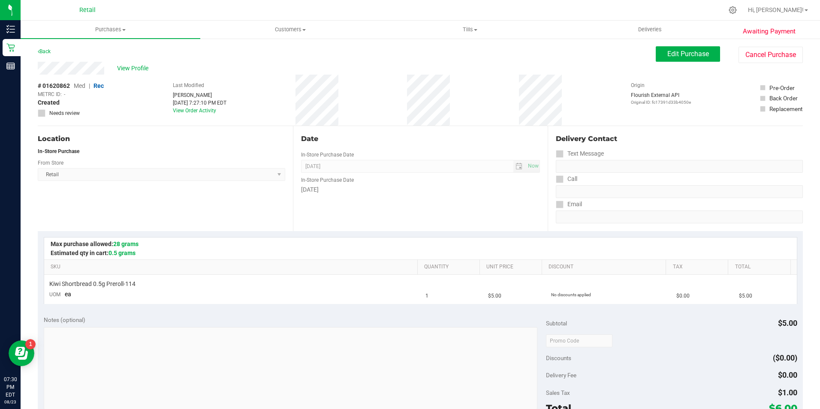
click at [128, 73] on div "View Profile" at bounding box center [347, 68] width 618 height 13
click at [132, 69] on span "View Profile" at bounding box center [134, 68] width 34 height 9
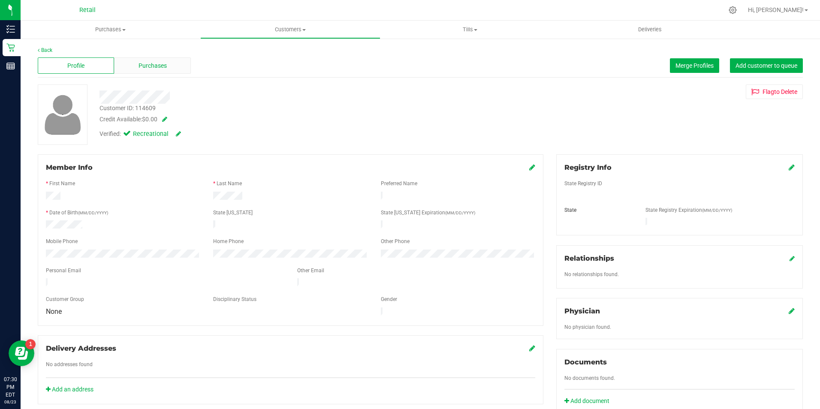
click at [171, 68] on div "Purchases" at bounding box center [152, 65] width 76 height 16
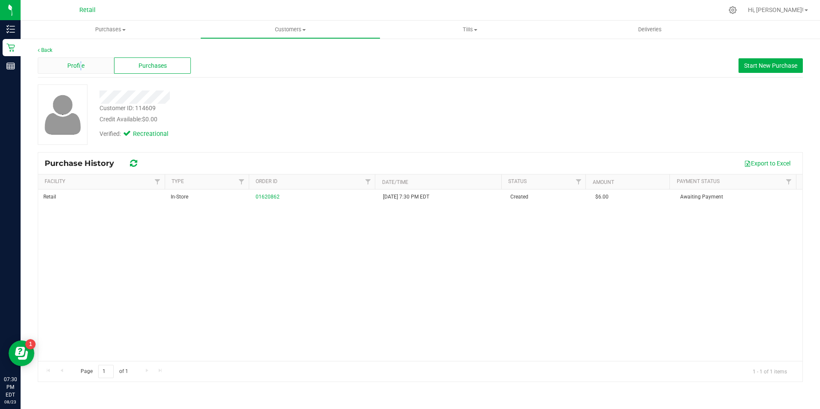
click at [81, 67] on span "Profile" at bounding box center [75, 65] width 17 height 9
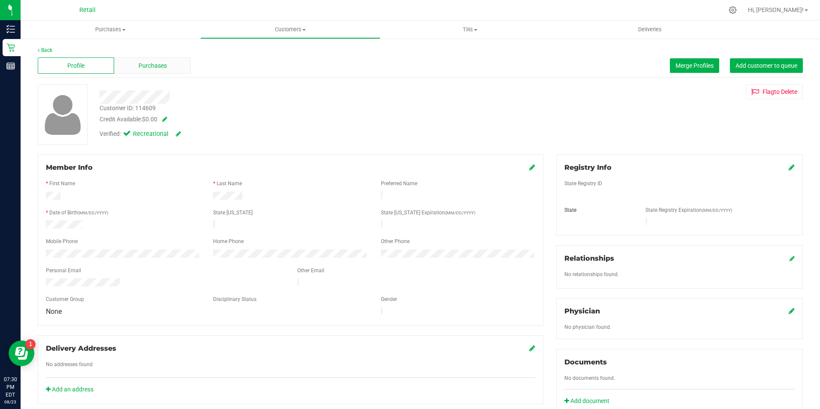
click at [150, 63] on span "Purchases" at bounding box center [152, 65] width 28 height 9
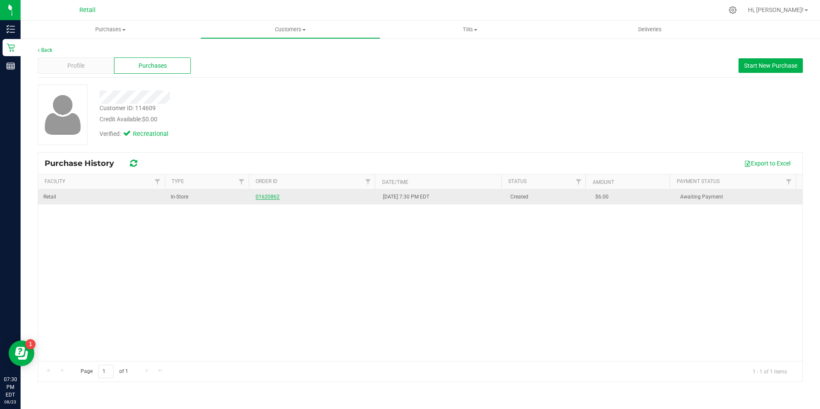
click at [262, 195] on link "01620862" at bounding box center [268, 197] width 24 height 6
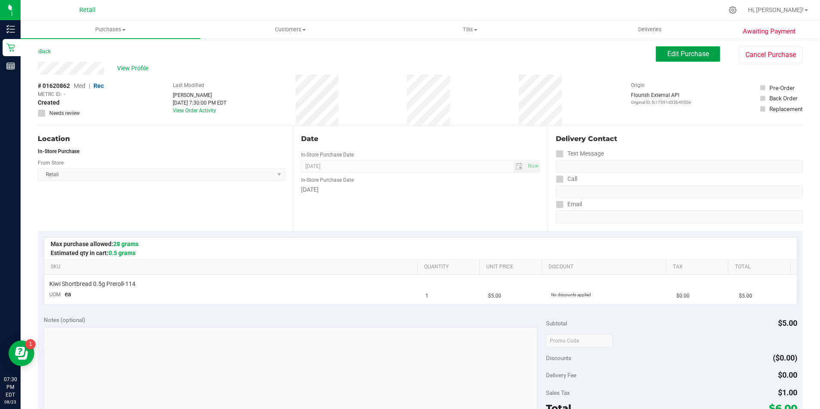
click at [656, 57] on button "Edit Purchase" at bounding box center [688, 53] width 64 height 15
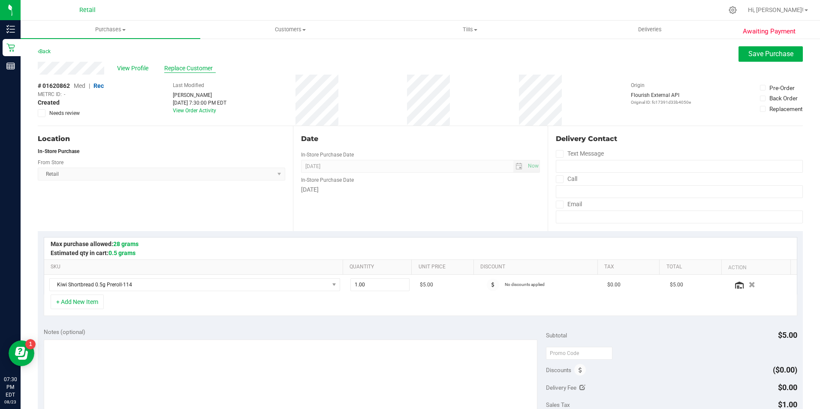
click at [199, 66] on span "Replace Customer" at bounding box center [189, 68] width 51 height 9
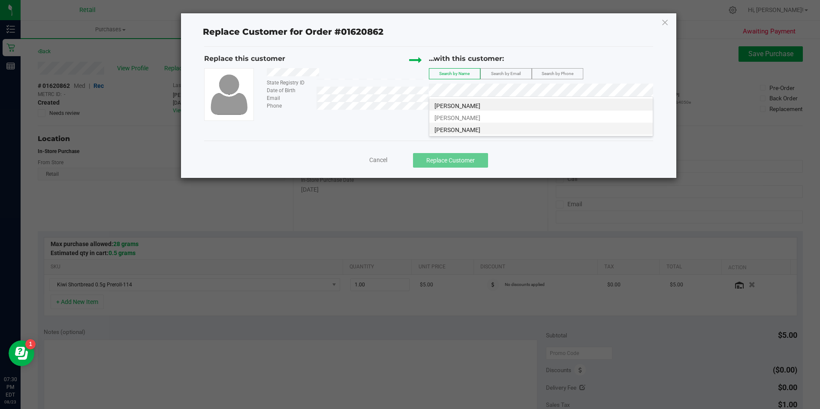
click at [475, 129] on span "Joseph sciabarra" at bounding box center [457, 129] width 46 height 7
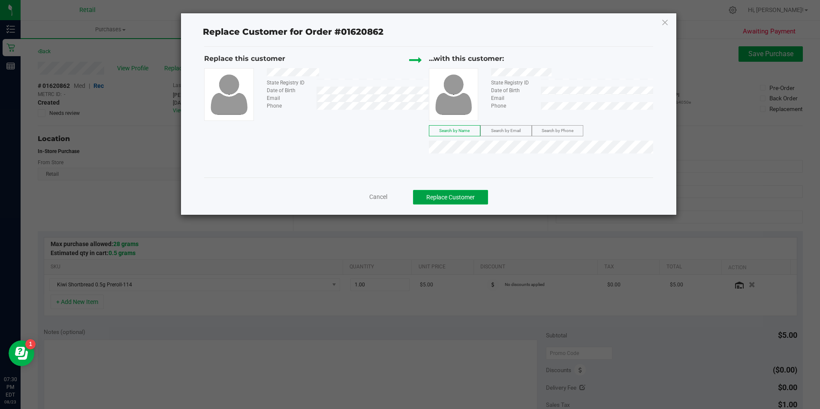
click at [469, 200] on button "Replace Customer" at bounding box center [450, 197] width 75 height 15
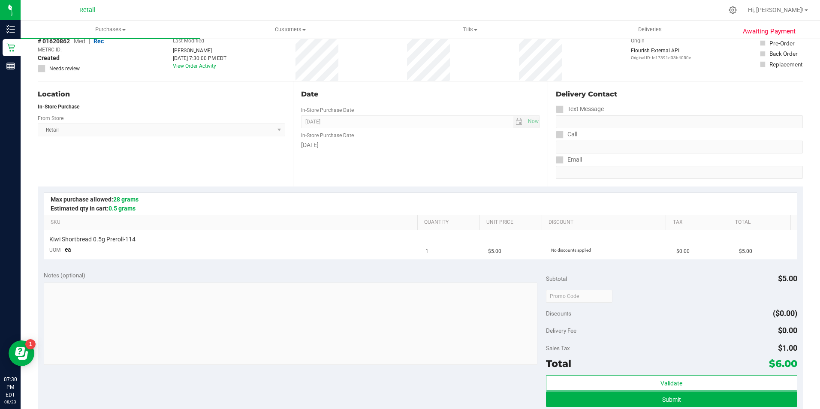
scroll to position [129, 0]
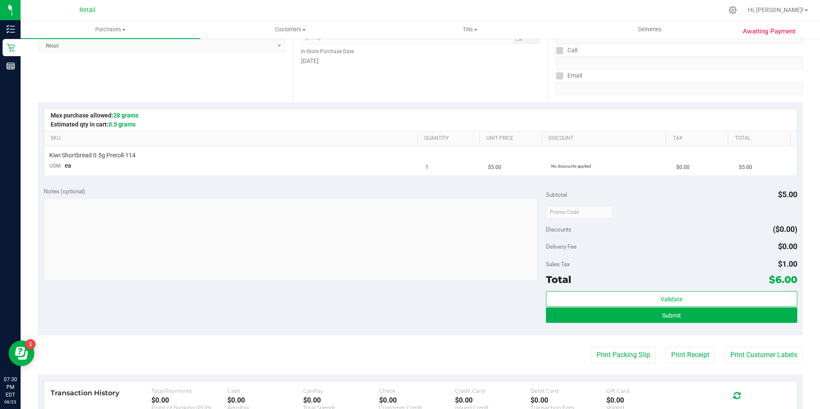
click at [716, 324] on div "Validate Submit" at bounding box center [671, 310] width 251 height 39
click at [726, 309] on button "Submit" at bounding box center [671, 314] width 251 height 15
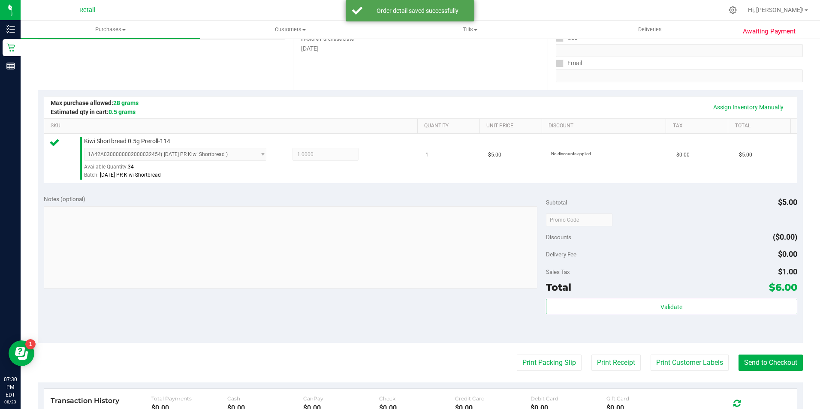
scroll to position [142, 0]
click at [772, 355] on button "Send to Checkout" at bounding box center [770, 362] width 64 height 16
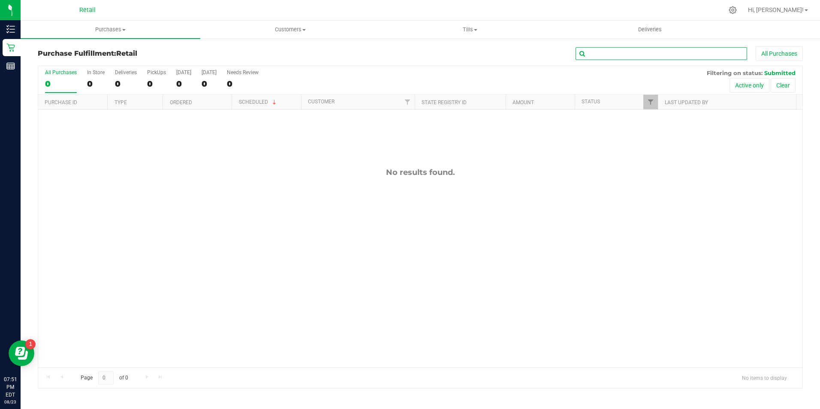
click at [608, 57] on input "text" at bounding box center [661, 53] width 172 height 13
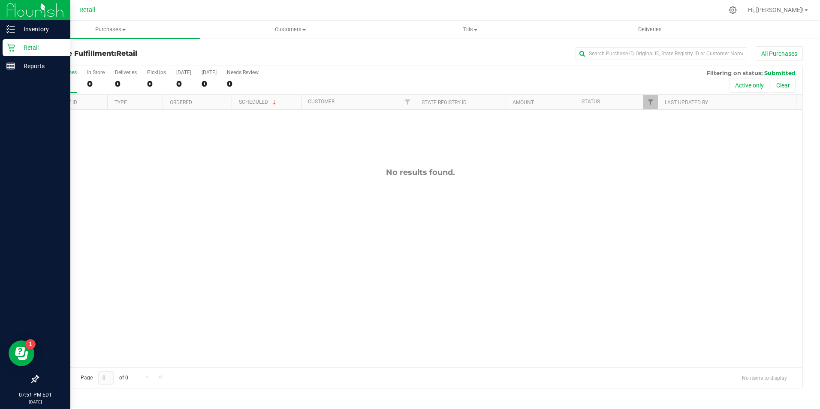
click at [4, 51] on div "Retail" at bounding box center [37, 47] width 68 height 17
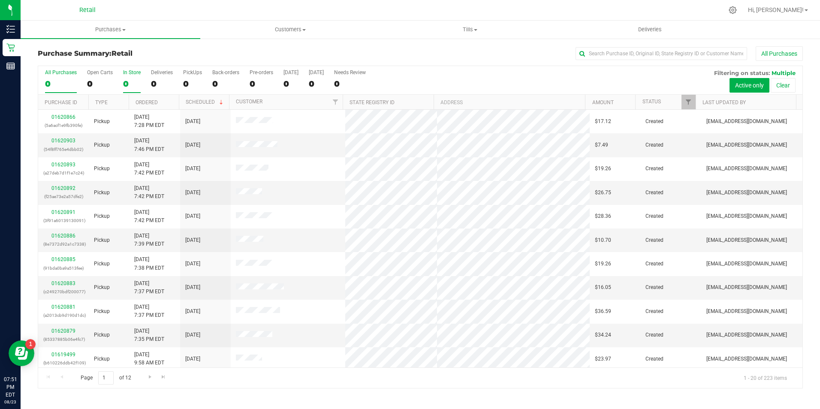
click at [132, 85] on div "0" at bounding box center [132, 84] width 18 height 10
click at [0, 0] on input "In Store 0" at bounding box center [0, 0] width 0 height 0
click at [599, 53] on input "text" at bounding box center [661, 53] width 172 height 13
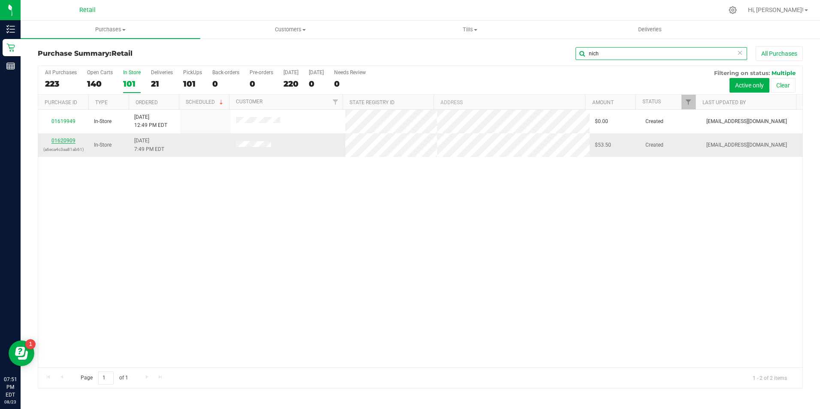
type input "nich"
click at [68, 138] on link "01620909" at bounding box center [63, 141] width 24 height 6
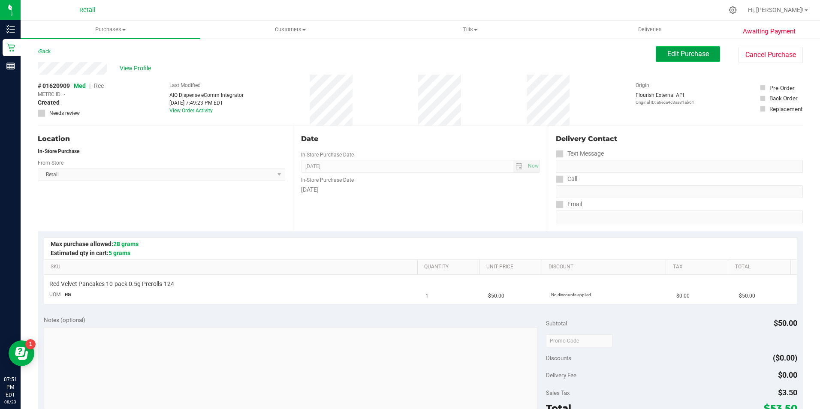
click at [656, 58] on button "Edit Purchase" at bounding box center [688, 53] width 64 height 15
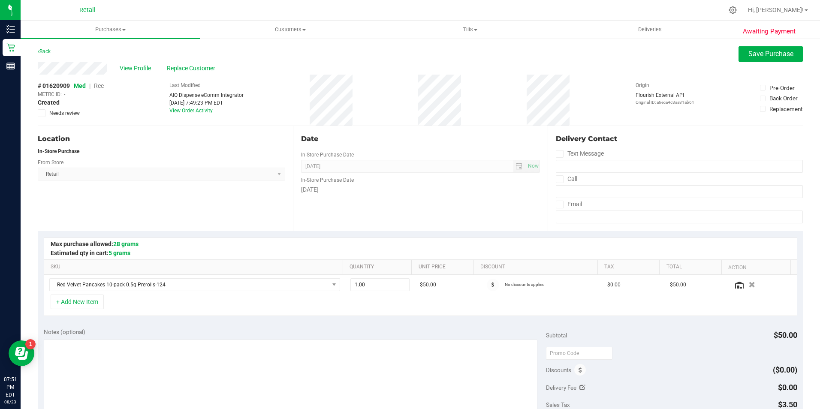
click at [99, 84] on span "Rec" at bounding box center [99, 85] width 10 height 7
click at [752, 50] on span "Save Purchase" at bounding box center [770, 54] width 45 height 8
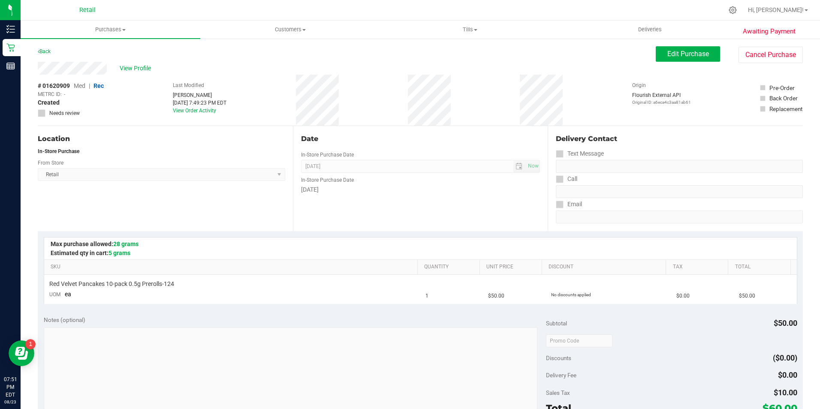
click at [138, 69] on span "View Profile" at bounding box center [137, 68] width 34 height 9
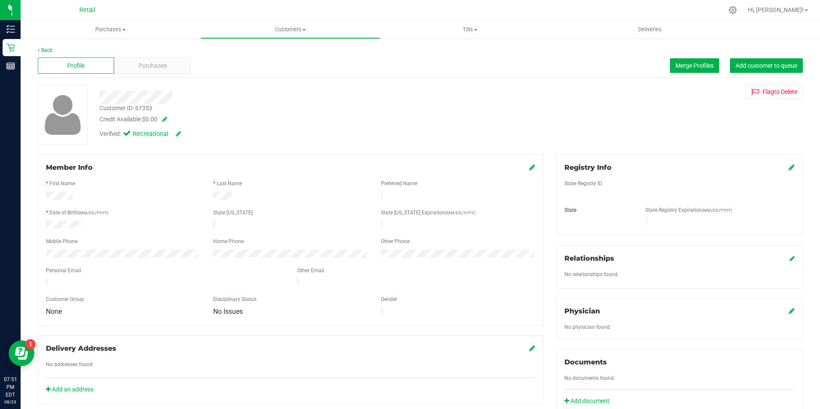
click at [184, 74] on div "Profile Purchases Merge Profiles Add customer to queue" at bounding box center [420, 66] width 765 height 24
click at [162, 66] on span "Purchases" at bounding box center [152, 65] width 28 height 9
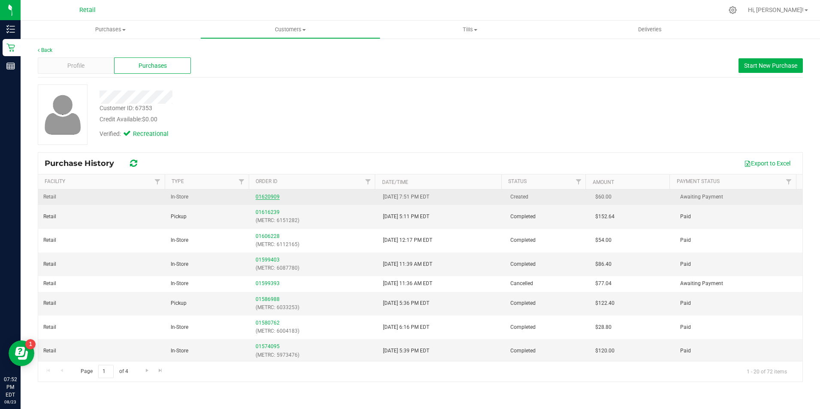
click at [268, 199] on link "01620909" at bounding box center [268, 197] width 24 height 6
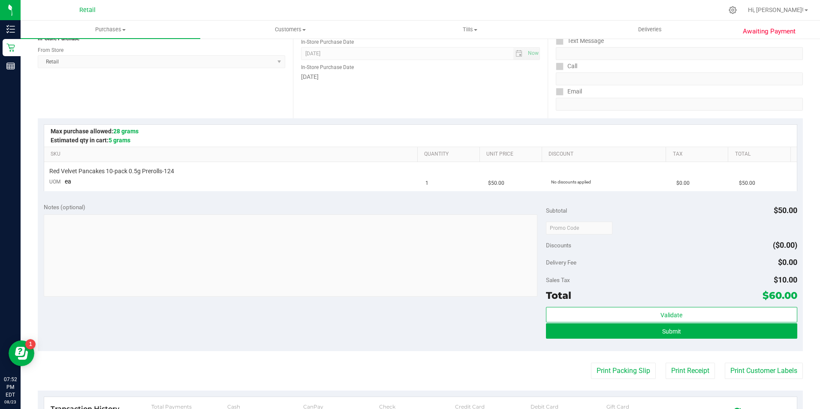
scroll to position [118, 0]
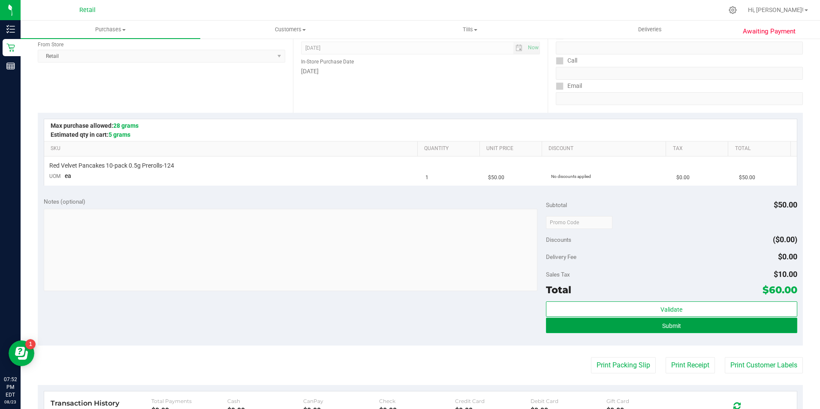
click at [758, 330] on button "Submit" at bounding box center [671, 325] width 251 height 15
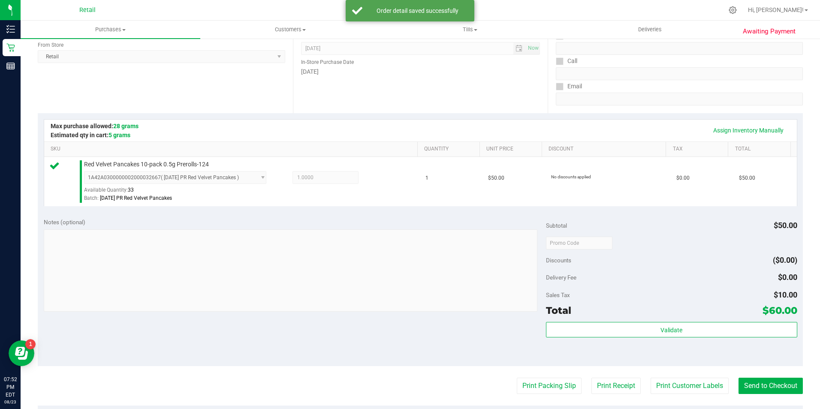
scroll to position [119, 0]
click at [769, 382] on button "Send to Checkout" at bounding box center [770, 385] width 64 height 16
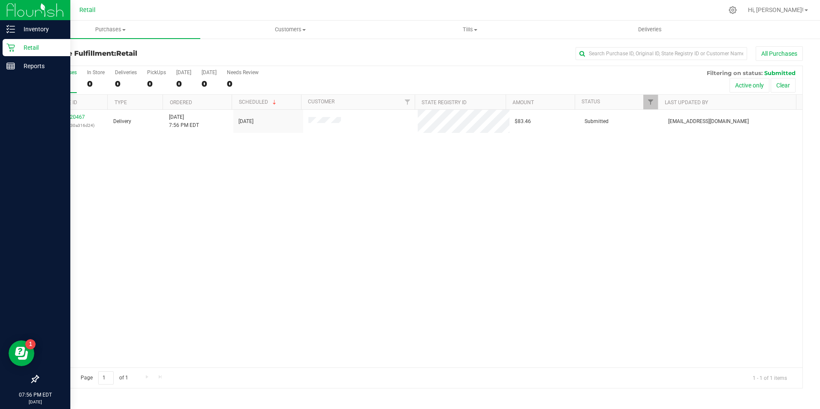
click at [10, 42] on div "Retail" at bounding box center [37, 47] width 68 height 17
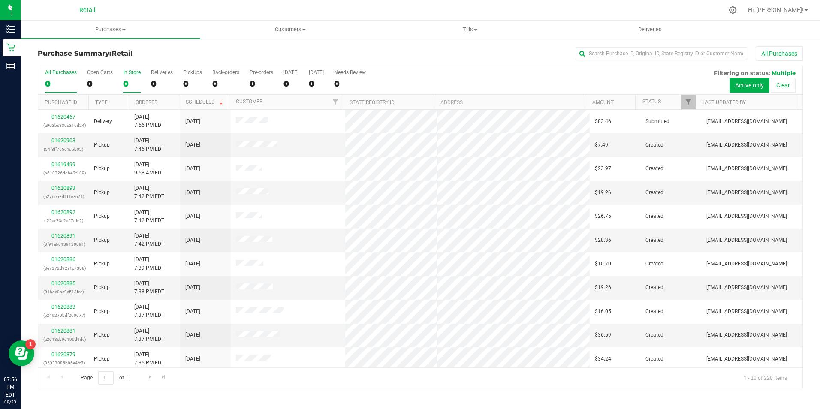
click at [136, 81] on div "0" at bounding box center [132, 84] width 18 height 10
click at [0, 0] on input "In Store 0" at bounding box center [0, 0] width 0 height 0
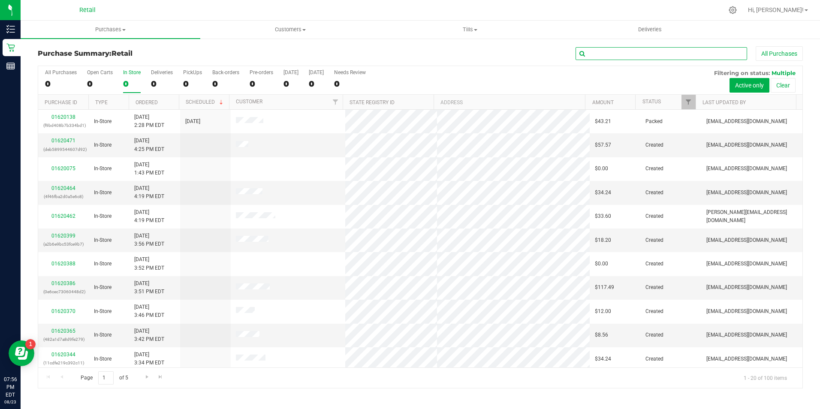
click at [588, 54] on input "text" at bounding box center [661, 53] width 172 height 13
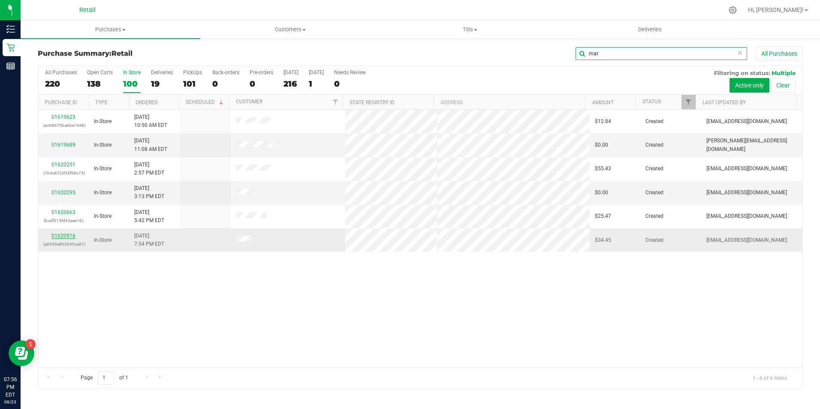
type input "mar"
click at [72, 235] on link "01620916" at bounding box center [63, 236] width 24 height 6
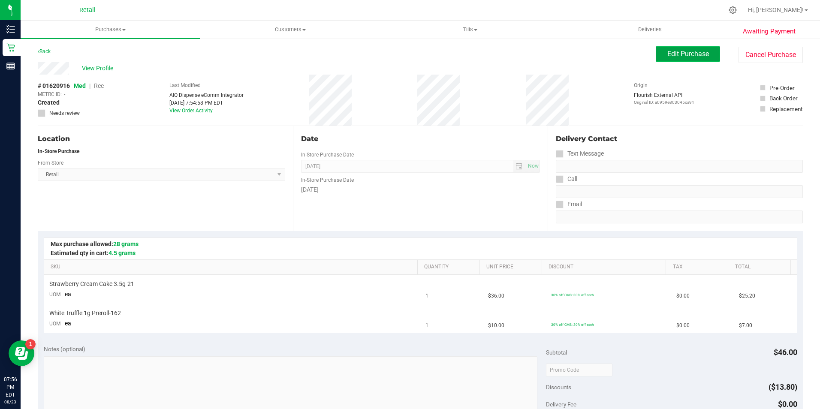
click at [658, 60] on button "Edit Purchase" at bounding box center [688, 53] width 64 height 15
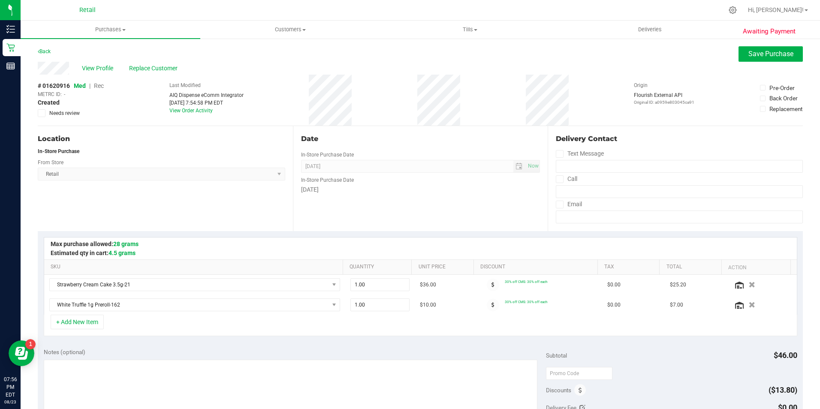
click at [101, 86] on span "Rec" at bounding box center [99, 85] width 10 height 7
click at [772, 57] on span "Save Purchase" at bounding box center [770, 54] width 45 height 8
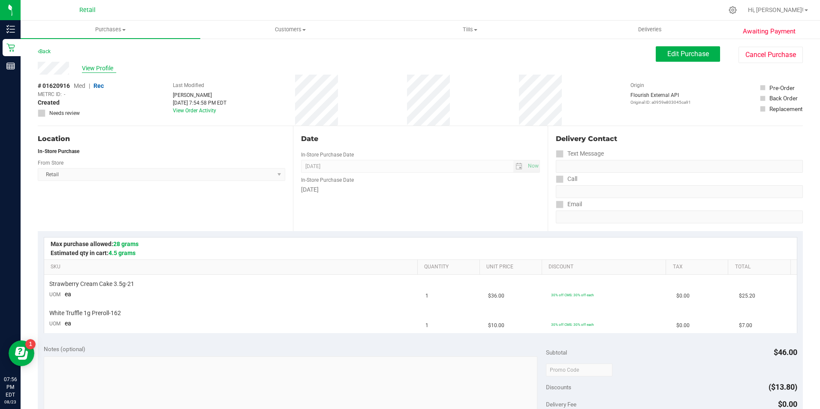
click at [103, 72] on span "View Profile" at bounding box center [99, 68] width 34 height 9
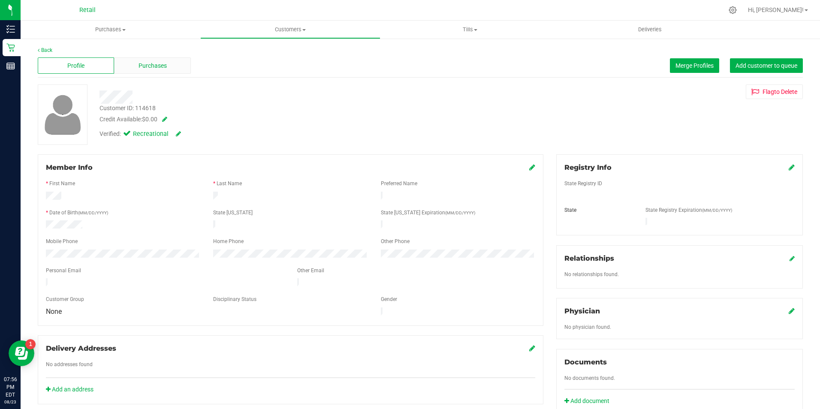
click at [120, 65] on div "Purchases" at bounding box center [152, 65] width 76 height 16
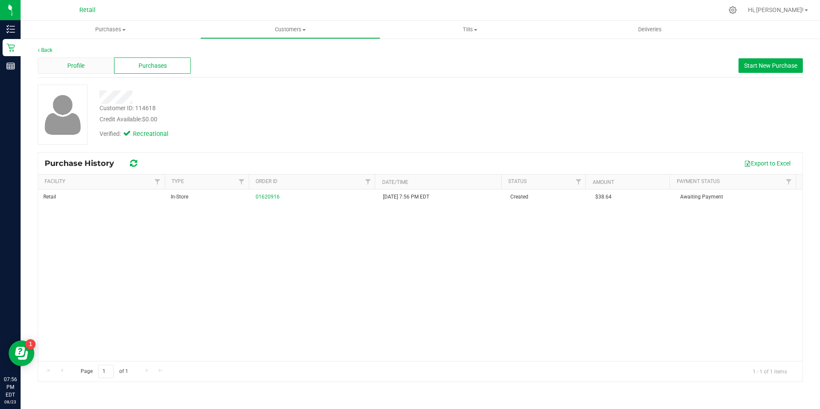
click at [99, 68] on div "Profile" at bounding box center [76, 65] width 76 height 16
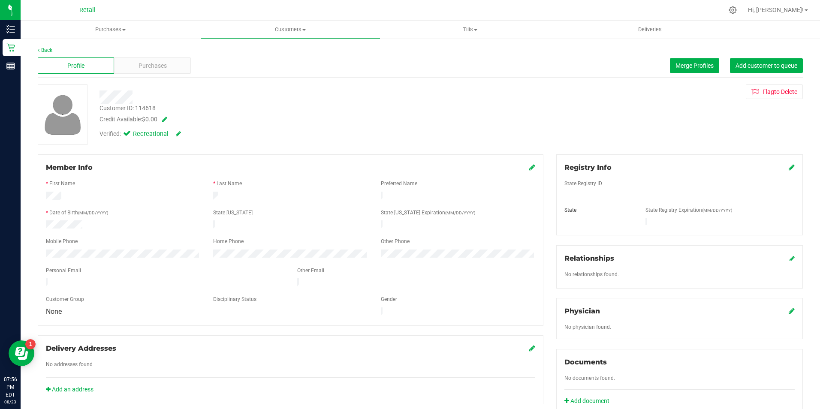
click at [529, 164] on icon at bounding box center [532, 167] width 6 height 7
click at [529, 171] on icon at bounding box center [531, 168] width 8 height 7
click at [677, 63] on span "Merge Profiles" at bounding box center [694, 65] width 38 height 7
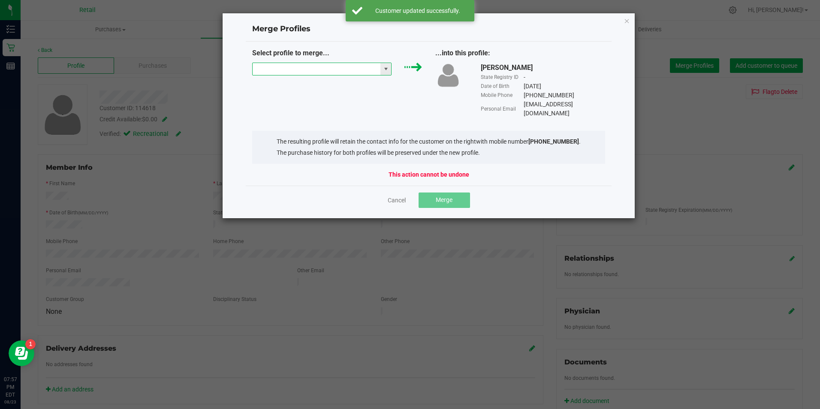
click at [325, 71] on input "NO DATA FOUND" at bounding box center [317, 69] width 128 height 12
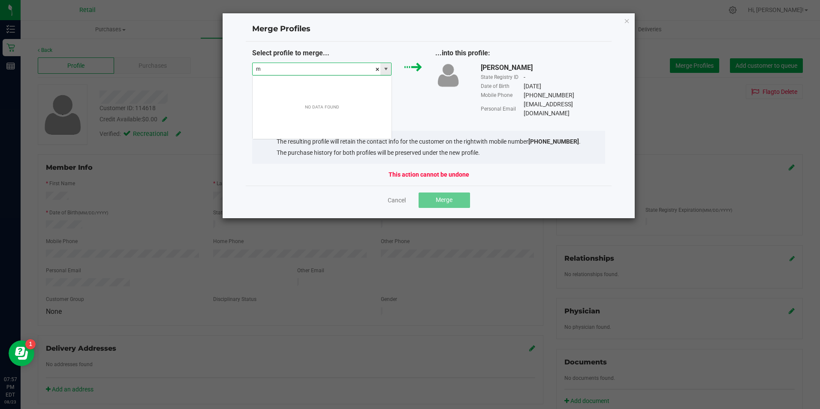
scroll to position [13, 139]
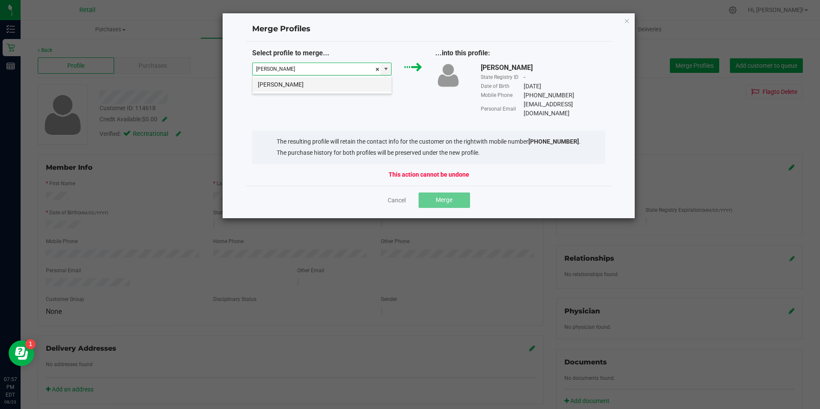
click at [319, 81] on li "Marcus Cabral" at bounding box center [322, 84] width 139 height 15
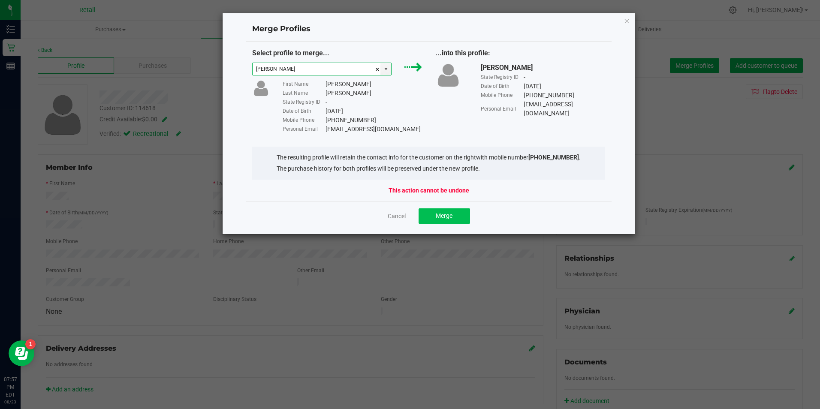
type input "Marcus Cabral"
click at [454, 213] on button "Merge" at bounding box center [443, 215] width 51 height 15
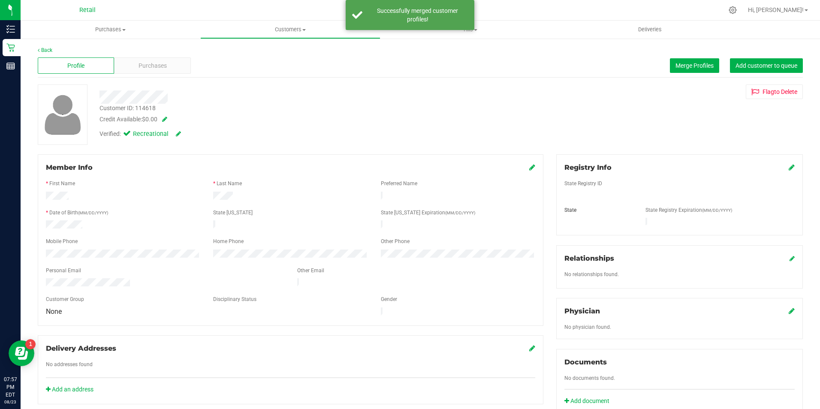
click at [529, 166] on icon at bounding box center [532, 167] width 6 height 7
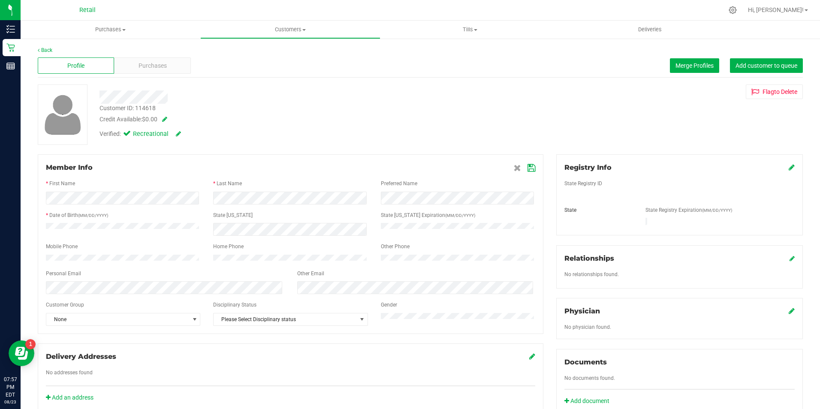
click at [527, 166] on icon at bounding box center [531, 168] width 8 height 7
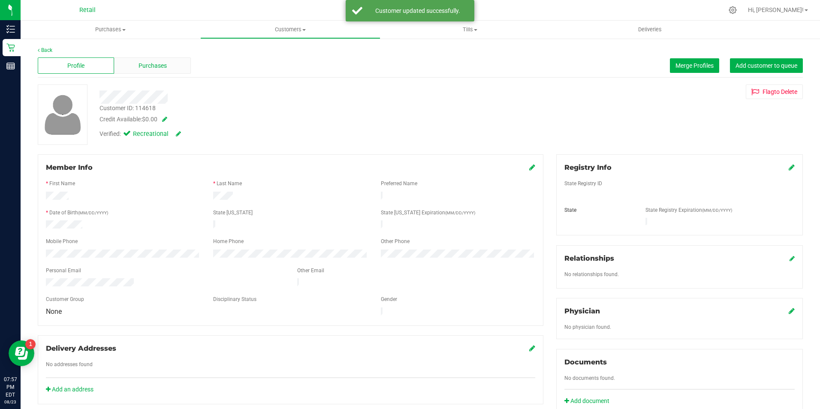
click at [175, 73] on div "Profile Purchases Merge Profiles Add customer to queue" at bounding box center [420, 66] width 765 height 24
click at [174, 73] on div "Purchases" at bounding box center [152, 65] width 76 height 16
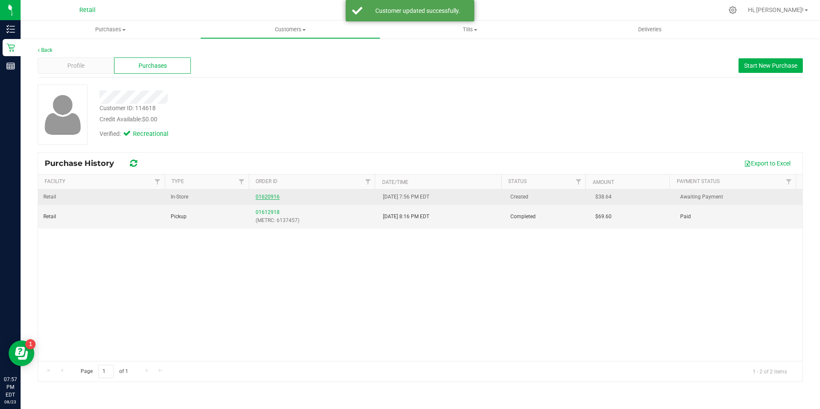
drag, startPoint x: 247, startPoint y: 195, endPoint x: 254, endPoint y: 195, distance: 6.4
click at [249, 195] on tr "Retail In-Store 01620916 8/23/2025 7:56 PM EDT Created $38.64 Awaiting Payment" at bounding box center [420, 197] width 764 height 15
click at [266, 195] on link "01620916" at bounding box center [268, 197] width 24 height 6
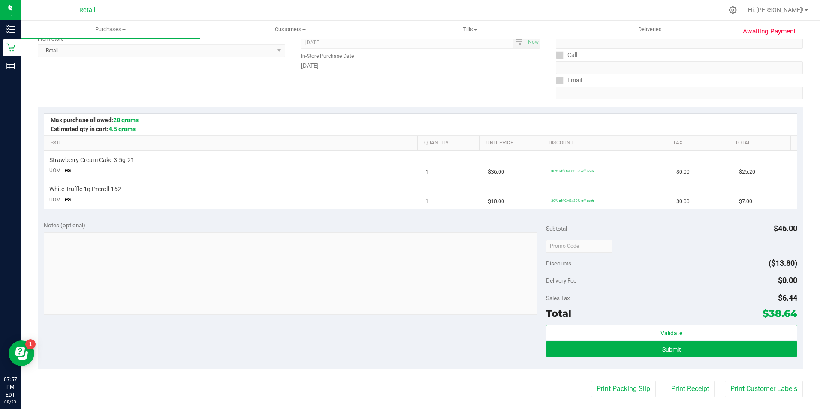
scroll to position [129, 0]
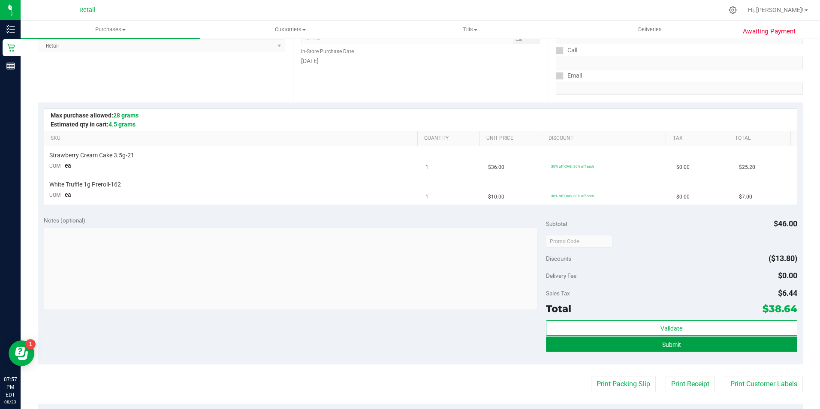
click at [686, 348] on button "Submit" at bounding box center [671, 344] width 251 height 15
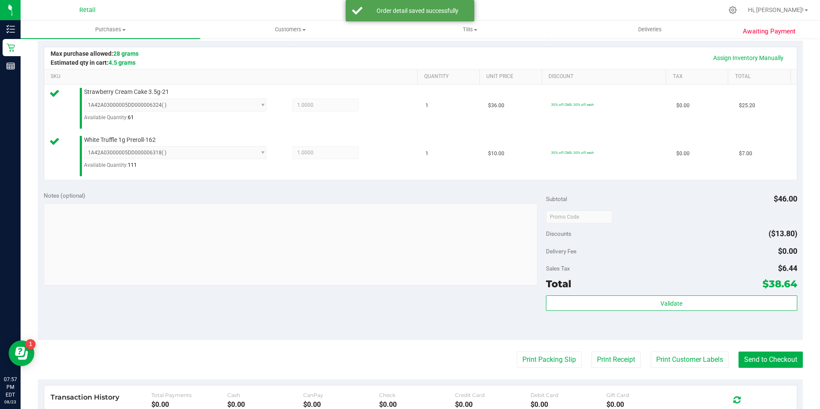
scroll to position [218, 0]
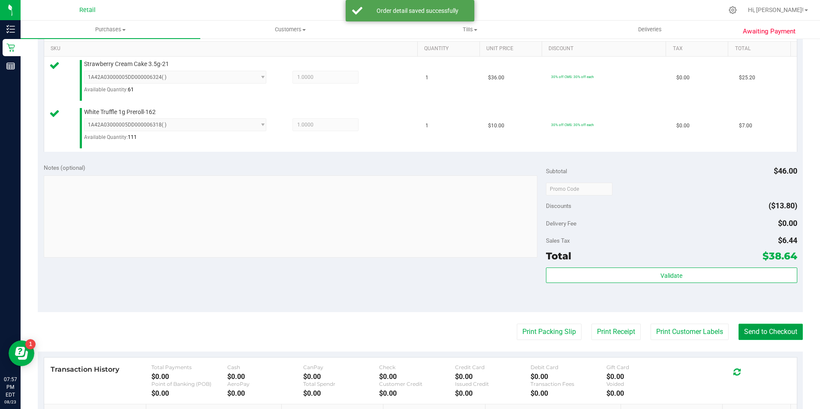
click at [743, 338] on button "Send to Checkout" at bounding box center [770, 332] width 64 height 16
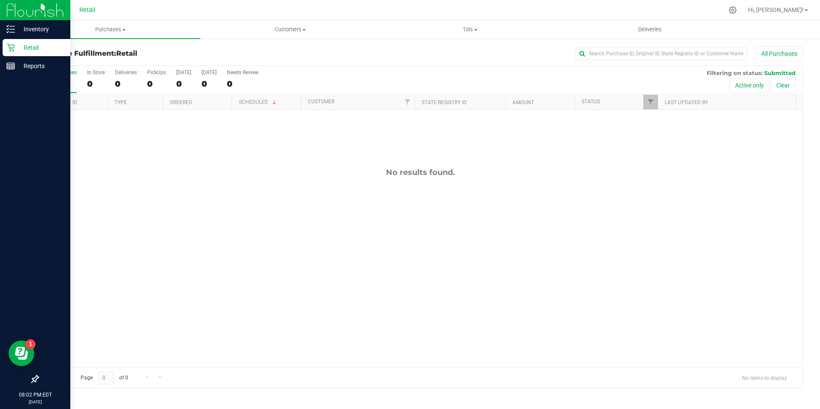
click at [3, 44] on div "Retail" at bounding box center [37, 47] width 68 height 17
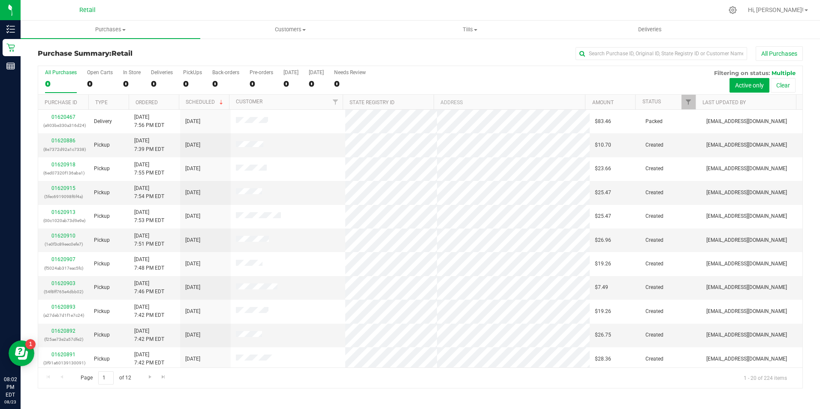
click at [117, 82] on div "All Purchases 0 Open Carts 0 In Store 0 Deliveries 0 PickUps 0 Back-orders 0 Pr…" at bounding box center [420, 80] width 764 height 29
click at [124, 83] on div "0" at bounding box center [132, 84] width 18 height 10
click at [0, 0] on input "In Store 0" at bounding box center [0, 0] width 0 height 0
click at [599, 51] on input "text" at bounding box center [661, 53] width 172 height 13
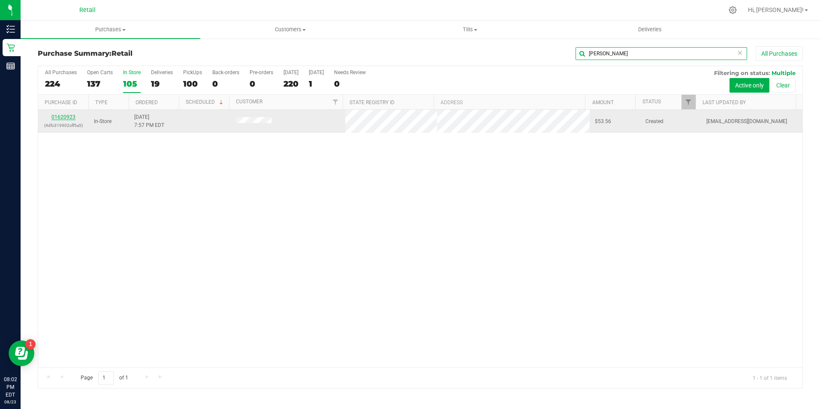
type input "jesse"
click at [57, 116] on link "01620923" at bounding box center [63, 117] width 24 height 6
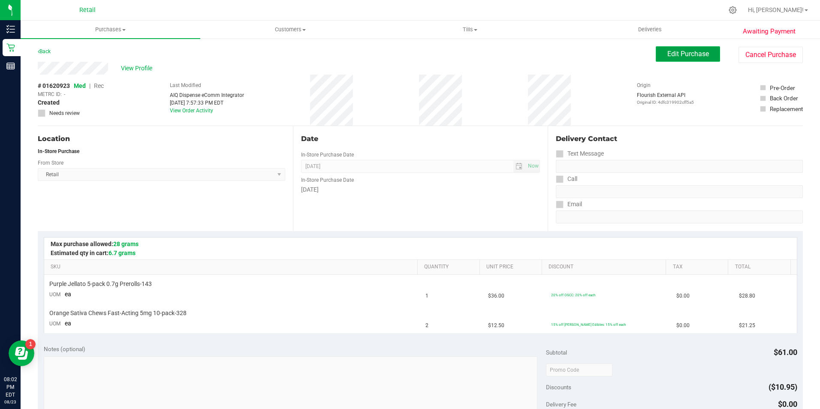
click at [667, 55] on span "Edit Purchase" at bounding box center [688, 54] width 42 height 8
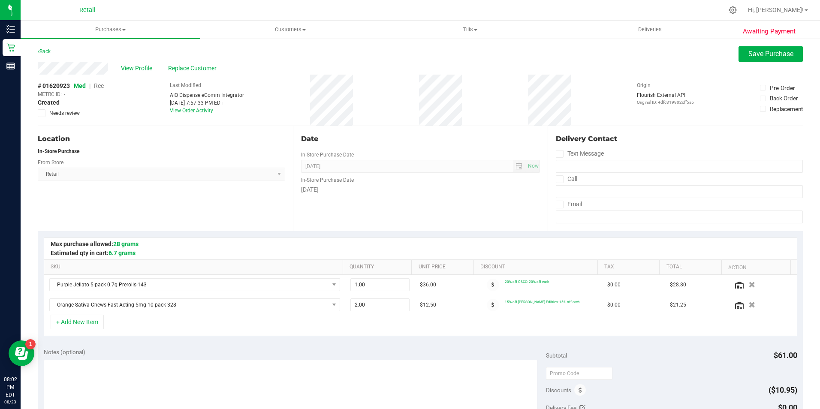
click at [94, 90] on div "# 01620923 Med | Rec METRC ID: - Created Needs review" at bounding box center [71, 99] width 66 height 36
click at [98, 87] on span "Rec" at bounding box center [99, 85] width 10 height 7
click at [738, 55] on button "Save Purchase" at bounding box center [770, 53] width 64 height 15
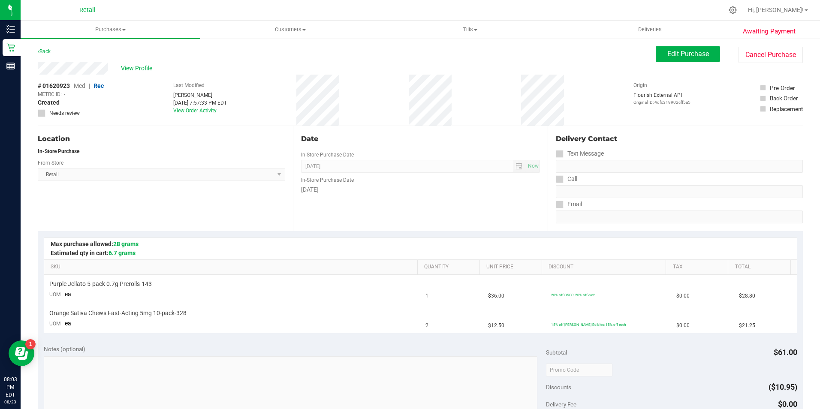
click at [131, 69] on span "View Profile" at bounding box center [138, 68] width 34 height 9
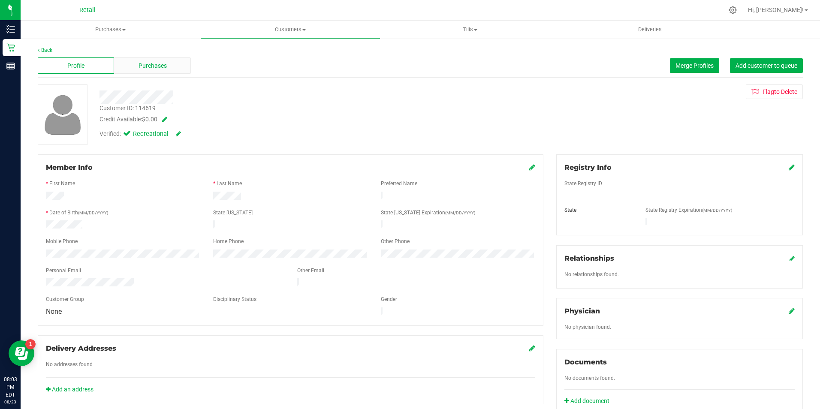
click at [138, 68] on span "Purchases" at bounding box center [152, 65] width 28 height 9
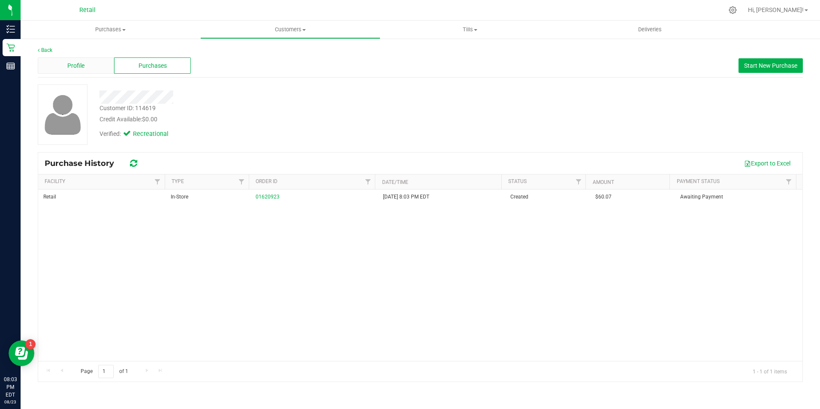
click at [60, 68] on div "Profile" at bounding box center [76, 65] width 76 height 16
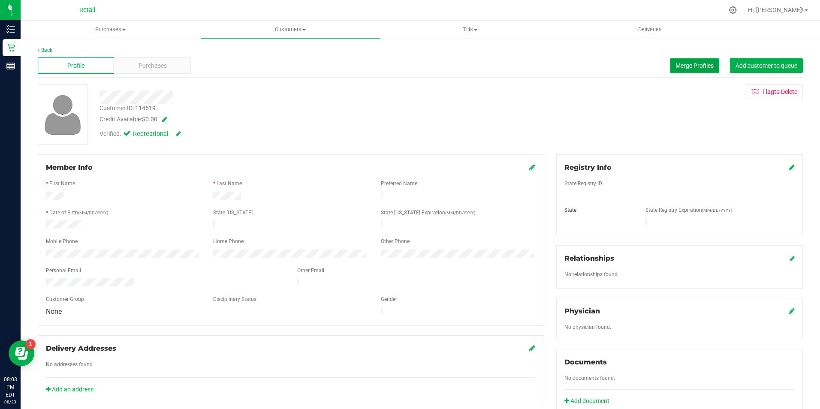
click at [673, 69] on button "Merge Profiles" at bounding box center [694, 65] width 49 height 15
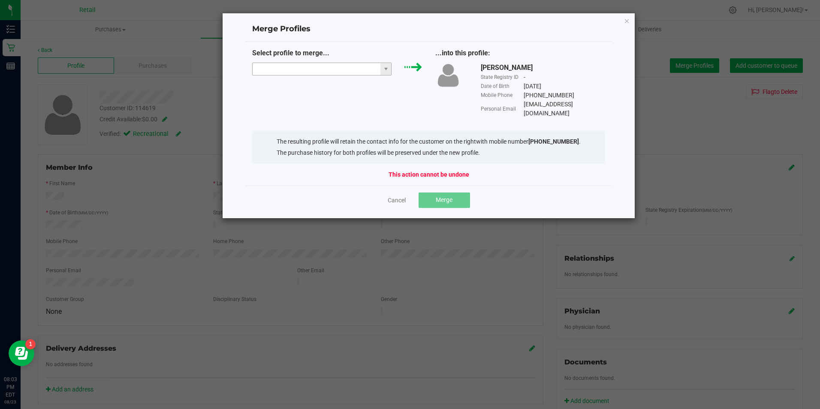
click at [312, 65] on input "NO DATA FOUND" at bounding box center [317, 69] width 128 height 12
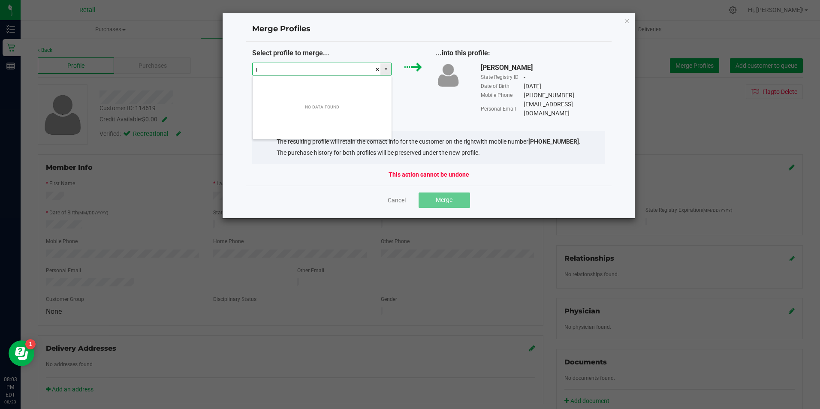
scroll to position [13, 139]
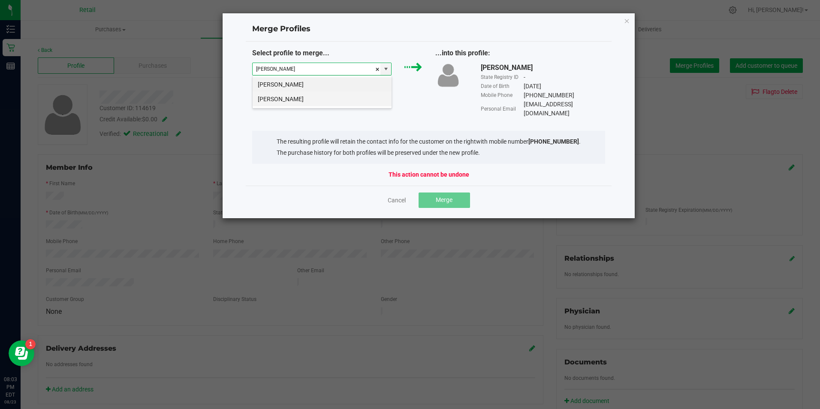
click at [315, 99] on li "jesse burnham" at bounding box center [322, 99] width 139 height 15
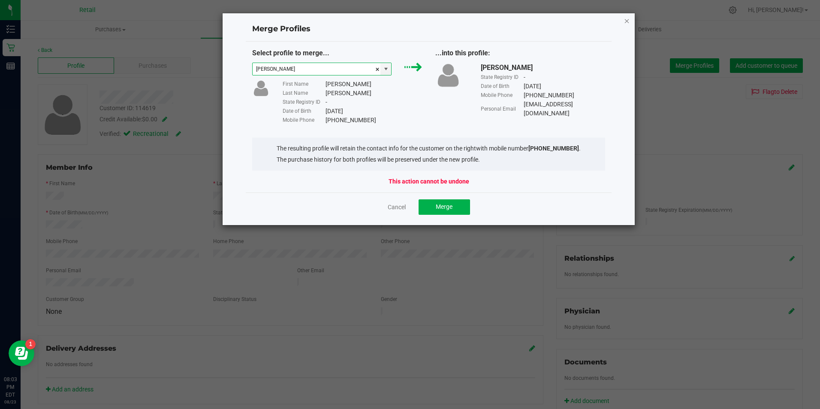
type input "jesse burnham"
click at [624, 19] on icon "Close" at bounding box center [627, 20] width 6 height 10
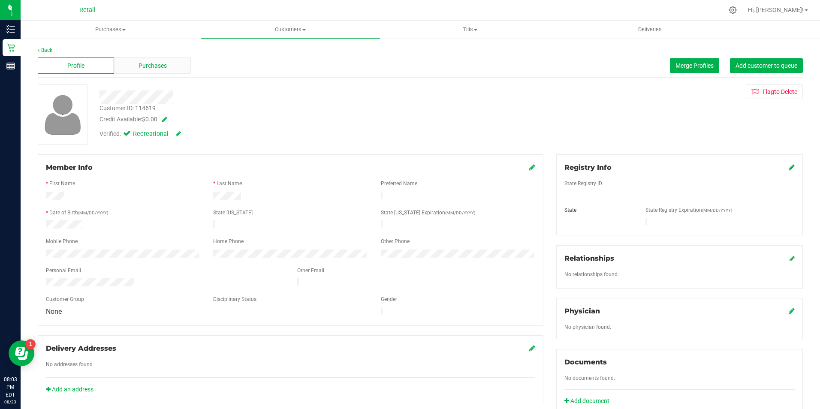
click at [150, 70] on div "Purchases" at bounding box center [152, 65] width 76 height 16
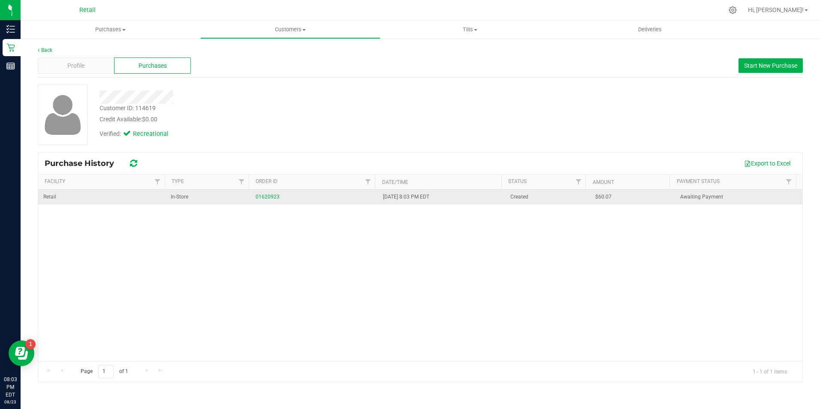
click at [261, 200] on div "01620923" at bounding box center [314, 197] width 117 height 8
click at [267, 198] on link "01620923" at bounding box center [268, 197] width 24 height 6
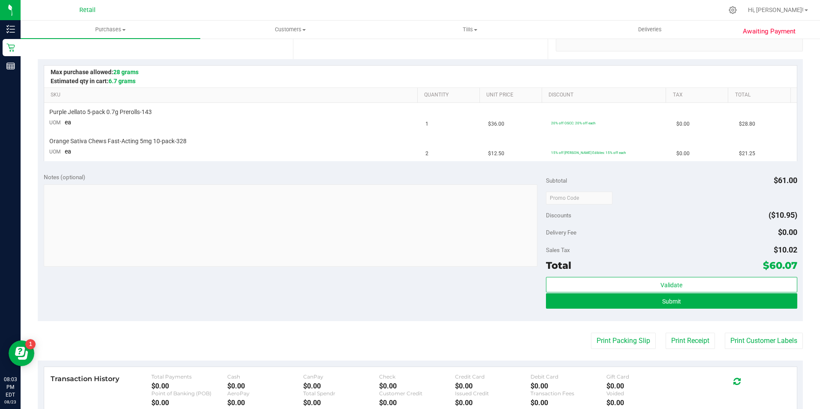
scroll to position [179, 0]
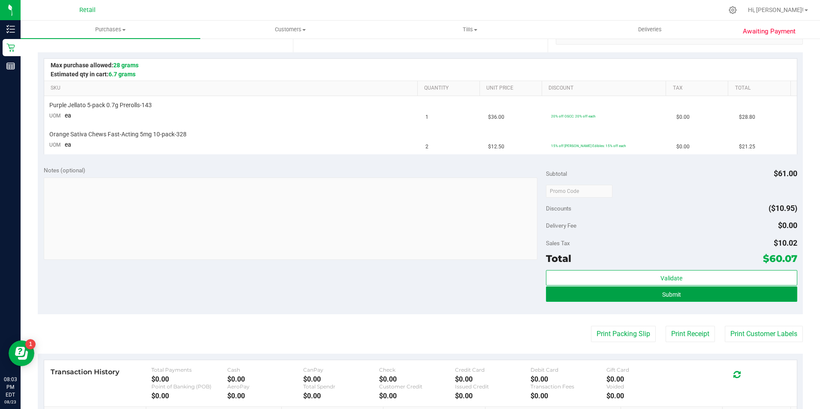
click at [685, 301] on button "Submit" at bounding box center [671, 293] width 251 height 15
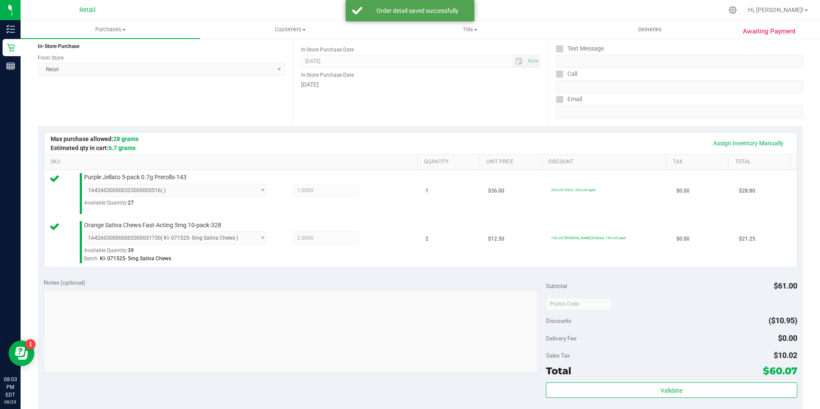
scroll to position [162, 0]
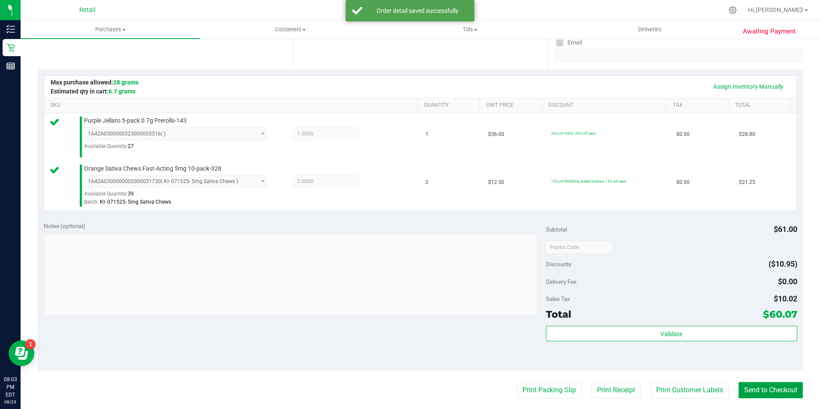
click at [771, 382] on button "Send to Checkout" at bounding box center [770, 390] width 64 height 16
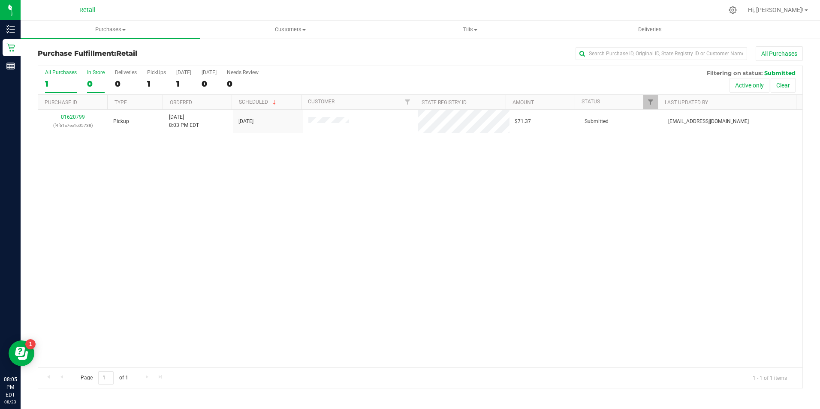
click at [98, 85] on div "0" at bounding box center [96, 84] width 18 height 10
click at [0, 0] on input "In Store 0" at bounding box center [0, 0] width 0 height 0
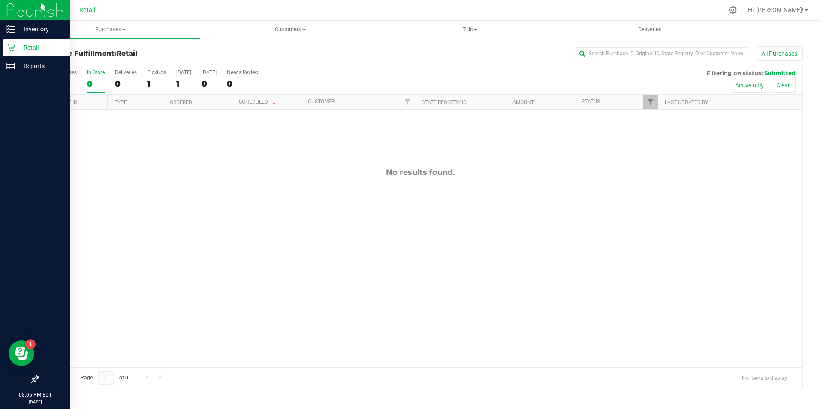
click at [16, 57] on link "Retail" at bounding box center [35, 48] width 70 height 18
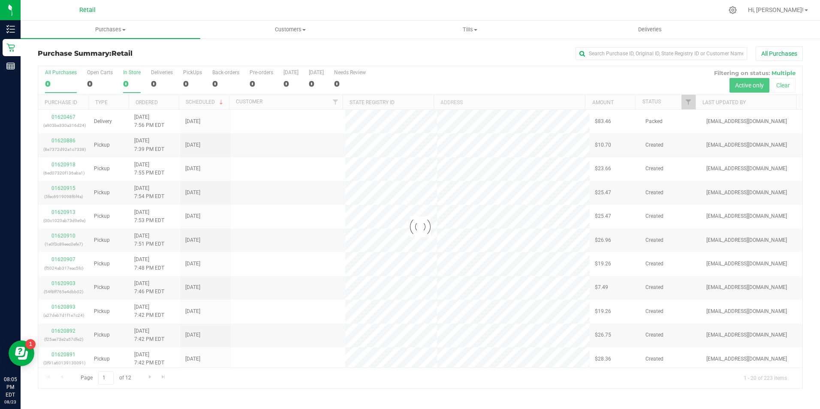
click at [132, 80] on div "0" at bounding box center [132, 84] width 18 height 10
click at [0, 0] on input "In Store 0" at bounding box center [0, 0] width 0 height 0
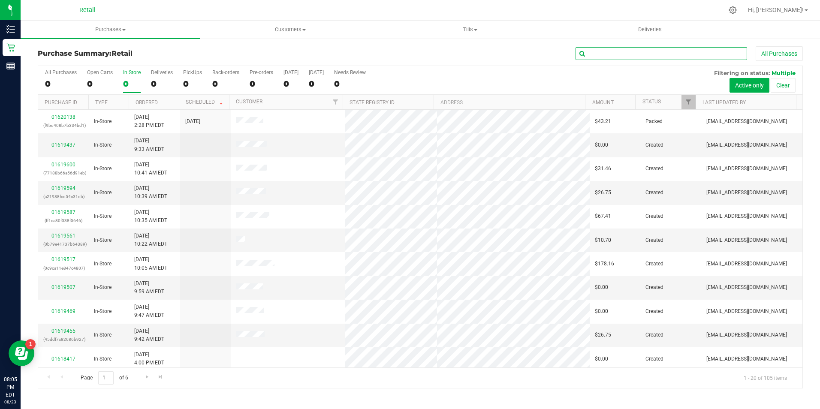
click at [620, 54] on input "text" at bounding box center [661, 53] width 172 height 13
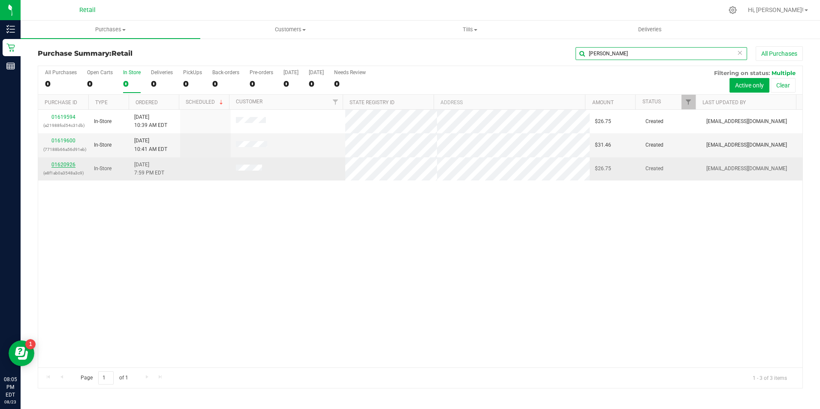
type input "david"
click at [70, 166] on link "01620926" at bounding box center [63, 165] width 24 height 6
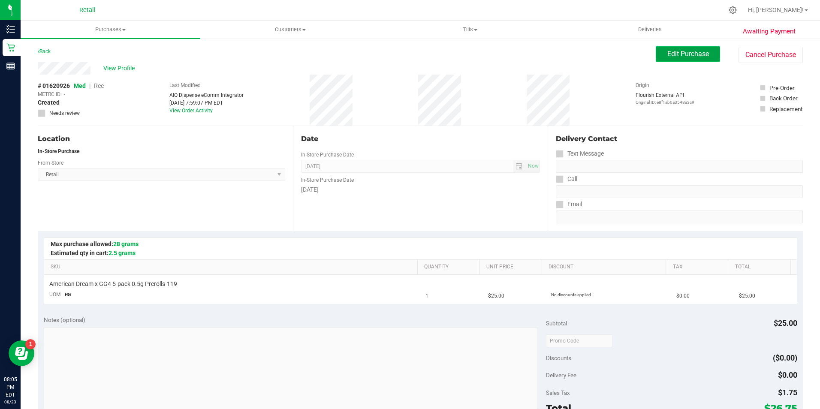
click at [668, 47] on button "Edit Purchase" at bounding box center [688, 53] width 64 height 15
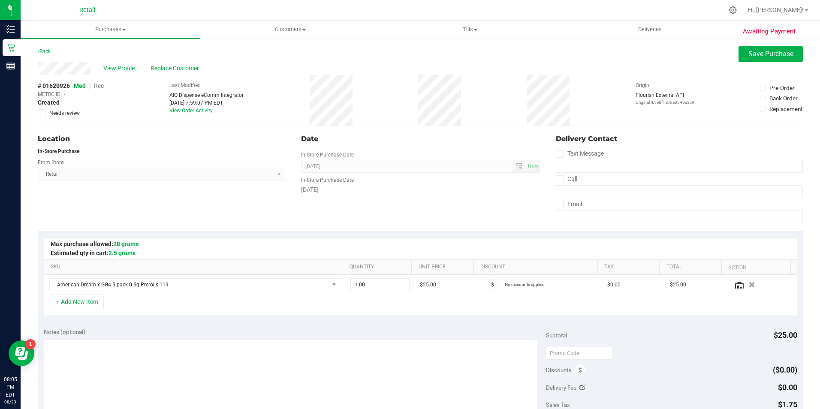
click at [99, 86] on span "Rec" at bounding box center [99, 85] width 10 height 7
click at [783, 56] on span "Save Purchase" at bounding box center [770, 54] width 45 height 8
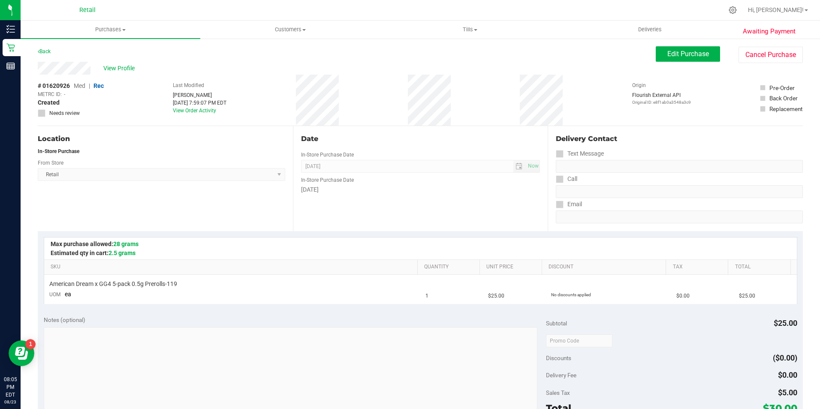
click at [123, 66] on span "View Profile" at bounding box center [120, 68] width 34 height 9
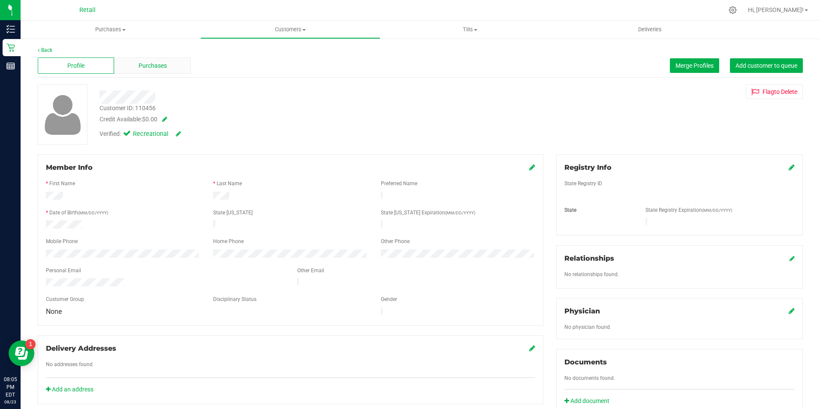
click at [152, 72] on div "Purchases" at bounding box center [152, 65] width 76 height 16
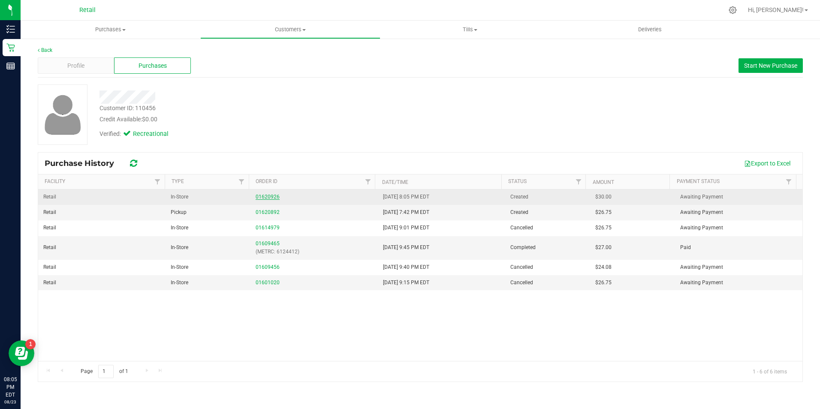
click at [263, 196] on link "01620926" at bounding box center [268, 197] width 24 height 6
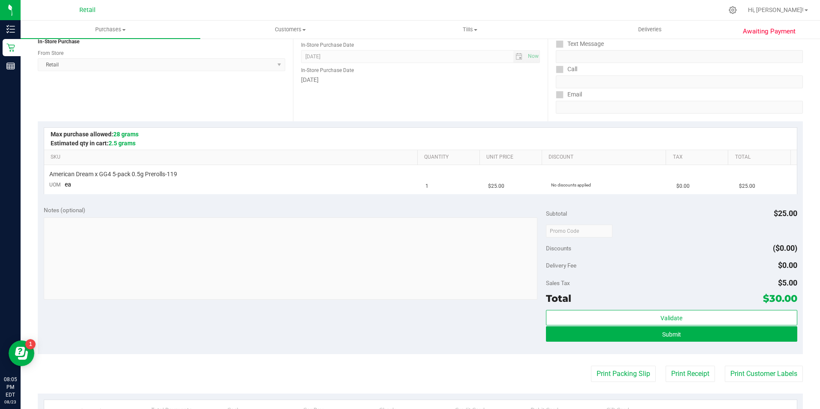
scroll to position [138, 0]
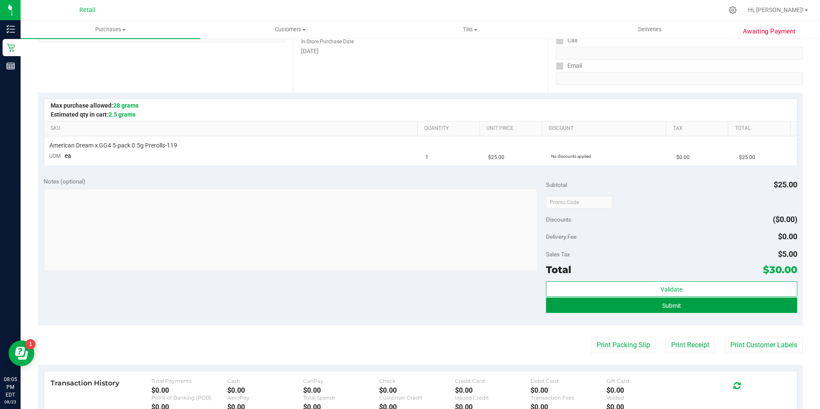
click at [781, 307] on button "Submit" at bounding box center [671, 305] width 251 height 15
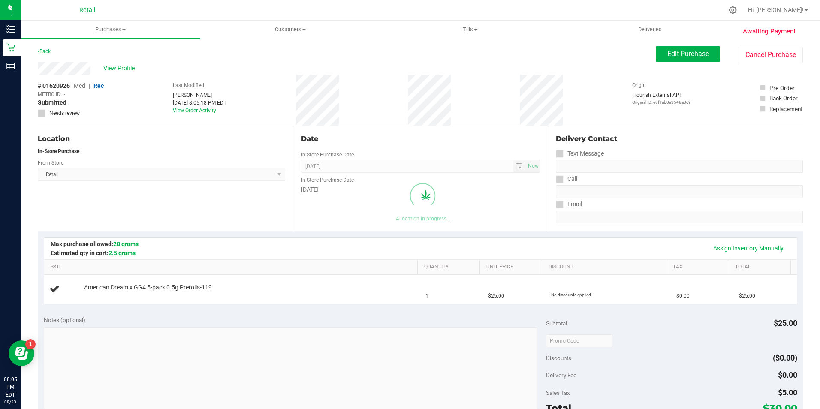
scroll to position [172, 0]
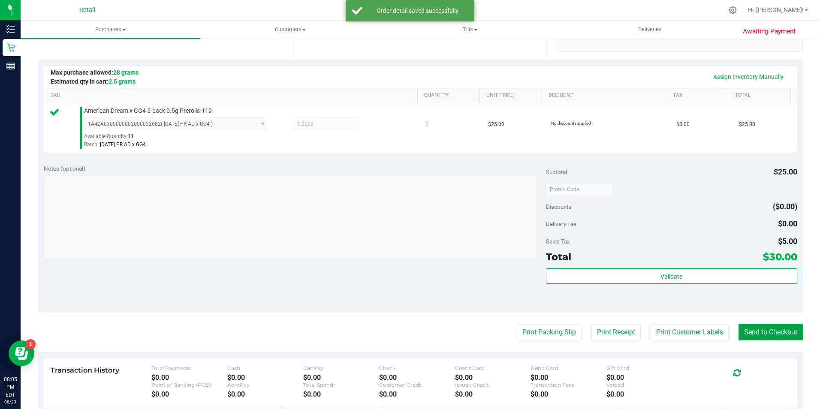
click at [754, 328] on button "Send to Checkout" at bounding box center [770, 332] width 64 height 16
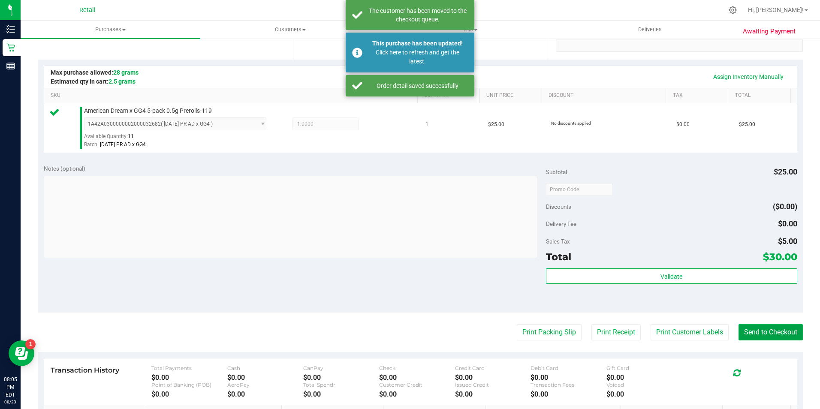
click at [782, 337] on button "Send to Checkout" at bounding box center [770, 332] width 64 height 16
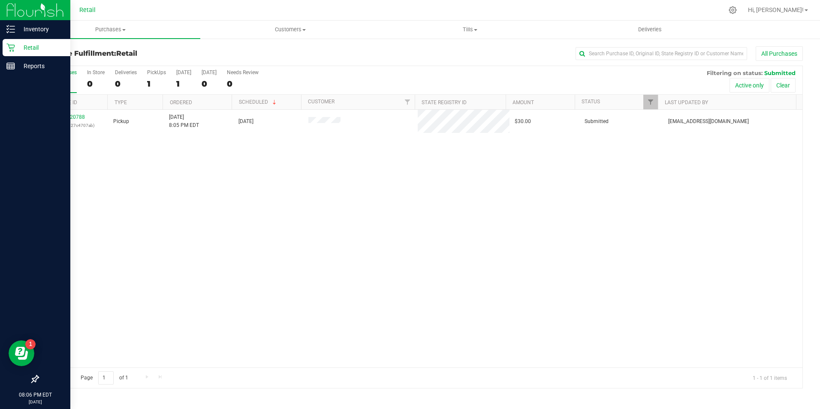
click at [19, 45] on p "Retail" at bounding box center [40, 47] width 51 height 10
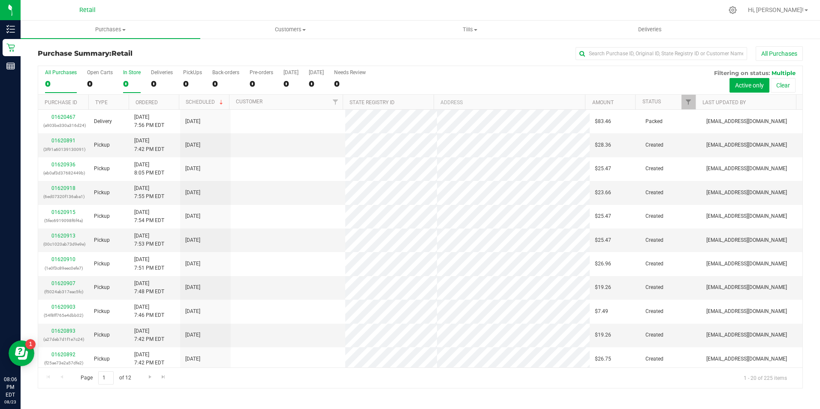
click at [132, 86] on div "0" at bounding box center [132, 84] width 18 height 10
click at [0, 0] on input "In Store 0" at bounding box center [0, 0] width 0 height 0
click at [589, 54] on input "text" at bounding box center [661, 53] width 172 height 13
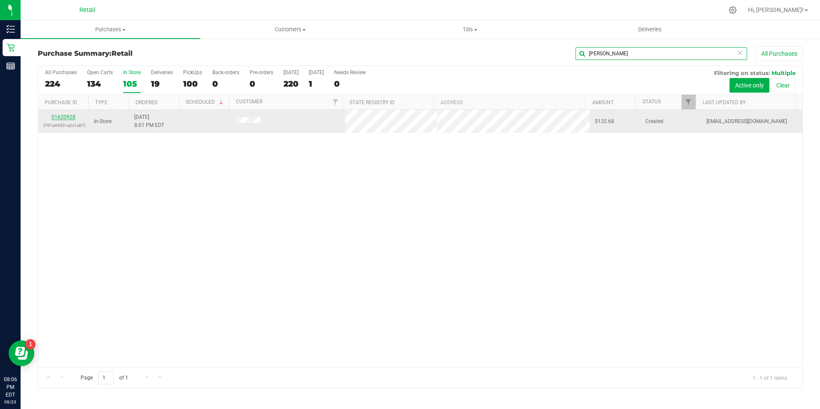
type input "paul k"
click at [63, 117] on link "01620928" at bounding box center [63, 117] width 24 height 6
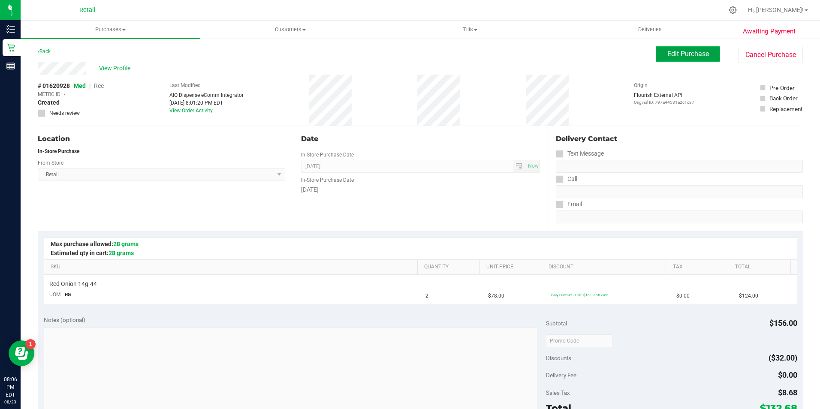
click at [680, 57] on span "Edit Purchase" at bounding box center [688, 54] width 42 height 8
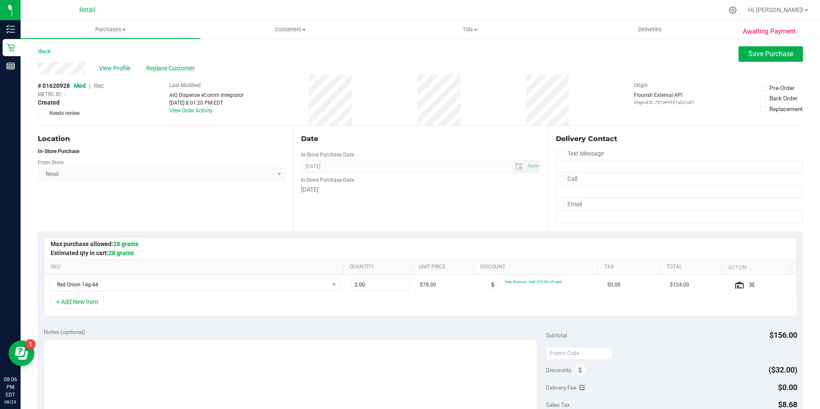
click at [96, 85] on span "Rec" at bounding box center [99, 85] width 10 height 7
click at [759, 51] on span "Save Purchase" at bounding box center [770, 54] width 45 height 8
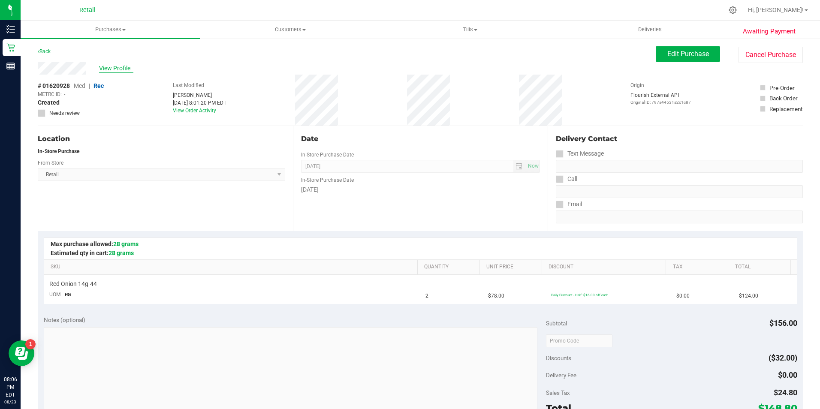
click at [124, 69] on span "View Profile" at bounding box center [116, 68] width 34 height 9
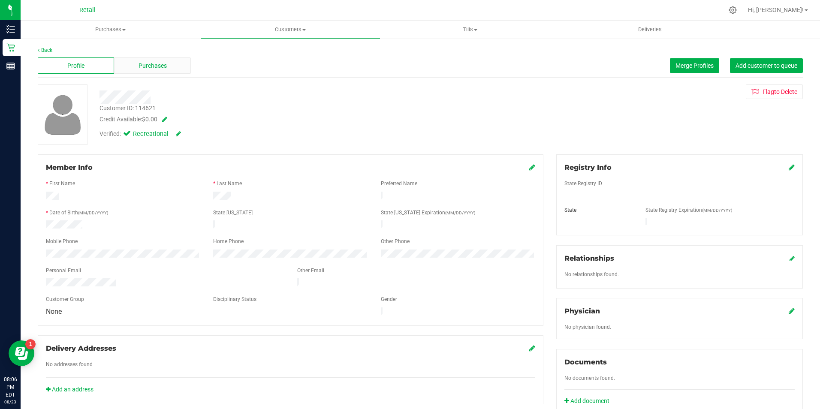
click at [143, 72] on div "Purchases" at bounding box center [152, 65] width 76 height 16
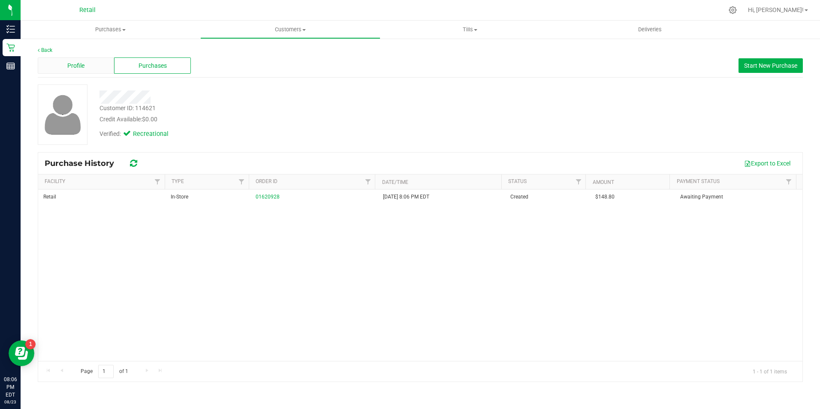
click at [87, 63] on div "Profile" at bounding box center [76, 65] width 76 height 16
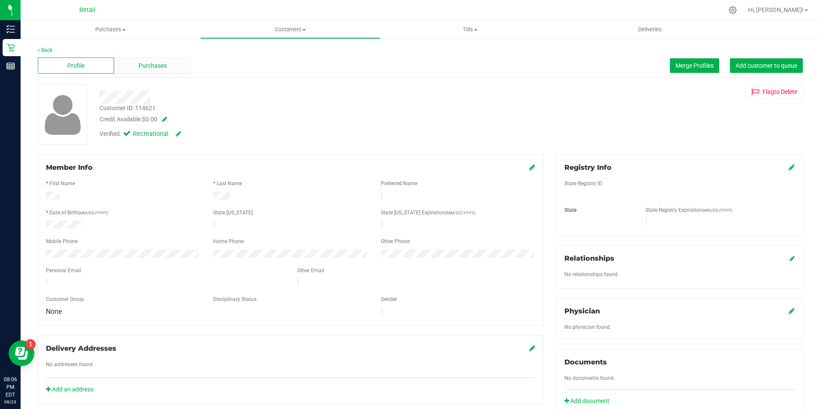
click at [150, 64] on span "Purchases" at bounding box center [152, 65] width 28 height 9
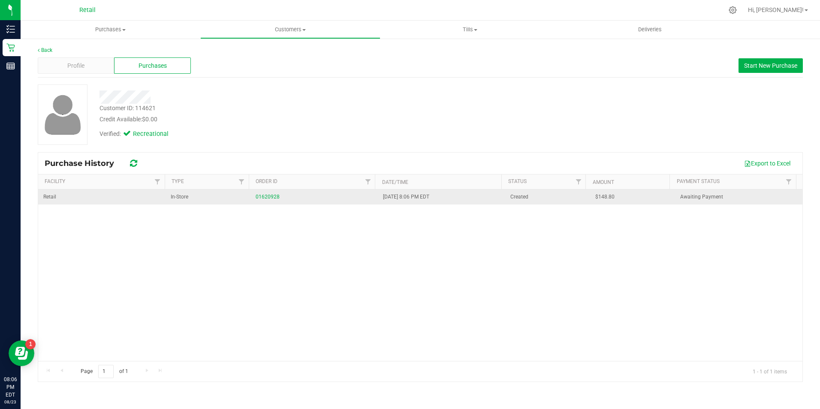
click at [262, 192] on td "01620928" at bounding box center [313, 197] width 127 height 15
click at [258, 193] on div "01620928" at bounding box center [314, 197] width 117 height 8
click at [258, 197] on link "01620928" at bounding box center [268, 197] width 24 height 6
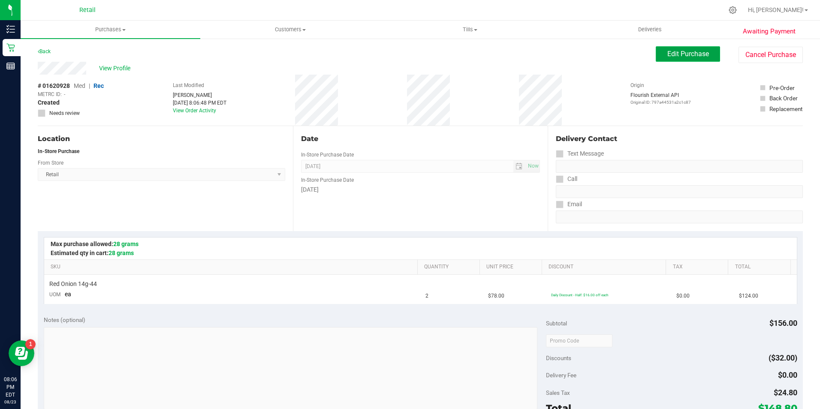
click at [689, 57] on span "Edit Purchase" at bounding box center [688, 54] width 42 height 8
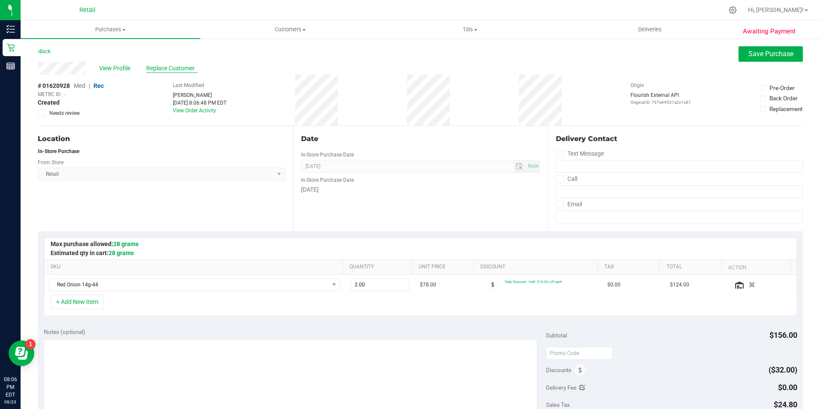
click at [177, 67] on span "Replace Customer" at bounding box center [171, 68] width 51 height 9
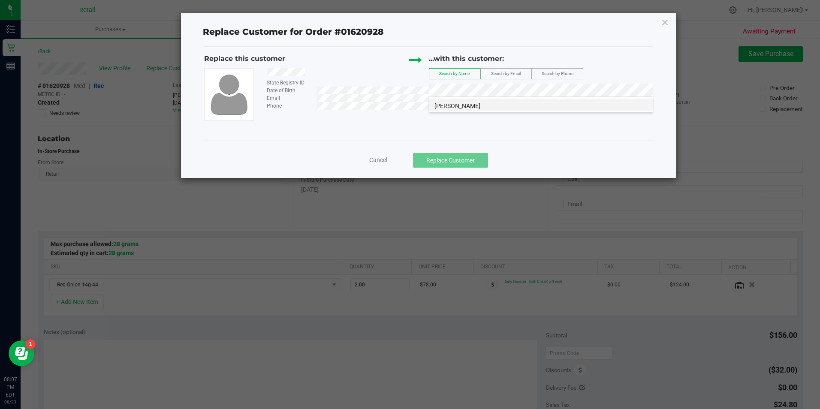
click at [490, 105] on li "Paul Kuras" at bounding box center [540, 105] width 223 height 12
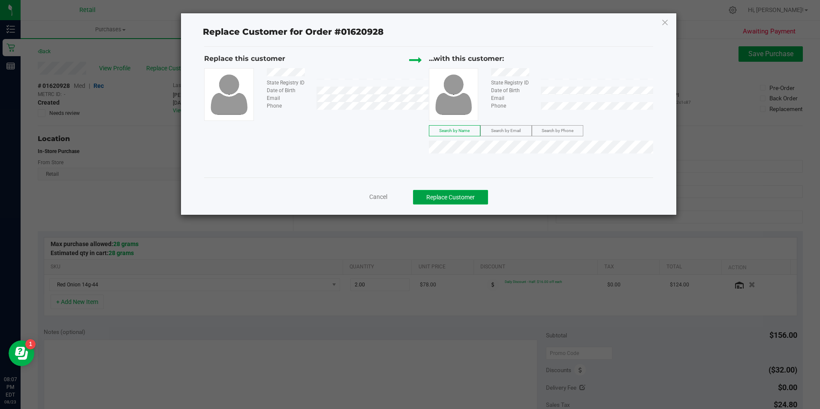
click at [439, 201] on button "Replace Customer" at bounding box center [450, 197] width 75 height 15
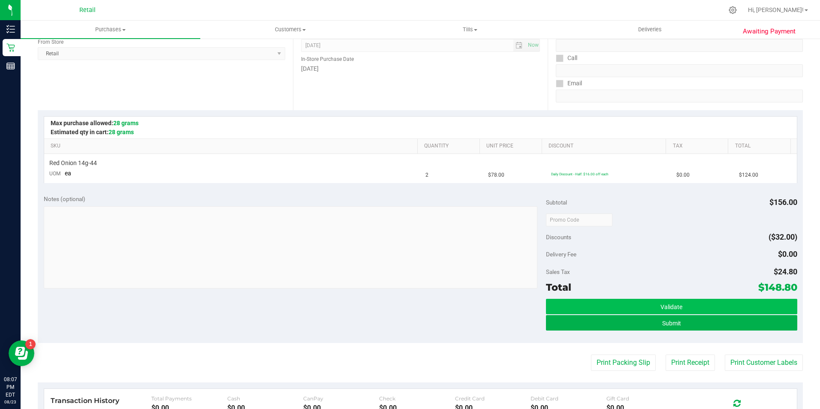
scroll to position [129, 0]
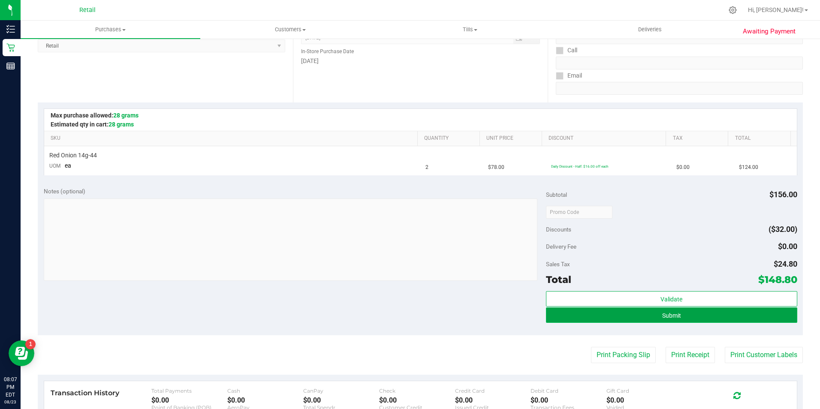
click at [630, 312] on button "Submit" at bounding box center [671, 314] width 251 height 15
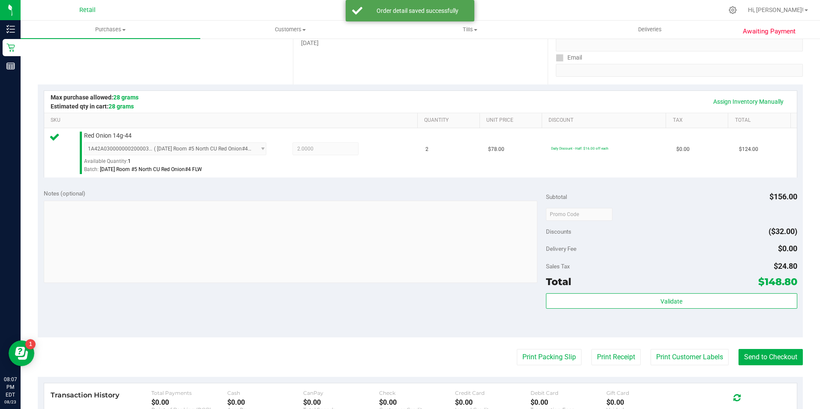
scroll to position [152, 0]
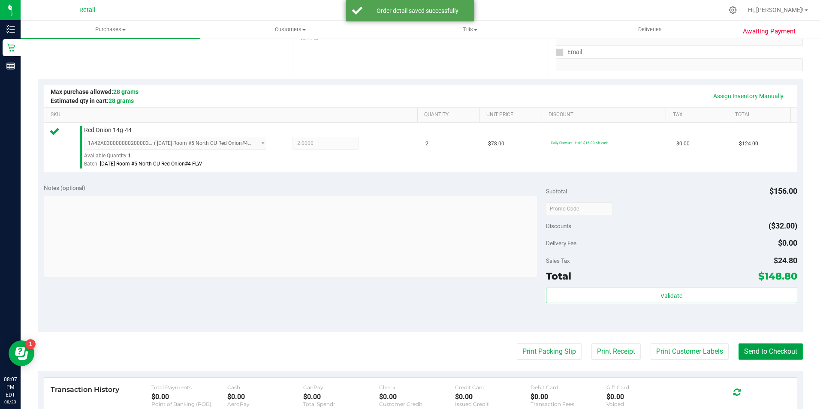
click at [755, 358] on button "Send to Checkout" at bounding box center [770, 351] width 64 height 16
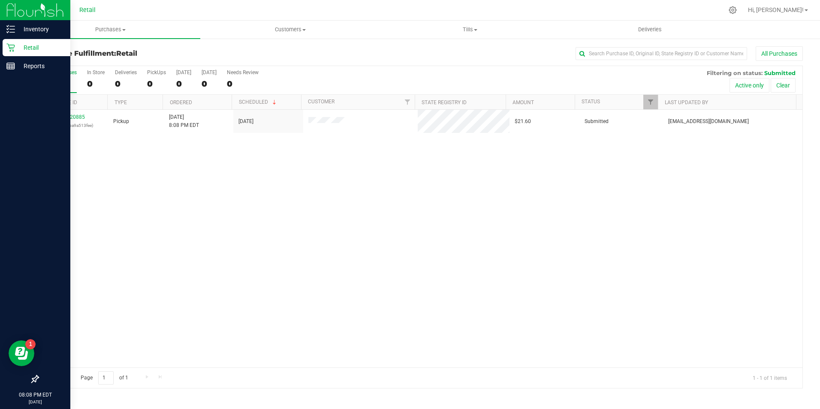
click at [18, 46] on p "Retail" at bounding box center [40, 47] width 51 height 10
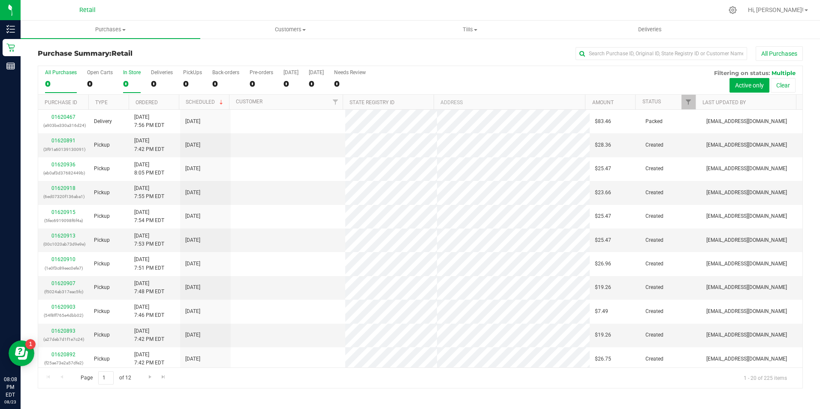
click at [127, 81] on div "0" at bounding box center [132, 84] width 18 height 10
click at [0, 0] on input "In Store 0" at bounding box center [0, 0] width 0 height 0
click at [599, 51] on input "text" at bounding box center [661, 53] width 172 height 13
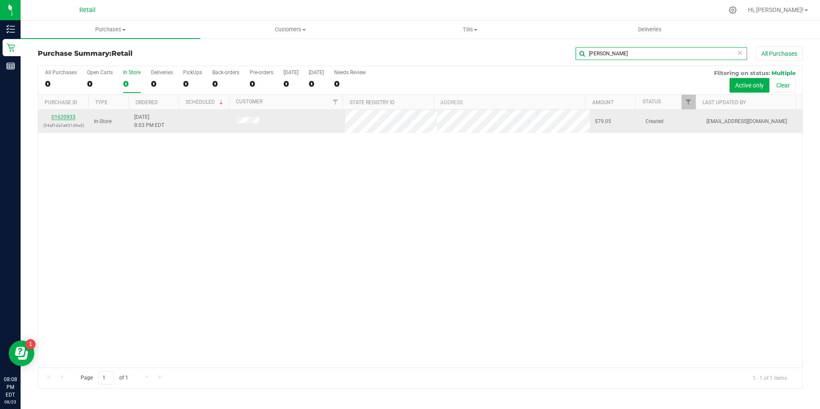
type input "kelly"
click at [58, 117] on link "01620933" at bounding box center [63, 117] width 24 height 6
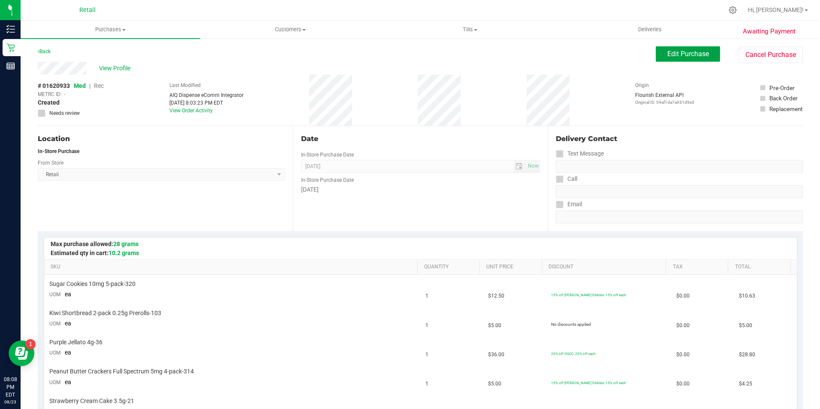
click at [676, 59] on button "Edit Purchase" at bounding box center [688, 53] width 64 height 15
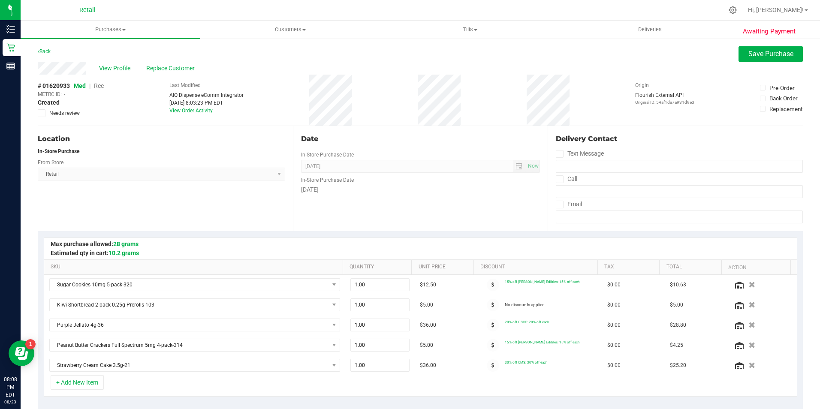
click at [99, 87] on span "Rec" at bounding box center [99, 85] width 10 height 7
click at [747, 58] on button "Save Purchase" at bounding box center [770, 53] width 64 height 15
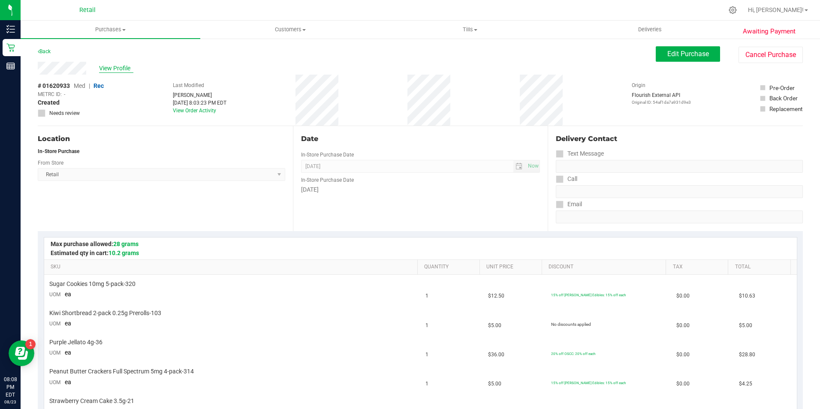
click at [117, 69] on span "View Profile" at bounding box center [116, 68] width 34 height 9
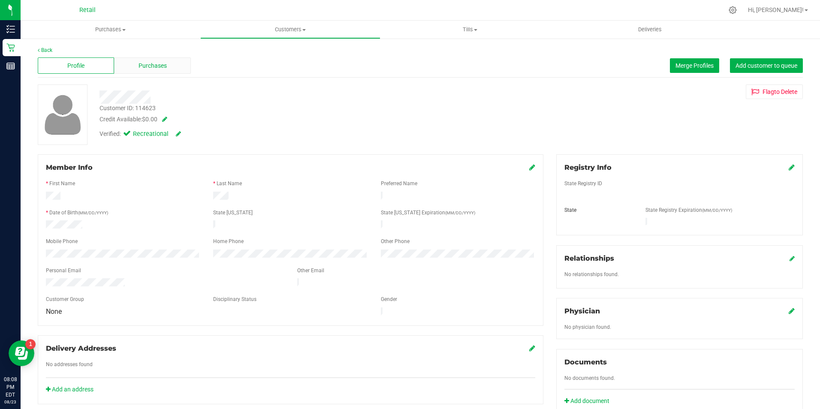
click at [140, 73] on div "Purchases" at bounding box center [152, 65] width 76 height 16
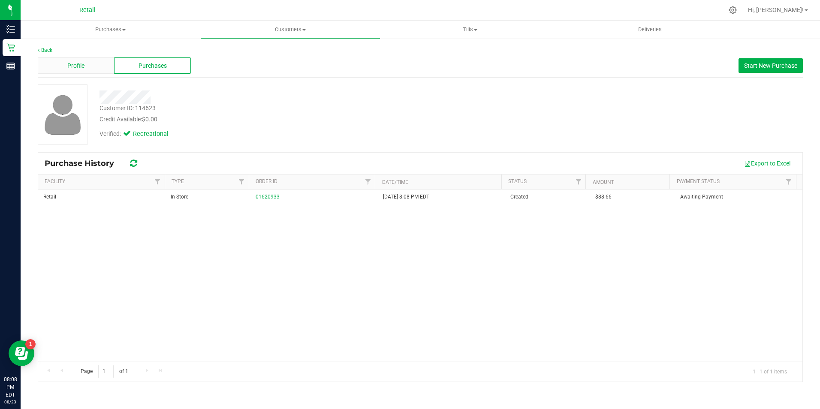
click at [81, 71] on div "Profile" at bounding box center [76, 65] width 76 height 16
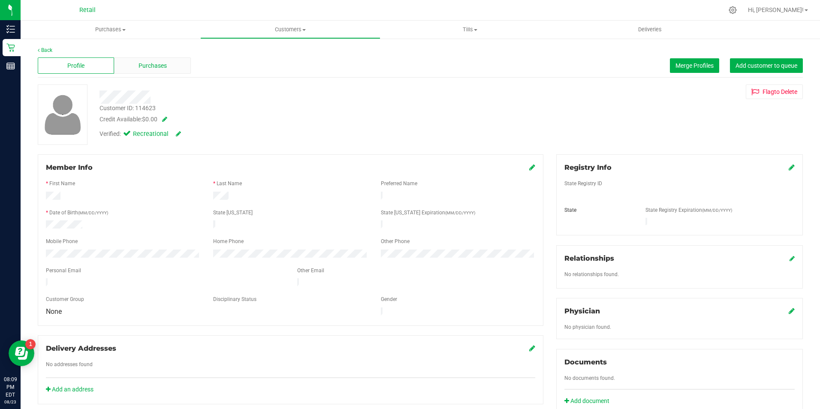
click at [141, 71] on div "Purchases" at bounding box center [152, 65] width 76 height 16
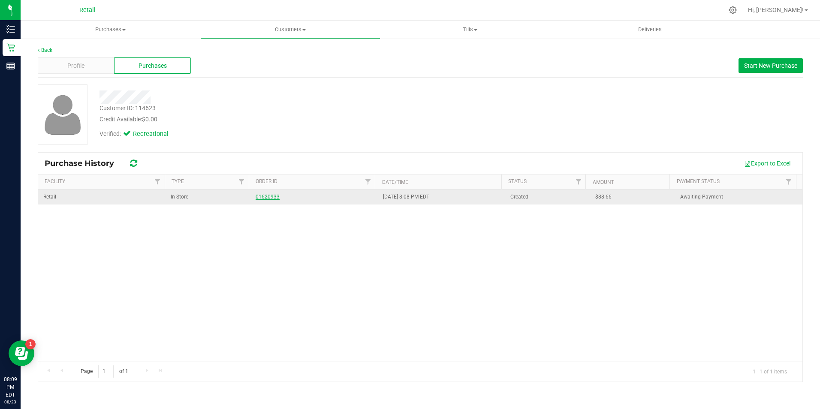
click at [264, 198] on link "01620933" at bounding box center [268, 197] width 24 height 6
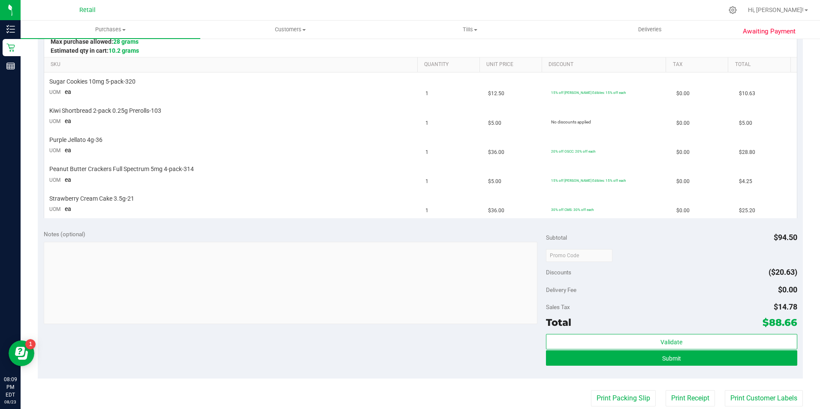
scroll to position [200, 0]
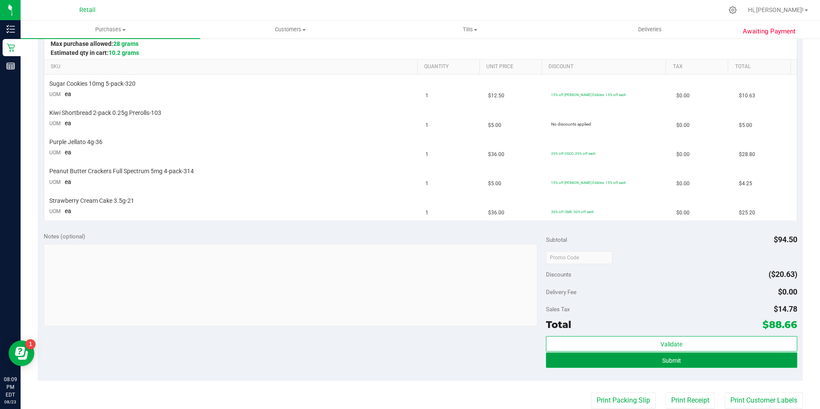
click at [696, 353] on button "Submit" at bounding box center [671, 359] width 251 height 15
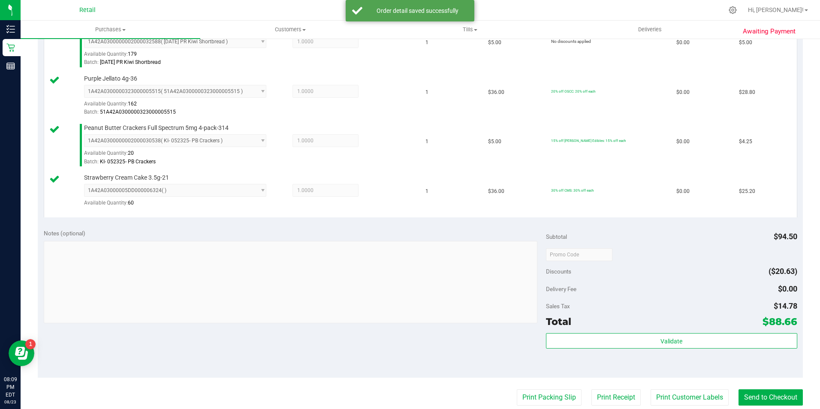
scroll to position [316, 0]
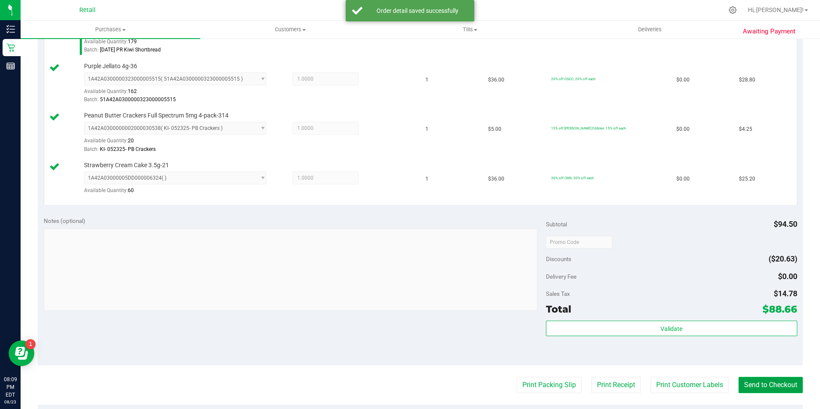
click at [757, 388] on button "Send to Checkout" at bounding box center [770, 385] width 64 height 16
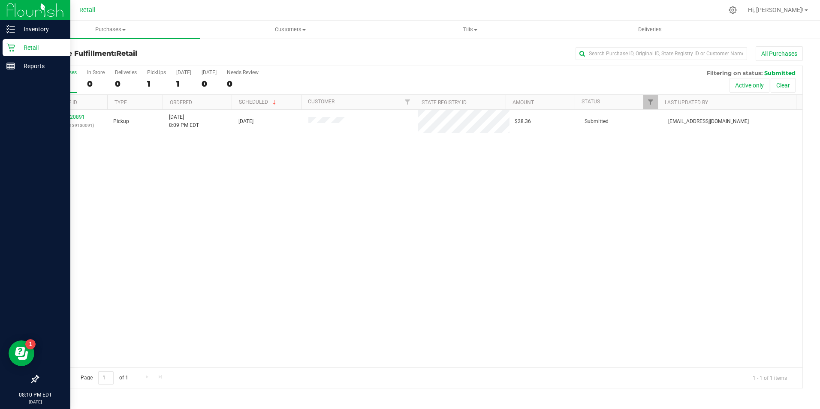
click at [17, 54] on div "Retail" at bounding box center [37, 47] width 68 height 17
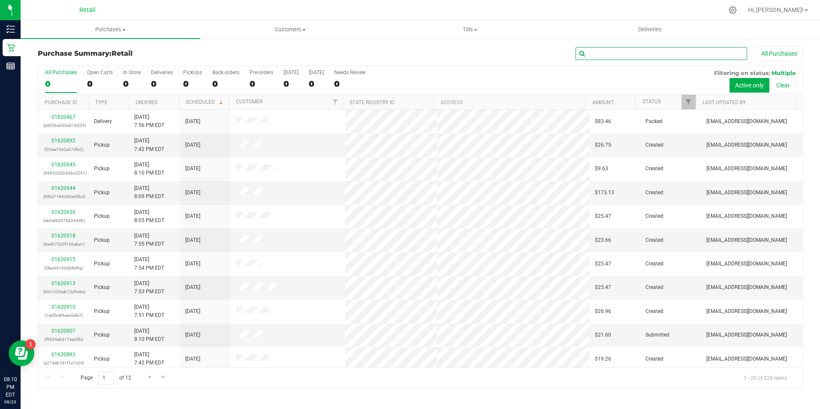
click at [589, 50] on input "text" at bounding box center [661, 53] width 172 height 13
type input "x"
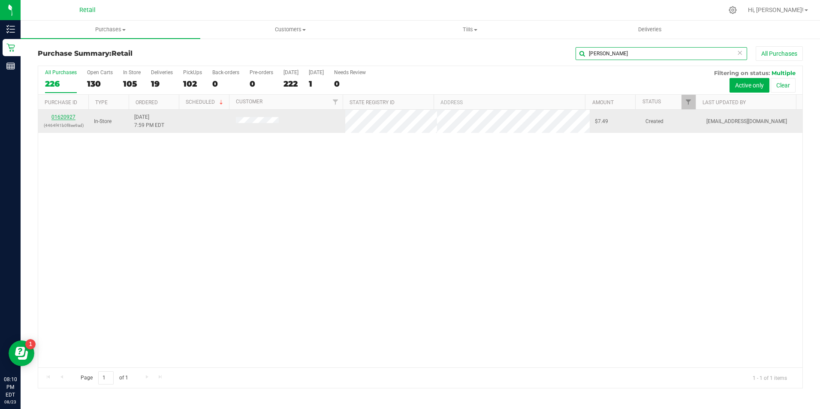
type input "zache"
click at [69, 114] on link "01620927" at bounding box center [63, 117] width 24 height 6
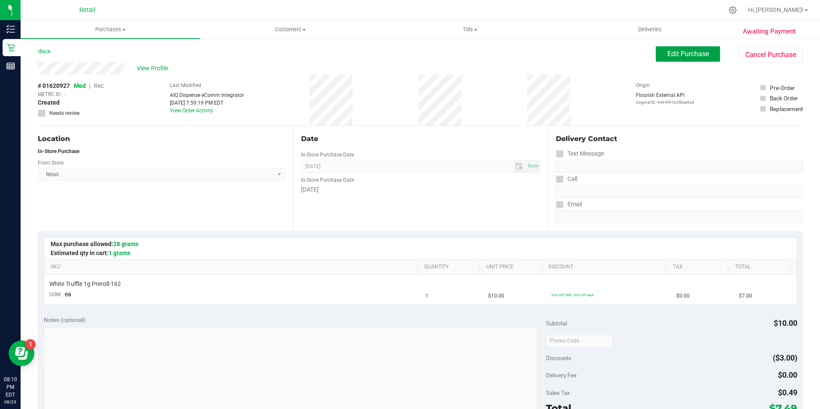
drag, startPoint x: 679, startPoint y: 51, endPoint x: 500, endPoint y: 94, distance: 183.3
click at [679, 52] on span "Edit Purchase" at bounding box center [688, 54] width 42 height 8
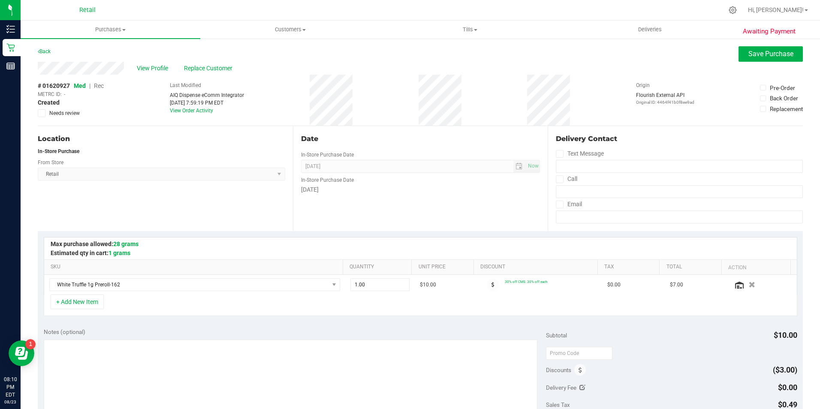
click at [101, 87] on span "Rec" at bounding box center [99, 85] width 10 height 7
click at [779, 57] on span "Save Purchase" at bounding box center [770, 54] width 45 height 8
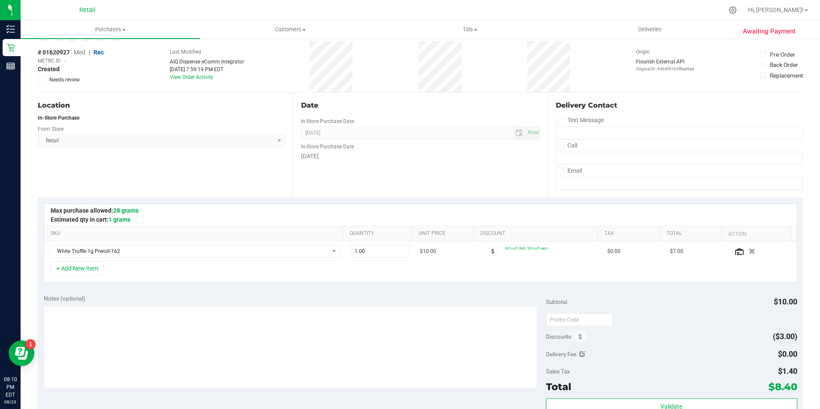
scroll to position [129, 0]
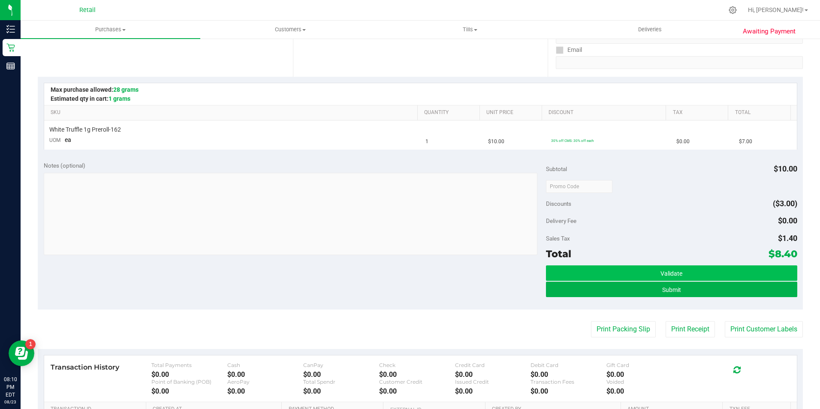
scroll to position [172, 0]
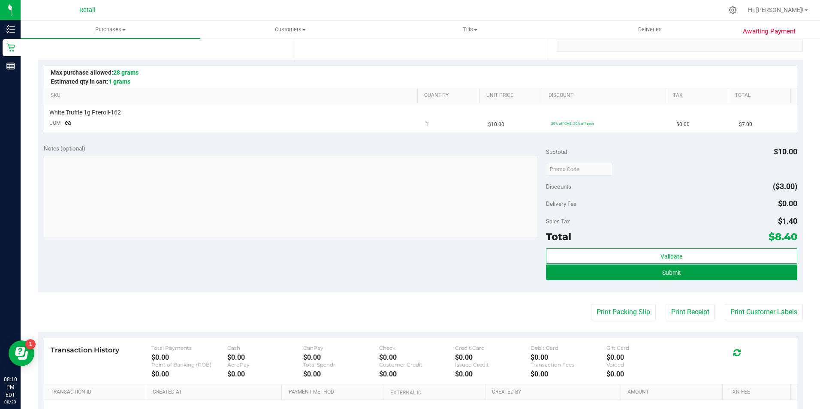
click at [719, 270] on button "Submit" at bounding box center [671, 272] width 251 height 15
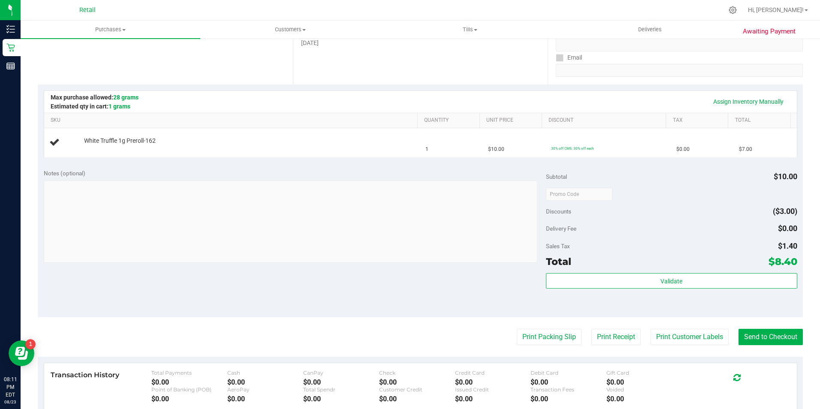
scroll to position [144, 0]
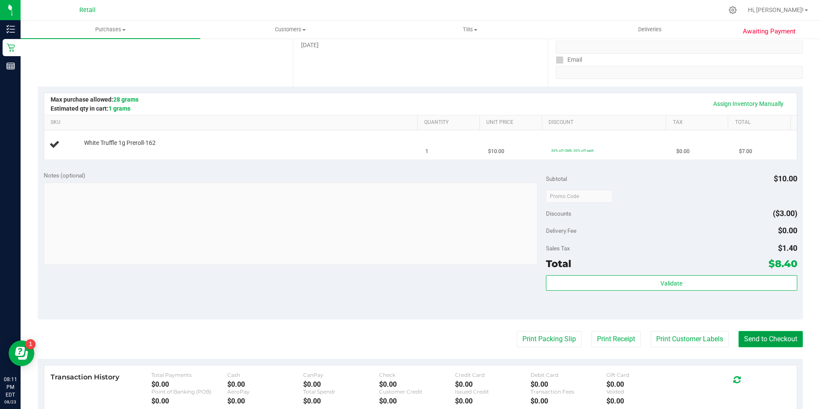
click at [783, 347] on button "Send to Checkout" at bounding box center [770, 339] width 64 height 16
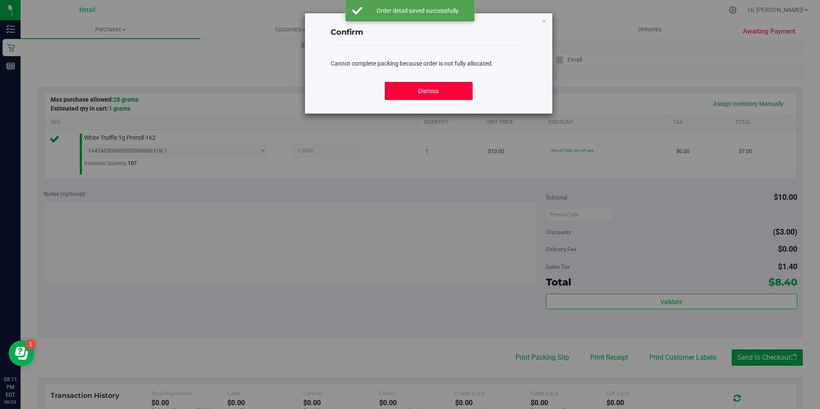
click at [440, 84] on button "Dismiss" at bounding box center [429, 91] width 88 height 18
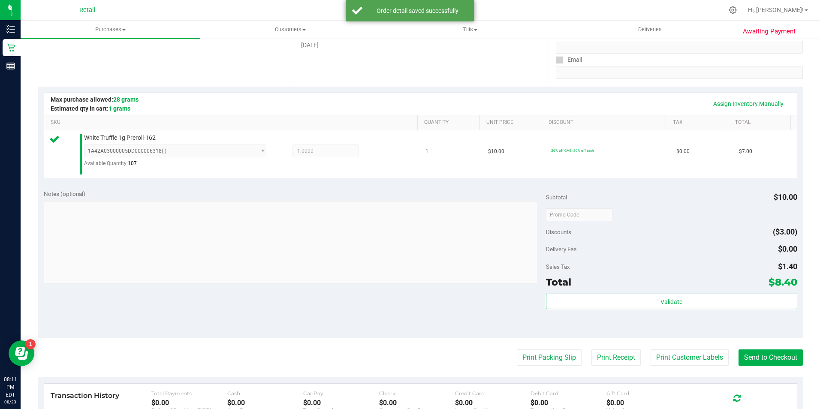
click at [744, 335] on div "Notes (optional) Subtotal $10.00 Discounts ($3.00) Delivery Fee $0.00 Sales Tax…" at bounding box center [420, 261] width 765 height 154
click at [740, 355] on button "Send to Checkout" at bounding box center [770, 357] width 64 height 16
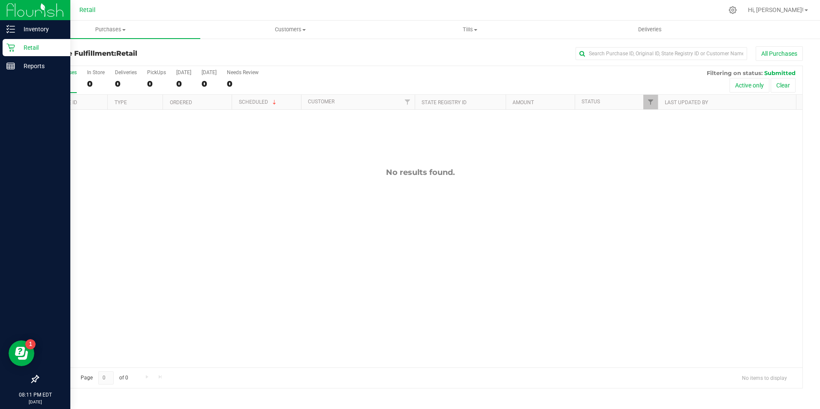
click at [2, 47] on link "Retail" at bounding box center [35, 48] width 70 height 18
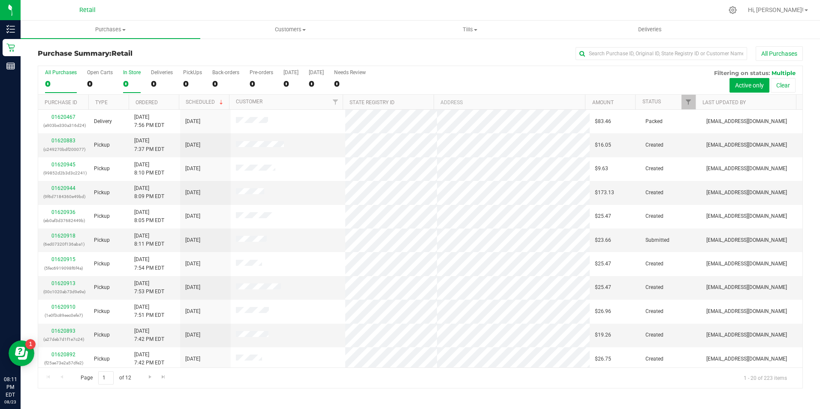
click at [127, 81] on div "0" at bounding box center [132, 84] width 18 height 10
click at [0, 0] on input "In Store 0" at bounding box center [0, 0] width 0 height 0
click at [596, 54] on input "text" at bounding box center [661, 53] width 172 height 13
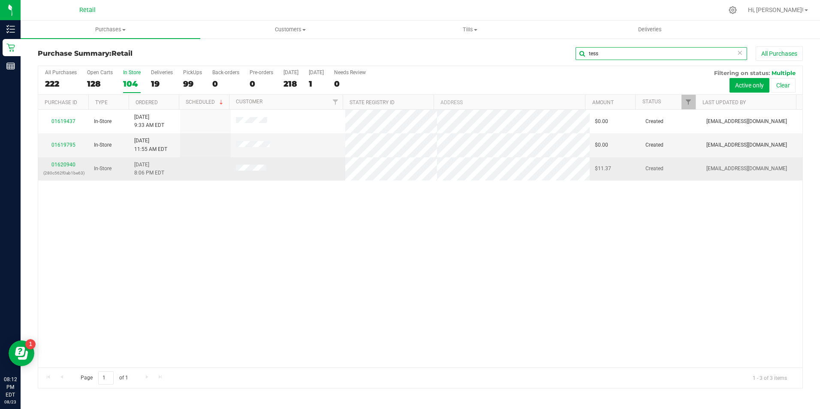
type input "tess"
click at [66, 170] on p "(280c562f0ab1be63)" at bounding box center [63, 173] width 40 height 8
click at [66, 166] on link "01620940" at bounding box center [63, 165] width 24 height 6
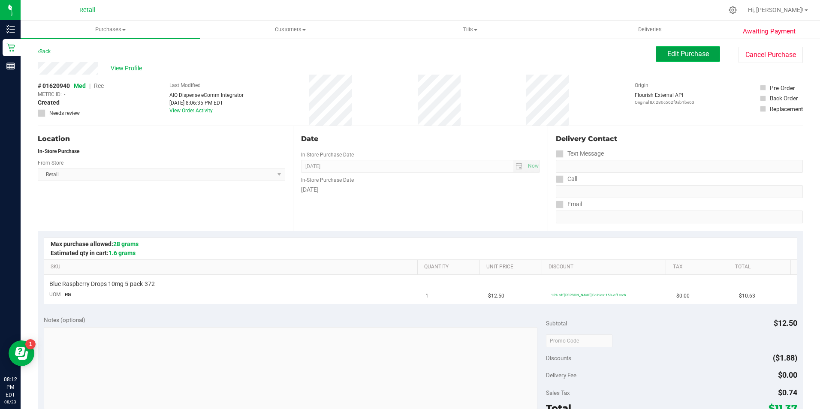
click at [660, 55] on button "Edit Purchase" at bounding box center [688, 53] width 64 height 15
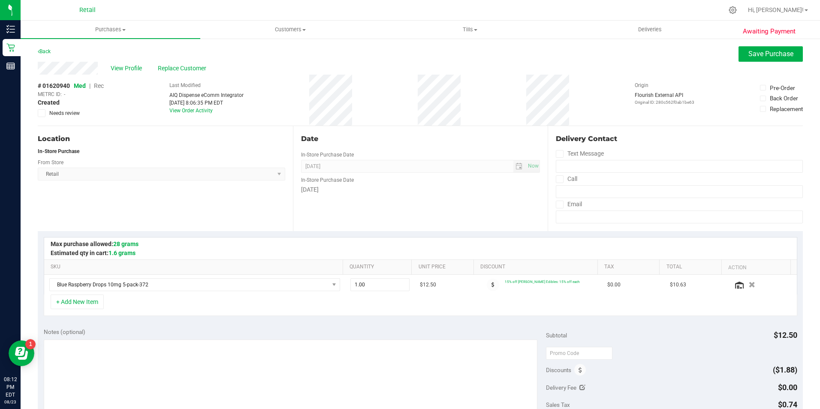
click at [102, 86] on span "Rec" at bounding box center [99, 85] width 10 height 7
click at [749, 55] on span "Save Purchase" at bounding box center [770, 54] width 45 height 8
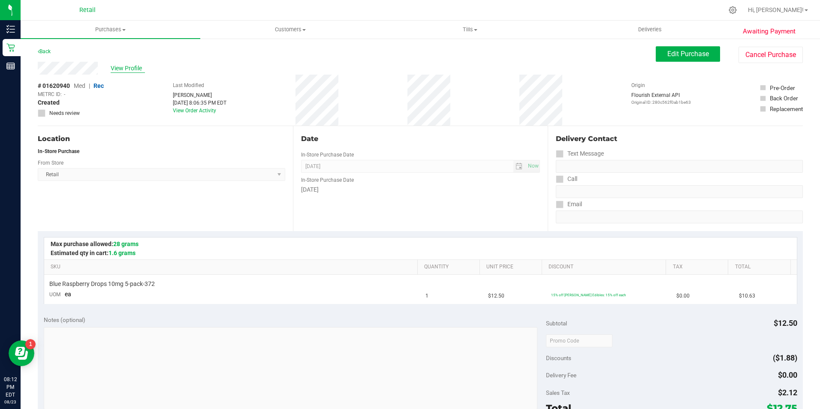
click at [133, 69] on span "View Profile" at bounding box center [128, 68] width 34 height 9
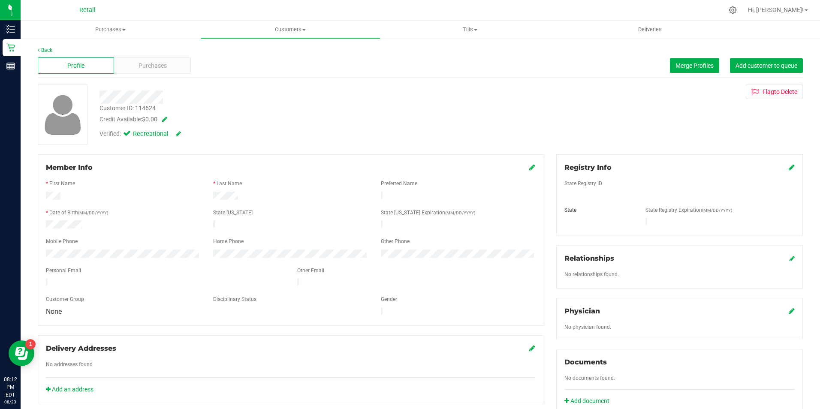
click at [529, 170] on icon at bounding box center [532, 167] width 6 height 7
click at [529, 170] on icon at bounding box center [531, 168] width 8 height 7
click at [147, 62] on span "Purchases" at bounding box center [152, 65] width 28 height 9
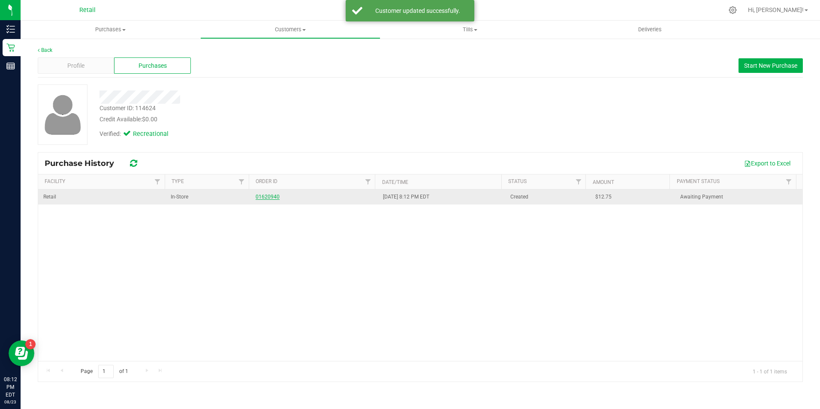
click at [263, 195] on link "01620940" at bounding box center [268, 197] width 24 height 6
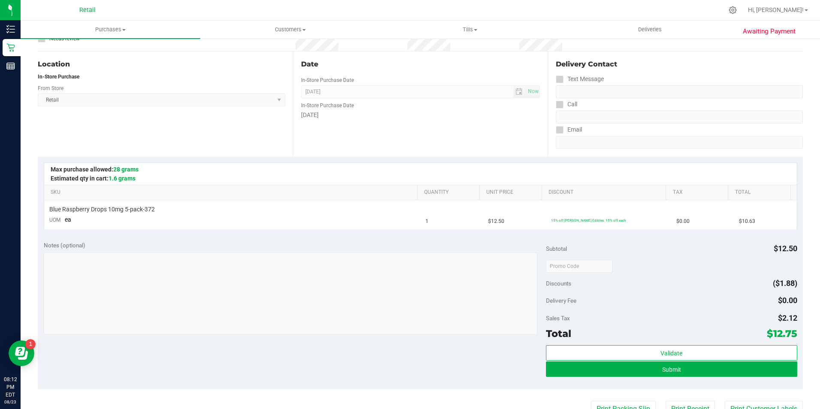
scroll to position [93, 0]
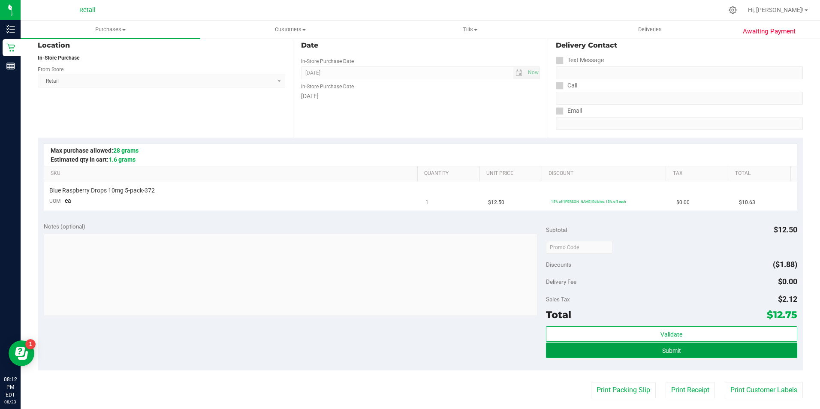
click at [735, 347] on button "Submit" at bounding box center [671, 350] width 251 height 15
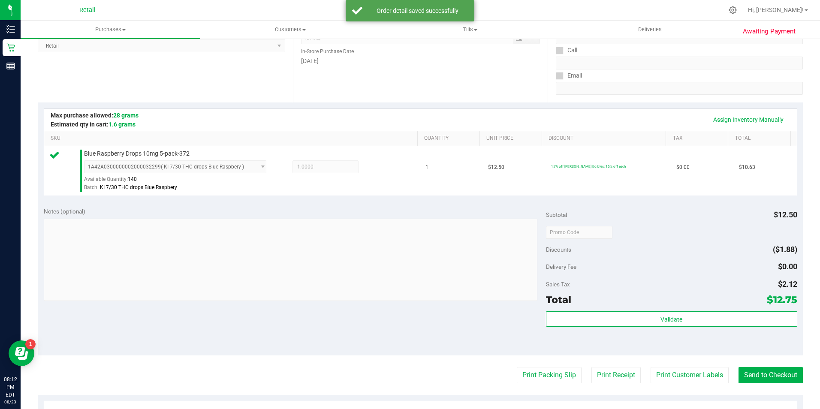
scroll to position [135, 0]
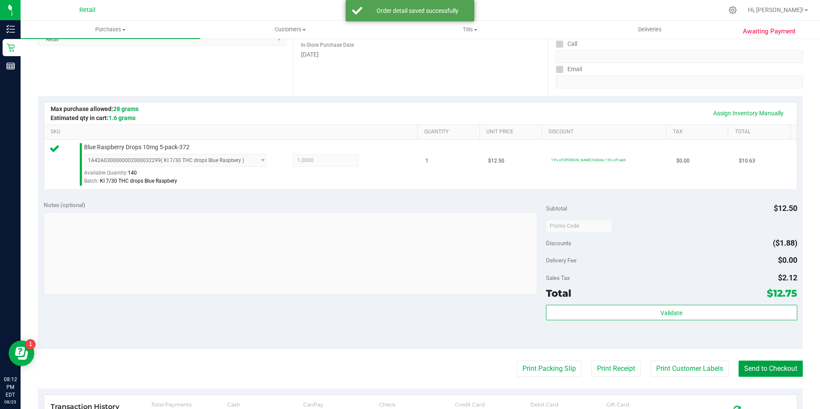
click at [759, 364] on button "Send to Checkout" at bounding box center [770, 369] width 64 height 16
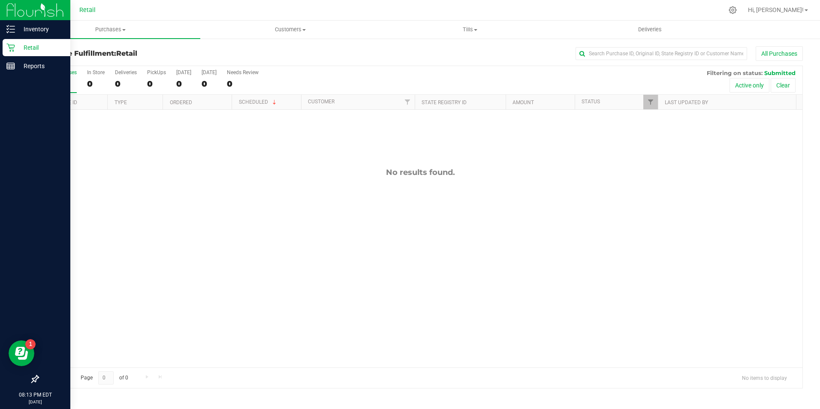
click at [5, 45] on div "Retail" at bounding box center [37, 47] width 68 height 17
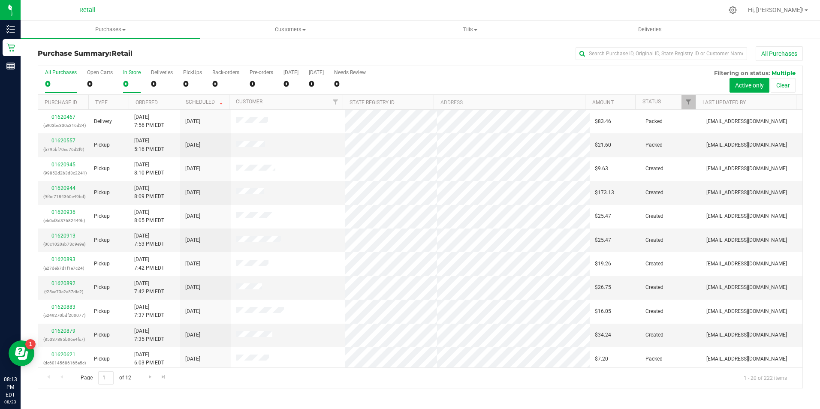
click at [132, 80] on div "0" at bounding box center [132, 84] width 18 height 10
click at [0, 0] on input "In Store 0" at bounding box center [0, 0] width 0 height 0
click at [638, 49] on input "text" at bounding box center [661, 53] width 172 height 13
type input "v"
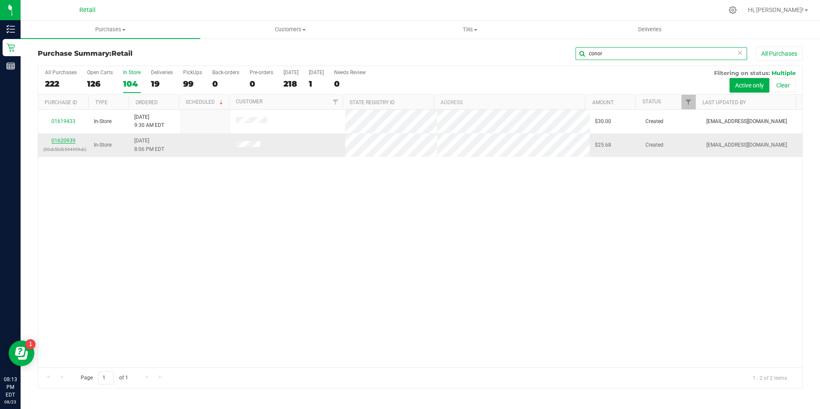
type input "conor"
click at [62, 139] on link "01620939" at bounding box center [63, 141] width 24 height 6
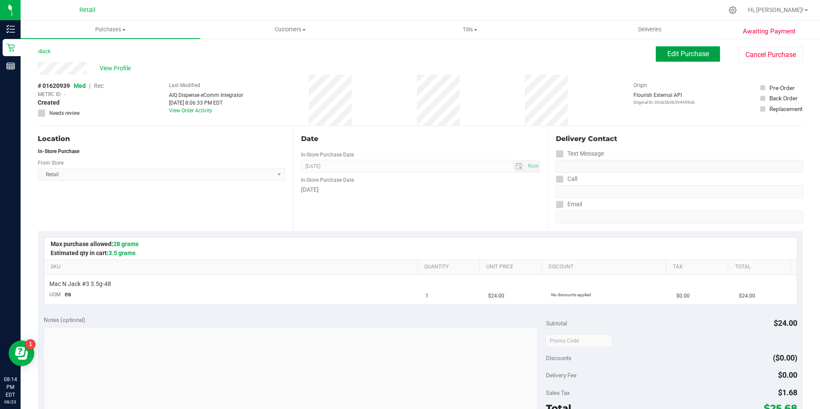
click at [675, 52] on span "Edit Purchase" at bounding box center [688, 54] width 42 height 8
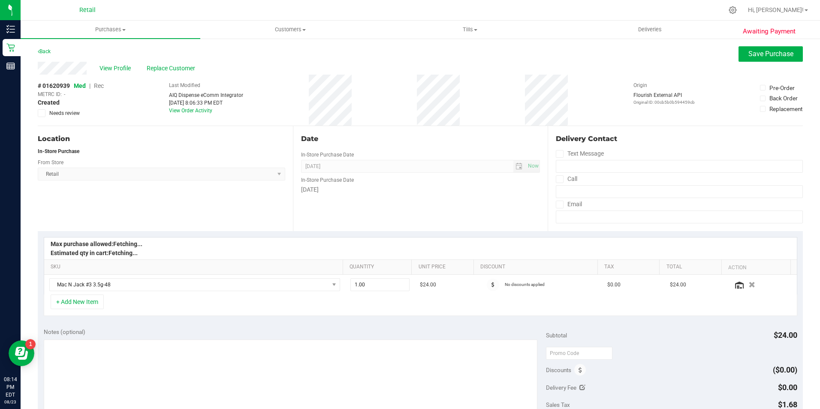
click at [96, 86] on span "Rec" at bounding box center [99, 85] width 10 height 7
click at [771, 56] on span "Save Purchase" at bounding box center [770, 54] width 45 height 8
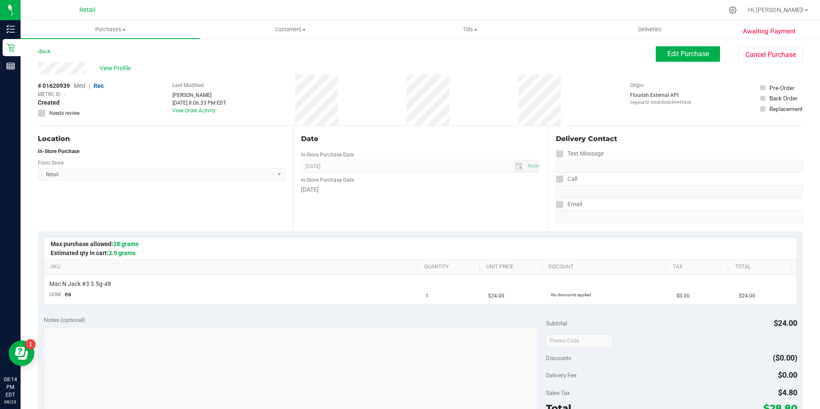
click at [118, 70] on span "View Profile" at bounding box center [116, 68] width 34 height 9
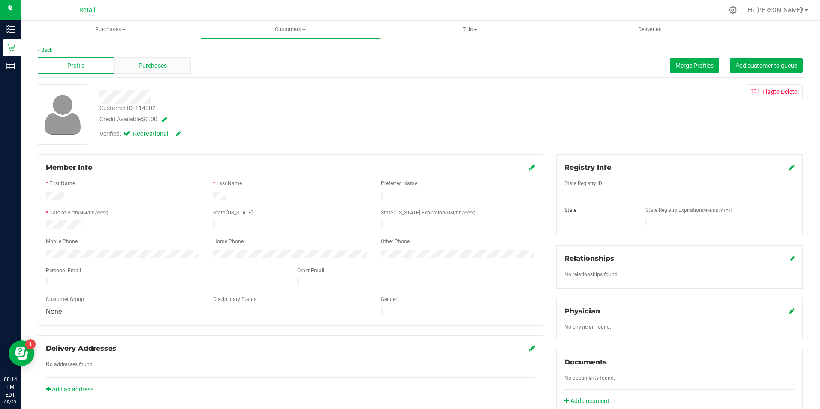
click at [133, 70] on div "Purchases" at bounding box center [152, 65] width 76 height 16
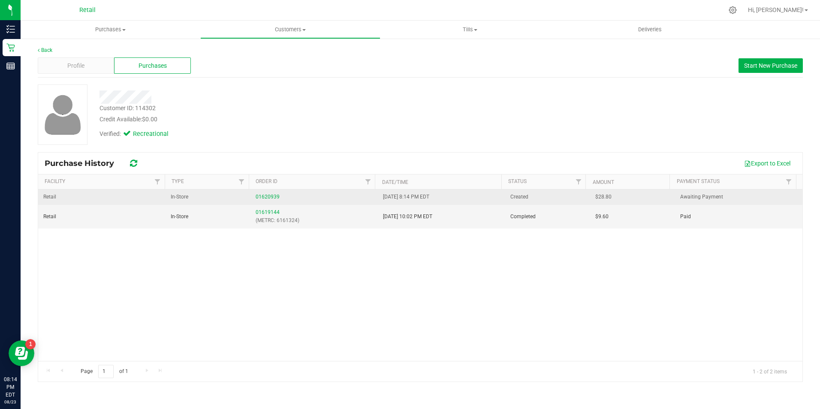
click at [261, 191] on td "01620939" at bounding box center [313, 197] width 127 height 15
click at [262, 192] on td "01620939" at bounding box center [313, 197] width 127 height 15
click at [262, 197] on link "01620939" at bounding box center [268, 197] width 24 height 6
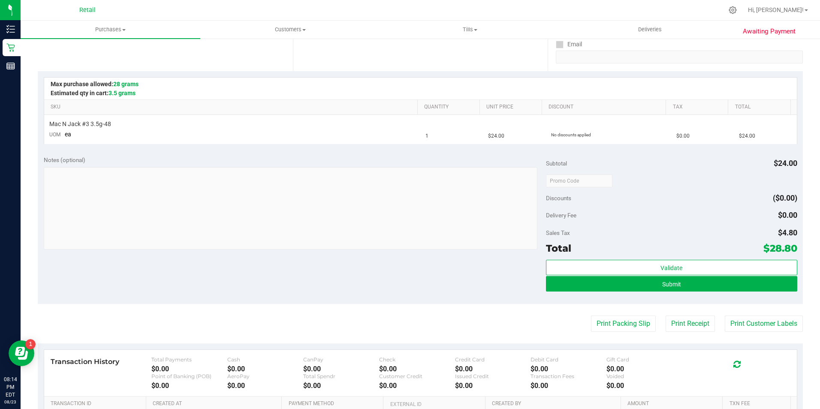
scroll to position [159, 0]
click at [740, 285] on button "Submit" at bounding box center [671, 284] width 251 height 15
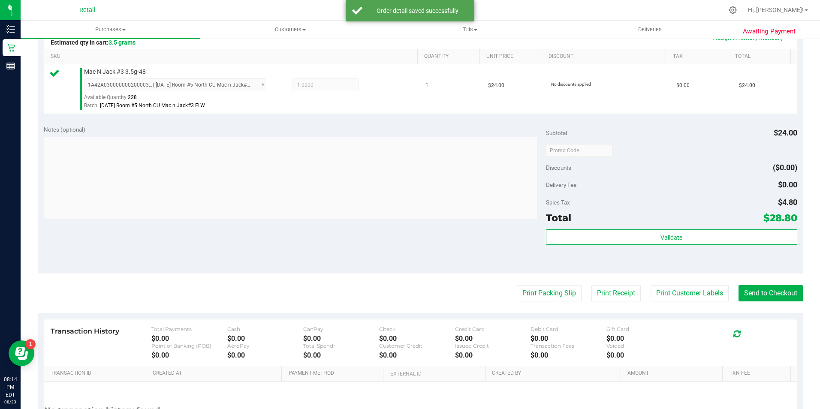
scroll to position [211, 0]
click at [747, 294] on button "Send to Checkout" at bounding box center [770, 292] width 64 height 16
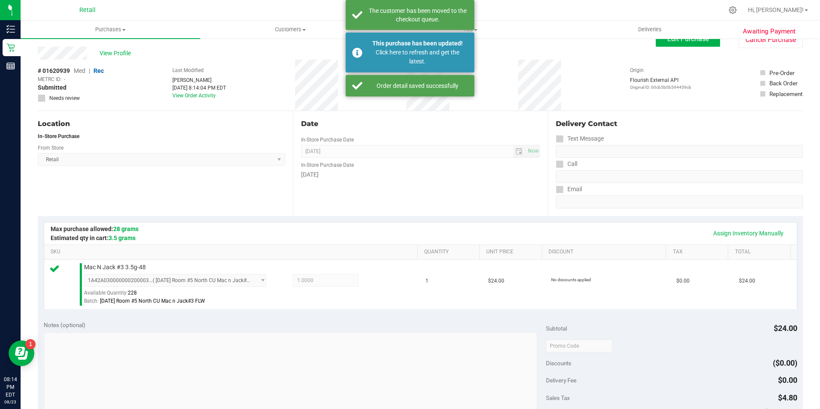
scroll to position [0, 0]
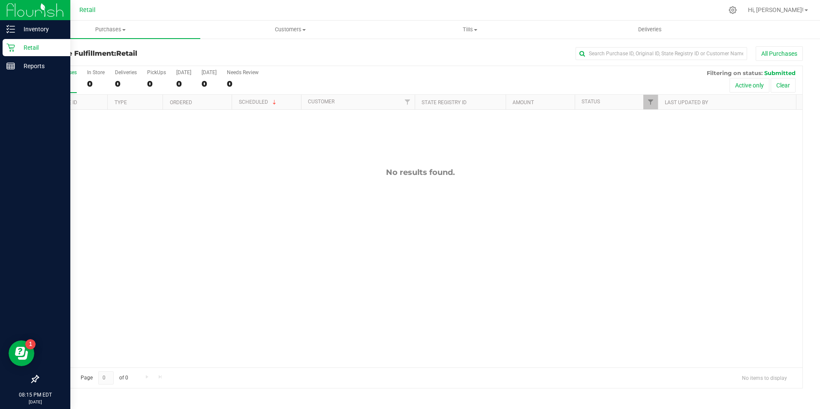
click at [10, 45] on icon at bounding box center [10, 47] width 9 height 9
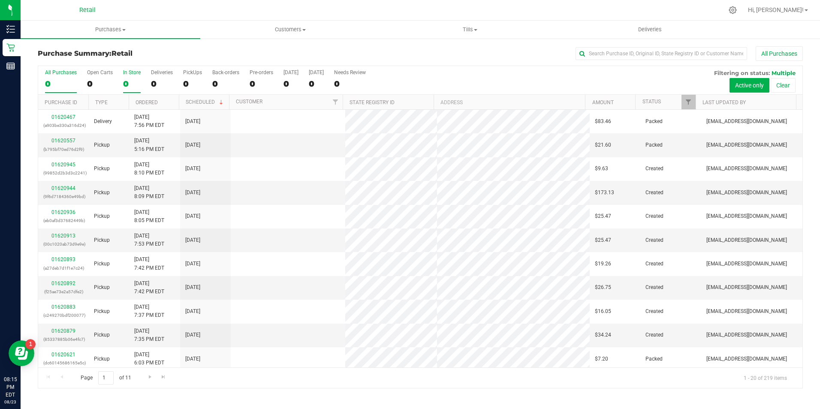
click at [123, 78] on label "In Store 0" at bounding box center [132, 81] width 18 height 24
click at [0, 0] on input "In Store 0" at bounding box center [0, 0] width 0 height 0
click at [589, 48] on input "text" at bounding box center [661, 53] width 172 height 13
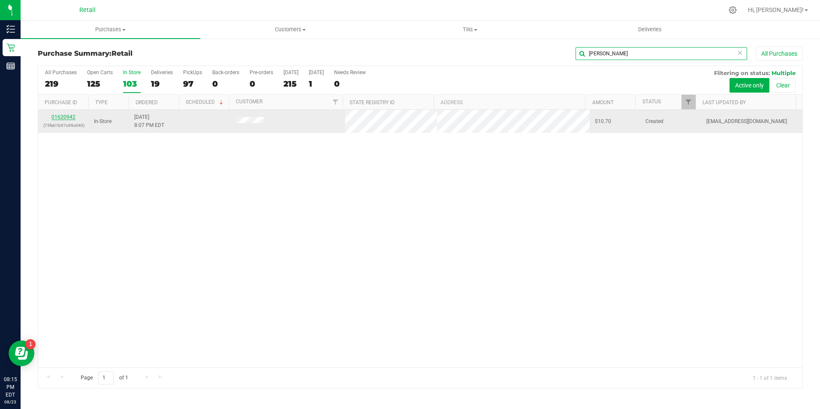
type input "gary"
click at [62, 115] on link "01620942" at bounding box center [63, 117] width 24 height 6
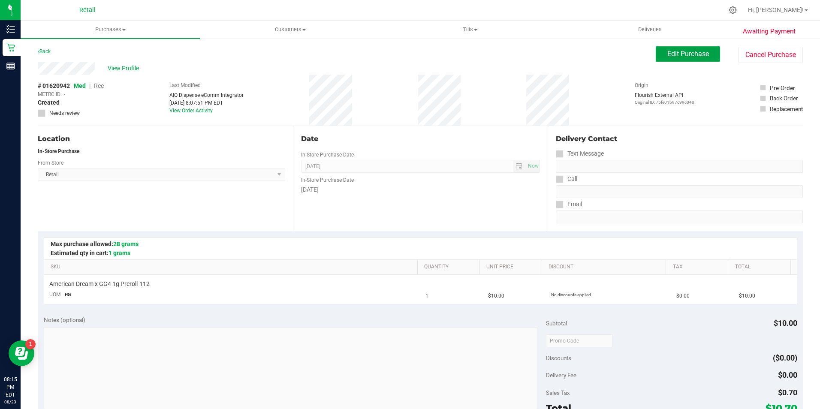
click at [696, 48] on button "Edit Purchase" at bounding box center [688, 53] width 64 height 15
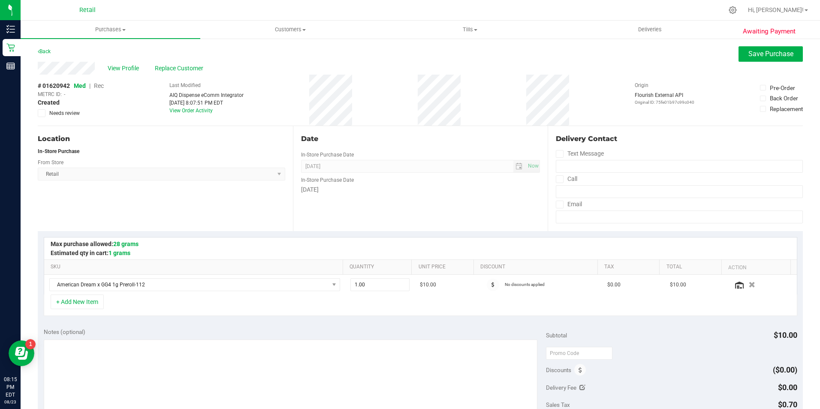
click at [102, 87] on span "Rec" at bounding box center [99, 85] width 10 height 7
click at [744, 49] on button "Save Purchase" at bounding box center [770, 53] width 64 height 15
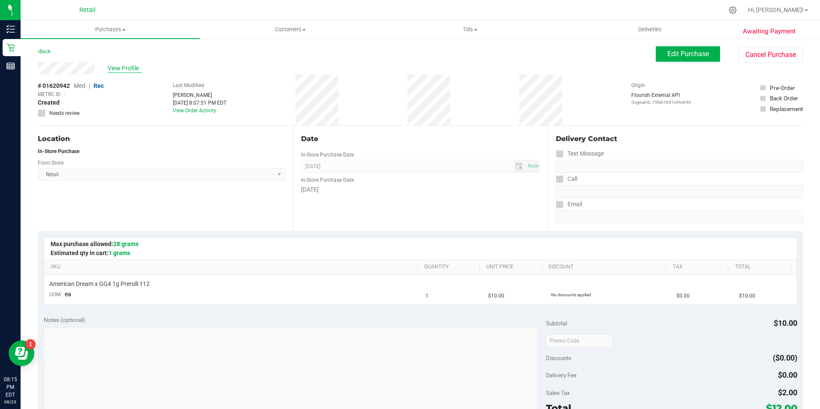
click at [123, 66] on span "View Profile" at bounding box center [125, 68] width 34 height 9
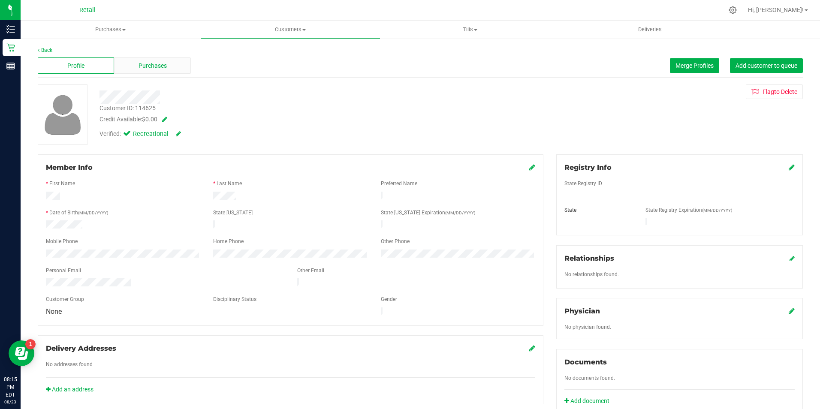
click at [145, 66] on span "Purchases" at bounding box center [152, 65] width 28 height 9
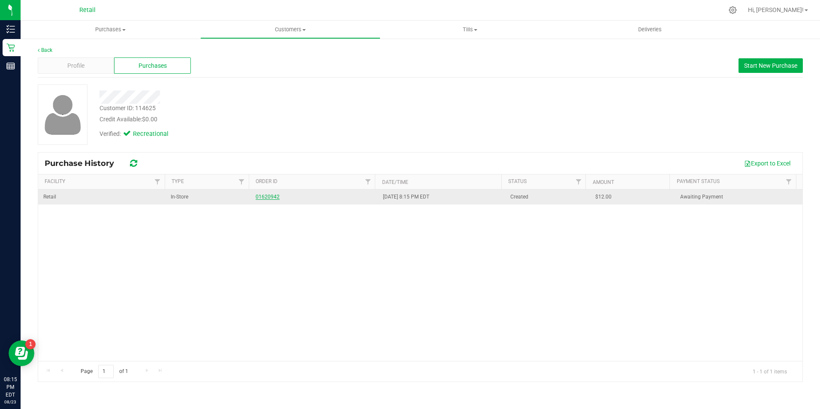
click at [275, 194] on link "01620942" at bounding box center [268, 197] width 24 height 6
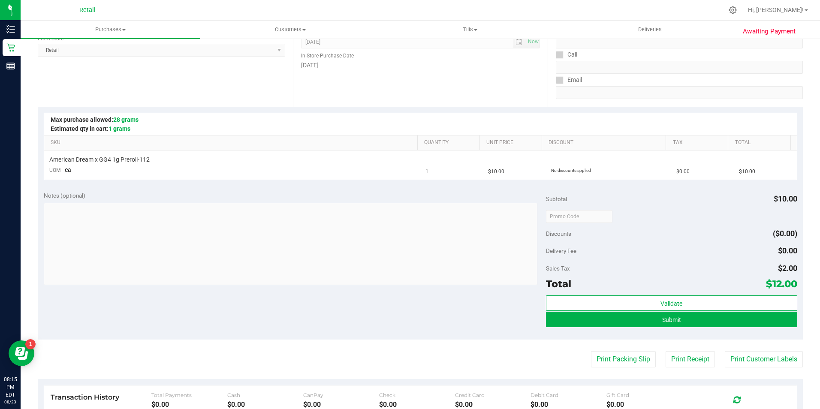
scroll to position [129, 0]
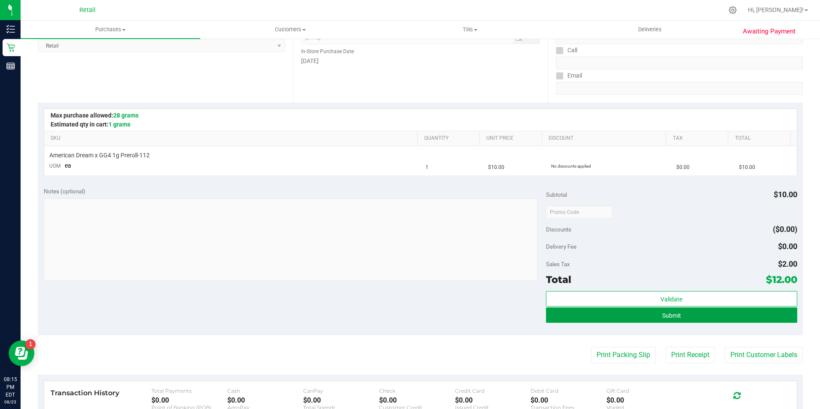
click at [662, 310] on button "Submit" at bounding box center [671, 314] width 251 height 15
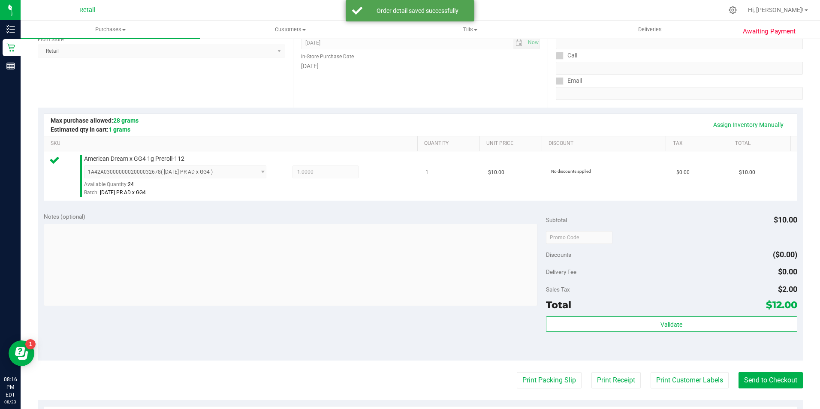
scroll to position [124, 0]
click at [794, 395] on purchase-details "Back Edit Purchase Cancel Purchase View Profile # 01620942 Med | Rec METRC ID: …" at bounding box center [420, 241] width 765 height 638
click at [769, 379] on button "Send to Checkout" at bounding box center [770, 379] width 64 height 16
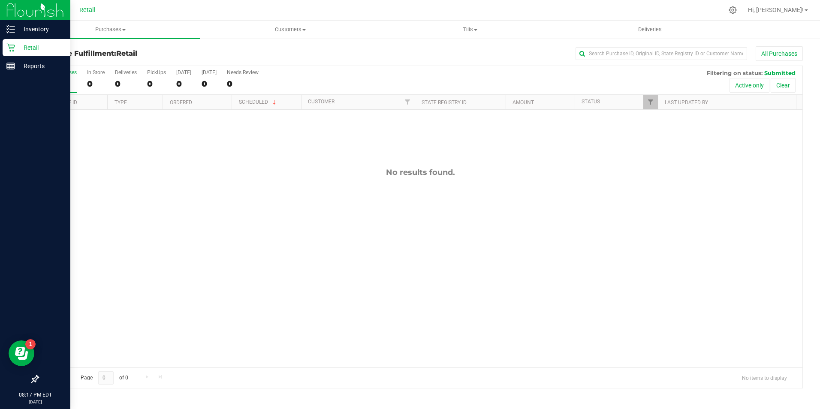
click at [19, 48] on p "Retail" at bounding box center [40, 47] width 51 height 10
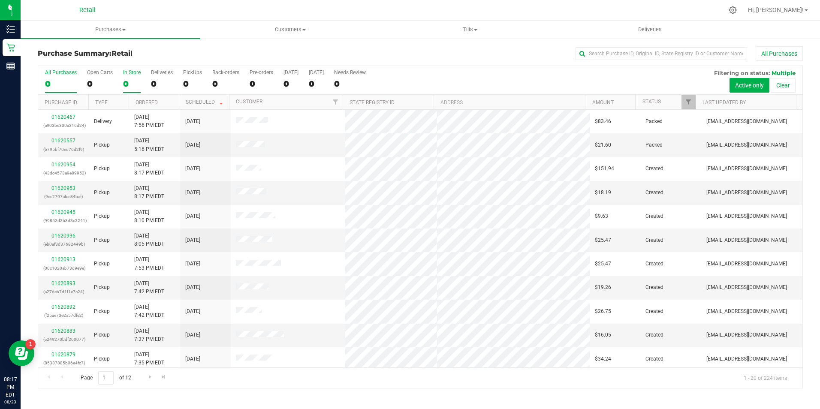
click at [125, 76] on label "In Store 0" at bounding box center [132, 81] width 18 height 24
click at [0, 0] on input "In Store 0" at bounding box center [0, 0] width 0 height 0
click at [636, 54] on input "text" at bounding box center [661, 53] width 172 height 13
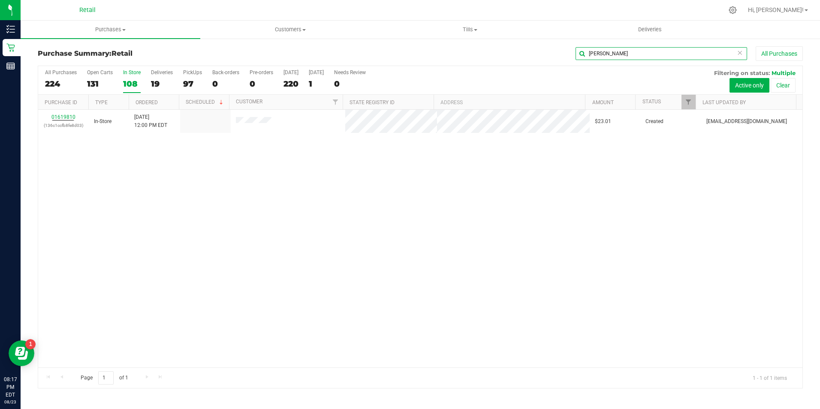
click at [629, 51] on input "[PERSON_NAME]" at bounding box center [661, 53] width 172 height 13
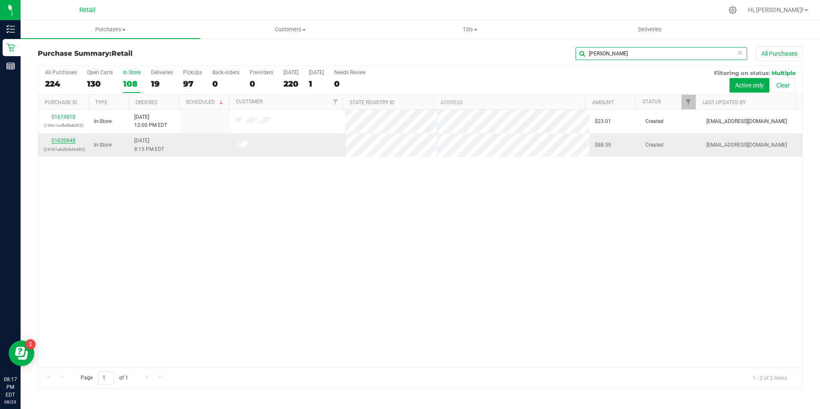
type input "[PERSON_NAME]"
click at [60, 139] on link "01620948" at bounding box center [63, 141] width 24 height 6
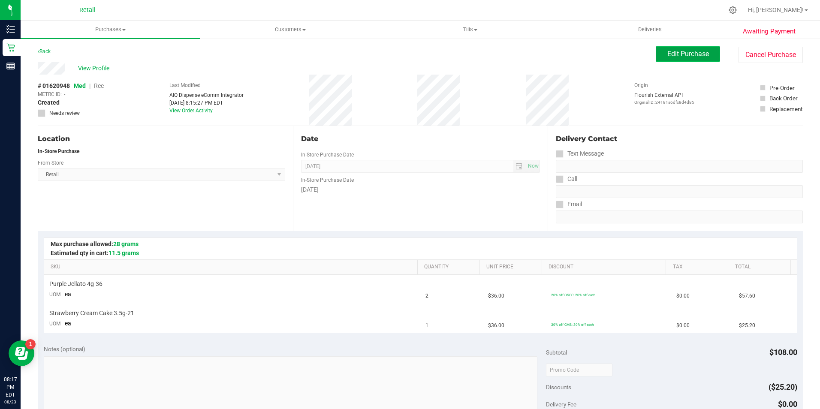
click at [673, 54] on span "Edit Purchase" at bounding box center [688, 54] width 42 height 8
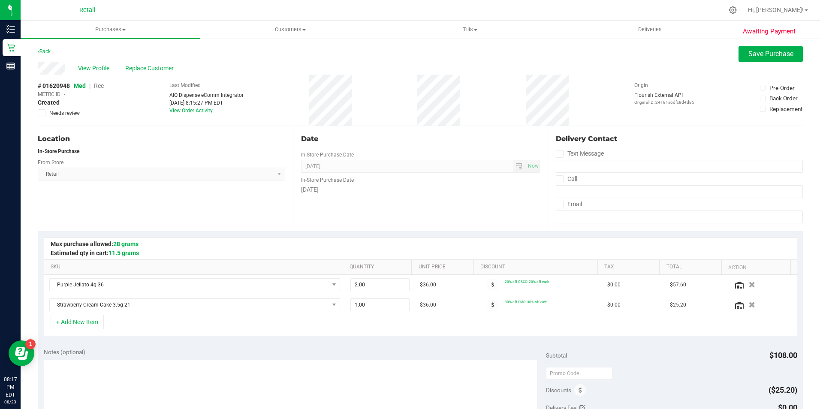
click at [98, 86] on span "Rec" at bounding box center [99, 85] width 10 height 7
click at [766, 49] on button "Save Purchase" at bounding box center [770, 53] width 64 height 15
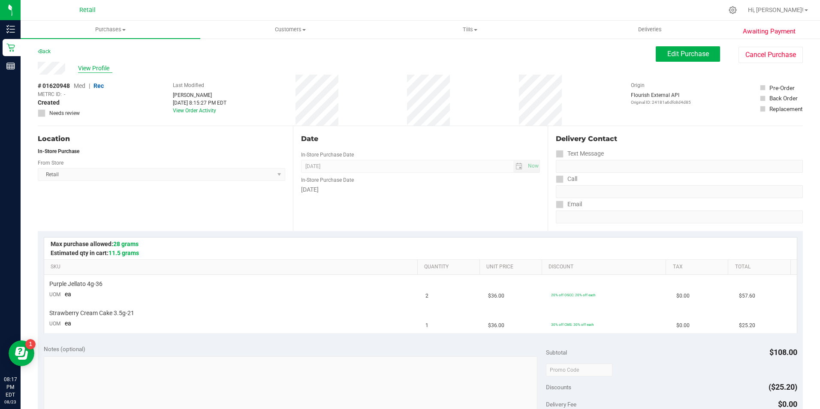
click at [92, 69] on span "View Profile" at bounding box center [95, 68] width 34 height 9
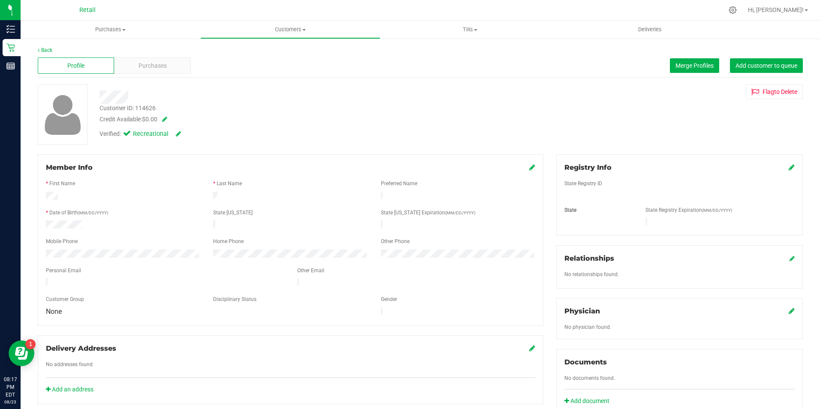
click at [529, 168] on icon at bounding box center [532, 167] width 6 height 7
click at [529, 173] on span at bounding box center [524, 167] width 21 height 10
click at [527, 169] on icon at bounding box center [531, 168] width 8 height 7
click at [162, 62] on span "Purchases" at bounding box center [152, 65] width 28 height 9
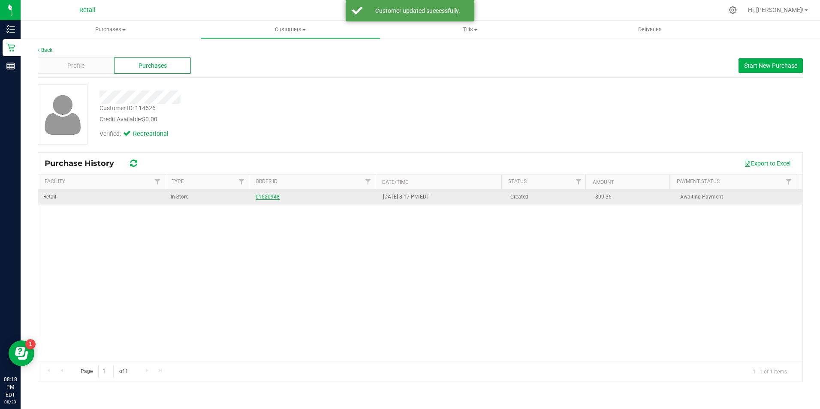
click at [271, 196] on link "01620948" at bounding box center [268, 197] width 24 height 6
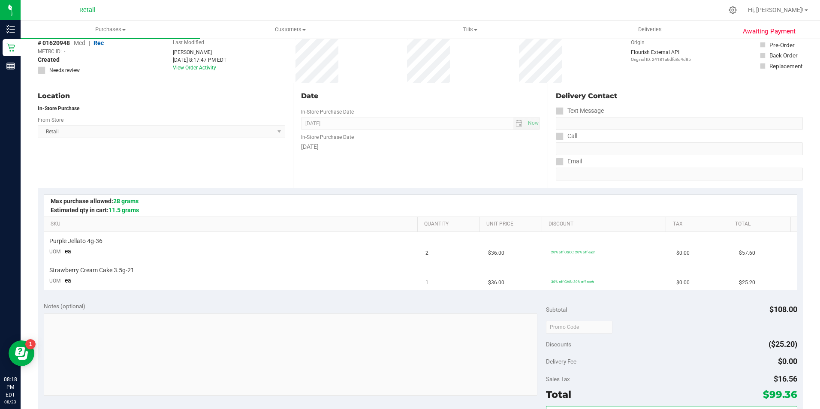
scroll to position [129, 0]
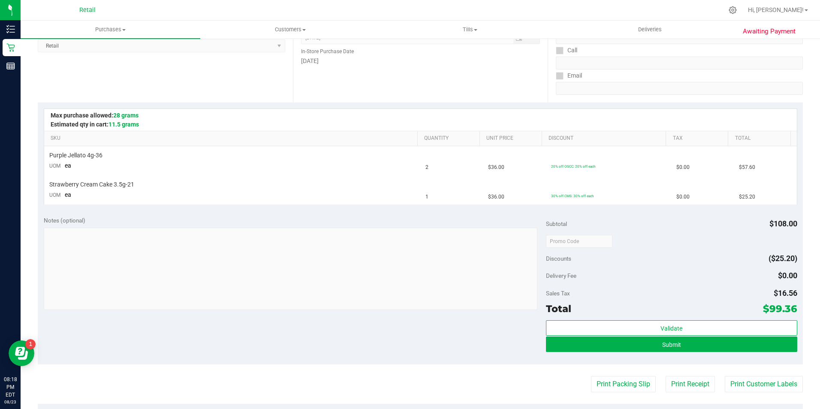
click at [691, 353] on div "Validate Submit" at bounding box center [671, 339] width 251 height 39
click at [692, 347] on button "Submit" at bounding box center [671, 344] width 251 height 15
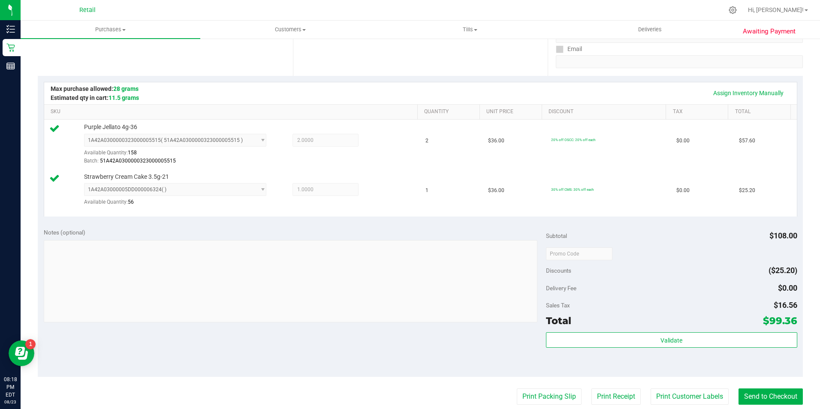
scroll to position [156, 0]
click at [751, 393] on button "Send to Checkout" at bounding box center [770, 396] width 64 height 16
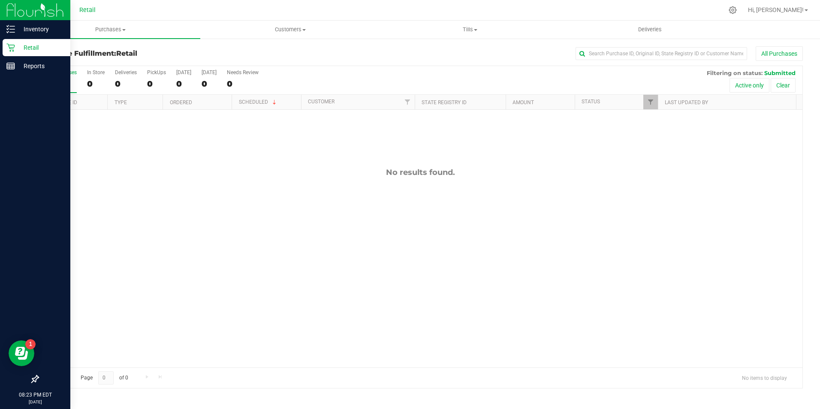
click at [13, 50] on icon at bounding box center [10, 48] width 8 height 8
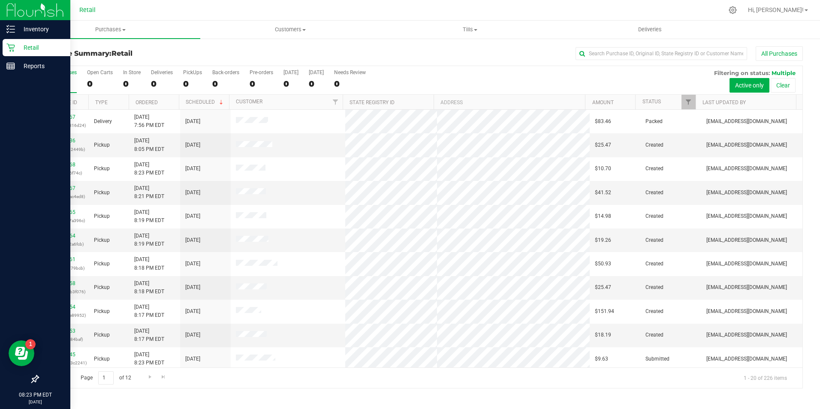
click at [46, 54] on div "Retail" at bounding box center [37, 47] width 68 height 17
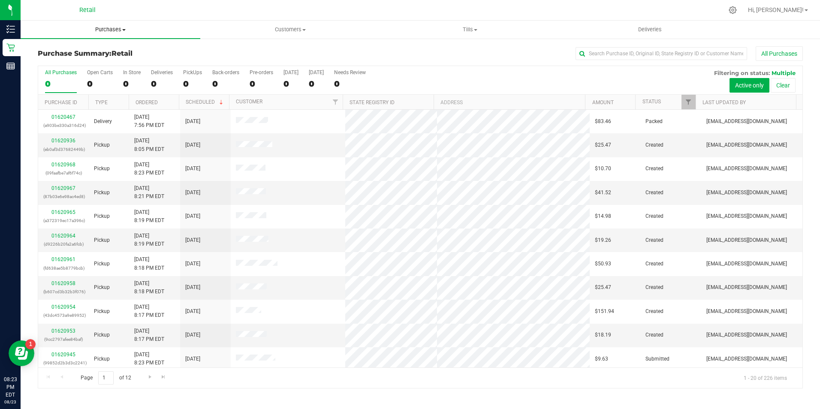
click at [143, 33] on span "Purchases" at bounding box center [111, 30] width 180 height 8
click at [624, 54] on input "text" at bounding box center [661, 53] width 172 height 13
click at [132, 81] on div "108" at bounding box center [132, 84] width 18 height 10
click at [0, 0] on input "In Store 108" at bounding box center [0, 0] width 0 height 0
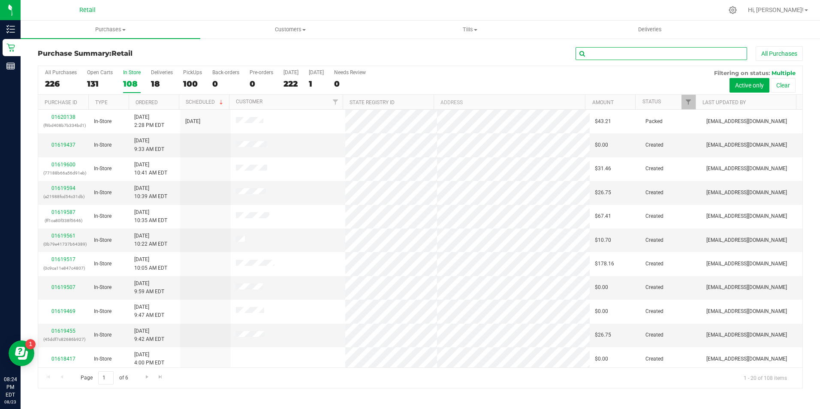
click at [647, 54] on input "text" at bounding box center [661, 53] width 172 height 13
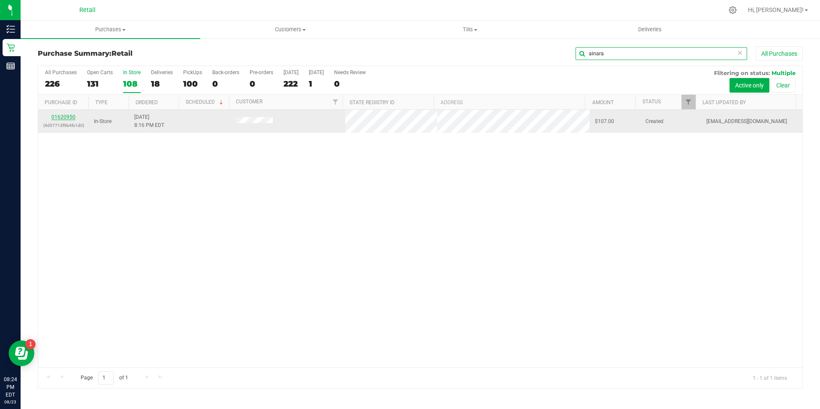
type input "ainara"
click at [65, 117] on link "01620950" at bounding box center [63, 117] width 24 height 6
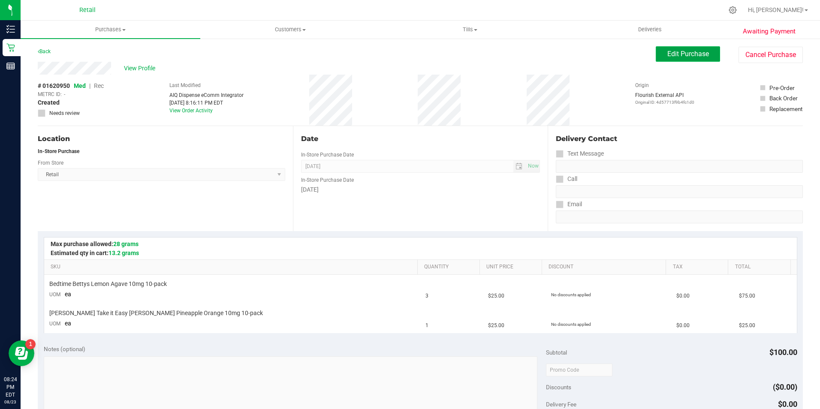
click at [668, 58] on button "Edit Purchase" at bounding box center [688, 53] width 64 height 15
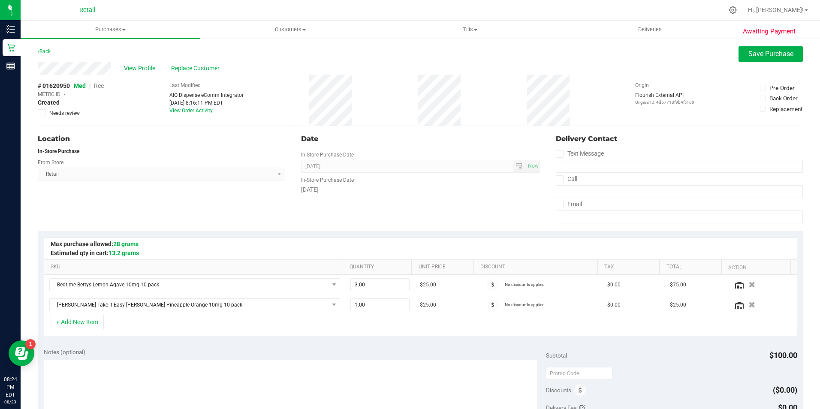
click at [100, 86] on span "Rec" at bounding box center [99, 85] width 10 height 7
click at [774, 48] on button "Save Purchase" at bounding box center [770, 53] width 64 height 15
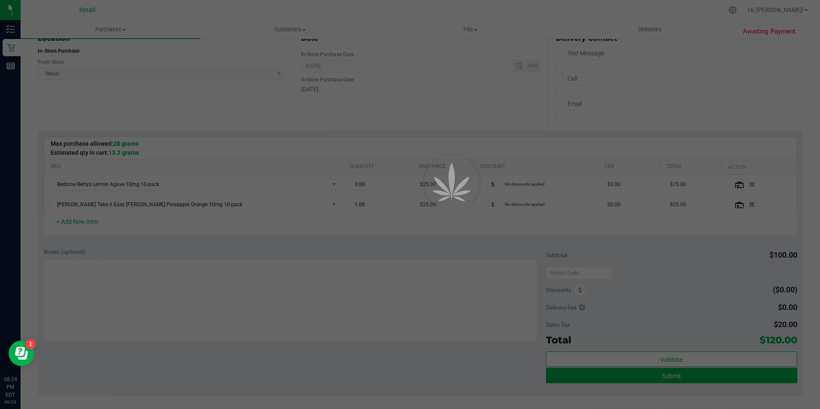
scroll to position [129, 0]
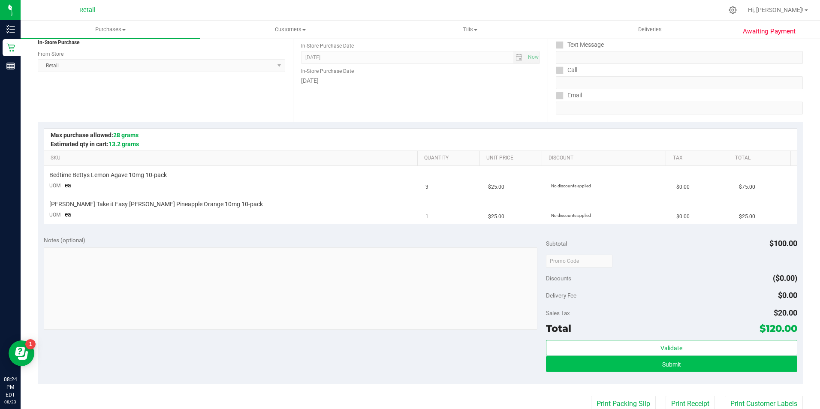
scroll to position [129, 0]
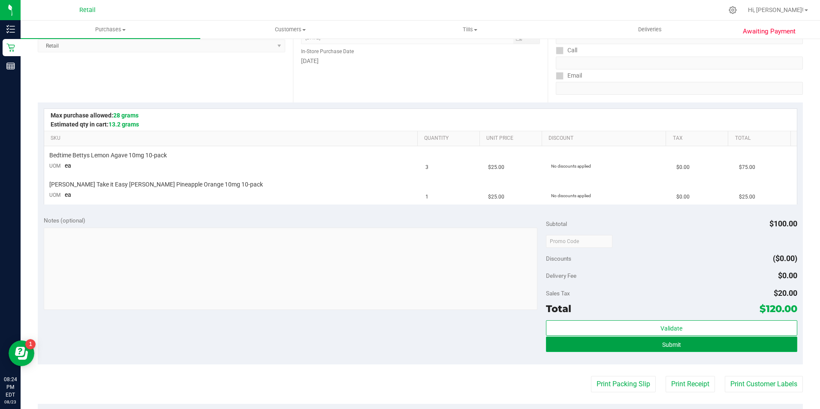
click at [751, 340] on button "Submit" at bounding box center [671, 344] width 251 height 15
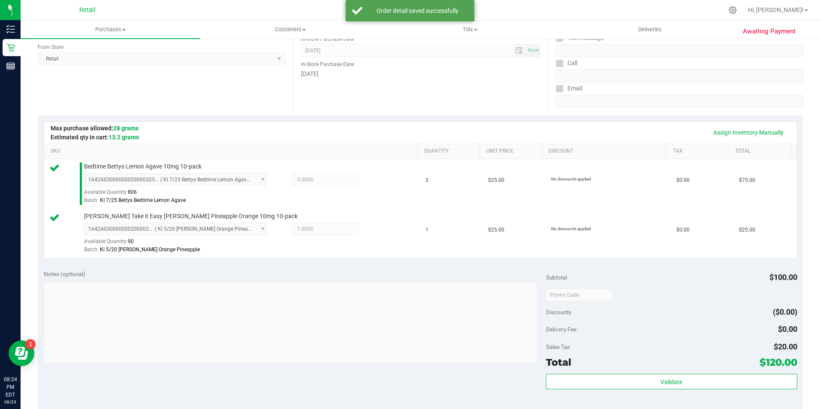
scroll to position [165, 0]
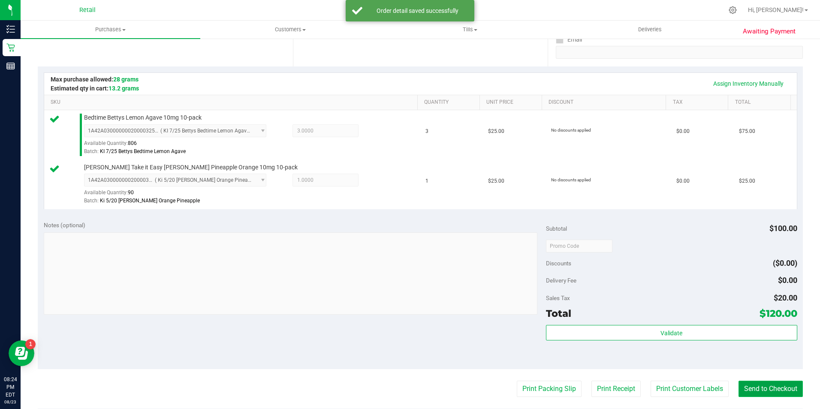
click at [764, 394] on button "Send to Checkout" at bounding box center [770, 389] width 64 height 16
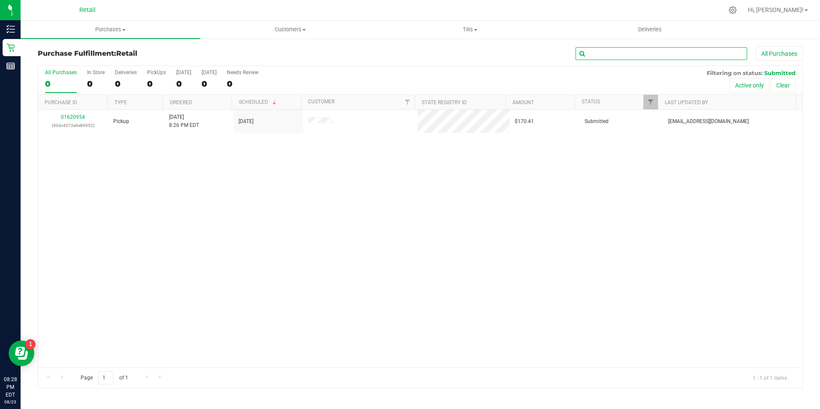
click at [624, 54] on input "text" at bounding box center [661, 53] width 172 height 13
click at [120, 80] on div "0" at bounding box center [126, 84] width 22 height 10
click at [0, 0] on input "Deliveries 0" at bounding box center [0, 0] width 0 height 0
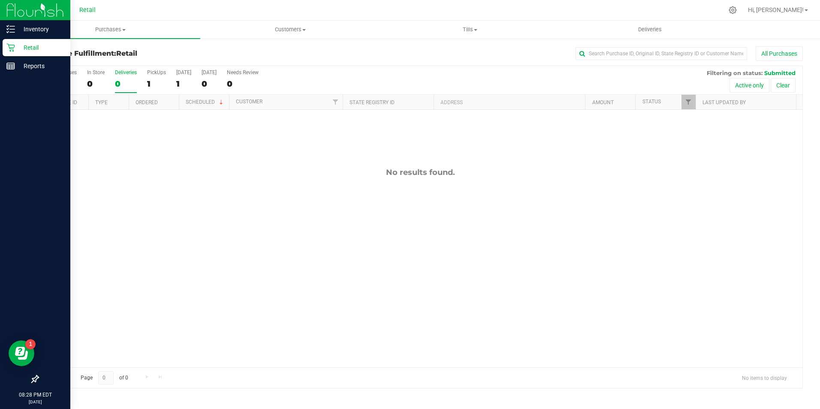
click at [16, 52] on p "Retail" at bounding box center [40, 47] width 51 height 10
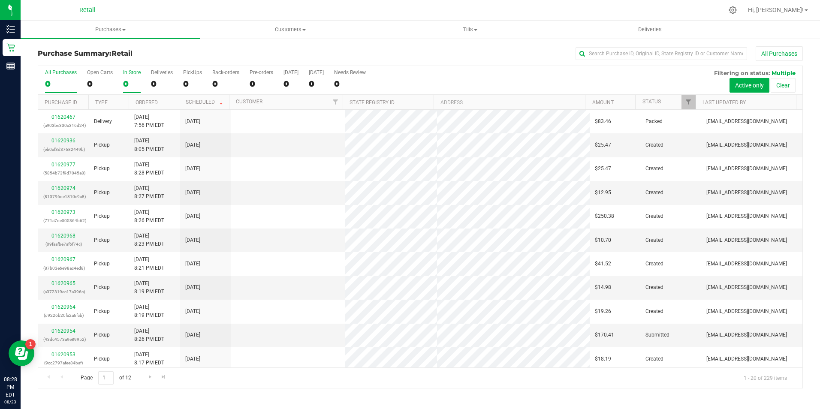
click at [126, 83] on div "0" at bounding box center [132, 84] width 18 height 10
click at [0, 0] on input "In Store 0" at bounding box center [0, 0] width 0 height 0
click at [638, 70] on div "All Purchases 0 Open Carts 0 In Store 0 Deliveries 0 PickUps 0 Back-orders 0 Pr…" at bounding box center [420, 69] width 764 height 7
click at [616, 54] on input "text" at bounding box center [661, 53] width 172 height 13
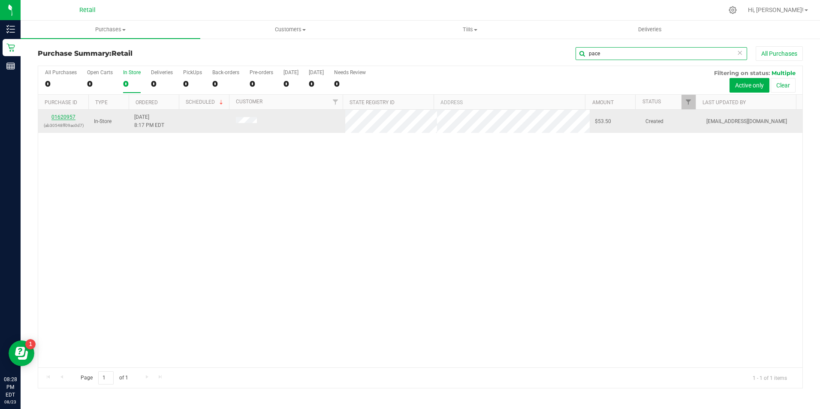
type input "pace"
click at [68, 119] on link "01620957" at bounding box center [63, 117] width 24 height 6
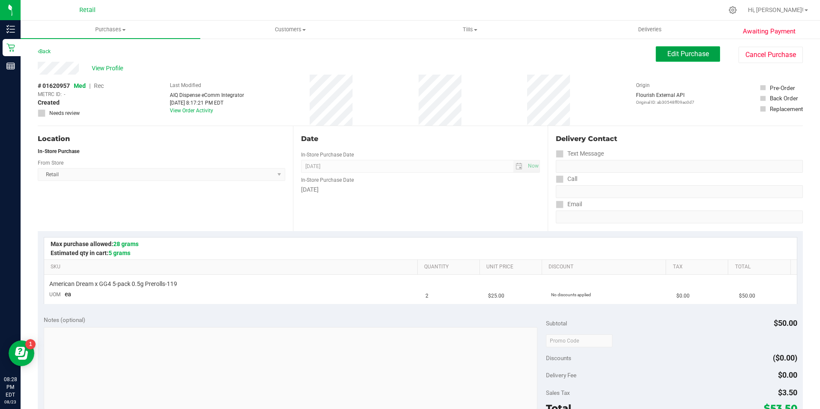
click at [683, 55] on span "Edit Purchase" at bounding box center [688, 54] width 42 height 8
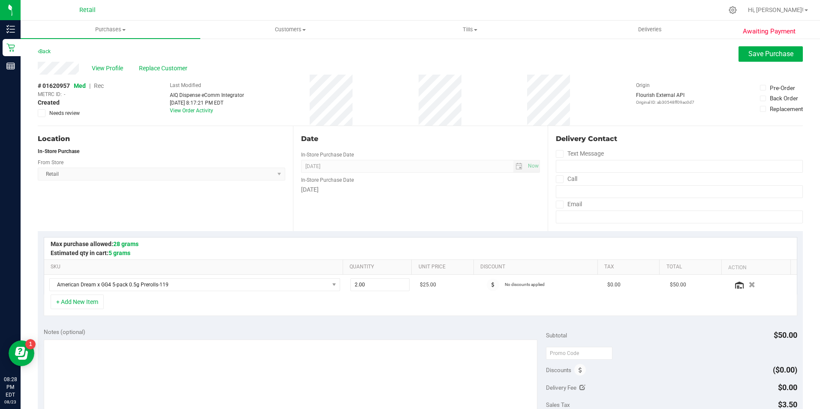
click at [99, 85] on span "Rec" at bounding box center [99, 85] width 10 height 7
click at [748, 57] on span "Save Purchase" at bounding box center [770, 54] width 45 height 8
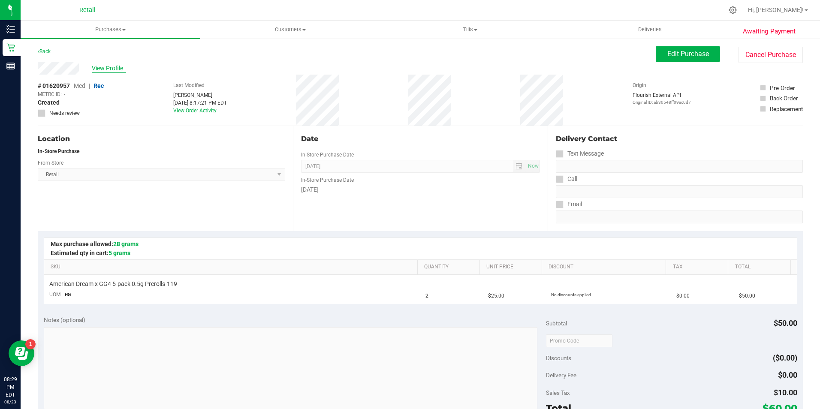
click at [99, 68] on span "View Profile" at bounding box center [109, 68] width 34 height 9
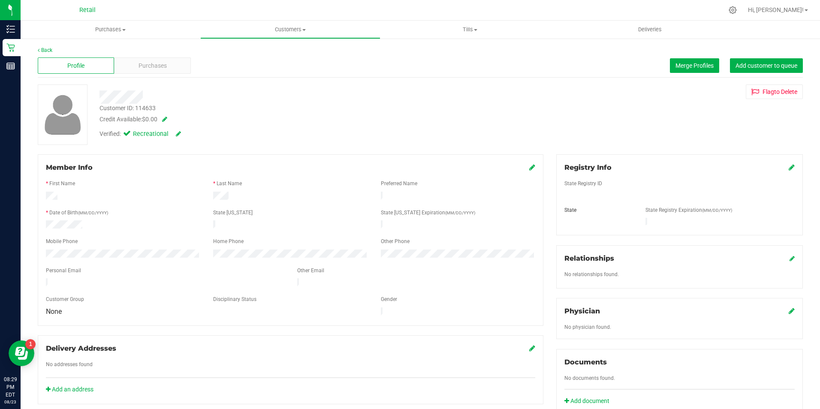
click at [529, 168] on icon at bounding box center [532, 167] width 6 height 7
drag, startPoint x: 528, startPoint y: 169, endPoint x: 454, endPoint y: 135, distance: 81.7
click at [528, 169] on icon at bounding box center [531, 168] width 8 height 7
click at [176, 67] on div "Purchases" at bounding box center [152, 65] width 76 height 16
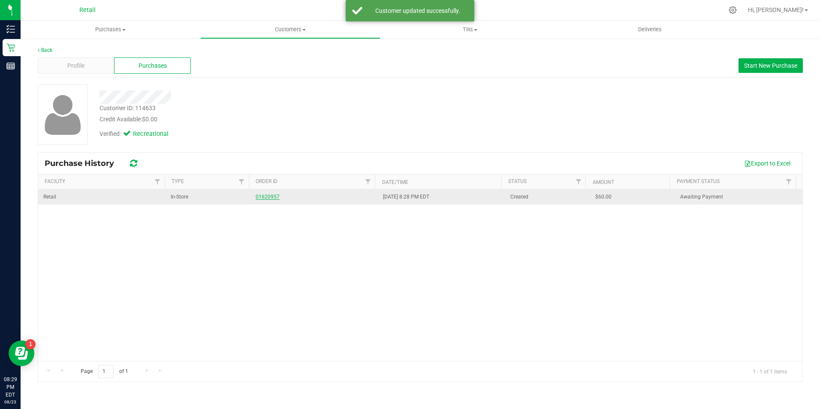
click at [261, 194] on link "01620957" at bounding box center [268, 197] width 24 height 6
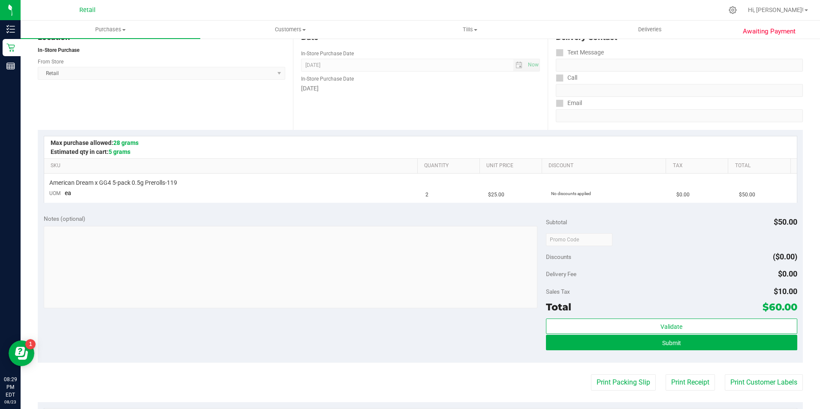
scroll to position [148, 0]
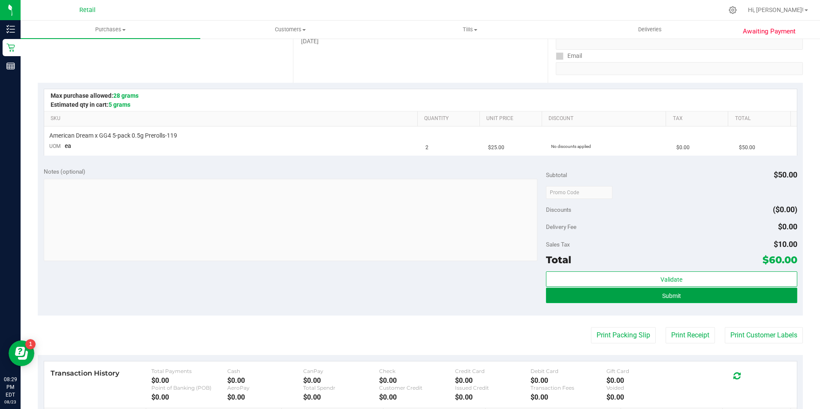
click at [734, 299] on button "Submit" at bounding box center [671, 295] width 251 height 15
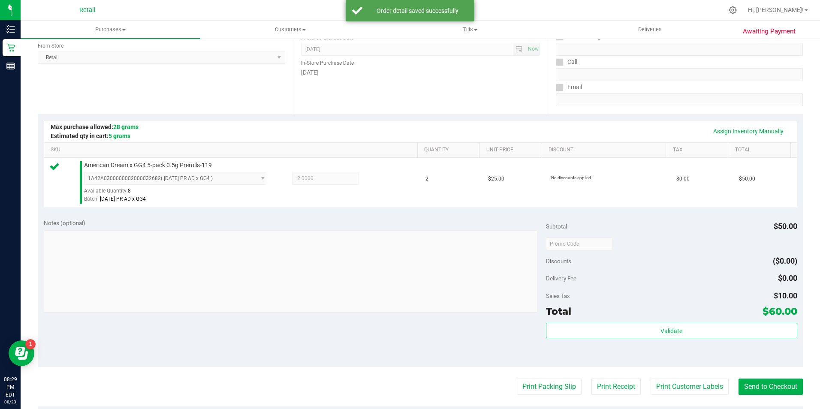
scroll to position [135, 0]
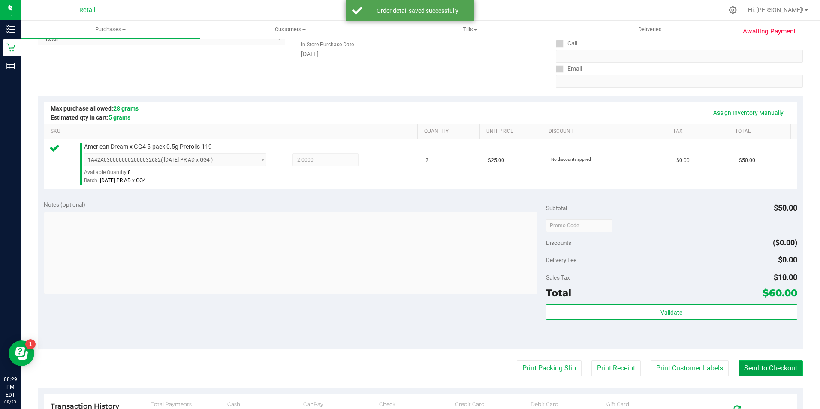
click at [752, 363] on button "Send to Checkout" at bounding box center [770, 368] width 64 height 16
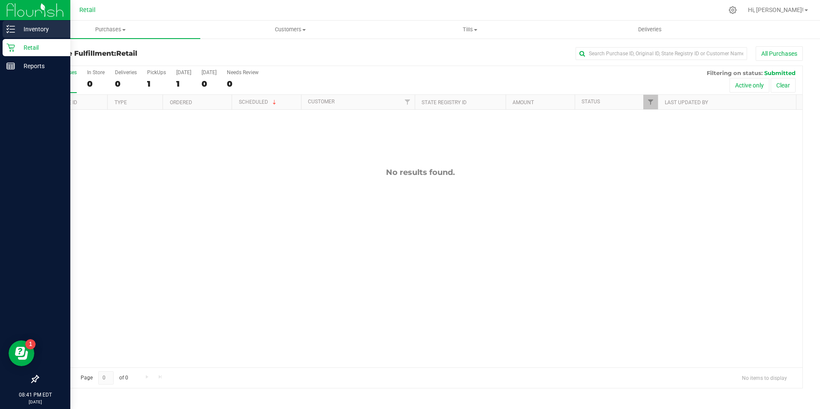
click at [12, 32] on line at bounding box center [12, 32] width 5 height 0
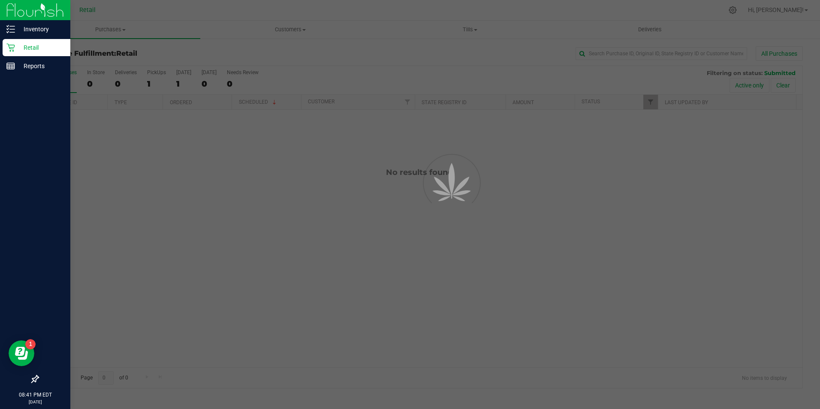
click at [19, 44] on p "Retail" at bounding box center [40, 47] width 51 height 10
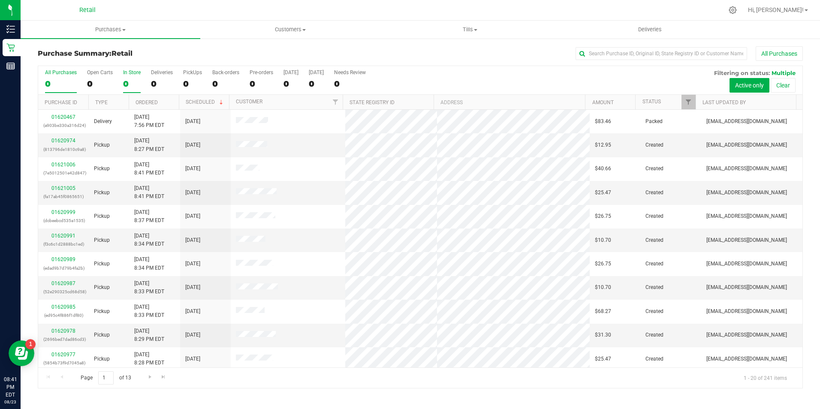
click at [129, 86] on div "0" at bounding box center [132, 84] width 18 height 10
click at [0, 0] on input "In Store 0" at bounding box center [0, 0] width 0 height 0
click at [614, 53] on input "text" at bounding box center [661, 53] width 172 height 13
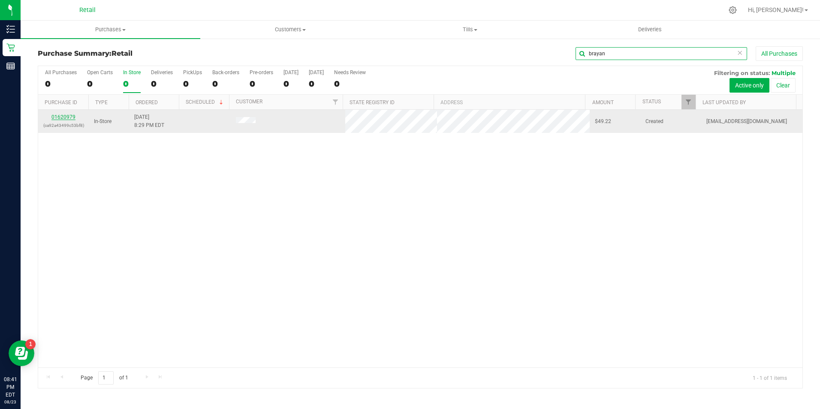
type input "brayan"
click at [72, 115] on link "01620979" at bounding box center [63, 117] width 24 height 6
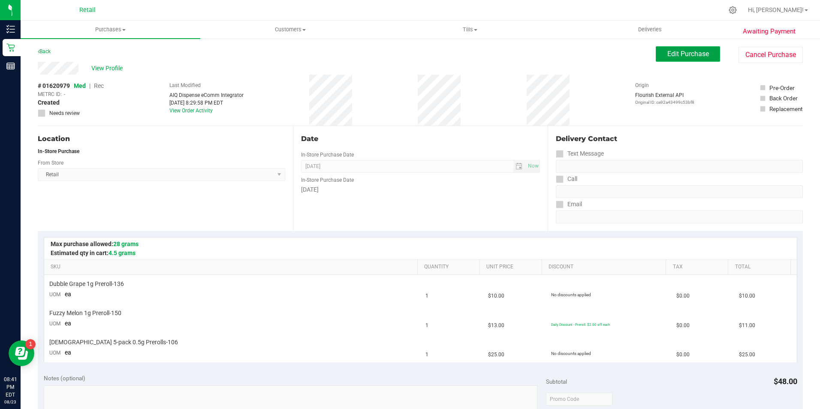
click at [673, 50] on span "Edit Purchase" at bounding box center [688, 54] width 42 height 8
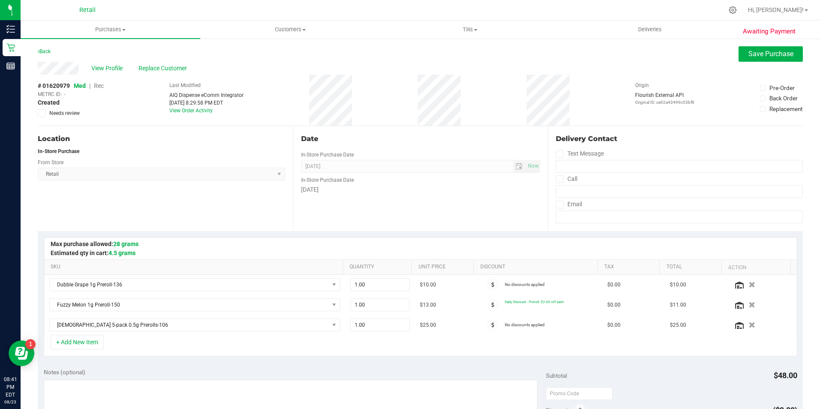
click at [99, 84] on span "Rec" at bounding box center [99, 85] width 10 height 7
click at [767, 56] on span "Save Purchase" at bounding box center [770, 54] width 45 height 8
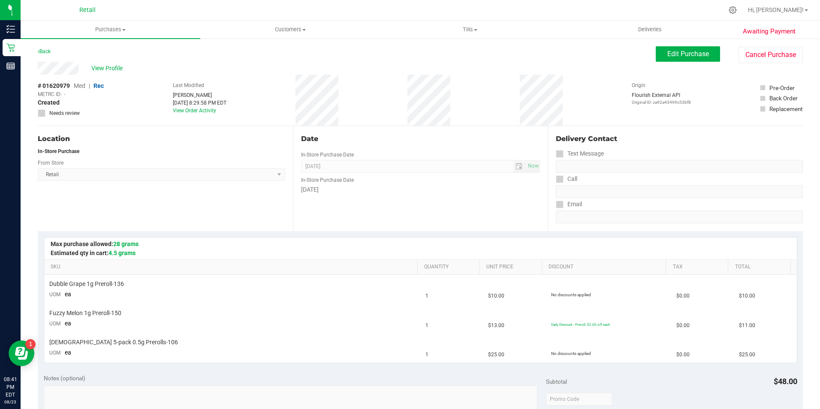
click at [107, 69] on span "View Profile" at bounding box center [108, 68] width 34 height 9
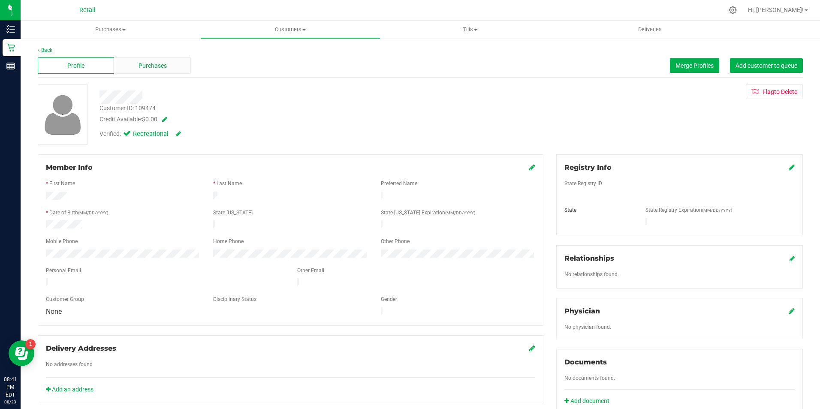
click at [131, 63] on div "Purchases" at bounding box center [152, 65] width 76 height 16
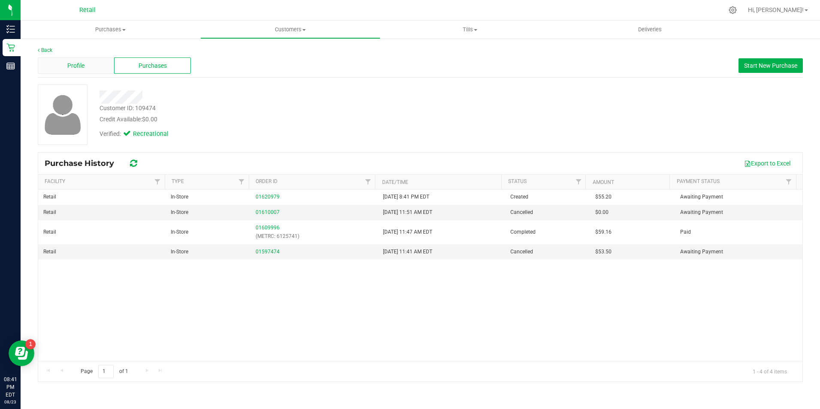
click at [66, 63] on div "Profile" at bounding box center [76, 65] width 76 height 16
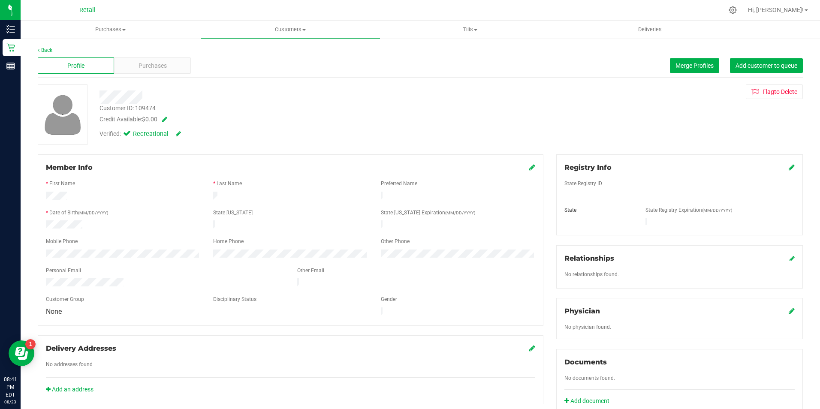
click at [529, 169] on icon at bounding box center [532, 167] width 6 height 7
click at [527, 170] on icon at bounding box center [531, 168] width 8 height 7
click at [161, 62] on span "Purchases" at bounding box center [152, 65] width 28 height 9
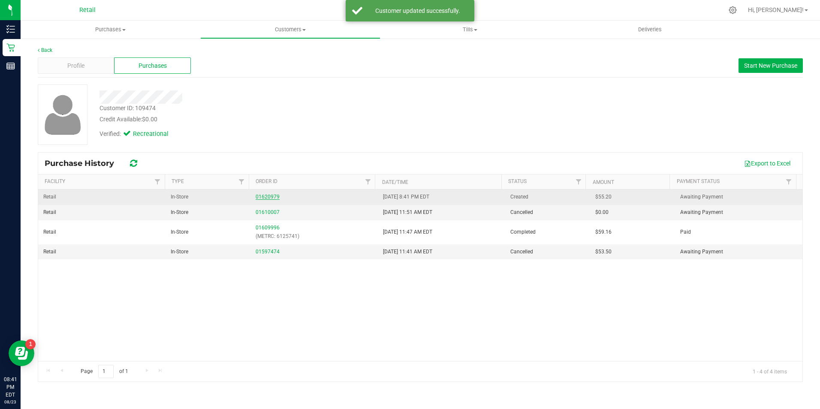
click at [261, 198] on link "01620979" at bounding box center [268, 197] width 24 height 6
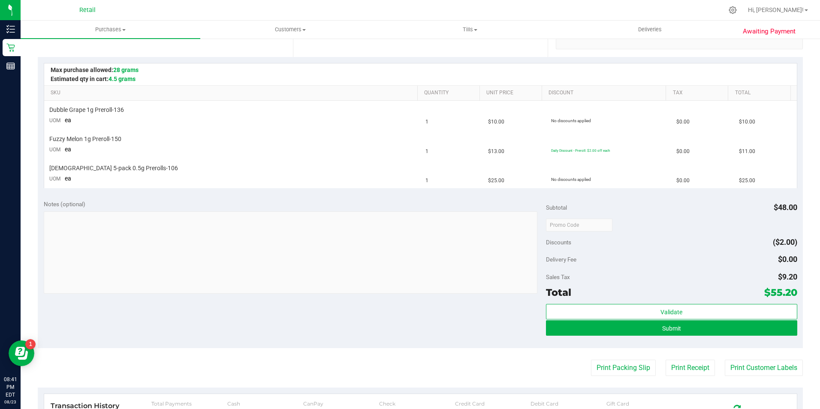
scroll to position [177, 0]
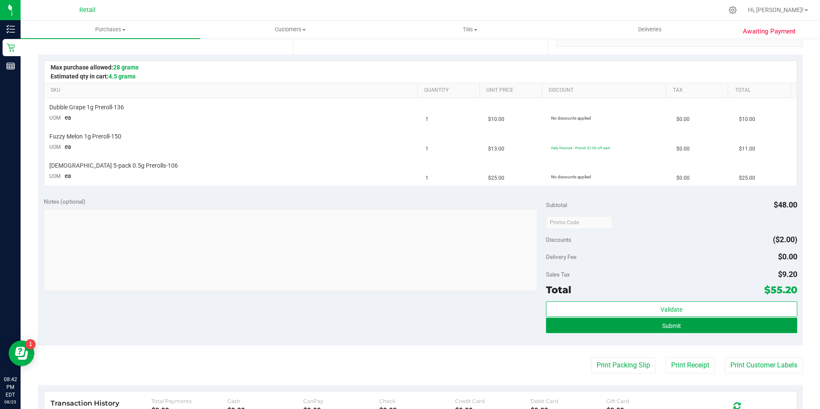
click at [681, 325] on button "Submit" at bounding box center [671, 325] width 251 height 15
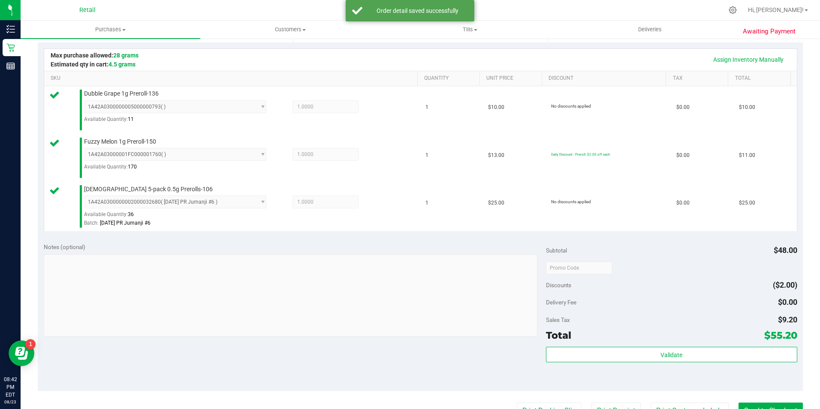
scroll to position [200, 0]
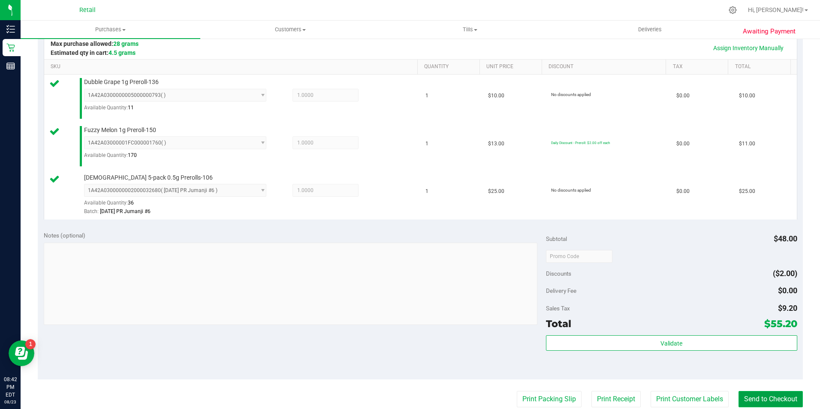
click at [765, 404] on button "Send to Checkout" at bounding box center [770, 399] width 64 height 16
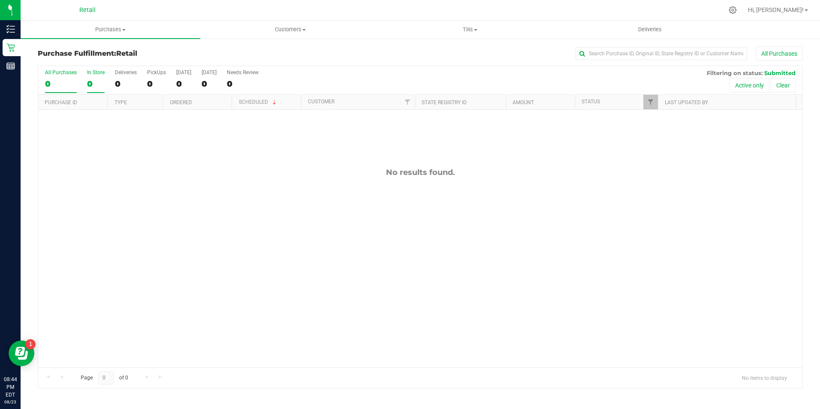
click at [96, 84] on div "0" at bounding box center [96, 84] width 18 height 10
click at [0, 0] on input "In Store 0" at bounding box center [0, 0] width 0 height 0
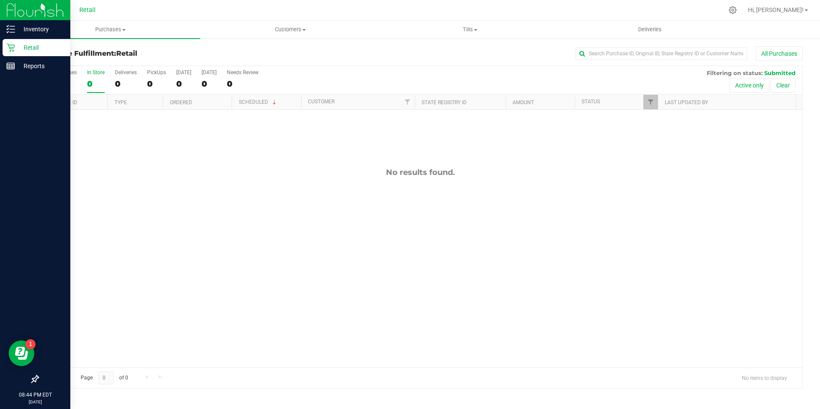
click at [0, 43] on html "Inventory Retail Reports 08:44 PM EDT 08/23/2025 08/23 Retail Hi, Joselyn! Purc…" at bounding box center [410, 204] width 820 height 409
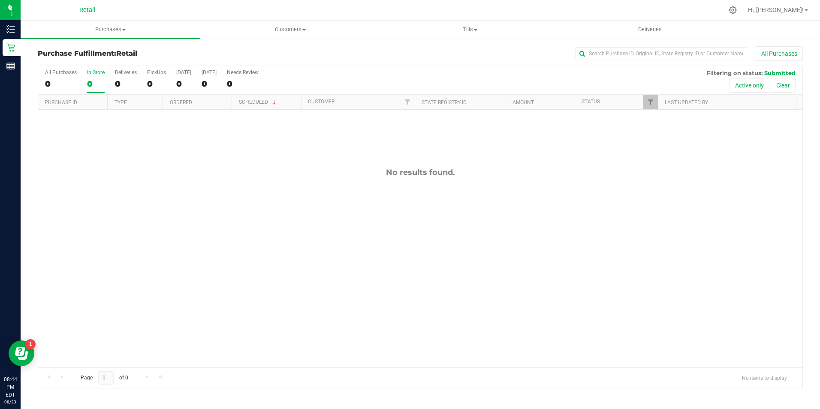
click at [87, 82] on div "0" at bounding box center [96, 84] width 18 height 10
click at [0, 0] on input "In Store 0" at bounding box center [0, 0] width 0 height 0
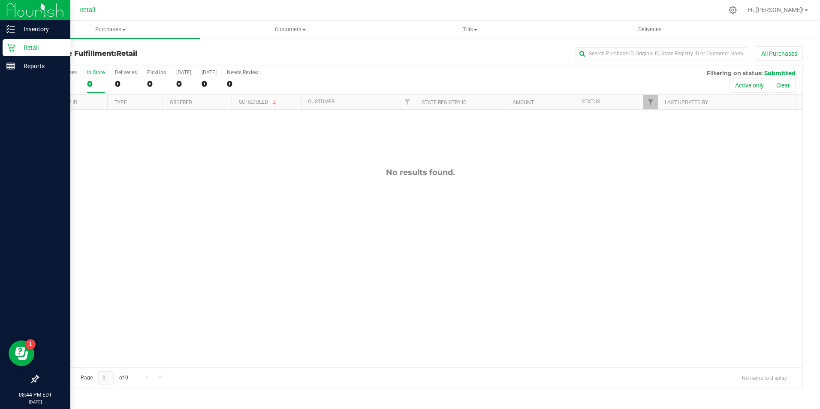
click at [0, 44] on html "Inventory Retail Reports 08:44 PM EDT 08/23/2025 08/23 Retail Hi, Joselyn! Purc…" at bounding box center [410, 204] width 820 height 409
click at [1, 50] on link "Retail" at bounding box center [35, 48] width 70 height 18
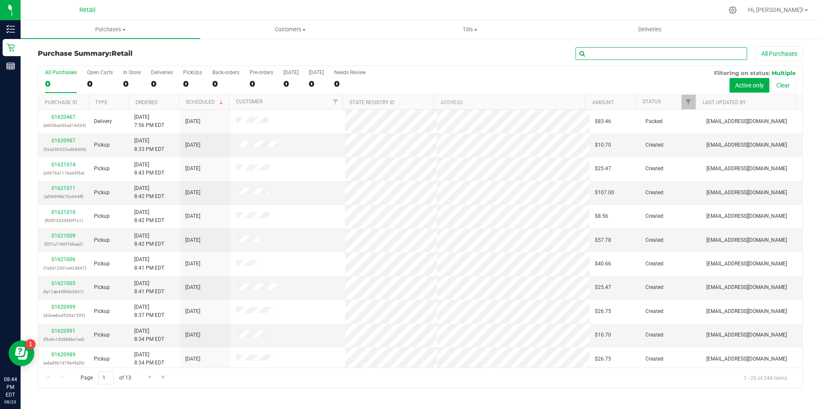
click at [614, 55] on input "text" at bounding box center [661, 53] width 172 height 13
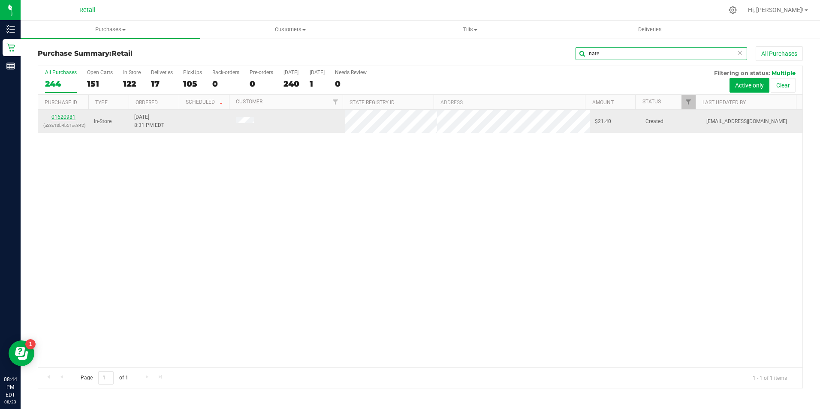
type input "nate"
click at [66, 117] on link "01620981" at bounding box center [63, 117] width 24 height 6
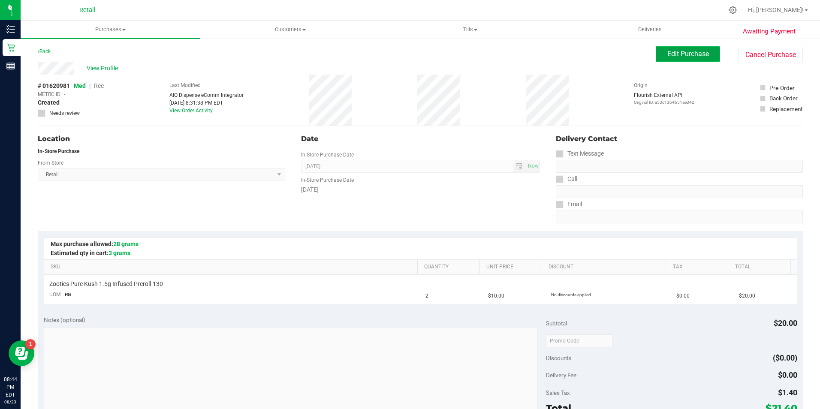
click at [674, 60] on button "Edit Purchase" at bounding box center [688, 53] width 64 height 15
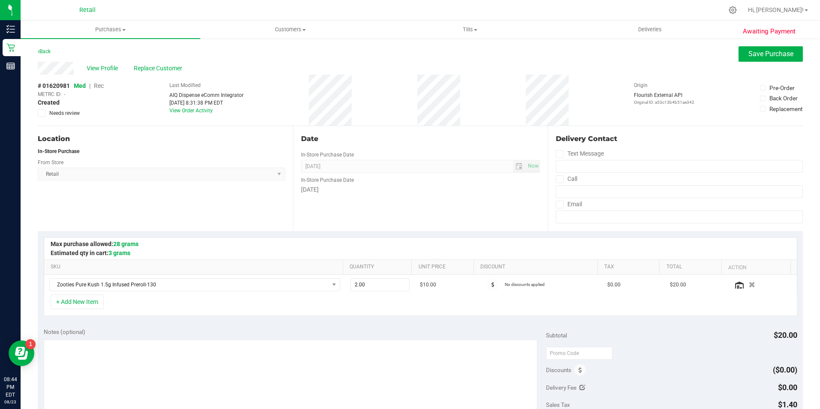
click at [99, 86] on span "Rec" at bounding box center [99, 85] width 10 height 7
click at [775, 53] on span "Save Purchase" at bounding box center [770, 54] width 45 height 8
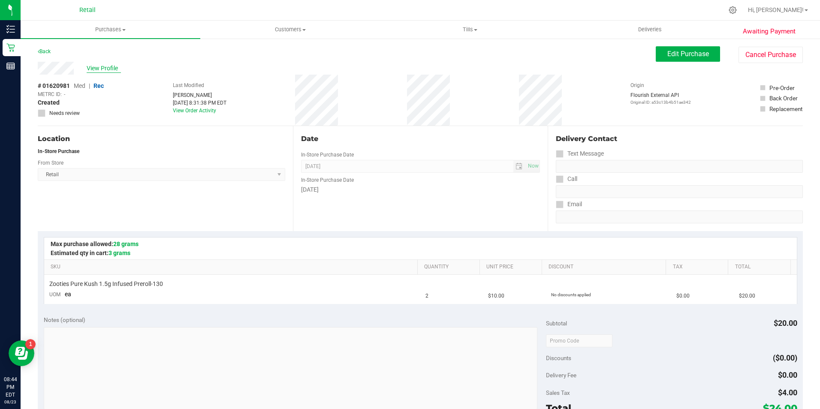
click at [108, 68] on span "View Profile" at bounding box center [104, 68] width 34 height 9
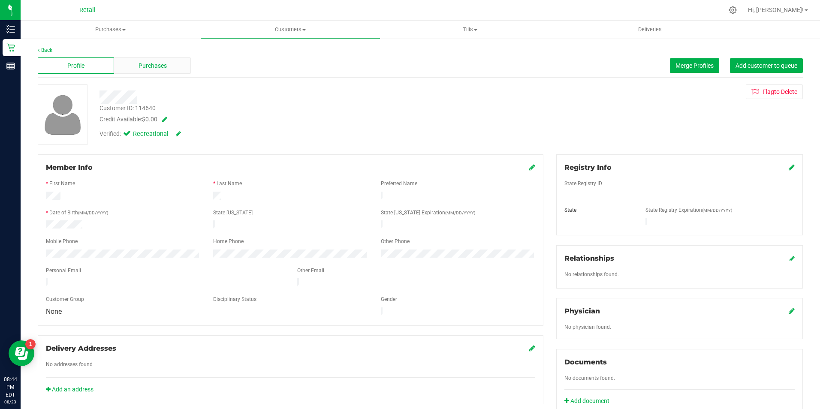
click at [144, 73] on div "Purchases" at bounding box center [152, 65] width 76 height 16
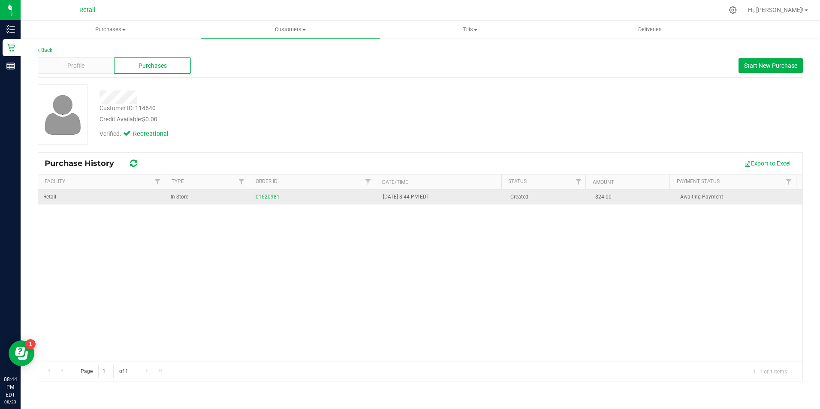
click at [266, 190] on td "01620981" at bounding box center [313, 197] width 127 height 15
click at [268, 204] on td "01620981" at bounding box center [313, 197] width 127 height 15
click at [272, 192] on td "01620981" at bounding box center [313, 197] width 127 height 15
drag, startPoint x: 272, startPoint y: 192, endPoint x: 268, endPoint y: 198, distance: 7.3
click at [268, 198] on link "01620981" at bounding box center [268, 197] width 24 height 6
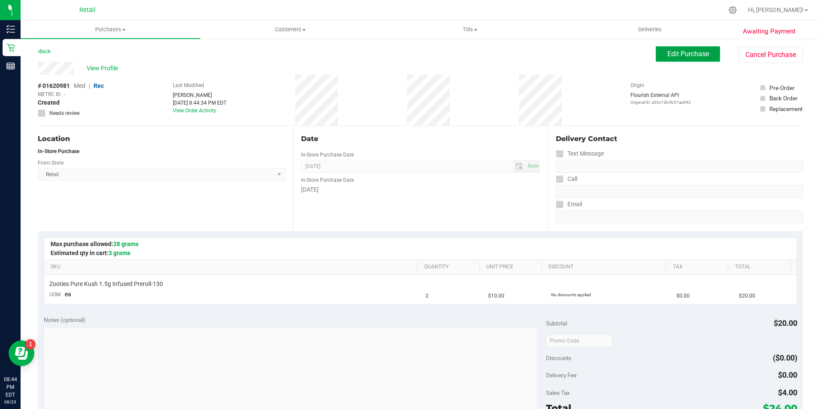
click at [656, 54] on button "Edit Purchase" at bounding box center [688, 53] width 64 height 15
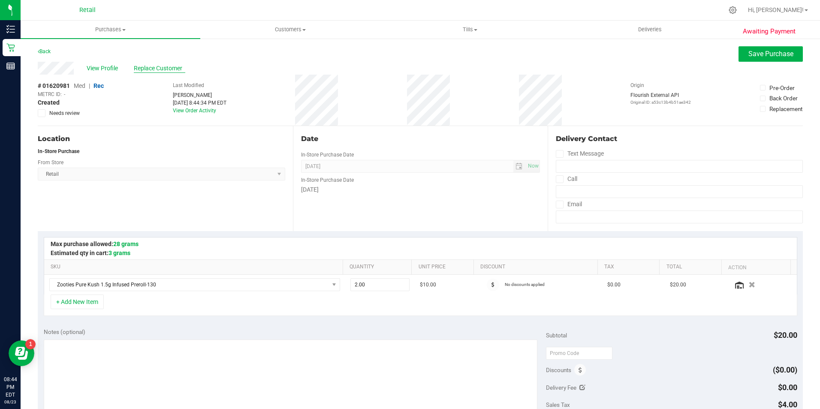
click at [156, 71] on span "Replace Customer" at bounding box center [159, 68] width 51 height 9
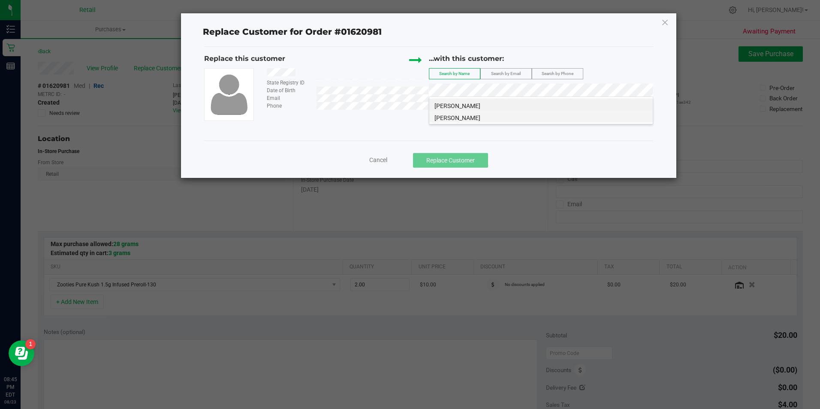
click at [483, 116] on li "Nathan roberson" at bounding box center [540, 117] width 223 height 12
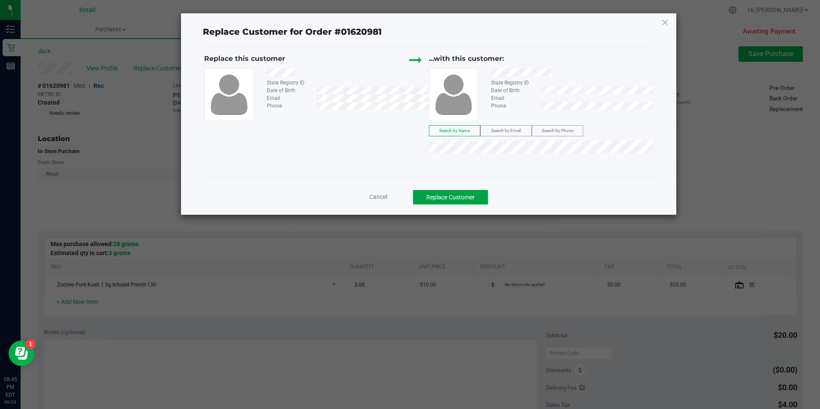
click at [457, 195] on button "Replace Customer" at bounding box center [450, 197] width 75 height 15
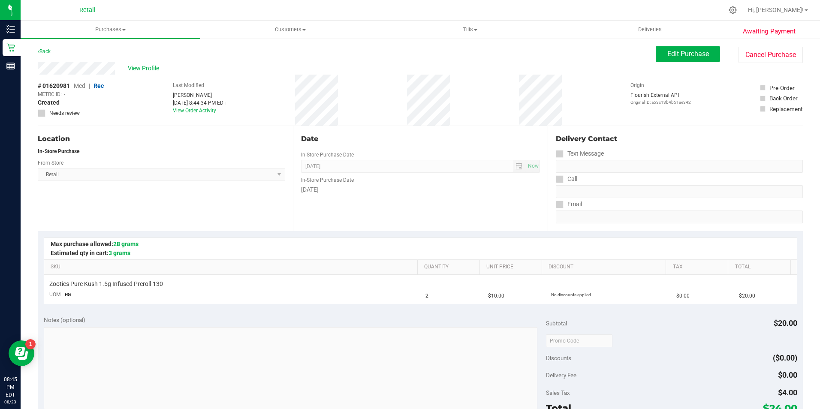
scroll to position [86, 0]
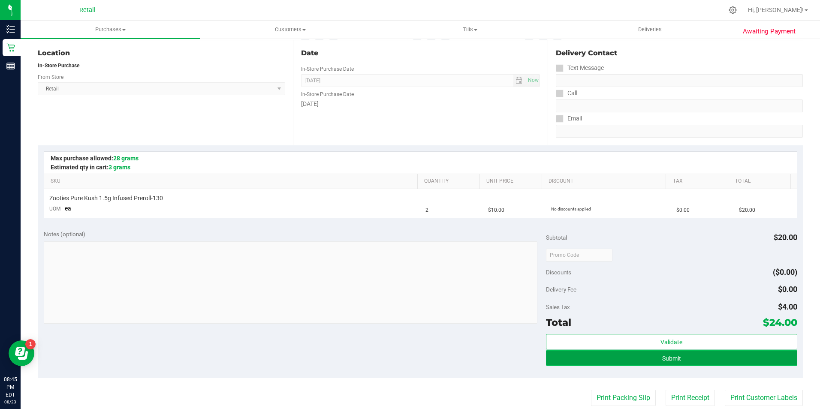
click at [710, 360] on button "Submit" at bounding box center [671, 357] width 251 height 15
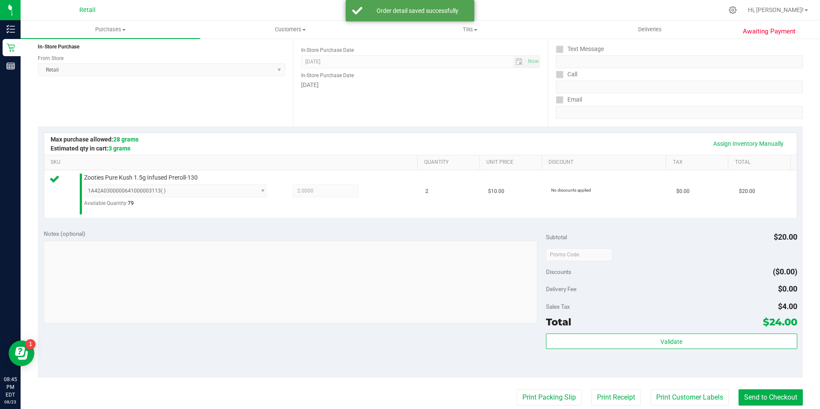
scroll to position [107, 0]
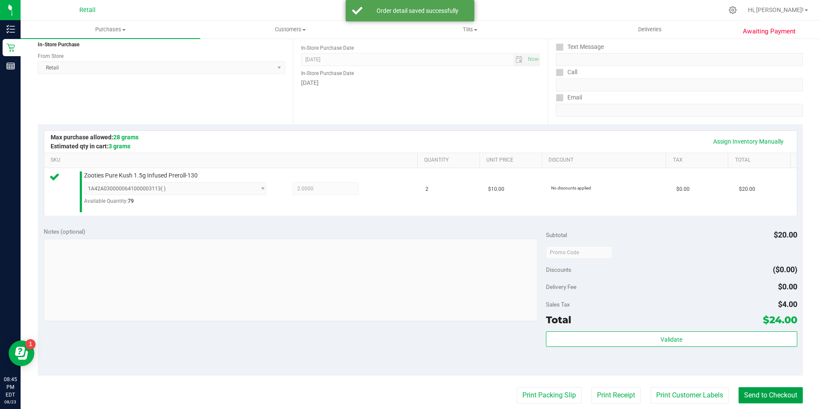
click at [760, 390] on button "Send to Checkout" at bounding box center [770, 395] width 64 height 16
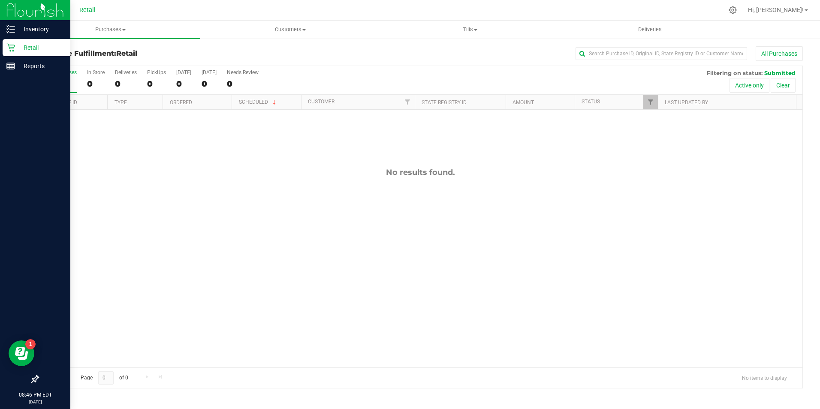
click at [11, 50] on icon at bounding box center [10, 47] width 9 height 9
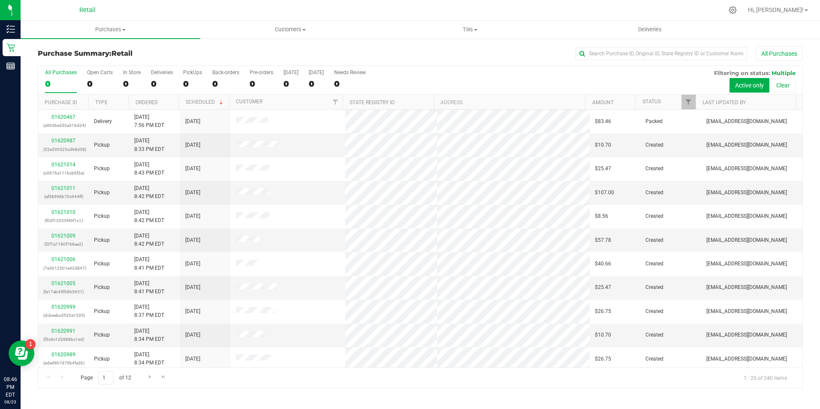
click at [132, 56] on span "Retail" at bounding box center [121, 53] width 21 height 8
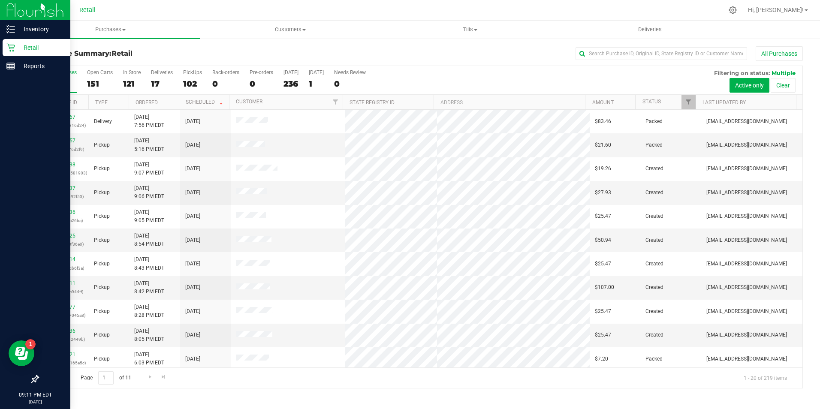
click at [8, 52] on div "Retail" at bounding box center [37, 47] width 68 height 17
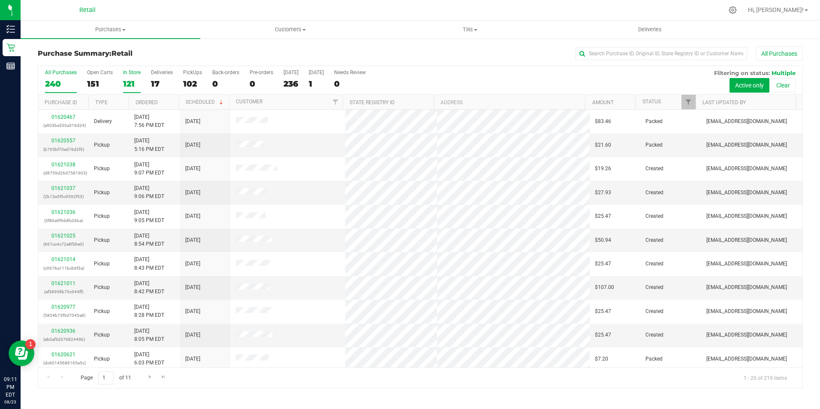
click at [134, 83] on div "121" at bounding box center [132, 84] width 18 height 10
click at [0, 0] on input "In Store 121" at bounding box center [0, 0] width 0 height 0
click at [621, 48] on input "text" at bounding box center [661, 53] width 172 height 13
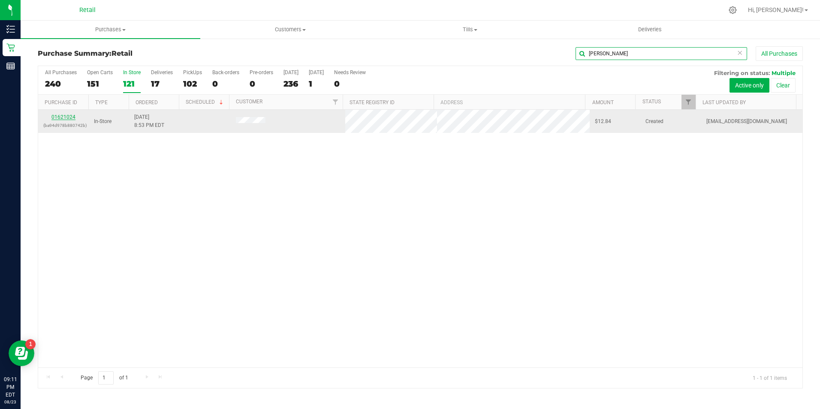
type input "[PERSON_NAME]"
click at [67, 119] on link "01621024" at bounding box center [63, 117] width 24 height 6
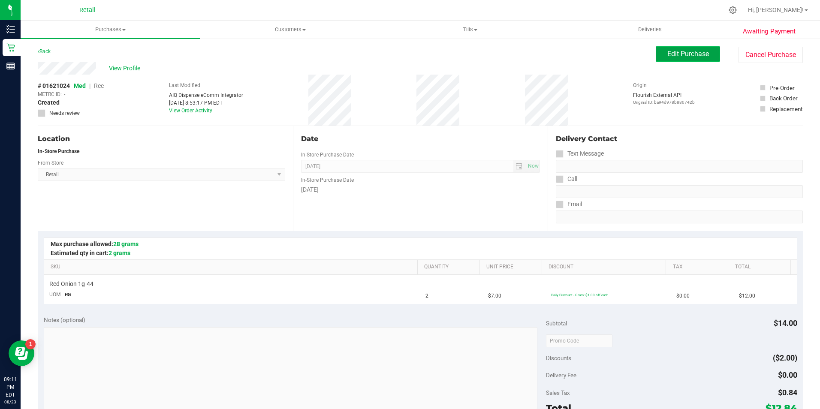
click at [667, 51] on span "Edit Purchase" at bounding box center [688, 54] width 42 height 8
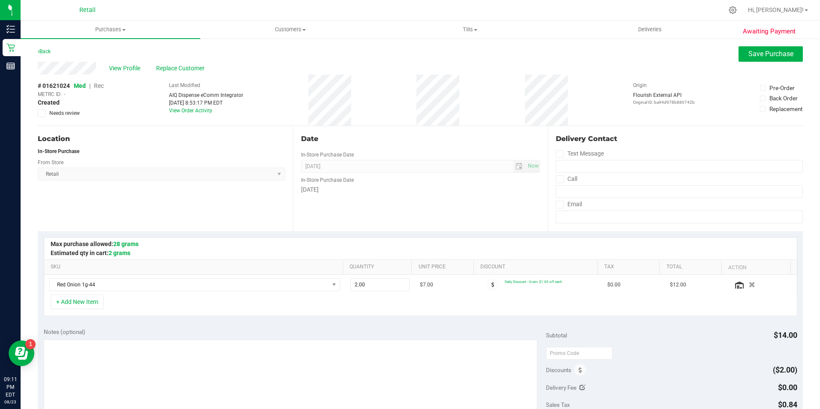
click at [100, 85] on span "Rec" at bounding box center [99, 85] width 10 height 7
drag, startPoint x: 769, startPoint y: 44, endPoint x: 752, endPoint y: 58, distance: 22.5
click at [769, 44] on div "Awaiting Payment Back Save Purchase View Profile Replace Customer # 01621024 Me…" at bounding box center [420, 366] width 799 height 656
click at [750, 59] on button "Save Purchase" at bounding box center [770, 53] width 64 height 15
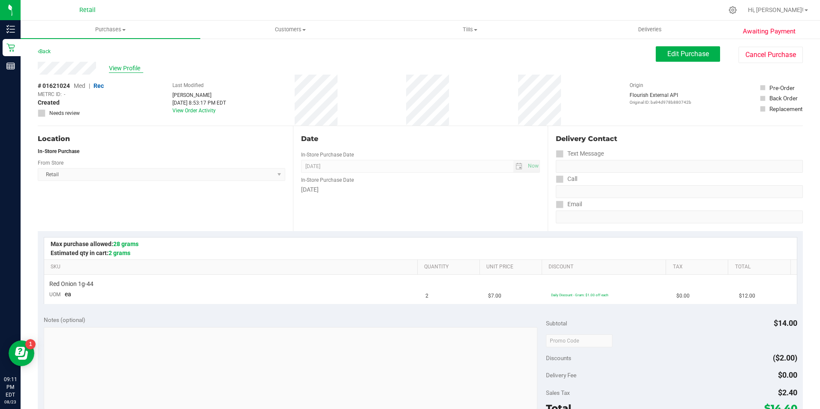
click at [135, 69] on span "View Profile" at bounding box center [126, 68] width 34 height 9
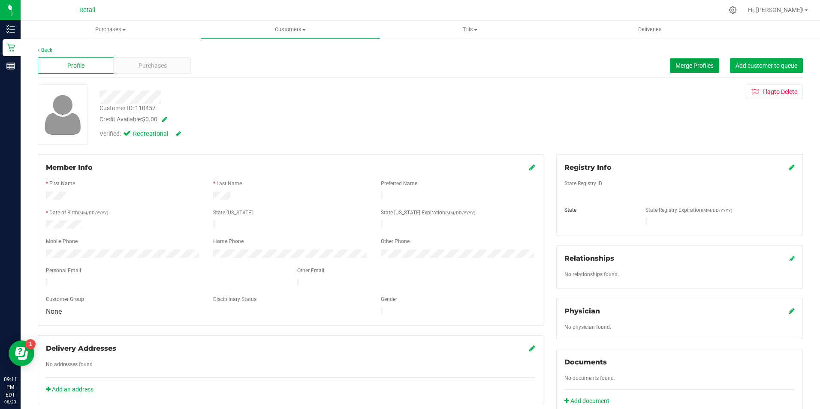
click at [675, 66] on span "Merge Profiles" at bounding box center [694, 65] width 38 height 7
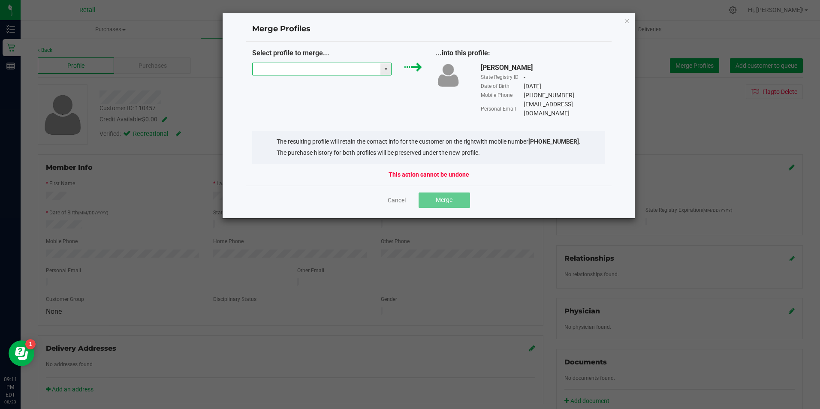
click at [322, 71] on input "NO DATA FOUND" at bounding box center [317, 69] width 128 height 12
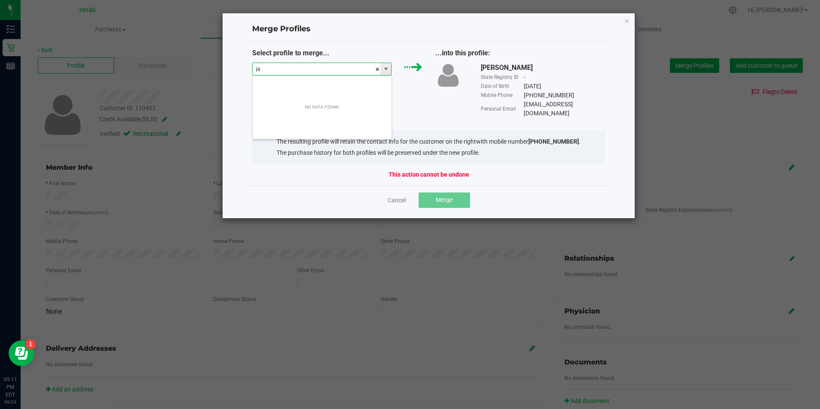
scroll to position [13, 139]
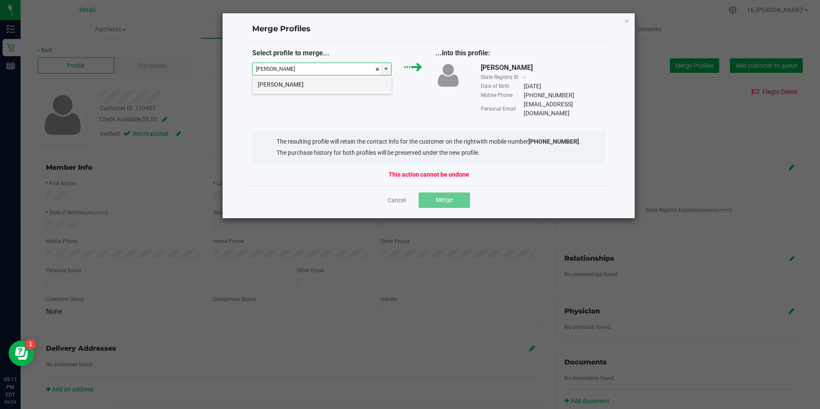
click at [322, 84] on li "James Tirrell" at bounding box center [322, 84] width 139 height 15
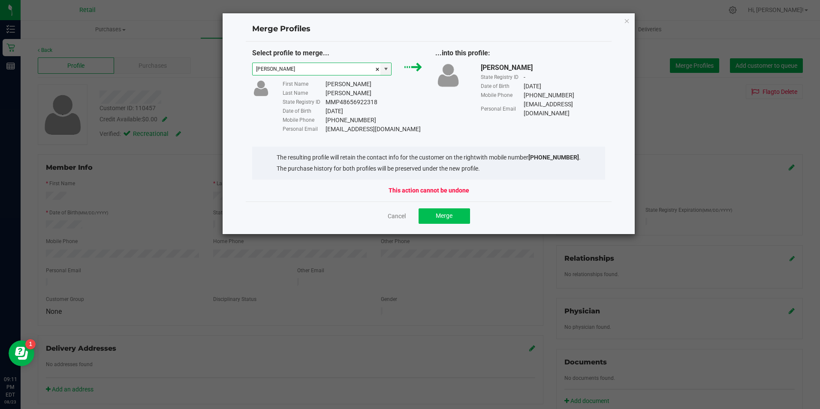
type input "James Tirrell"
click at [440, 215] on span "Merge" at bounding box center [444, 215] width 17 height 7
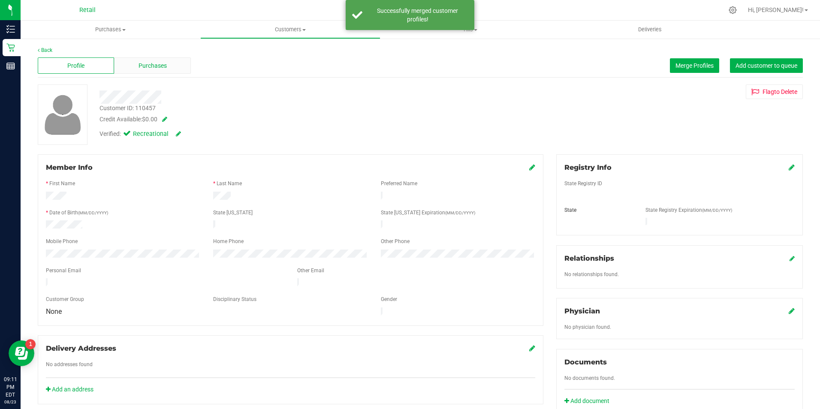
click at [159, 61] on span "Purchases" at bounding box center [152, 65] width 28 height 9
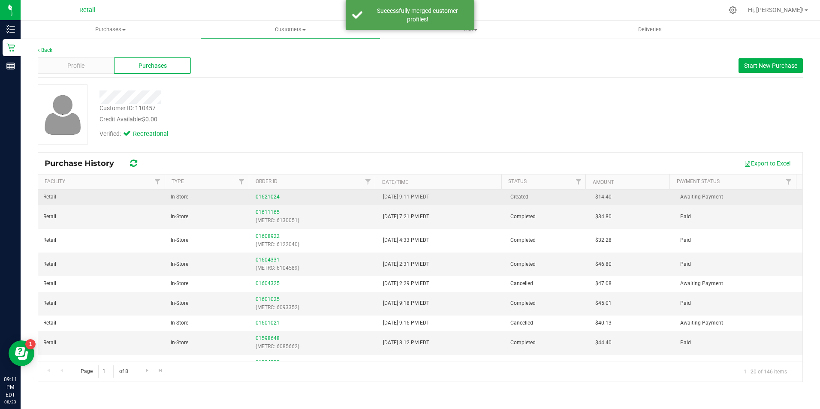
click at [278, 195] on div "01621024" at bounding box center [314, 197] width 117 height 8
click at [262, 198] on link "01621024" at bounding box center [268, 197] width 24 height 6
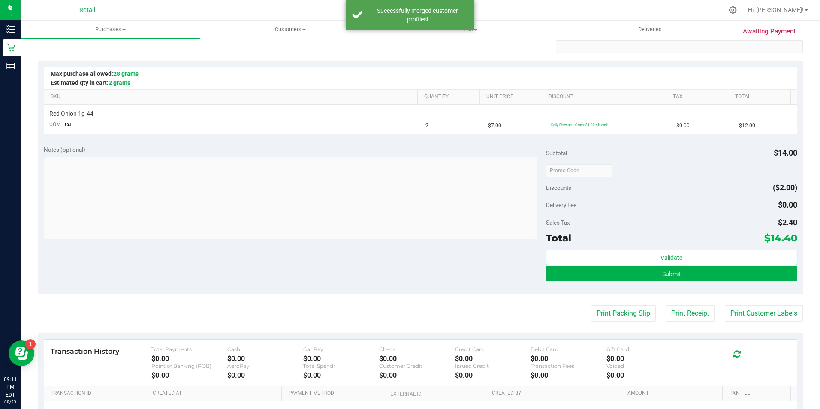
scroll to position [172, 0]
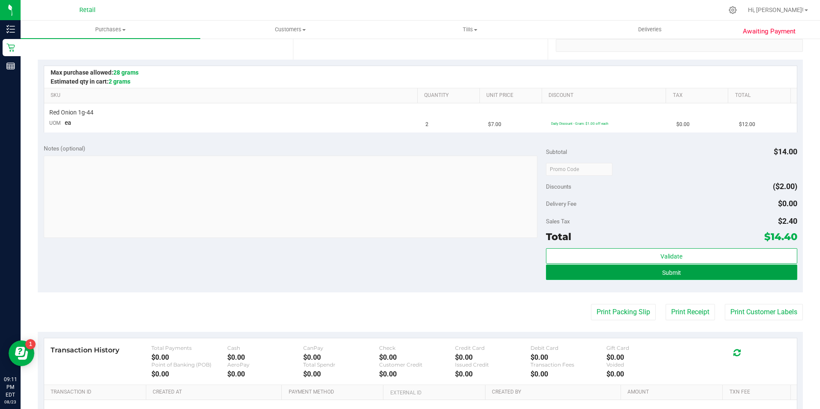
click at [639, 273] on button "Submit" at bounding box center [671, 272] width 251 height 15
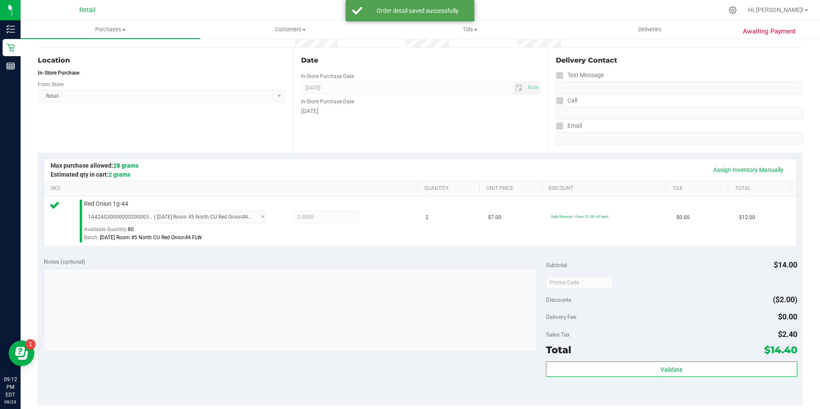
scroll to position [98, 0]
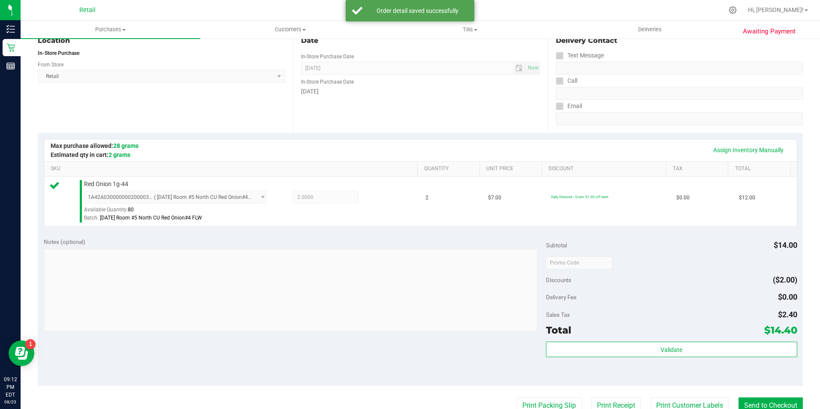
click at [632, 331] on div "Total $14.40" at bounding box center [671, 329] width 251 height 15
click at [751, 399] on button "Send to Checkout" at bounding box center [770, 405] width 64 height 16
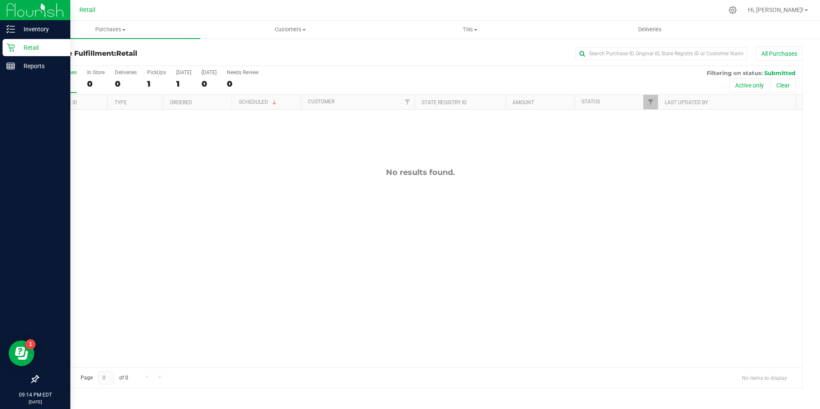
click at [3, 48] on div "Retail" at bounding box center [37, 47] width 68 height 17
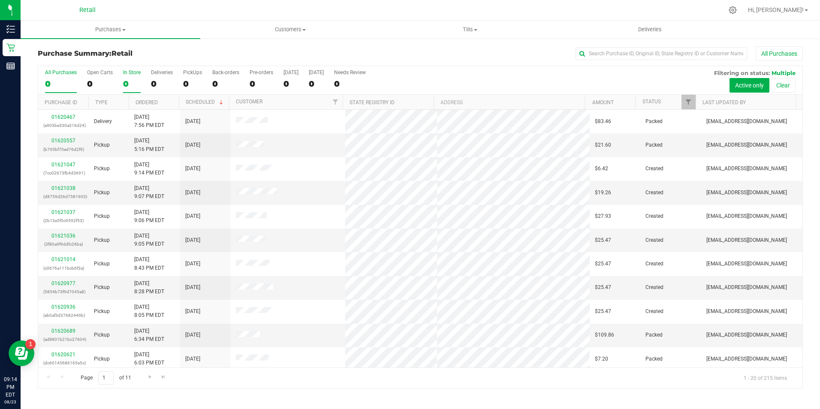
click at [126, 77] on label "In Store 0" at bounding box center [132, 81] width 18 height 24
click at [0, 0] on input "In Store 0" at bounding box center [0, 0] width 0 height 0
click at [591, 55] on input "text" at bounding box center [661, 53] width 172 height 13
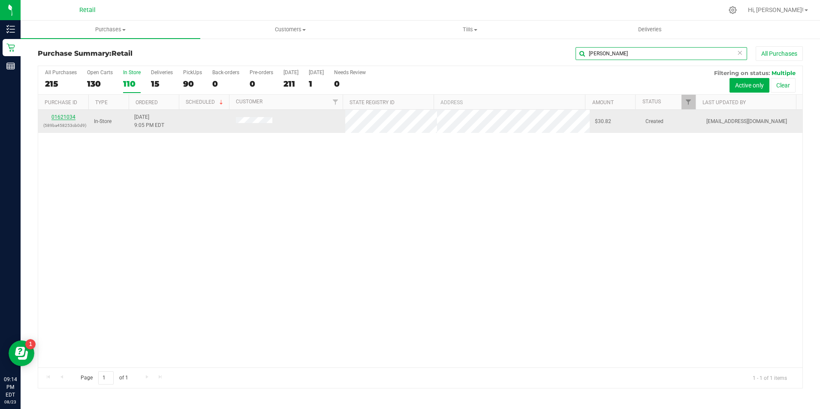
type input "jennife"
click at [63, 116] on link "01621034" at bounding box center [63, 117] width 24 height 6
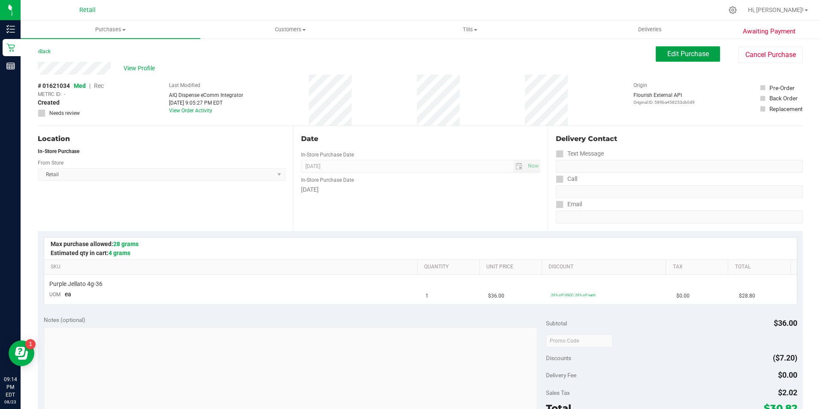
click at [686, 56] on span "Edit Purchase" at bounding box center [688, 54] width 42 height 8
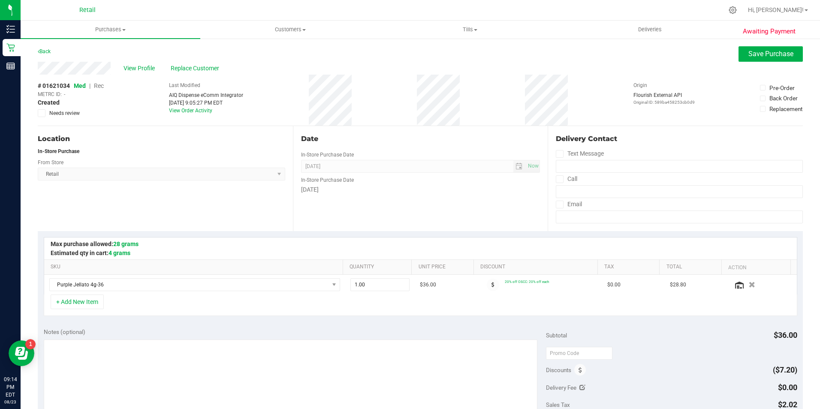
click at [97, 84] on span "Rec" at bounding box center [99, 85] width 10 height 7
click at [740, 49] on button "Save Purchase" at bounding box center [770, 53] width 64 height 15
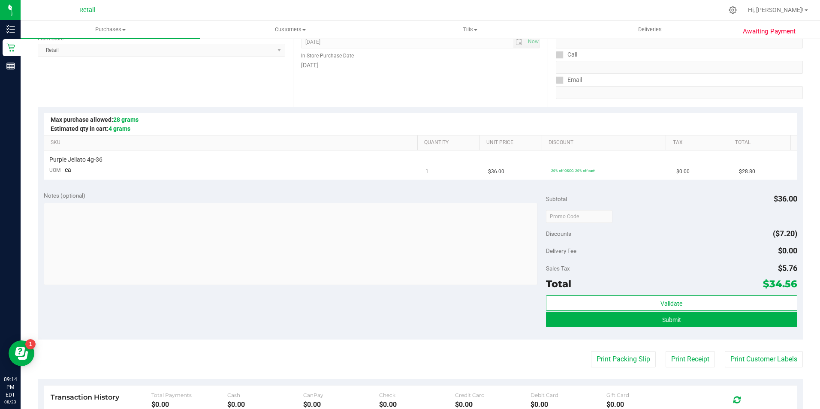
scroll to position [129, 0]
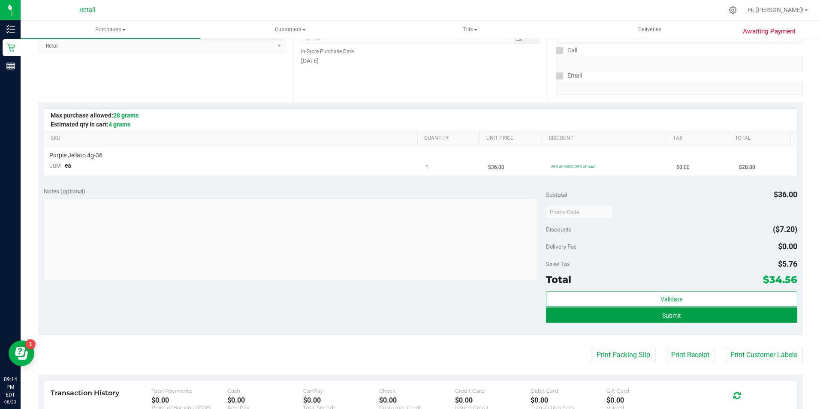
click at [652, 322] on button "Submit" at bounding box center [671, 314] width 251 height 15
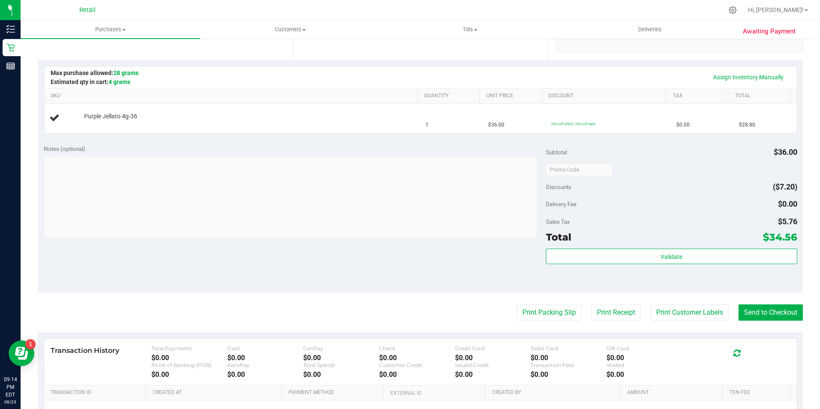
scroll to position [172, 0]
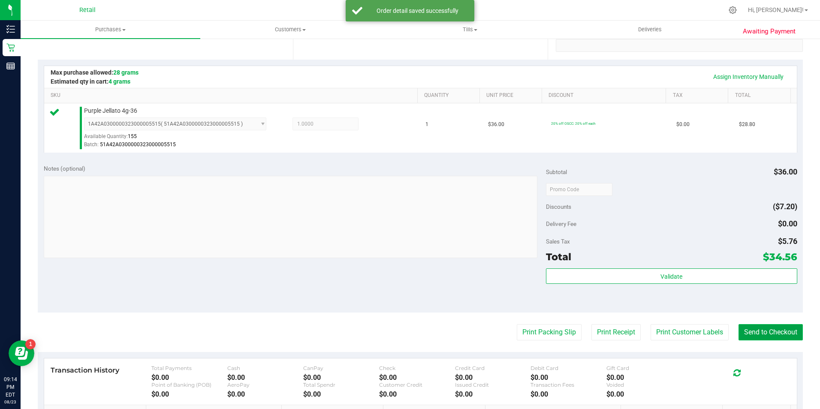
click at [755, 337] on button "Send to Checkout" at bounding box center [770, 332] width 64 height 16
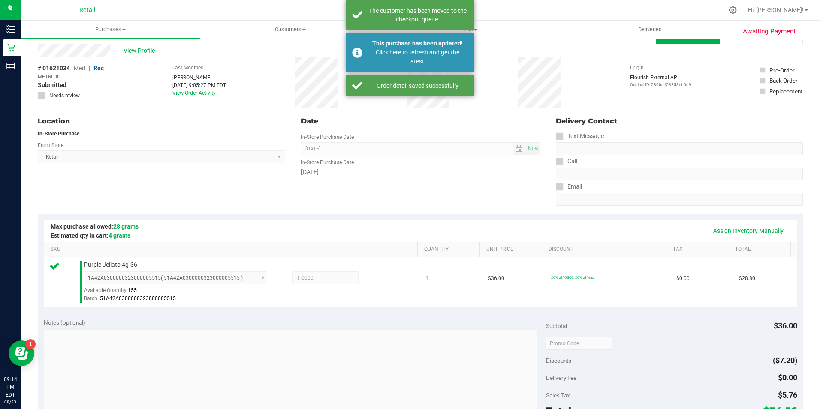
scroll to position [17, 0]
